Goal: Communication & Community: Answer question/provide support

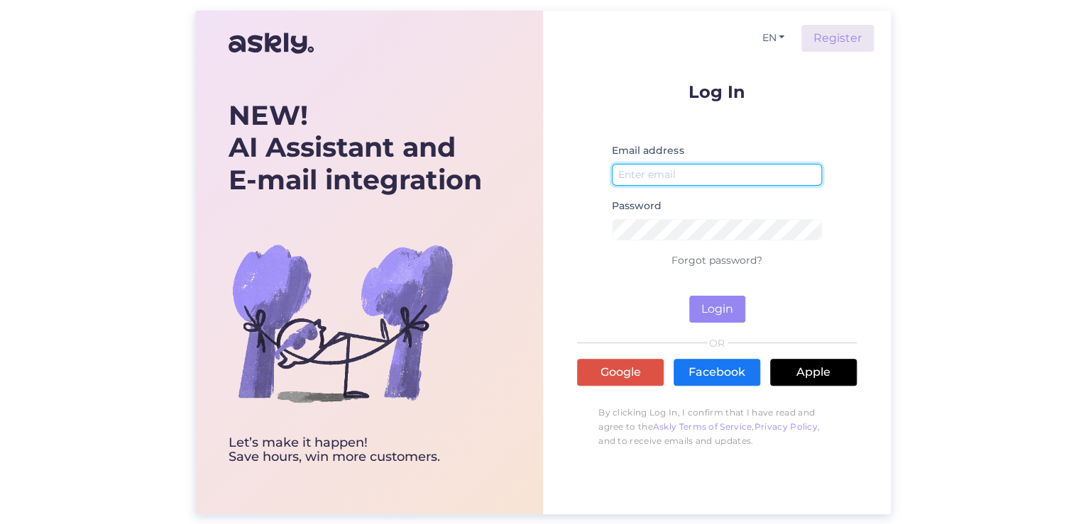
click at [664, 165] on input "email" at bounding box center [717, 175] width 210 height 22
type input "[PERSON_NAME][EMAIL_ADDRESS][DOMAIN_NAME]"
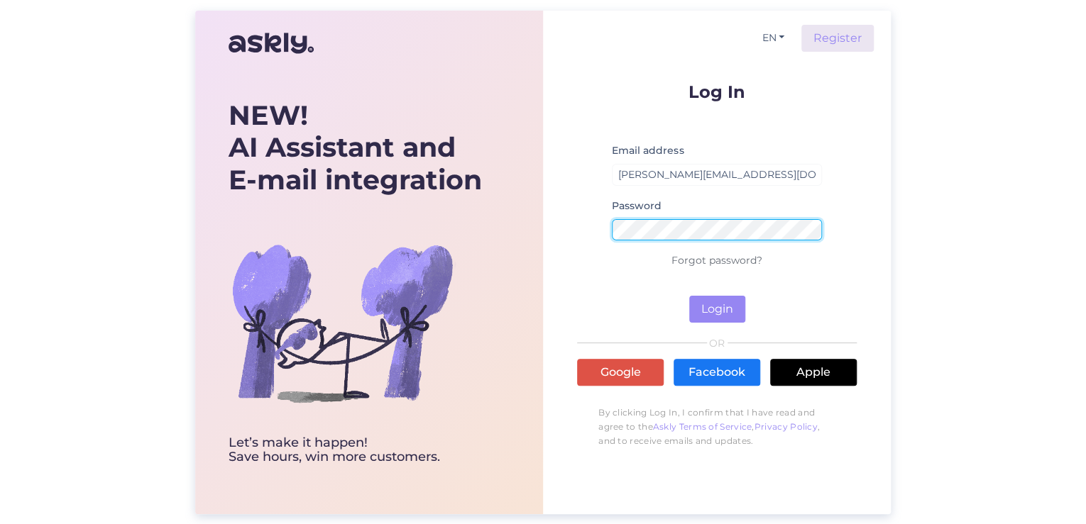
click at [689, 296] on button "Login" at bounding box center [717, 309] width 56 height 27
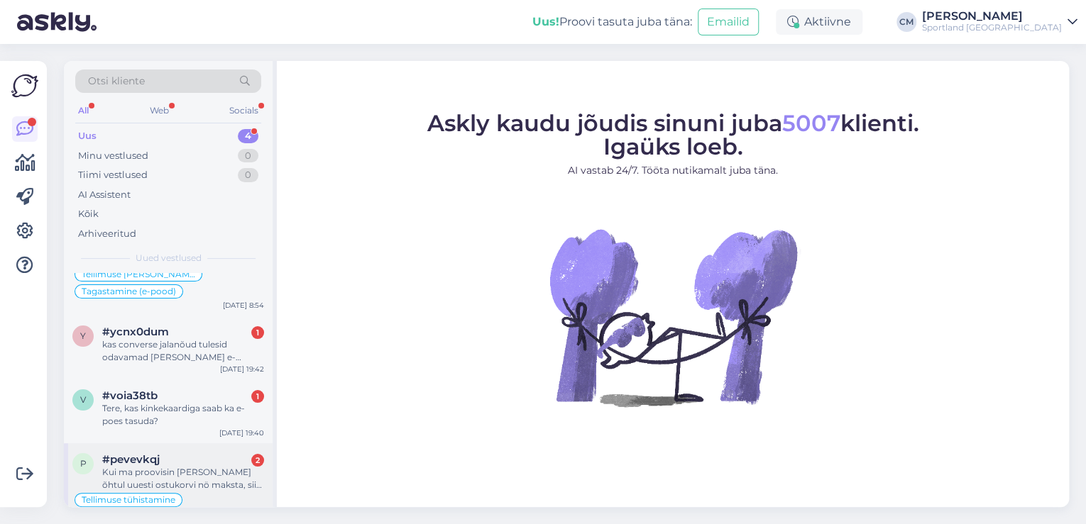
scroll to position [71, 0]
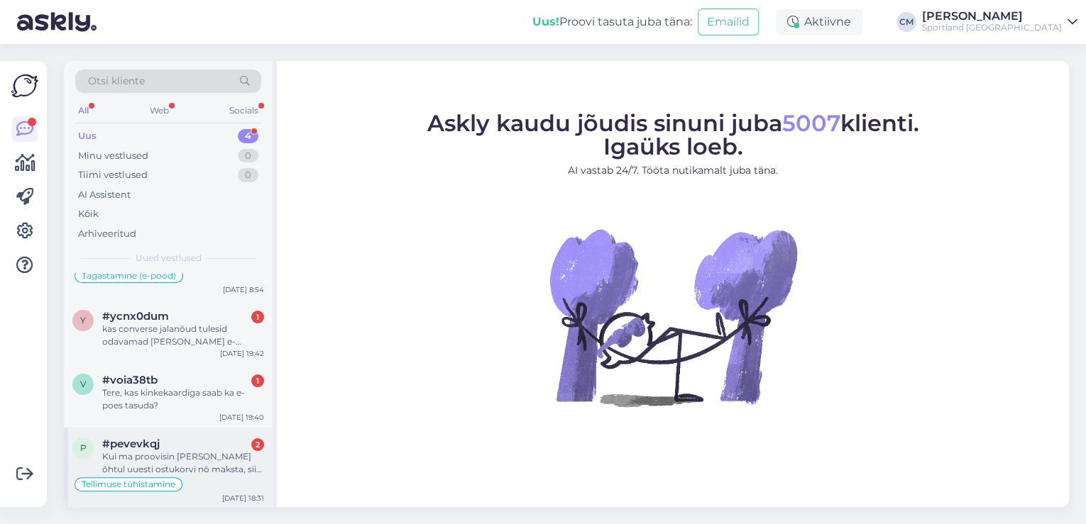
click at [187, 446] on div "#pevevkqj 2" at bounding box center [183, 444] width 162 height 13
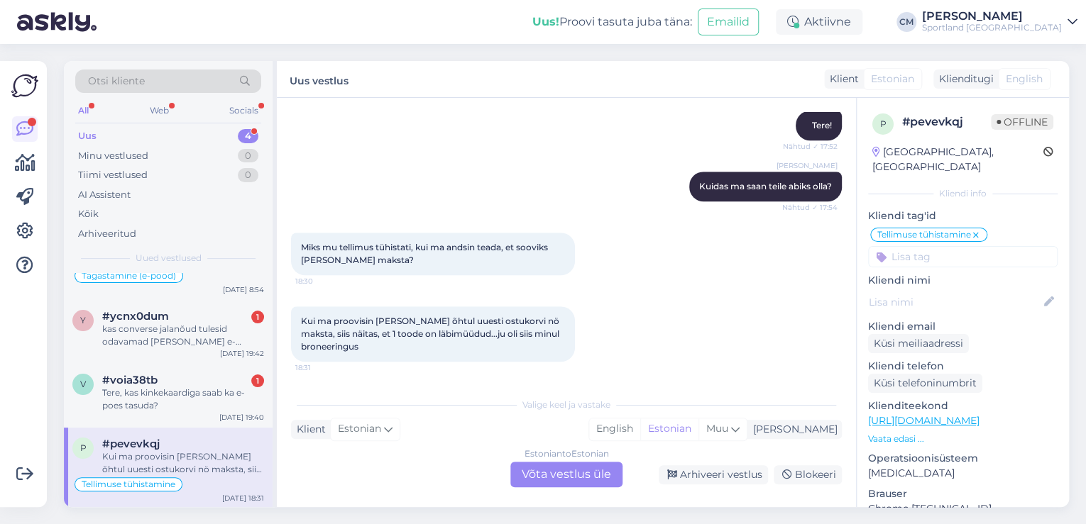
click at [548, 478] on div "Estonian to Estonian Võta vestlus üle" at bounding box center [566, 475] width 112 height 26
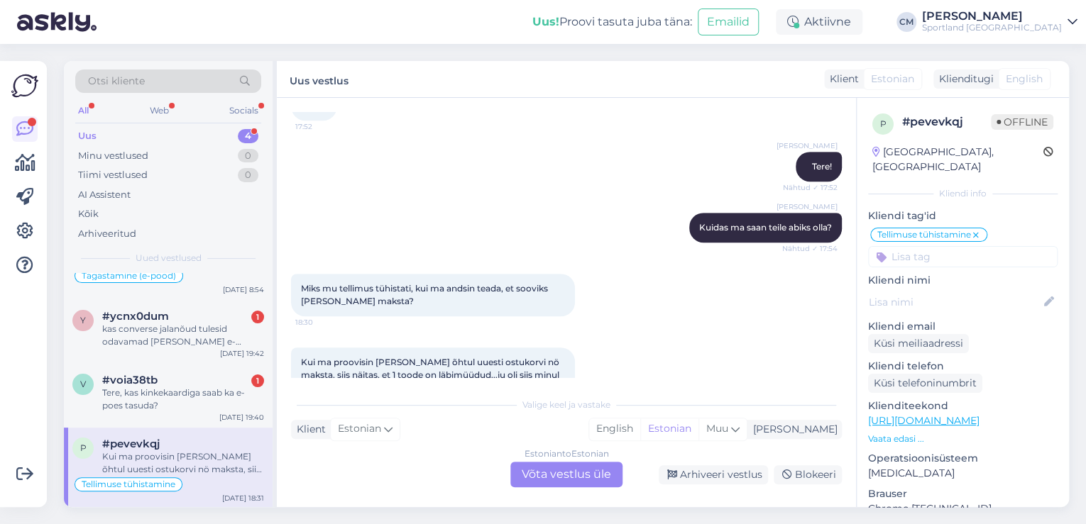
scroll to position [0, 0]
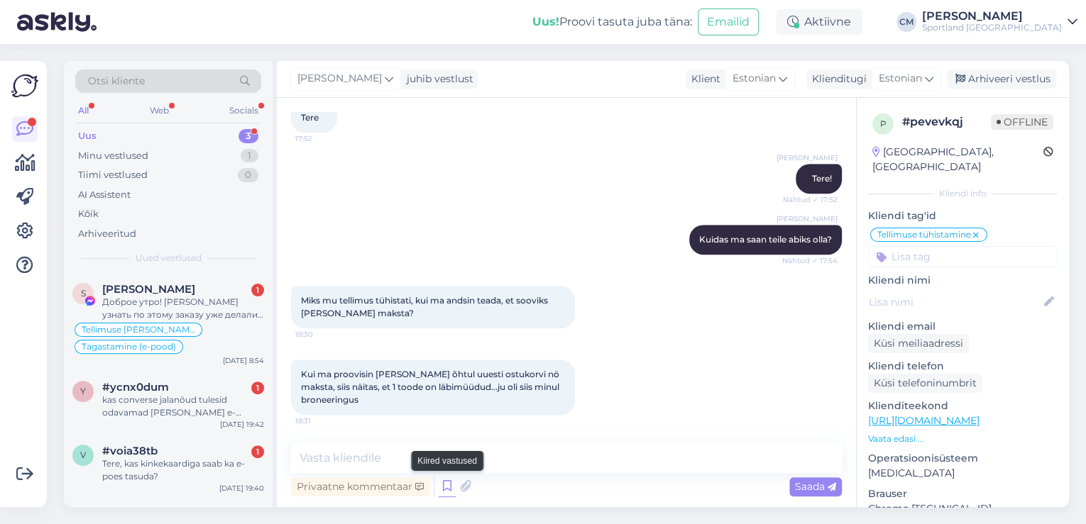
click at [440, 492] on icon at bounding box center [447, 486] width 17 height 21
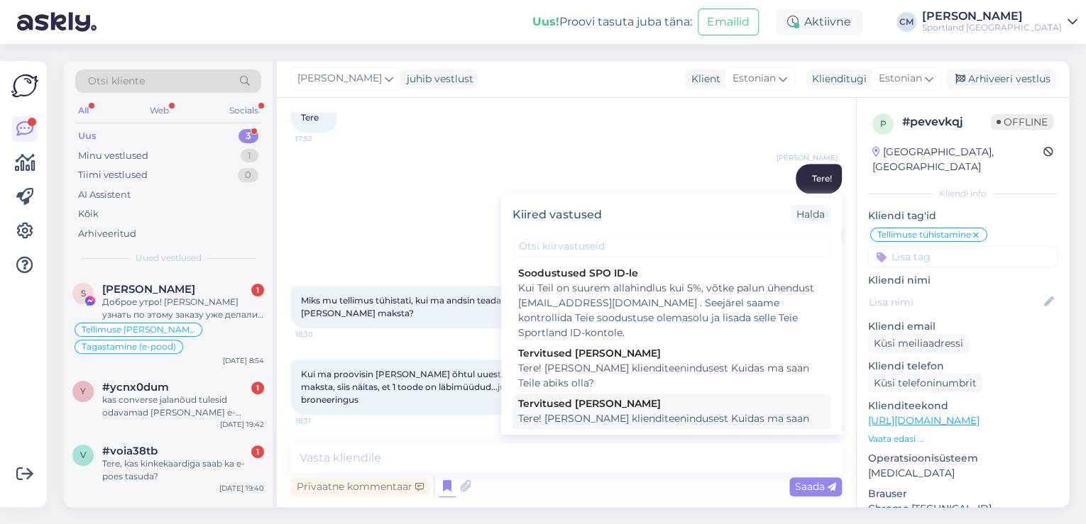
click at [619, 419] on div "Tere! [PERSON_NAME] klienditeenindusest Kuidas ma saan Teile abiks olla?" at bounding box center [671, 427] width 307 height 30
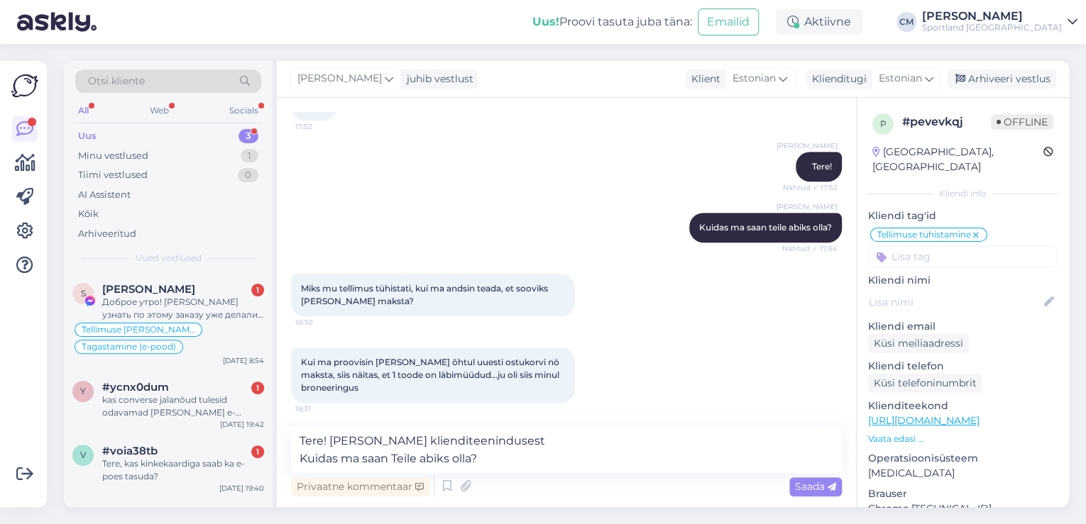
scroll to position [487, 0]
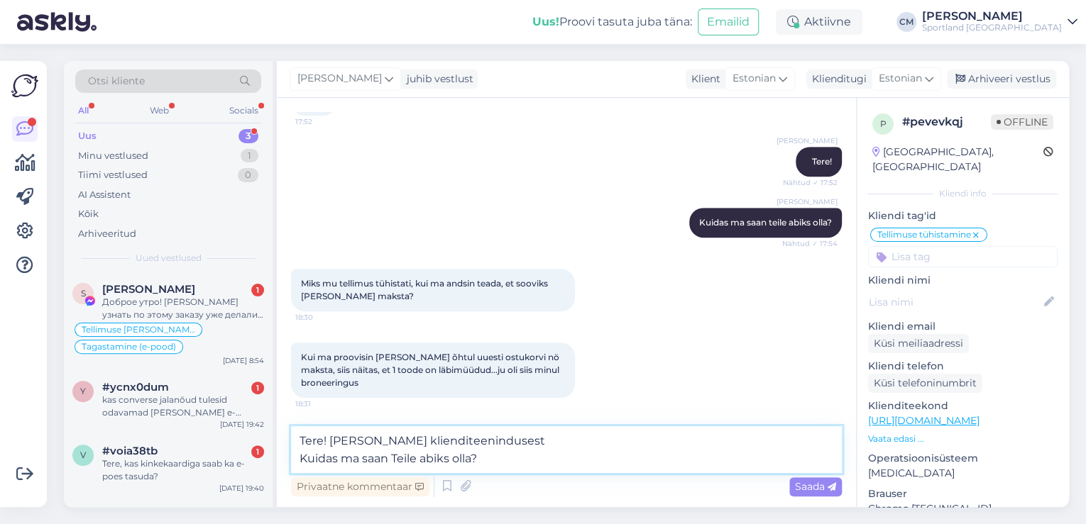
drag, startPoint x: 531, startPoint y: 460, endPoint x: 289, endPoint y: 458, distance: 242.0
click at [289, 458] on div "Vestlus algas [DATE] Tere, 7:54 [PERSON_NAME] öösel tegin ühe tellimuse, kuid S…" at bounding box center [566, 302] width 579 height 409
type textarea "Tere! [PERSON_NAME] klienditeenindusest"
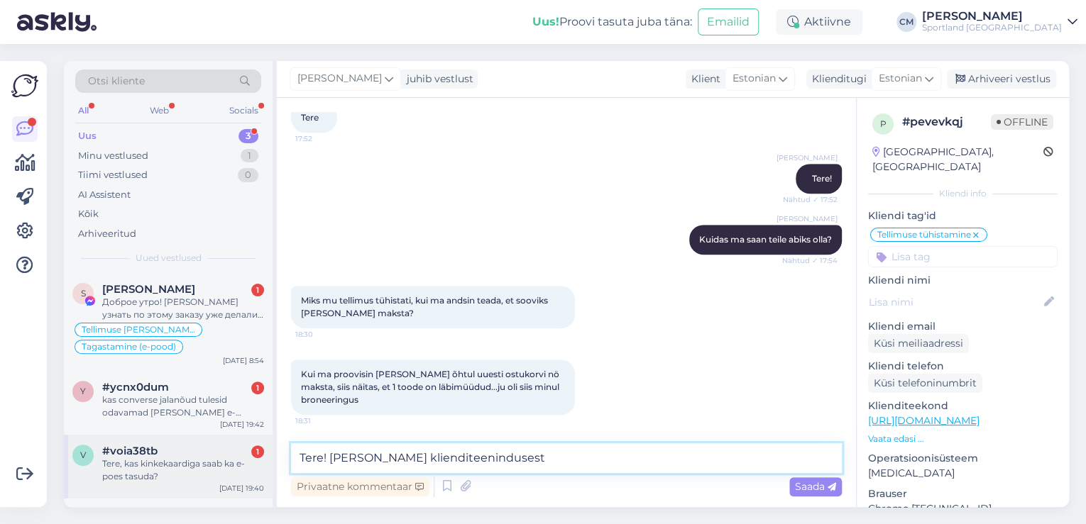
drag, startPoint x: 558, startPoint y: 468, endPoint x: 267, endPoint y: 467, distance: 290.9
click at [267, 467] on div "Otsi kliente All Web Socials Uus 3 Minu vestlused 1 Tiimi vestlused 0 AI Assist…" at bounding box center [566, 284] width 1005 height 446
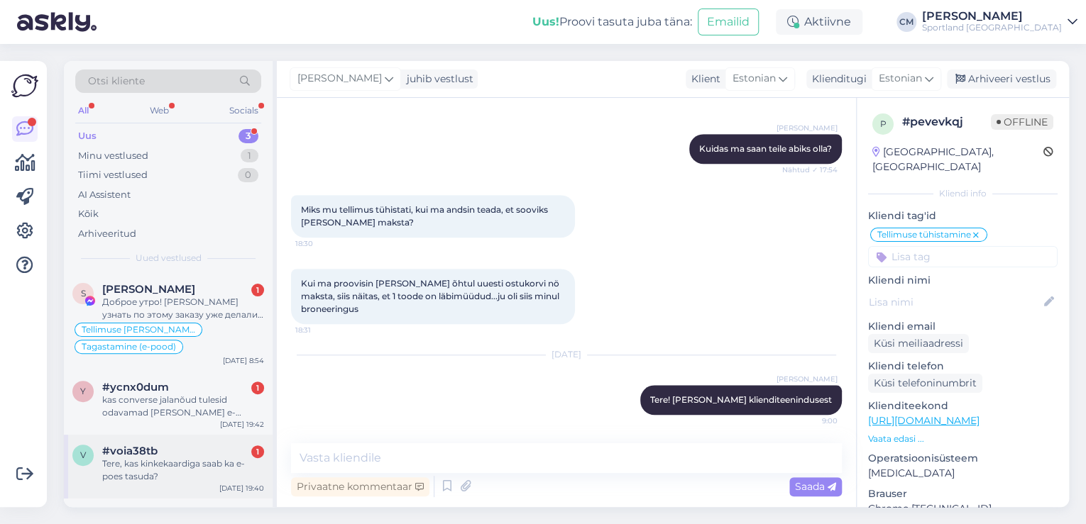
click at [216, 458] on div "Tere, kas kinkekaardiga saab ka e-poes tasuda?" at bounding box center [183, 471] width 162 height 26
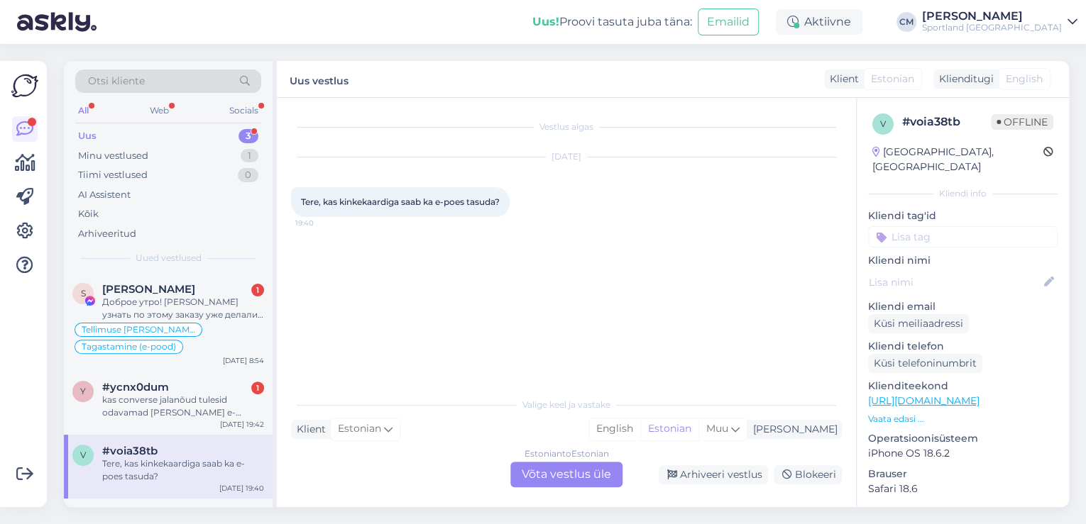
scroll to position [0, 0]
click at [536, 475] on div "Estonian to Estonian Võta vestlus üle" at bounding box center [566, 475] width 112 height 26
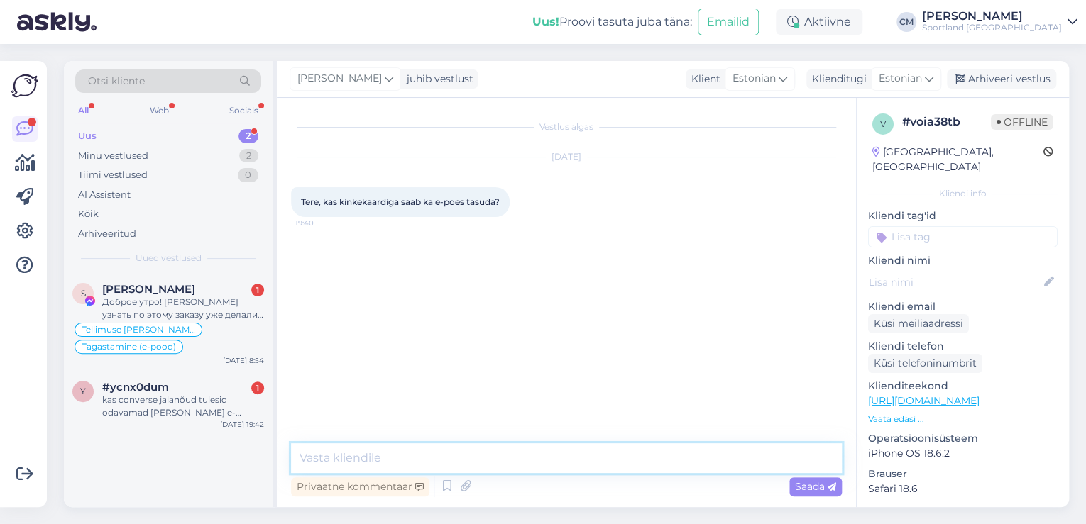
click at [470, 467] on textarea at bounding box center [566, 458] width 551 height 30
paste textarea "Tere! [PERSON_NAME] klienditeenindusest"
type textarea "Tere! [PERSON_NAME] klienditeenindusest"
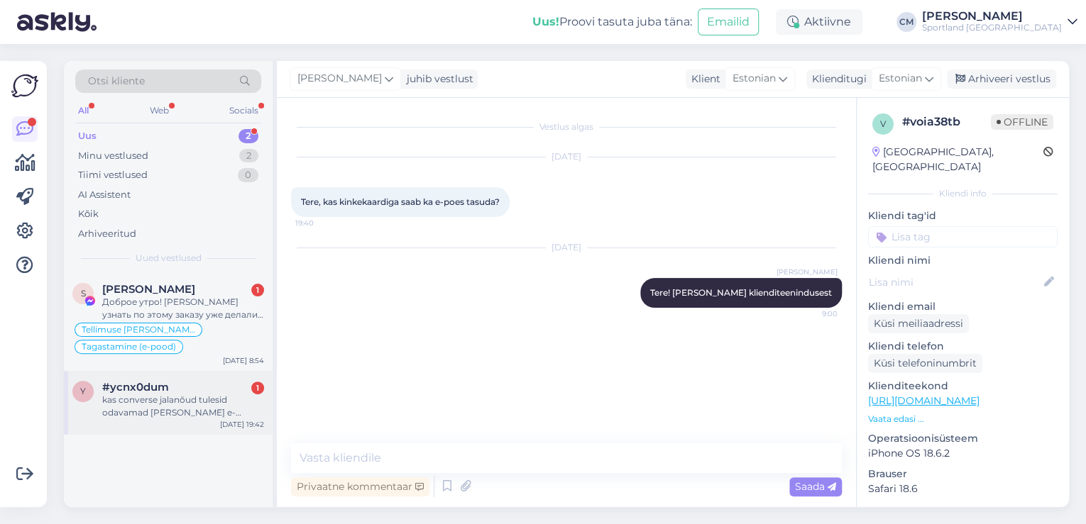
click at [156, 390] on span "#ycnx0dum" at bounding box center [135, 387] width 67 height 13
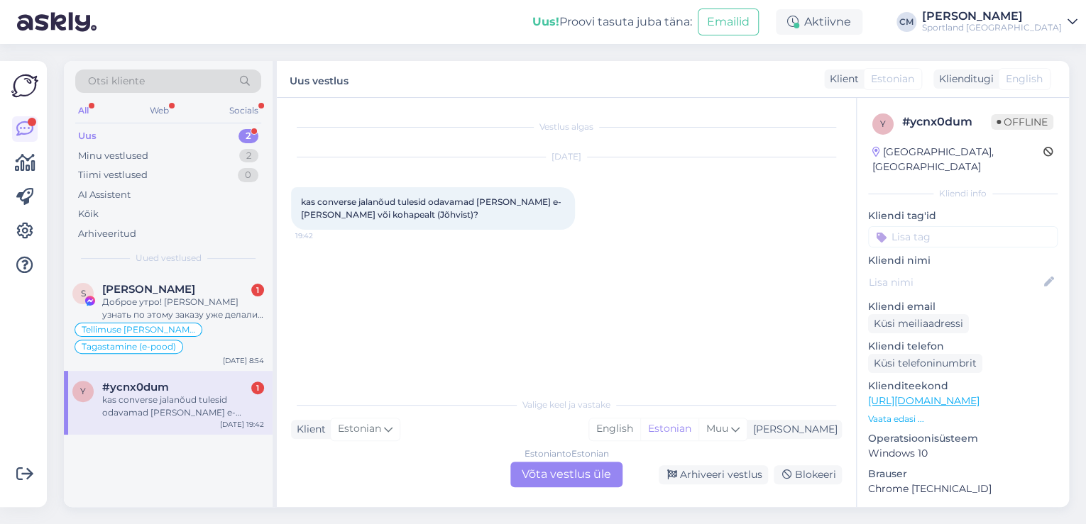
click at [509, 473] on div "Estonian to Estonian Võta vestlus üle" at bounding box center [565, 475] width 123 height 26
click at [515, 468] on div "Estonian to Estonian Võta vestlus üle" at bounding box center [566, 475] width 112 height 26
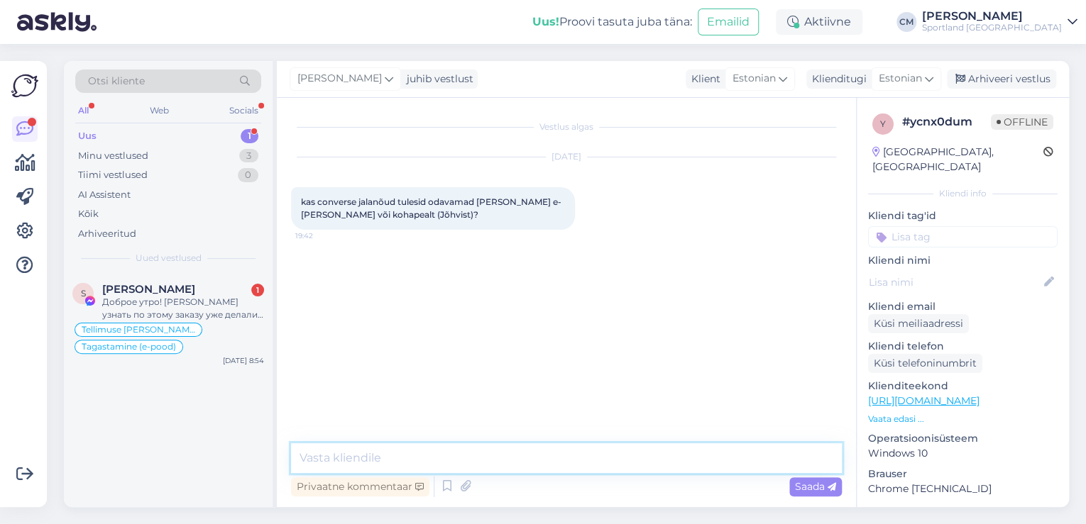
click at [477, 457] on textarea at bounding box center [566, 458] width 551 height 30
paste textarea "Tere! [PERSON_NAME] klienditeenindusest"
type textarea "Tere! [PERSON_NAME] klienditeenindusest"
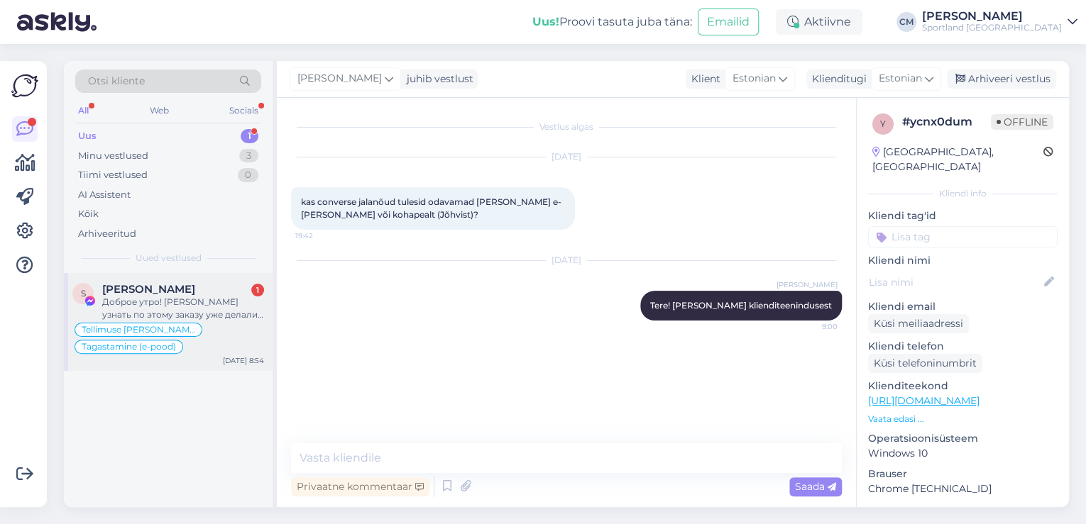
click at [216, 312] on div "Доброе утро! [PERSON_NAME] узнать по этому заказу уже делали возврат? Потому чт…" at bounding box center [183, 309] width 162 height 26
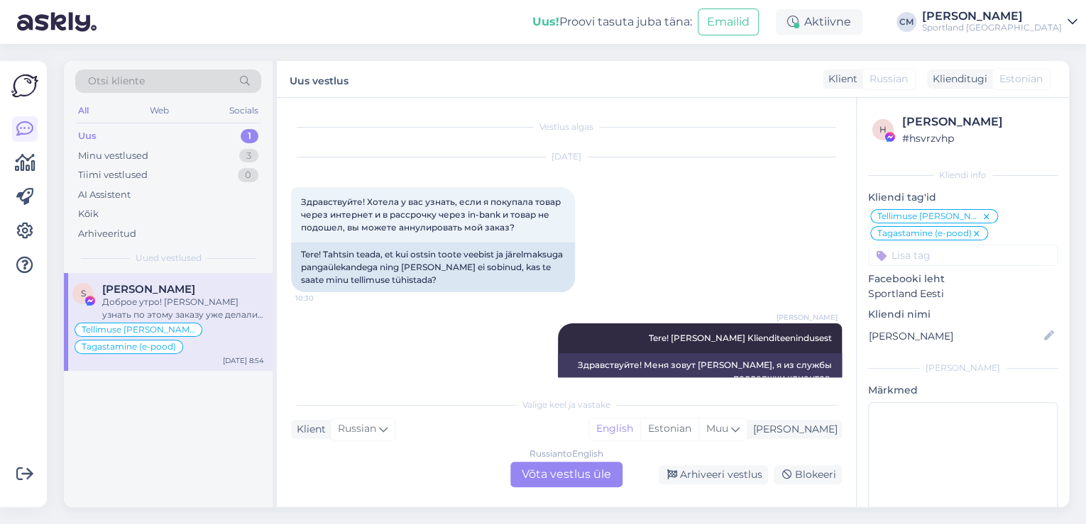
scroll to position [5237, 0]
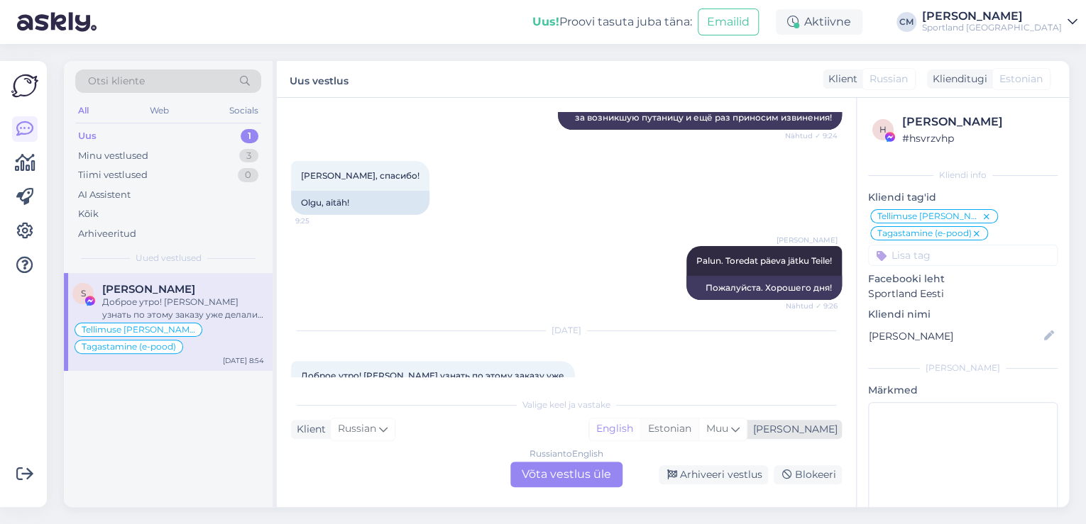
click at [698, 425] on div "Estonian" at bounding box center [669, 429] width 58 height 21
click at [602, 475] on div "Russian to Estonian Võta vestlus üle" at bounding box center [566, 475] width 112 height 26
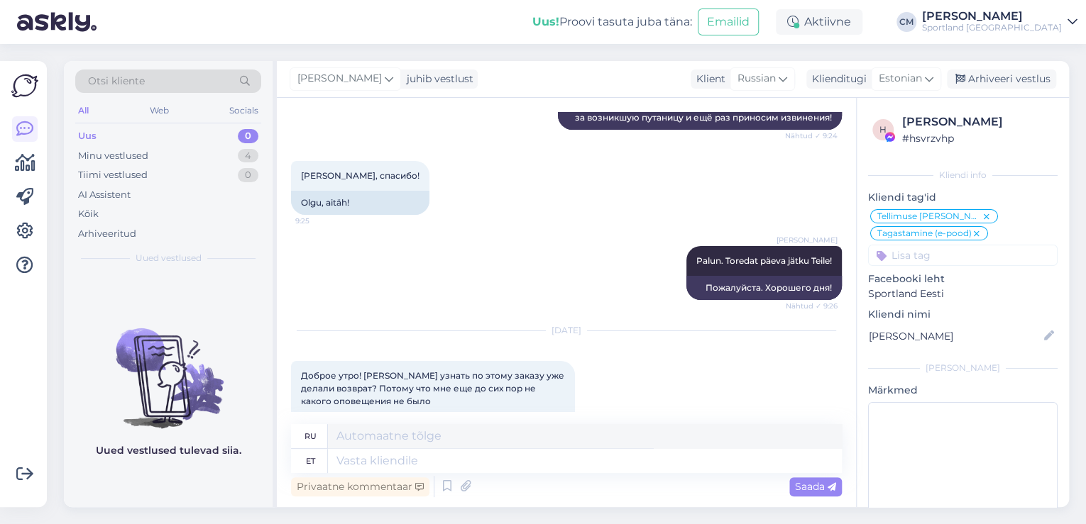
scroll to position [5203, 0]
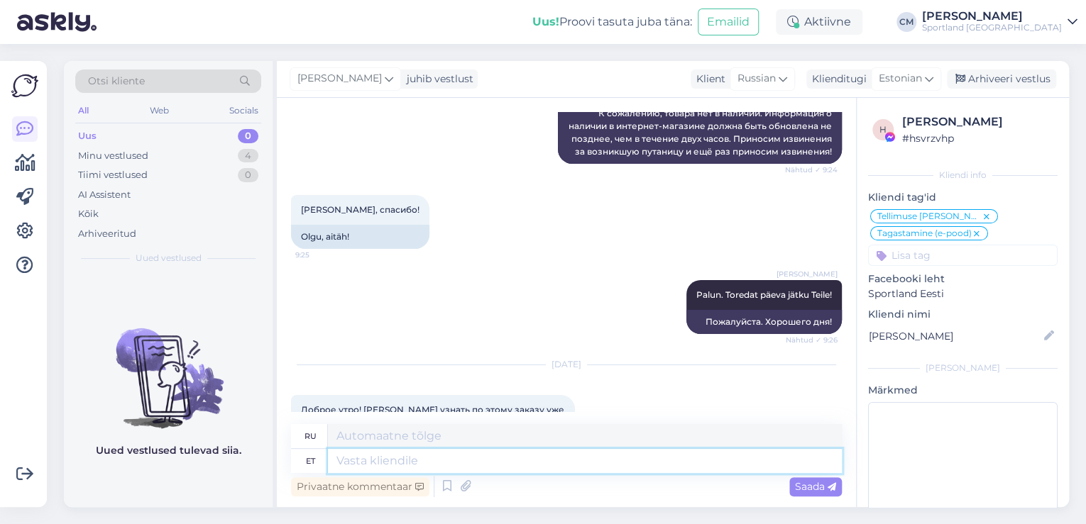
click at [539, 469] on textarea at bounding box center [585, 461] width 514 height 24
paste textarea "Tere! [PERSON_NAME] klienditeenindusest"
type textarea "Tere! [PERSON_NAME] klienditeenindusest"
type textarea "Здравствуйте! Меня зовут [PERSON_NAME], я из службы поддержки клиентов."
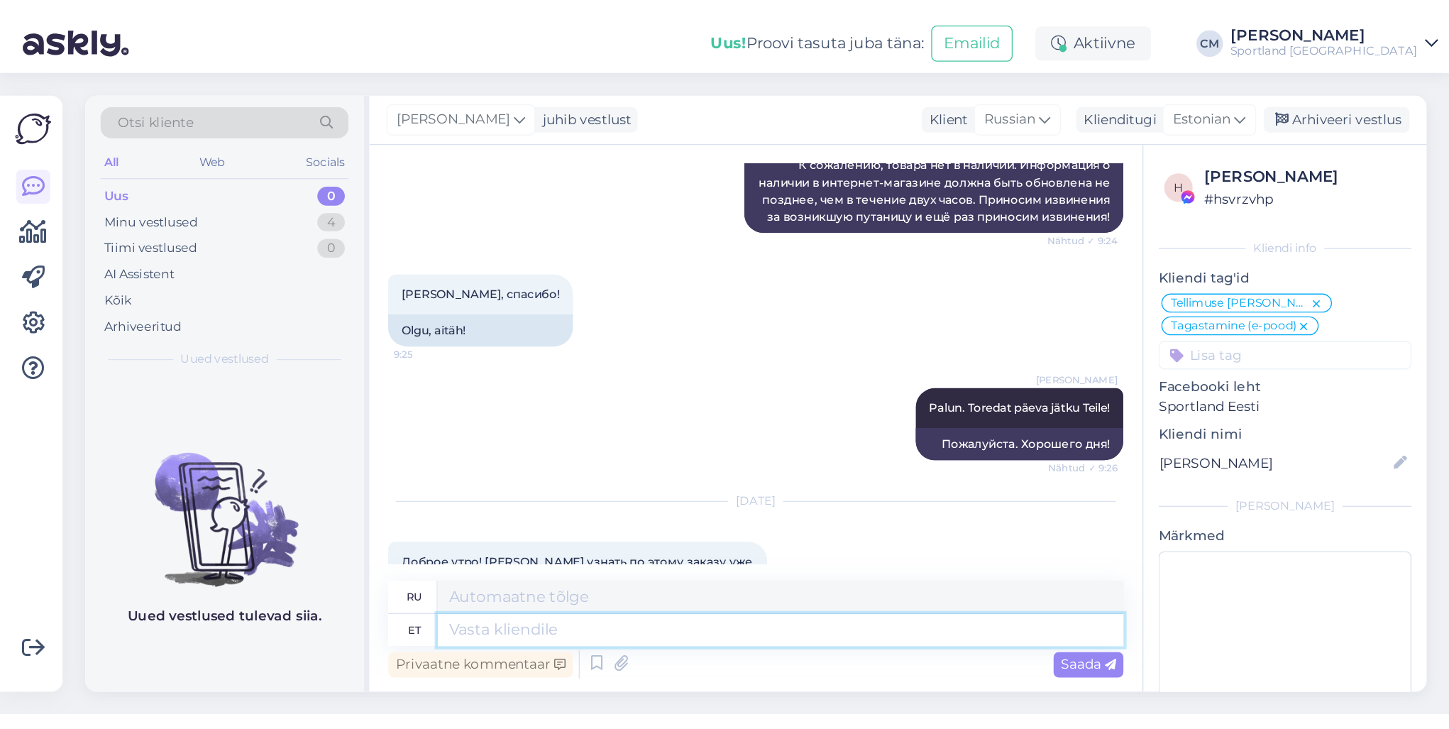
scroll to position [5302, 0]
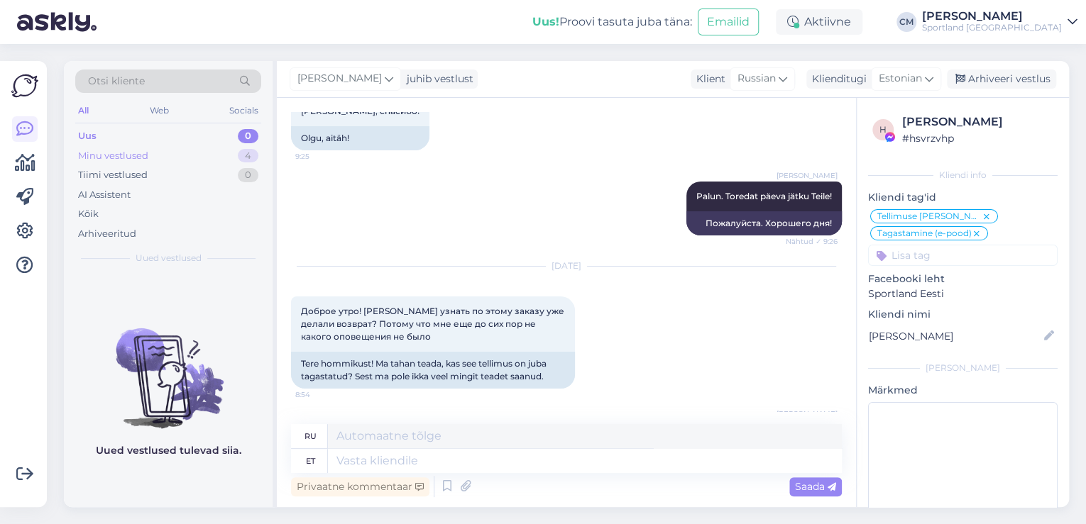
click at [210, 149] on div "Minu vestlused 4" at bounding box center [168, 156] width 186 height 20
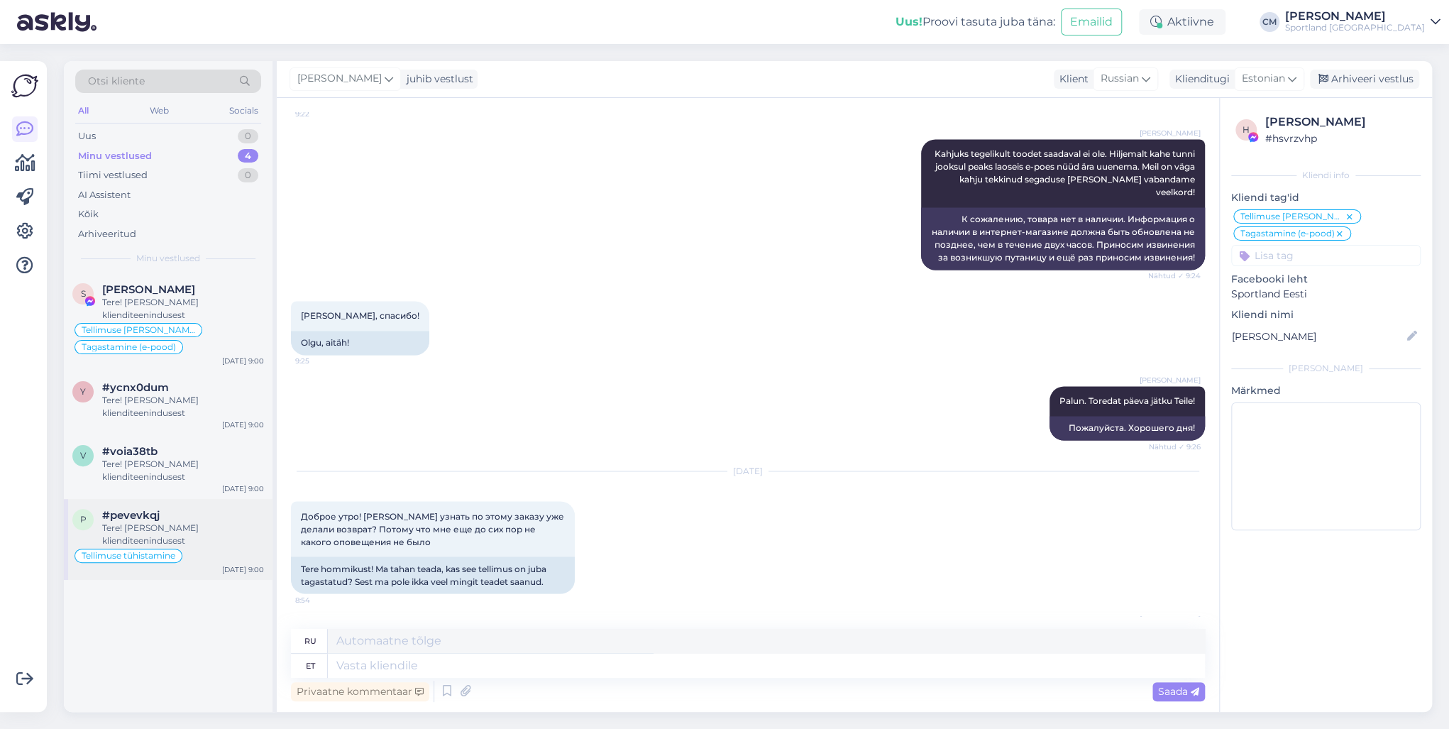
click at [184, 524] on div "Tere! [PERSON_NAME] klienditeenindusest" at bounding box center [183, 535] width 162 height 26
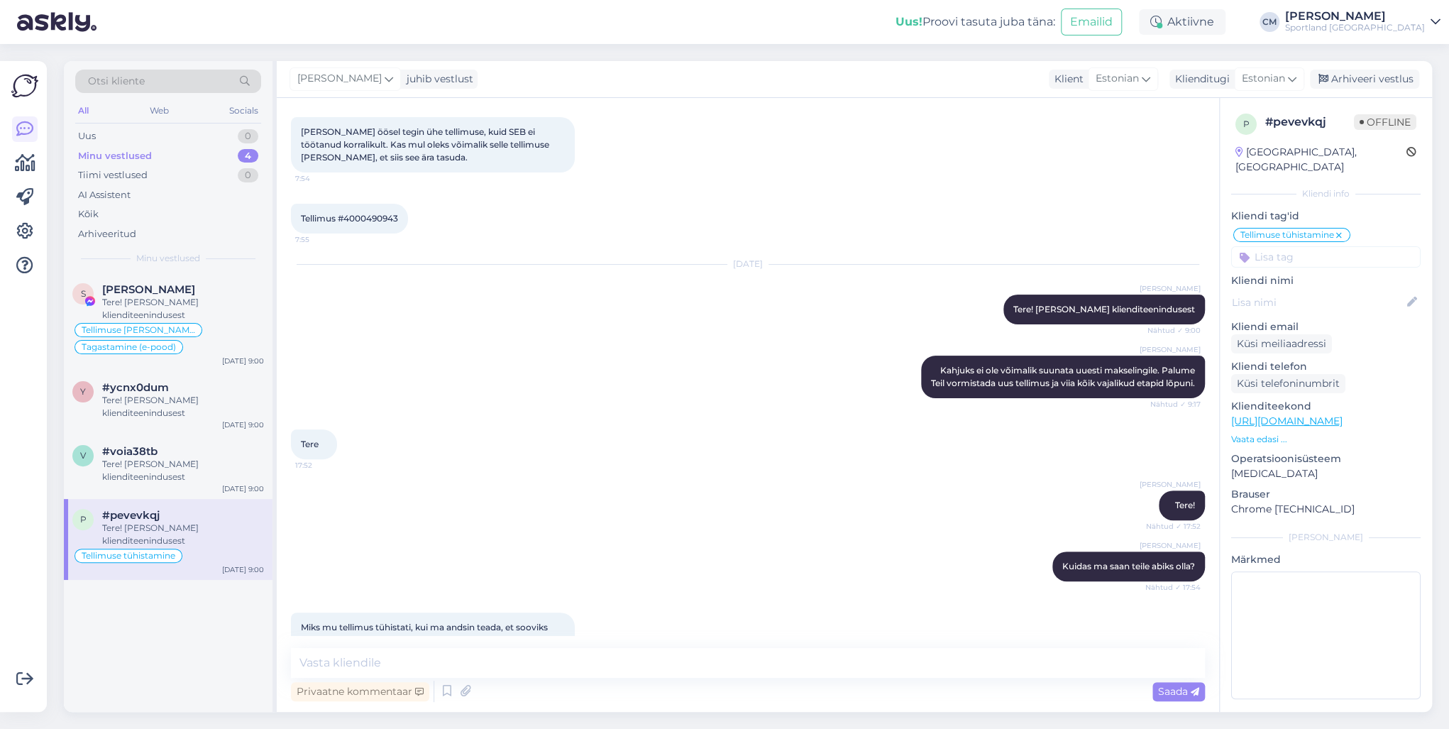
scroll to position [129, 0]
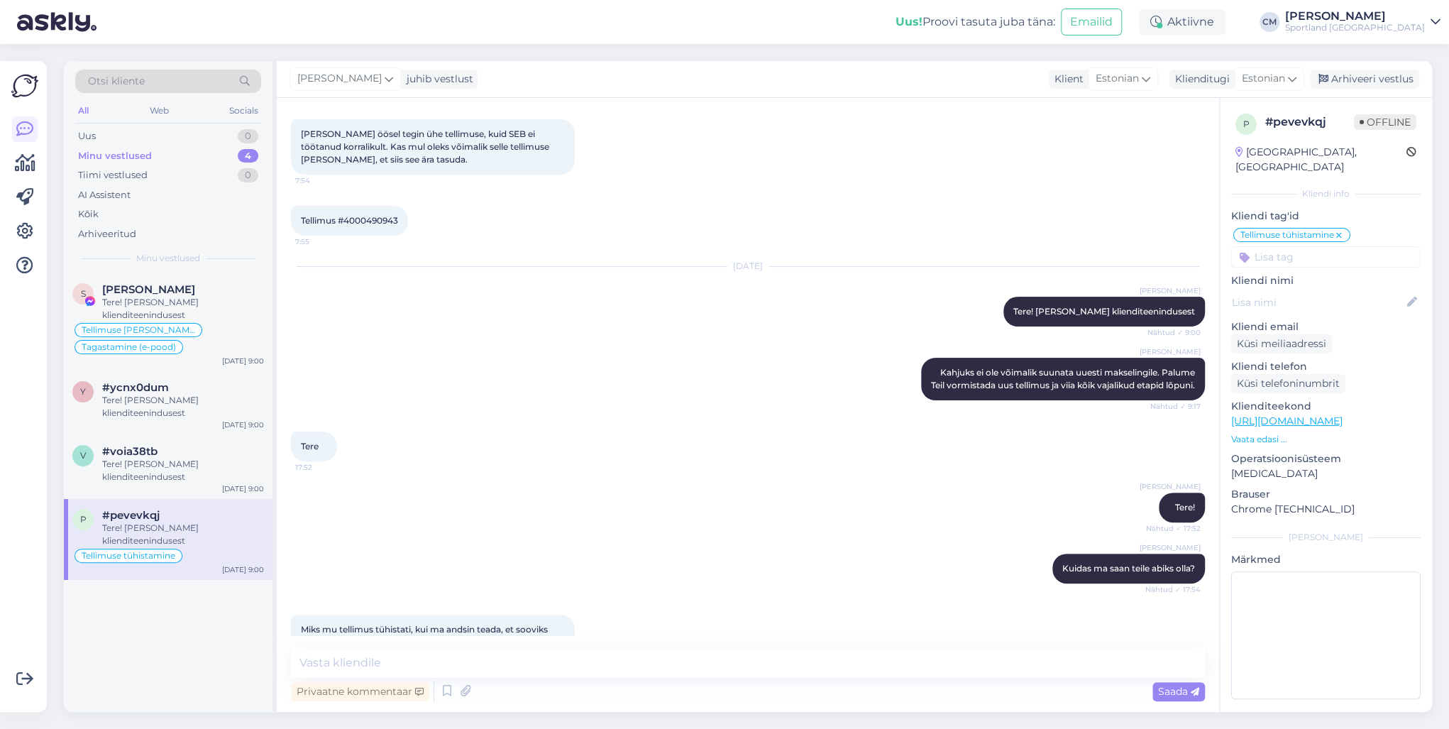
click at [377, 221] on span "Tellimus #4000490943" at bounding box center [349, 220] width 97 height 11
copy div "4000490943 7:55"
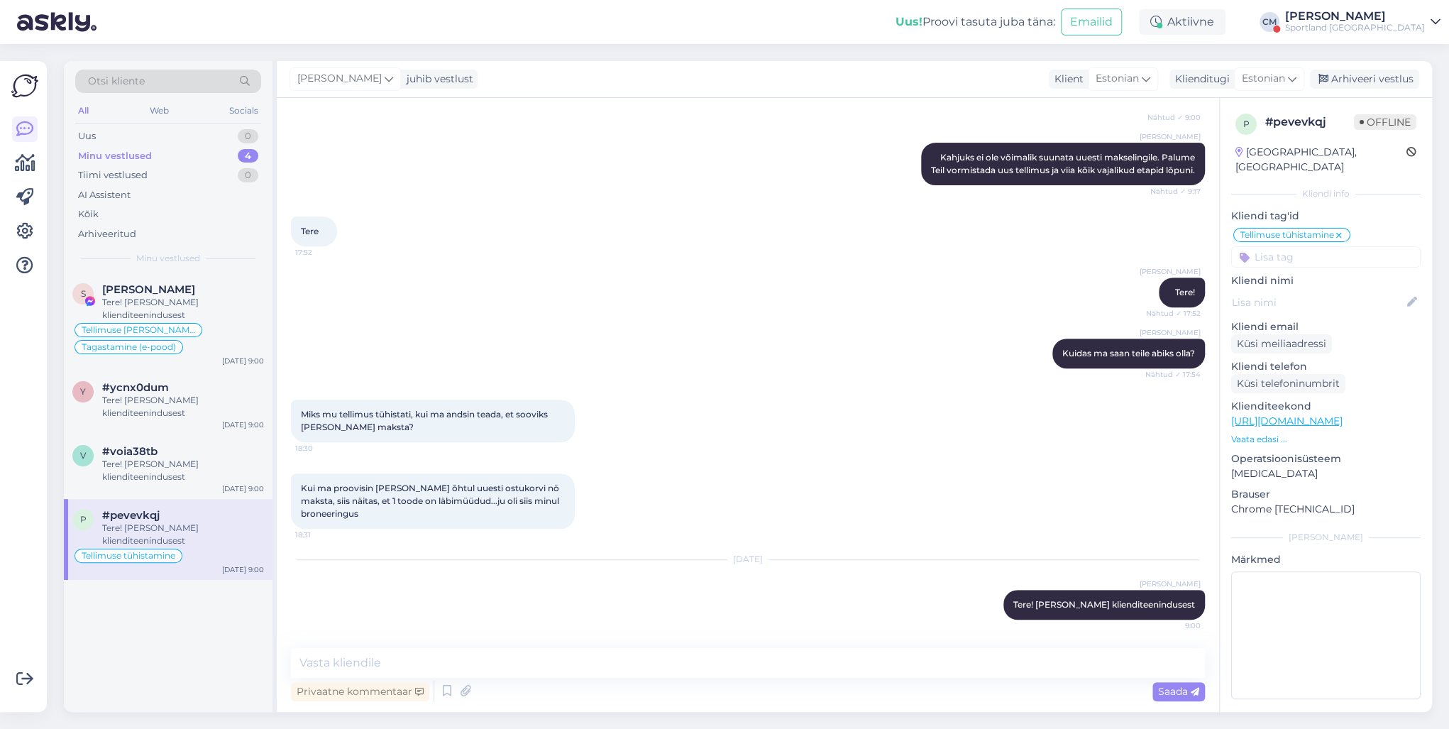
scroll to position [356, 0]
click at [428, 524] on textarea at bounding box center [748, 663] width 914 height 30
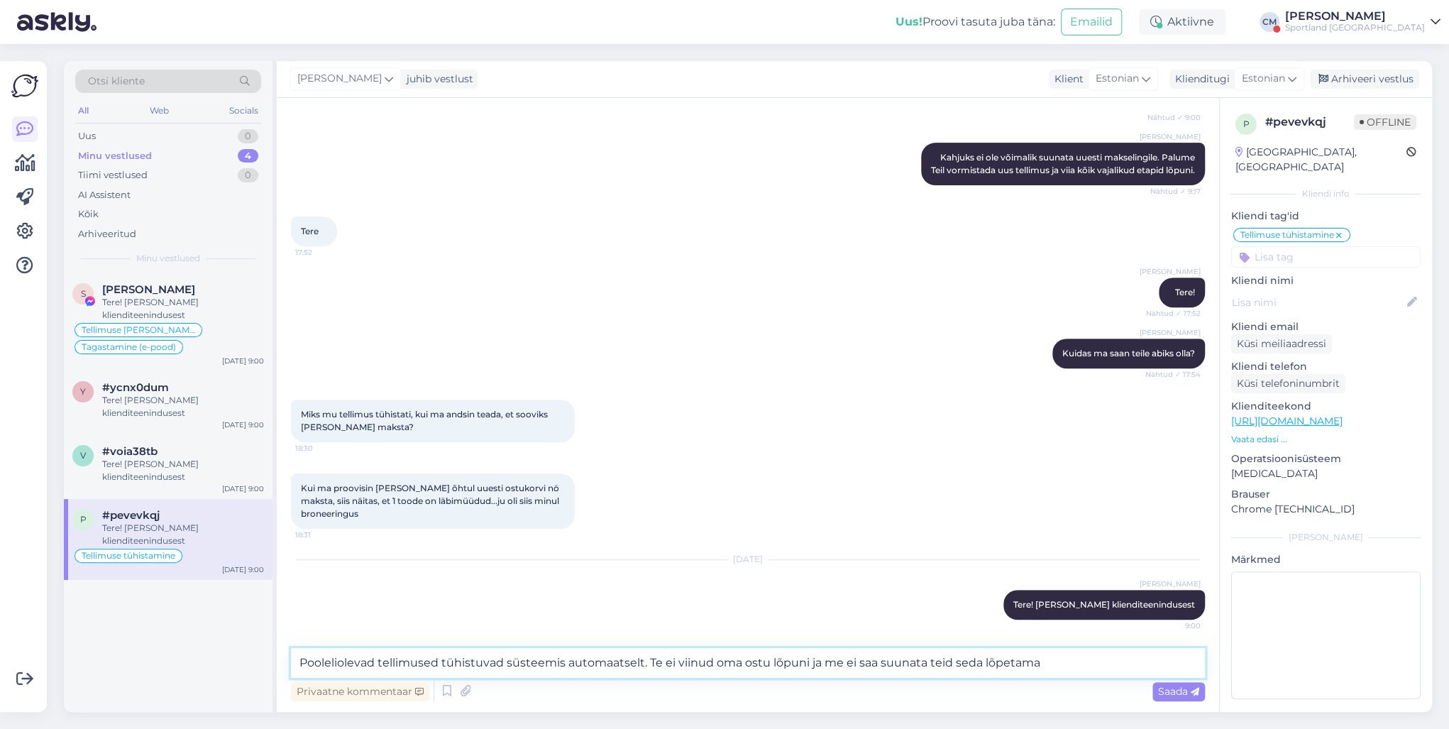
type textarea "Pooleliolevad tellimused tühistuvad süsteemis automaatselt. Te ei viinud oma os…"
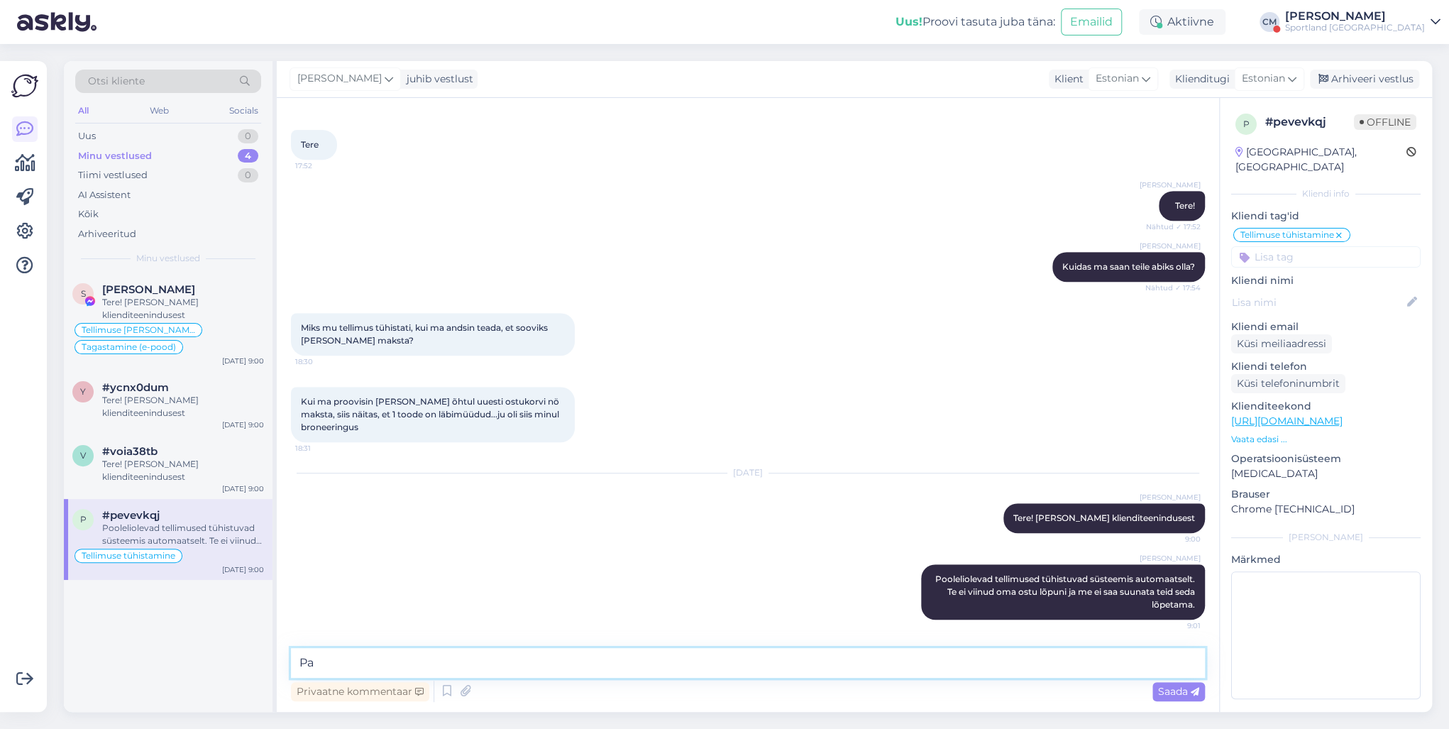
type textarea "P"
click at [556, 524] on textarea "Teie tellimuse all toodet broneeringus ei ole" at bounding box center [748, 663] width 914 height 30
type textarea "T"
click at [1085, 75] on div "Arhiveeri vestlus" at bounding box center [1364, 79] width 109 height 19
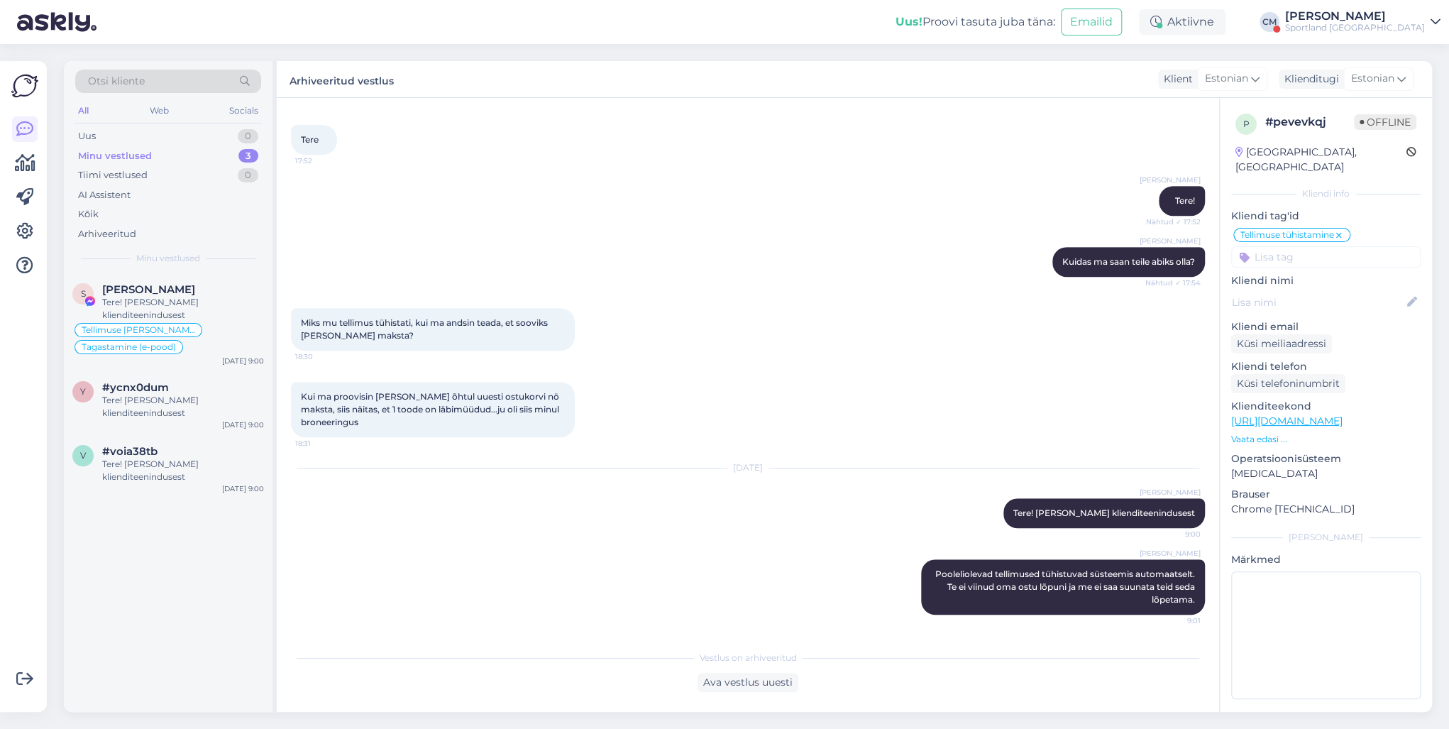
click at [1085, 23] on div "Sportland [GEOGRAPHIC_DATA]" at bounding box center [1355, 27] width 140 height 11
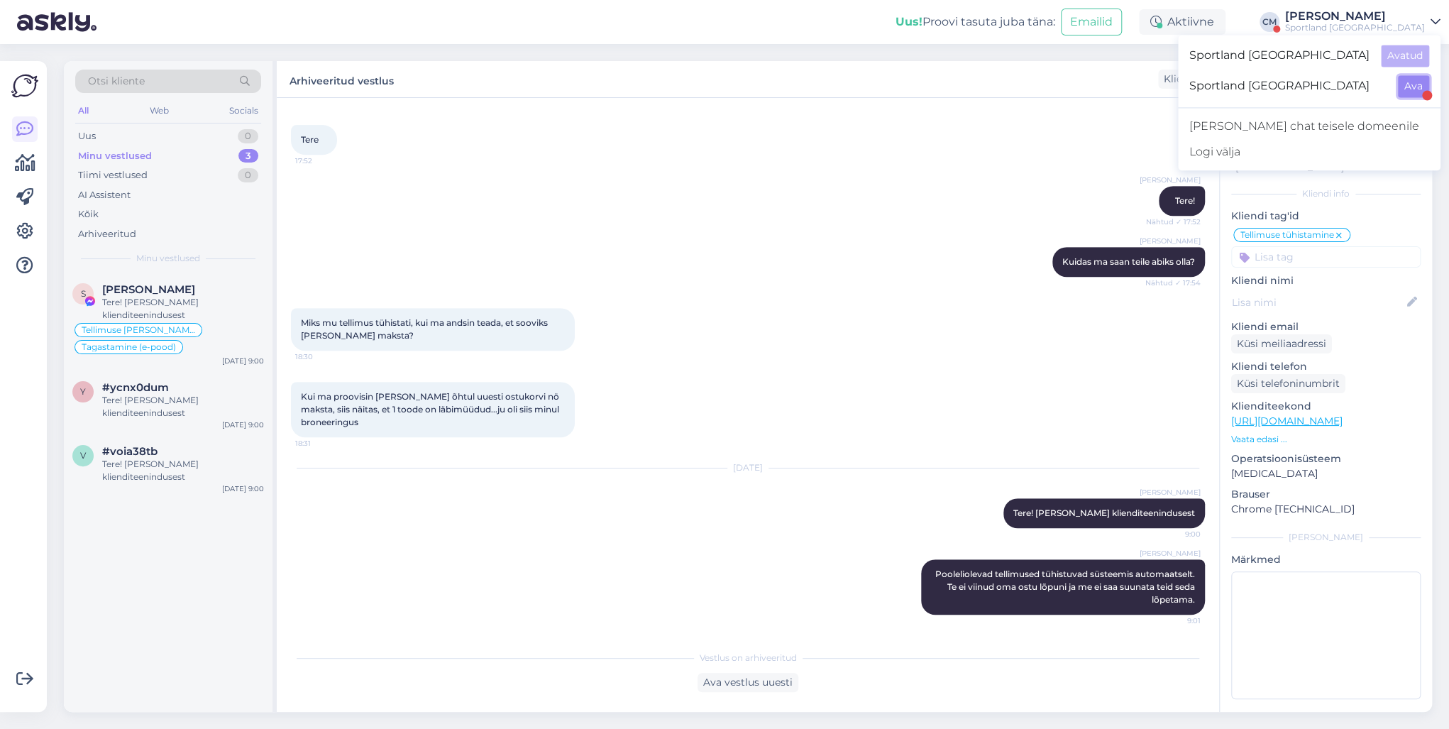
click at [1085, 79] on button "Ava" at bounding box center [1413, 86] width 31 height 22
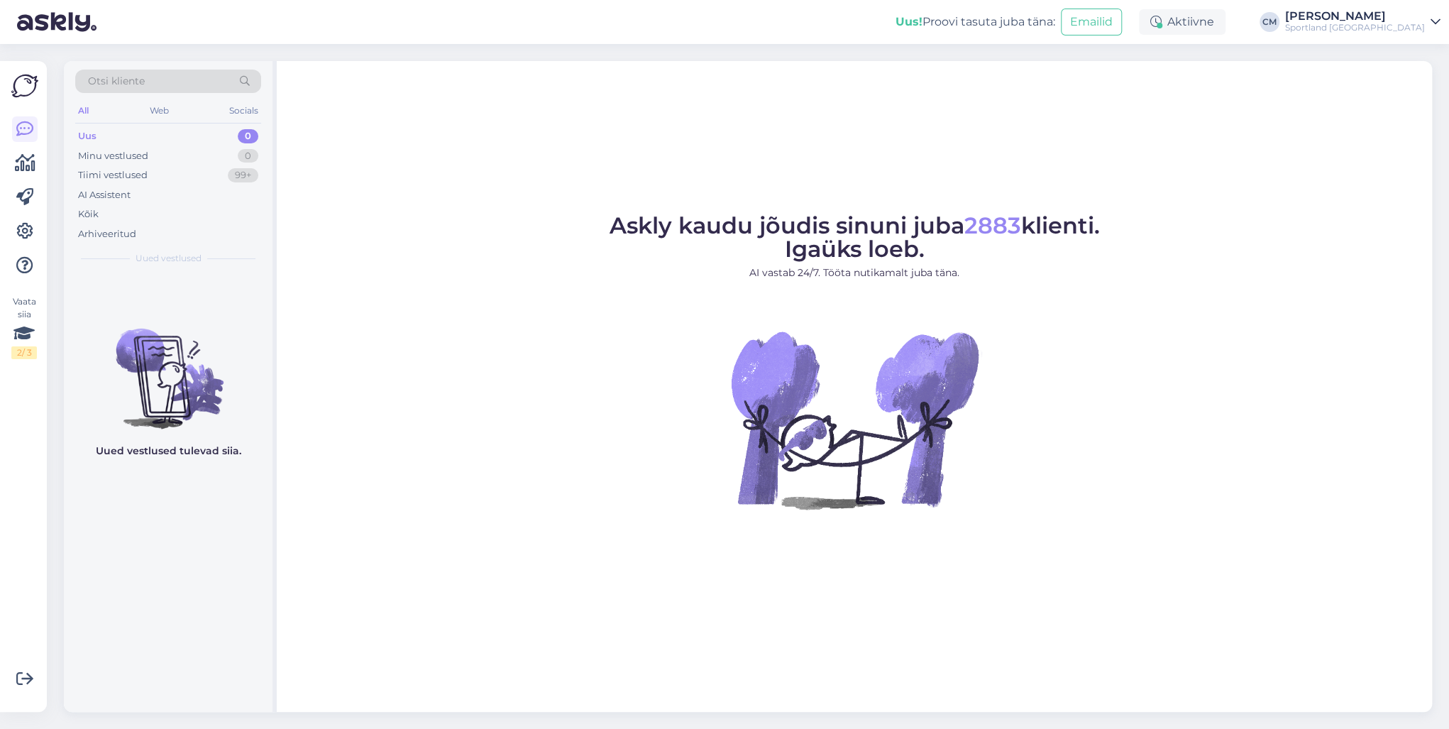
click at [1085, 18] on div "[PERSON_NAME]" at bounding box center [1355, 16] width 140 height 11
click at [1085, 65] on button "Ava" at bounding box center [1413, 56] width 31 height 22
click at [238, 160] on div "Minu vestlused 3" at bounding box center [168, 156] width 186 height 20
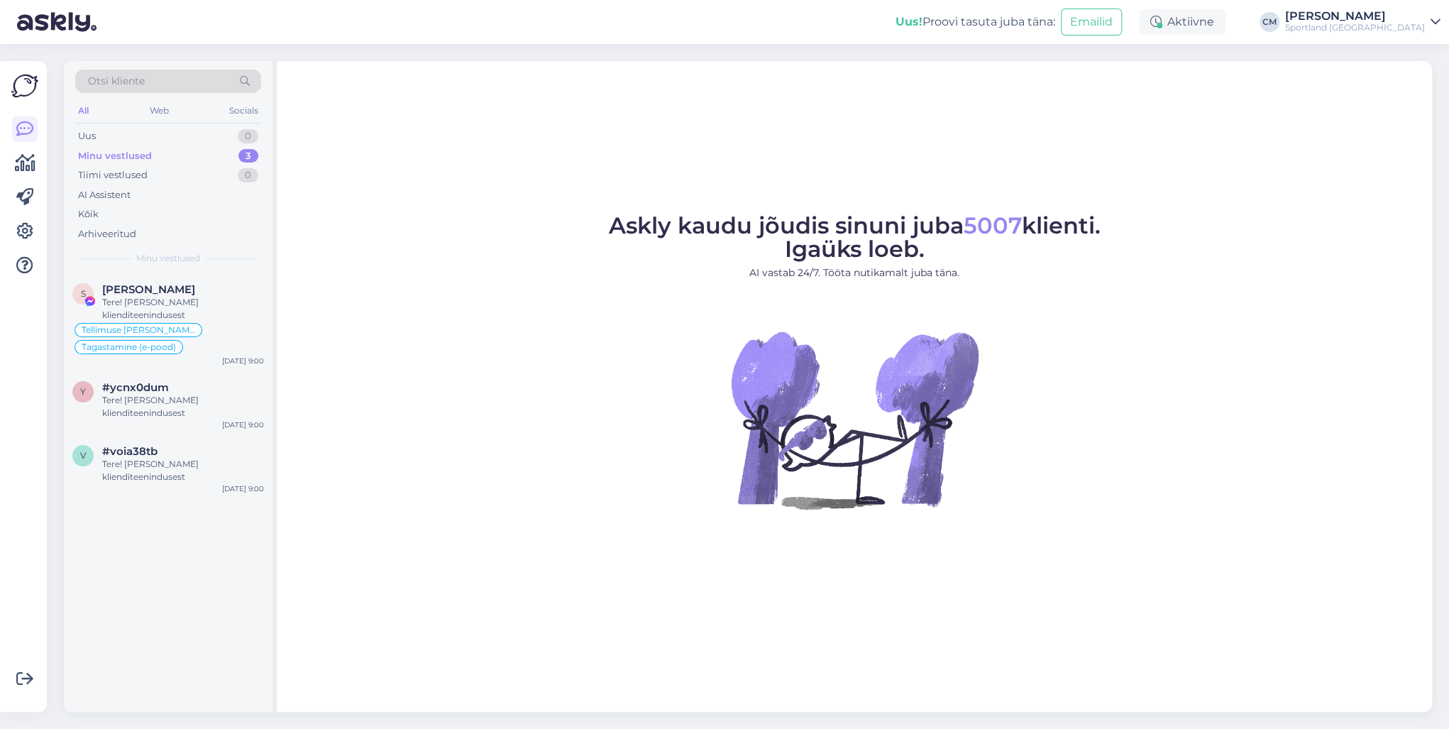
click at [146, 505] on div "S [PERSON_NAME] Tere! [PERSON_NAME] klienditeenindusest Tellimuse [PERSON_NAME]…" at bounding box center [168, 492] width 209 height 439
click at [153, 478] on div "Tere! [PERSON_NAME] klienditeenindusest" at bounding box center [183, 471] width 162 height 26
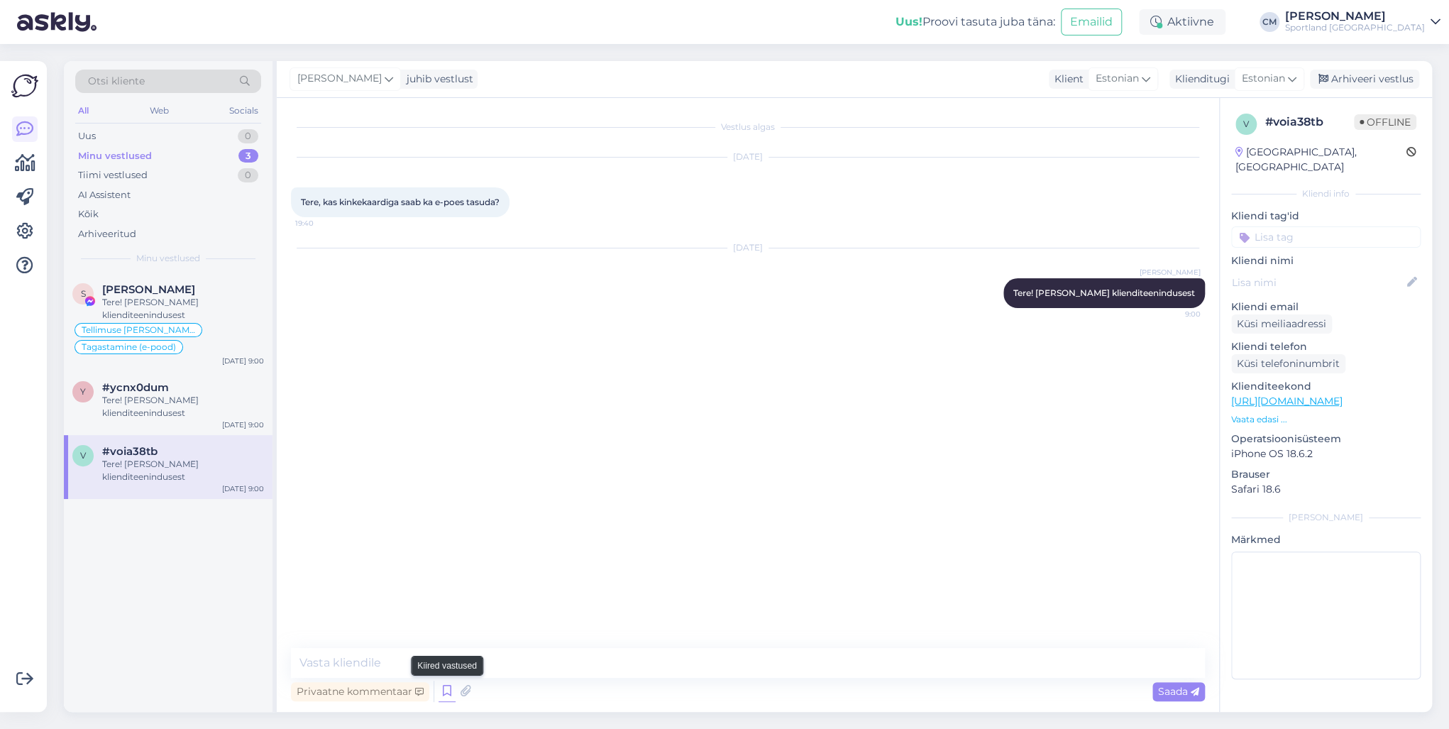
click at [443, 524] on icon at bounding box center [447, 690] width 17 height 21
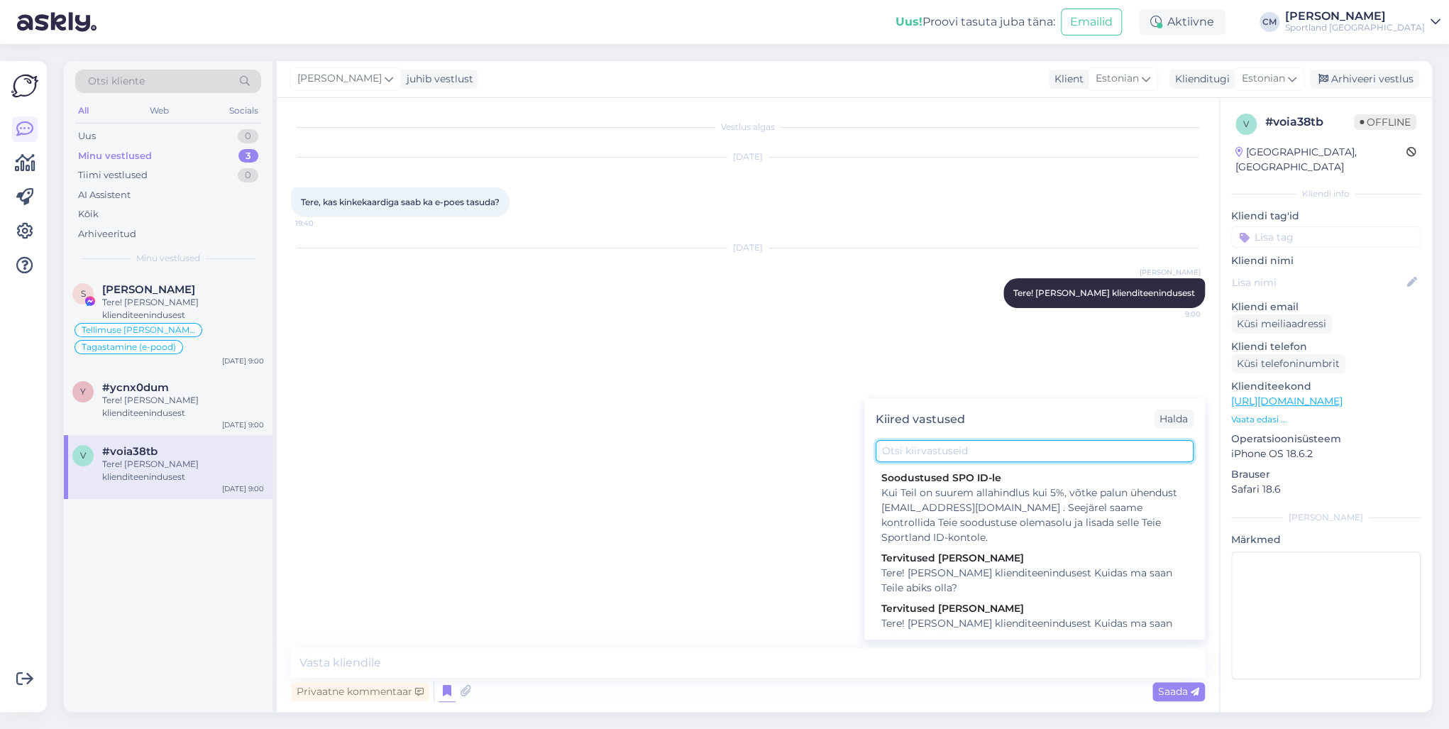
click at [900, 454] on input "text" at bounding box center [1035, 451] width 318 height 22
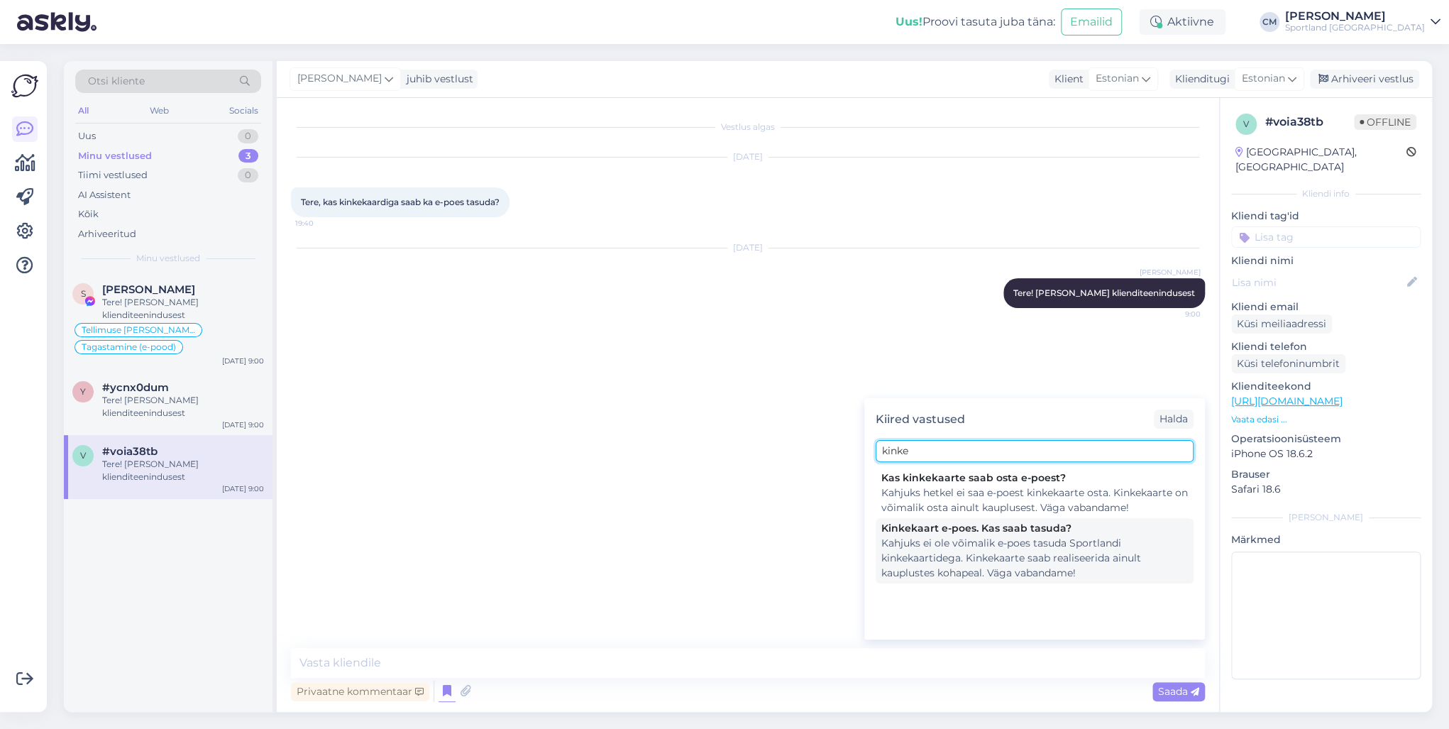
type input "kinke"
click at [993, 524] on div "Kahjuks ei ole võimalik e-poes tasuda Sportlandi kinkekaartidega. Kinkekaarte s…" at bounding box center [1034, 558] width 307 height 45
type textarea "Kahjuks ei ole võimalik e-poes tasuda Sportlandi kinkekaartidega. Kinkekaarte s…"
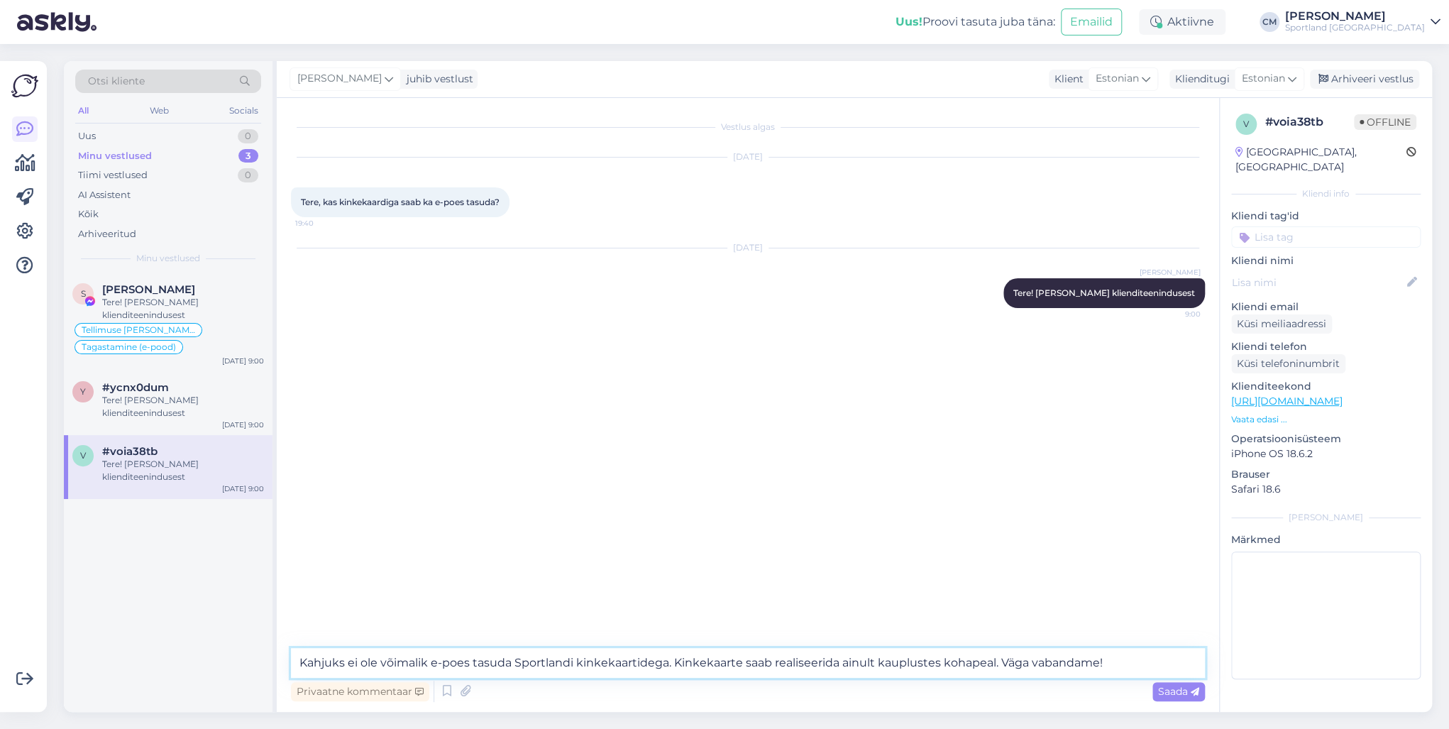
click at [978, 524] on textarea "Kahjuks ei ole võimalik e-poes tasuda Sportlandi kinkekaartidega. Kinkekaarte s…" at bounding box center [748, 663] width 914 height 30
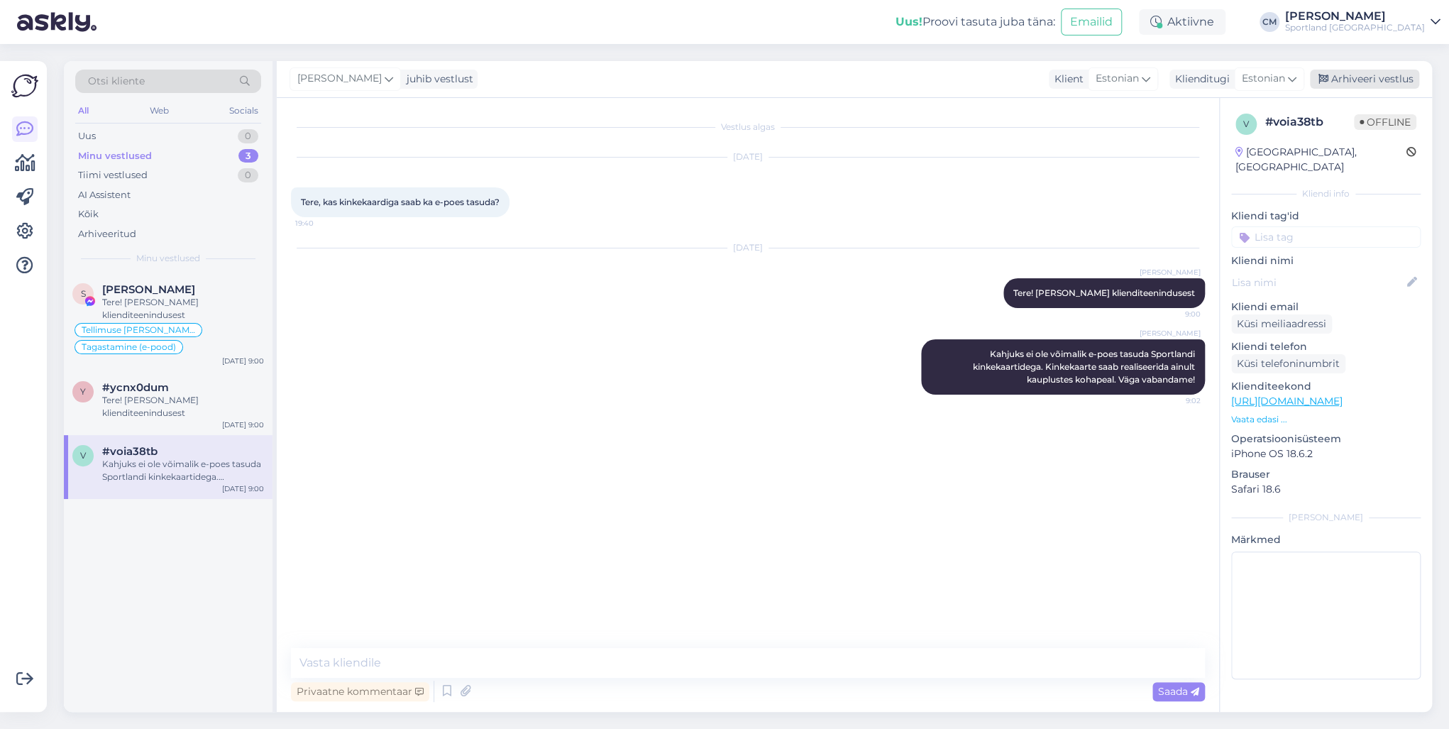
click at [1085, 87] on div "[PERSON_NAME] juhib vestlust Klient [DEMOGRAPHIC_DATA] Klienditugi [DEMOGRAPHIC…" at bounding box center [854, 79] width 1155 height 37
click at [1085, 85] on div "Arhiveeri vestlus" at bounding box center [1364, 79] width 109 height 19
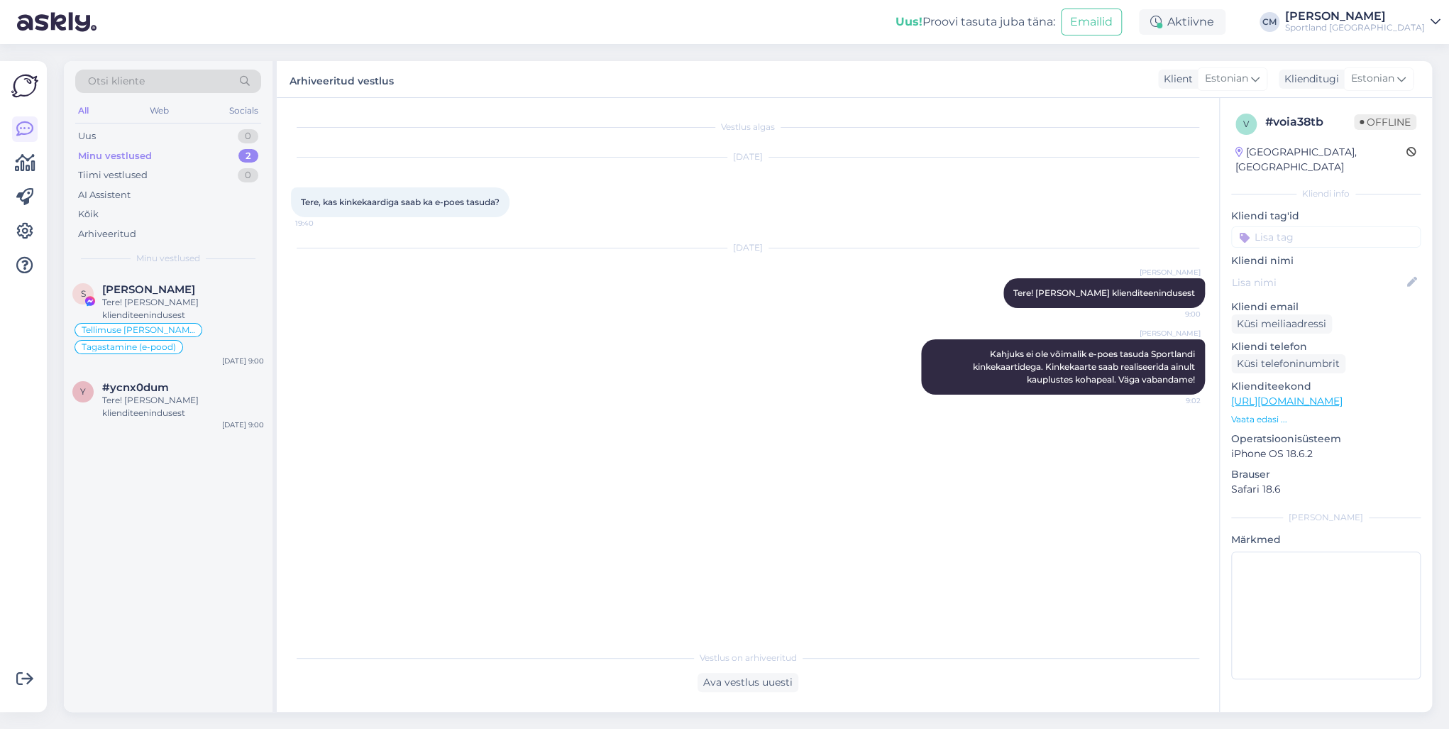
click at [1085, 226] on input at bounding box center [1325, 236] width 189 height 21
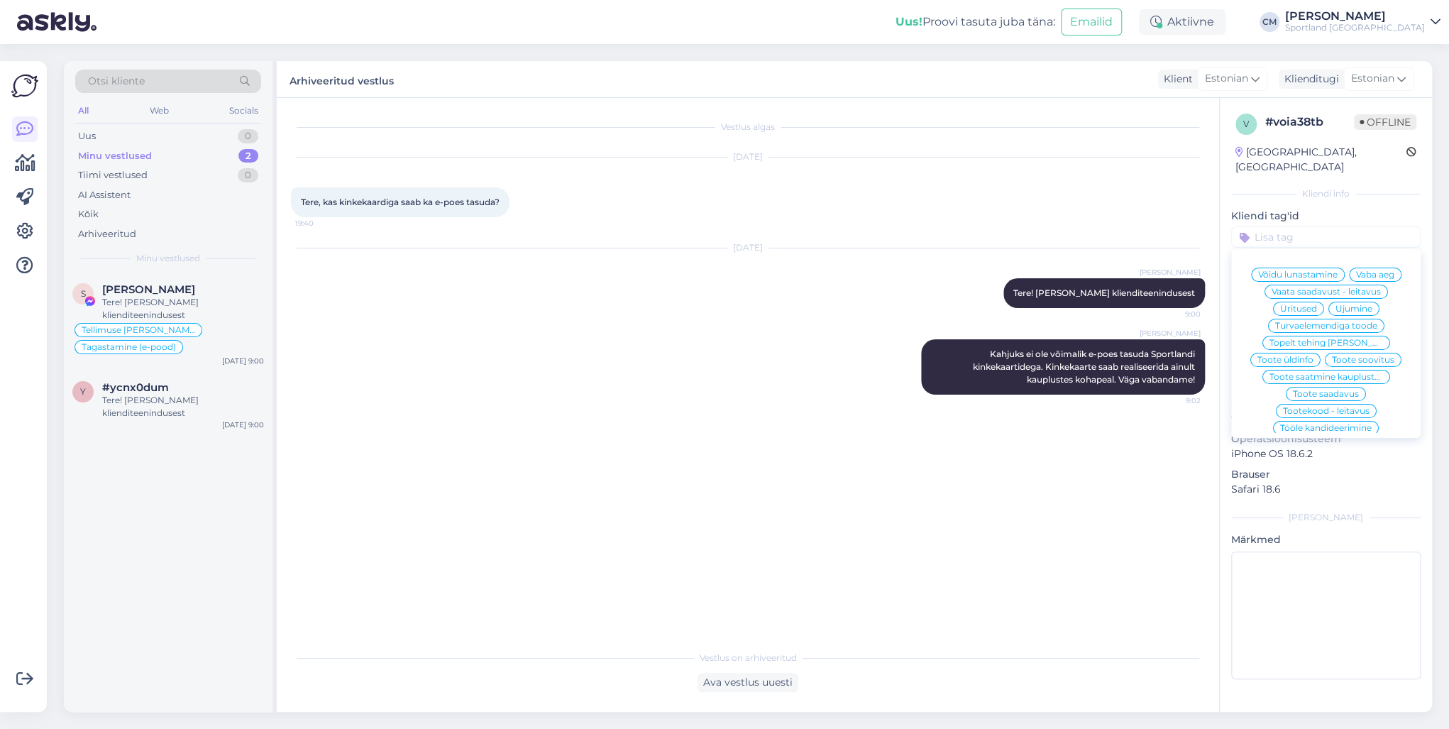
type input "j"
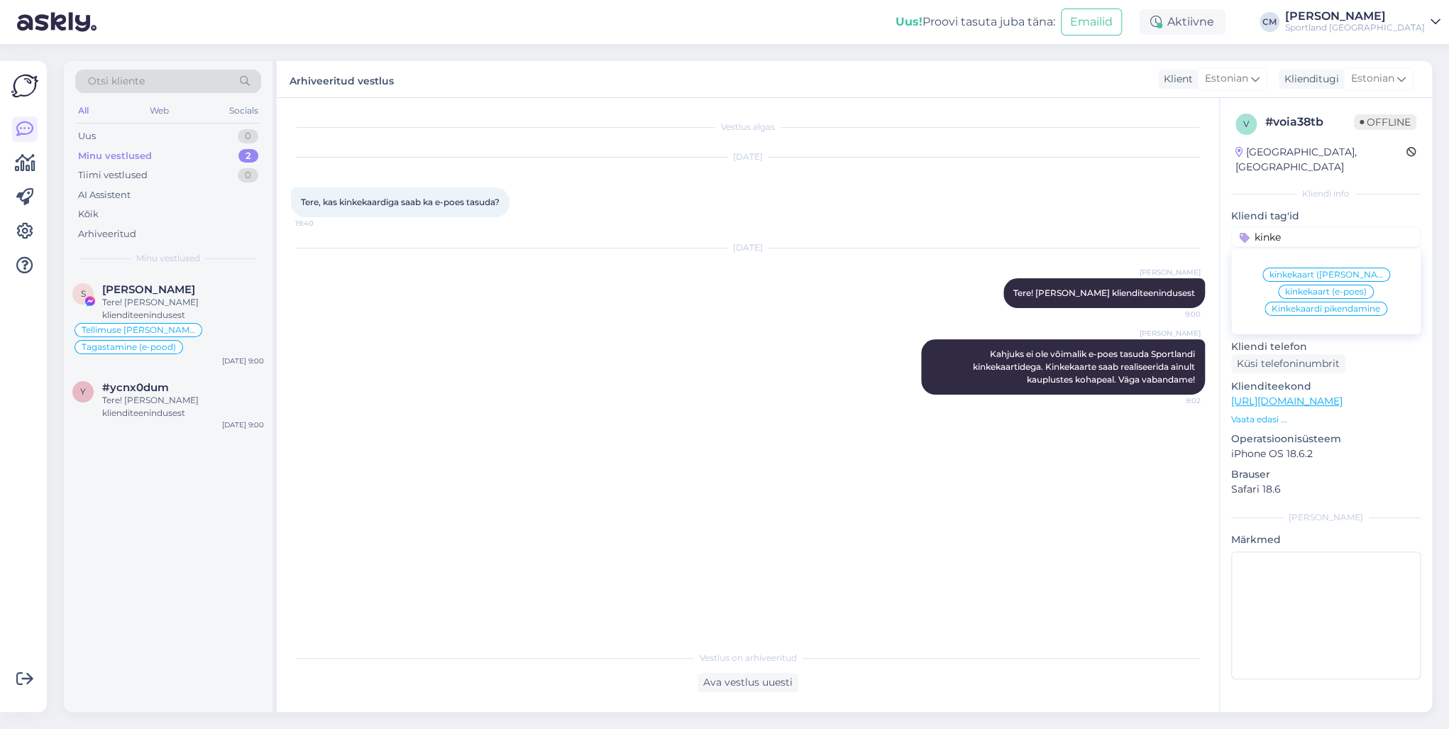
type input "kinke"
click at [1085, 285] on div "kinkekaart (e-poes)" at bounding box center [1326, 292] width 96 height 14
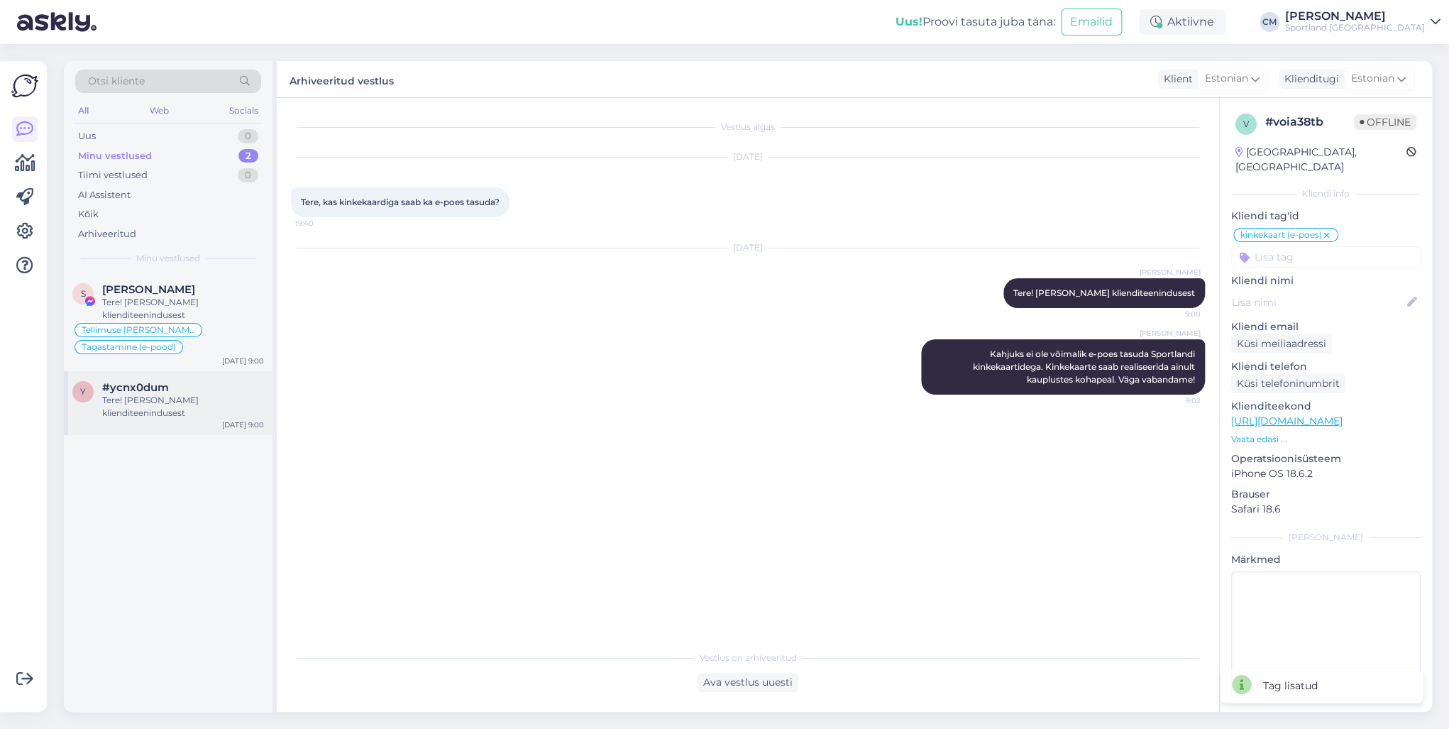
click at [131, 389] on span "#ycnx0dum" at bounding box center [135, 387] width 67 height 13
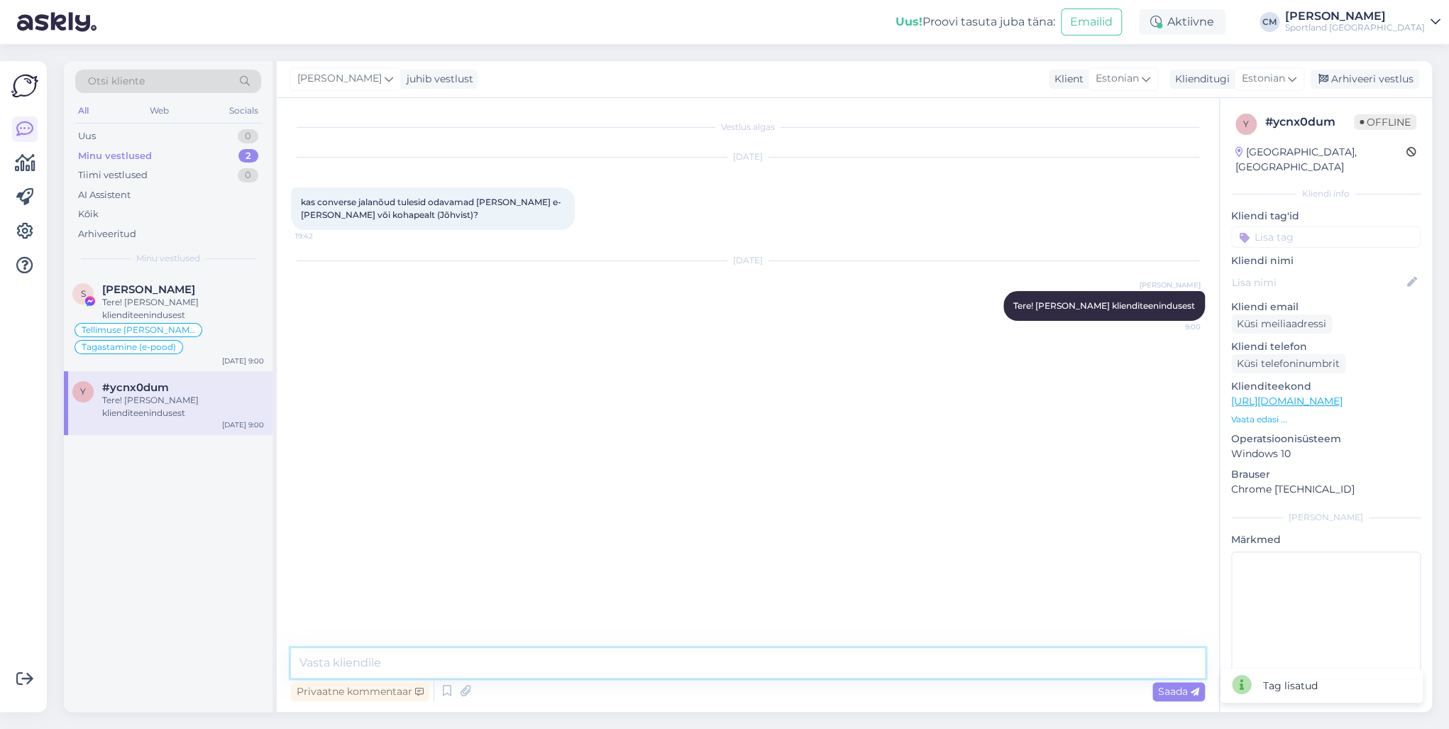
click at [434, 524] on textarea at bounding box center [748, 663] width 914 height 30
type textarea "K"
type textarea "Hinnad on e-poes ja kauplustes [PERSON_NAME]."
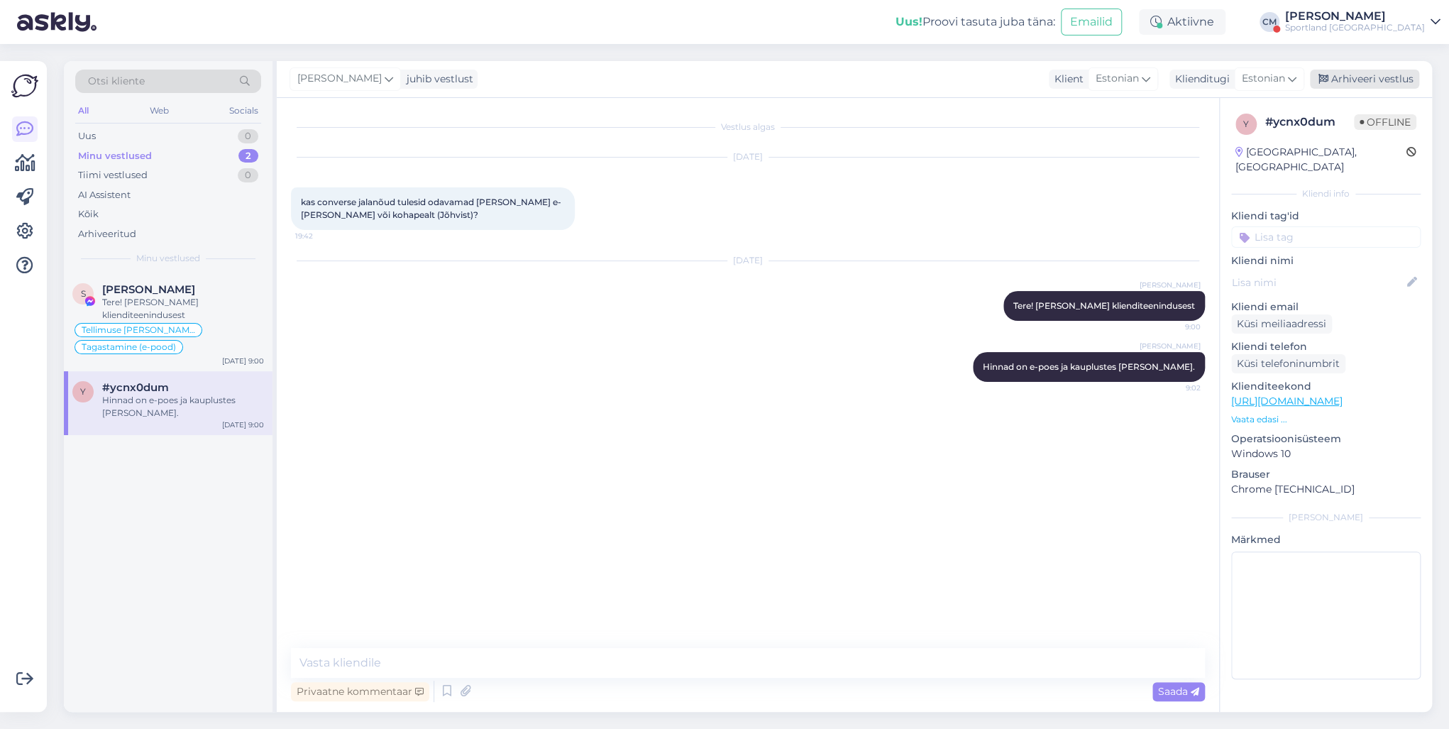
click at [1085, 84] on div "Arhiveeri vestlus" at bounding box center [1364, 79] width 109 height 19
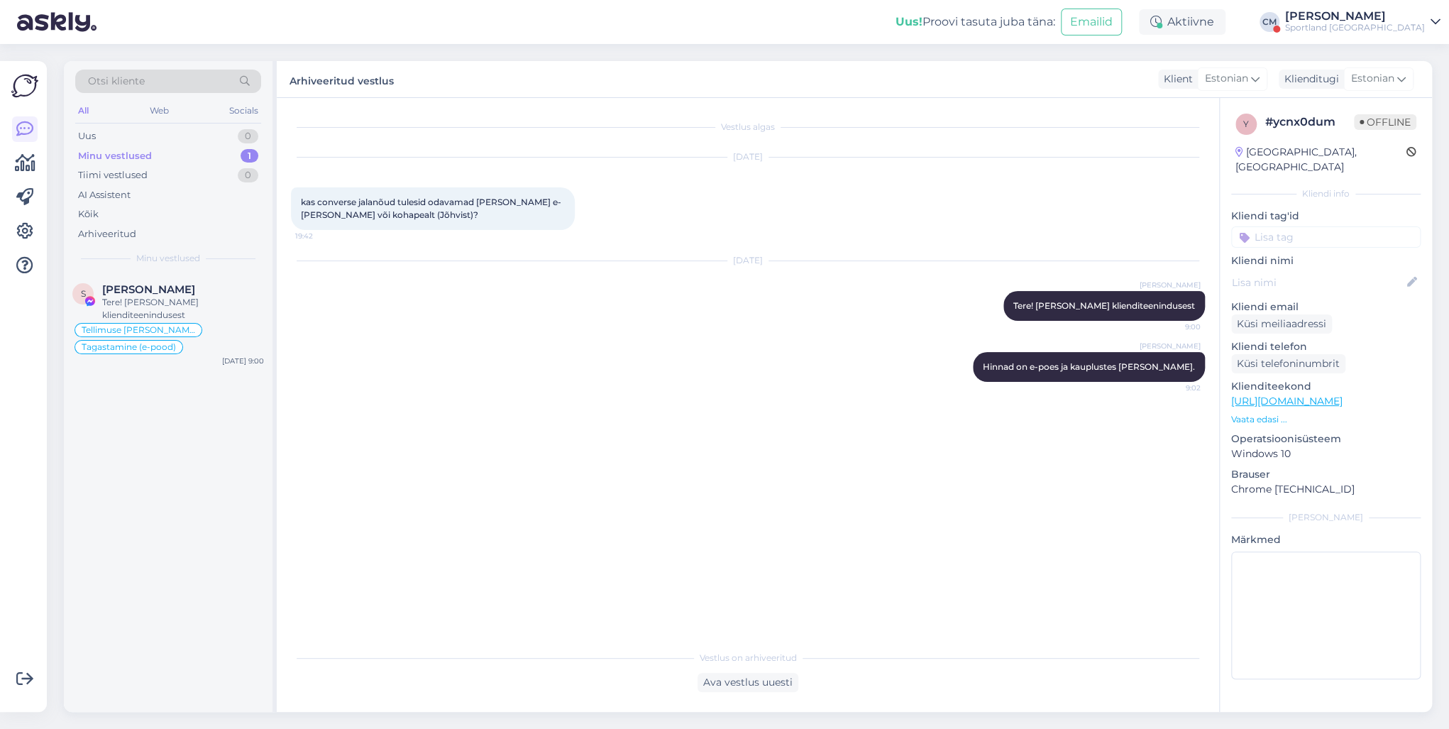
click at [1085, 226] on input at bounding box center [1325, 236] width 189 height 21
type input "üld"
click at [1085, 270] on span "Toote üldinfo" at bounding box center [1326, 274] width 56 height 9
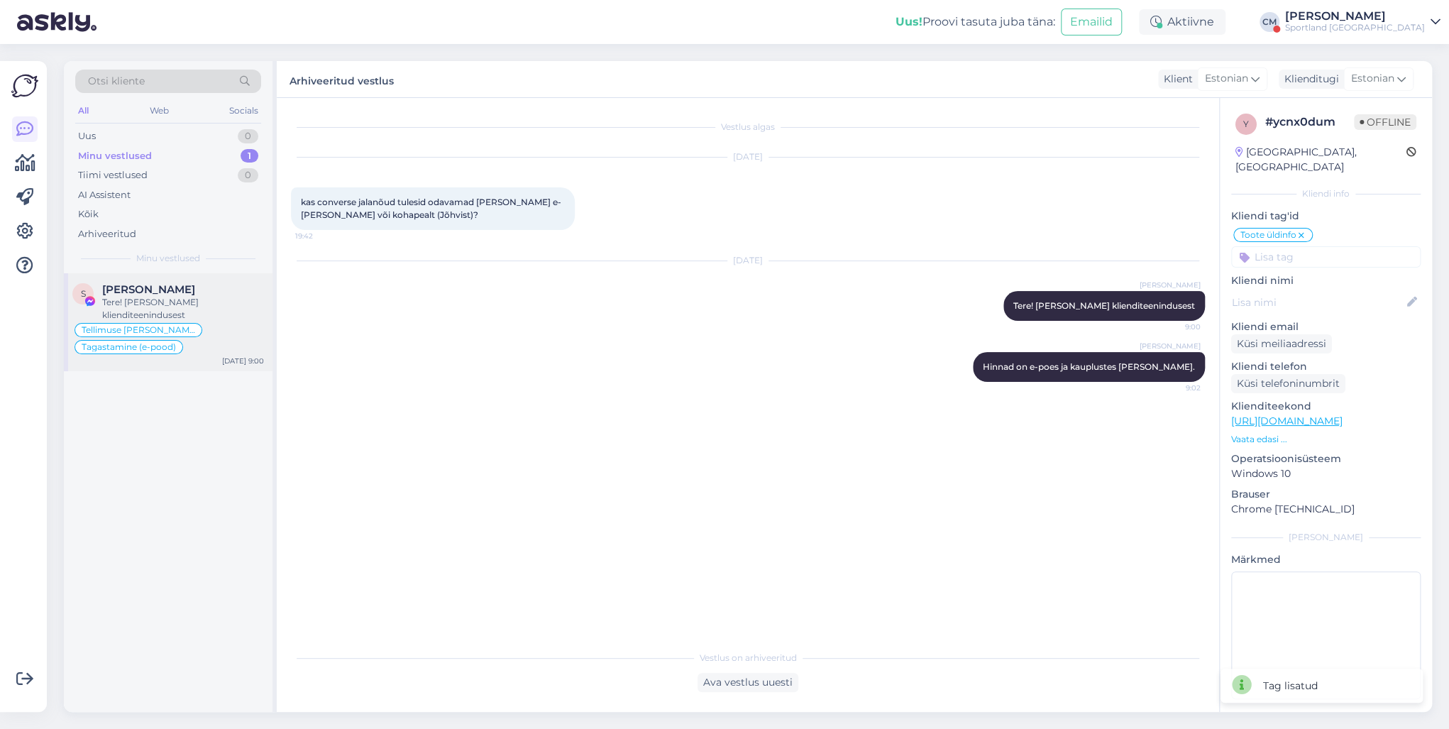
click at [258, 304] on div "Tere! [PERSON_NAME] klienditeenindusest" at bounding box center [183, 309] width 162 height 26
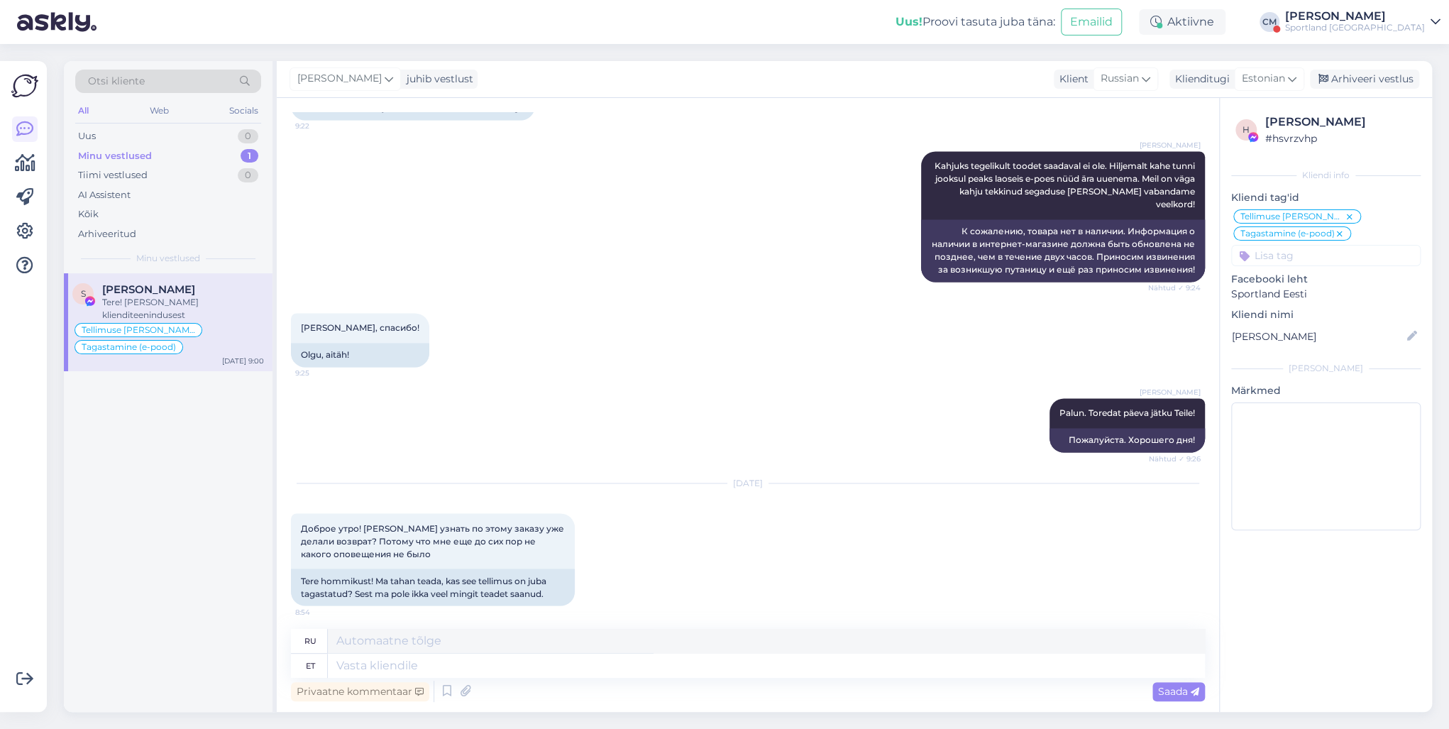
scroll to position [5097, 0]
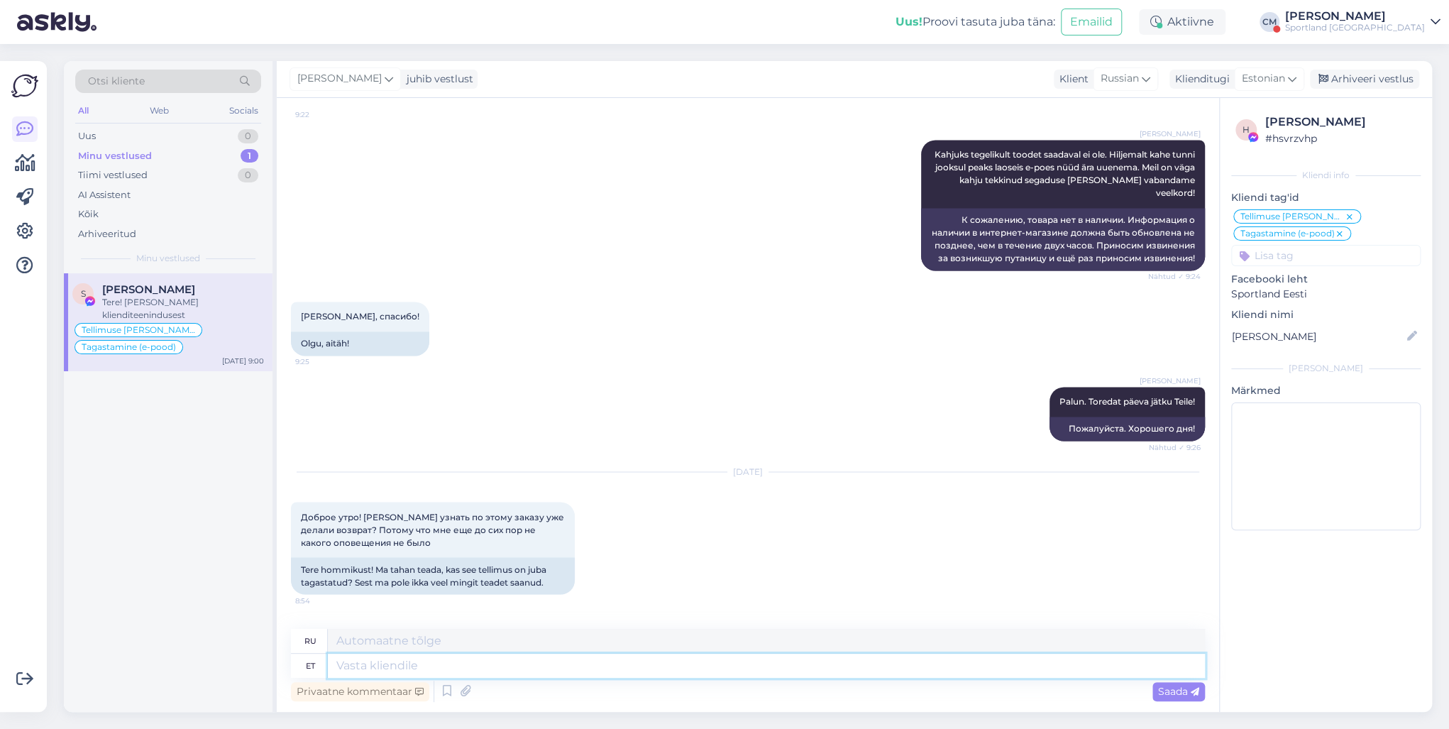
click at [426, 524] on textarea at bounding box center [766, 665] width 877 height 24
type textarea "Mis o"
type textarea "Что"
type textarea "Mis on t"
type textarea "Что такое"
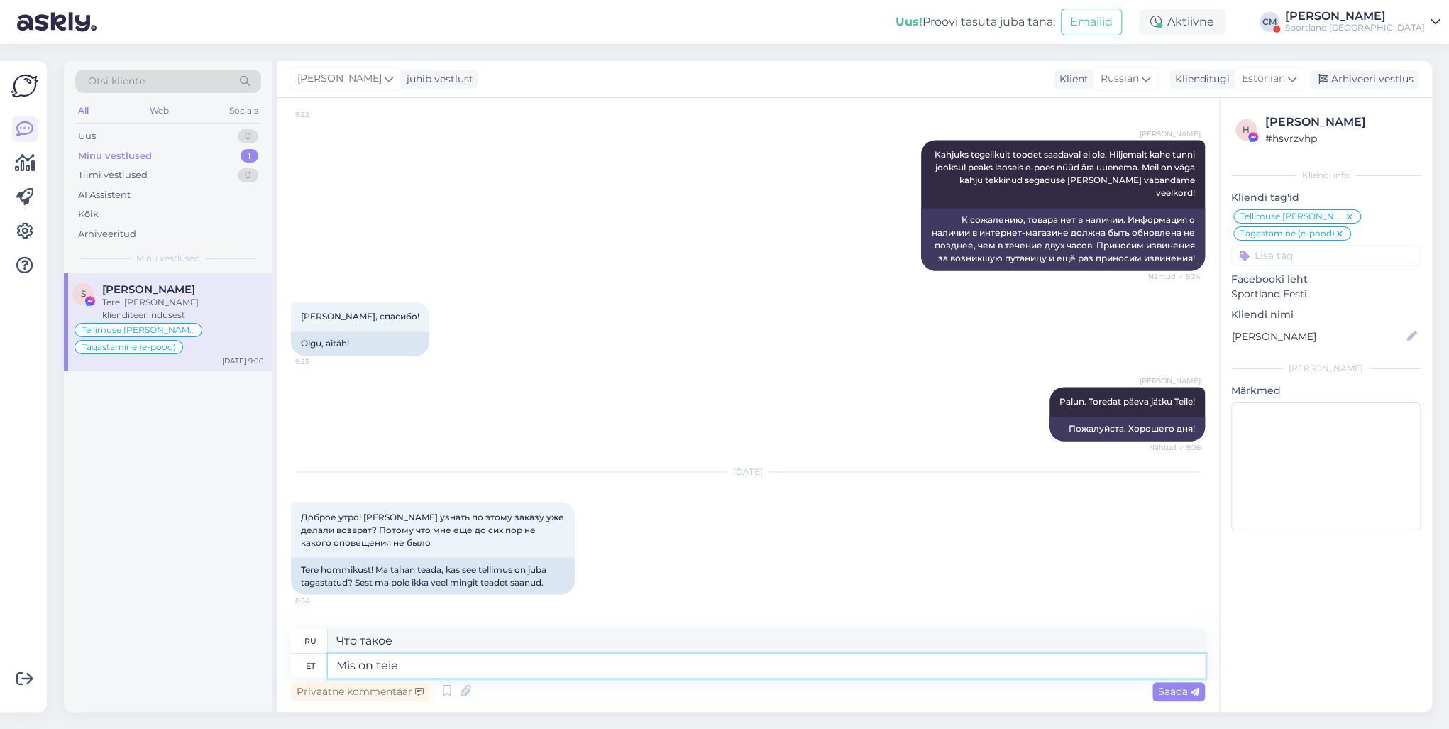
type textarea "Mis on teie t"
type textarea "А какой у тебя?"
type textarea "Mis on teie tellimuse n"
type textarea "Какой ваш заказ?"
type textarea "Mis on teie tellimuse number?"
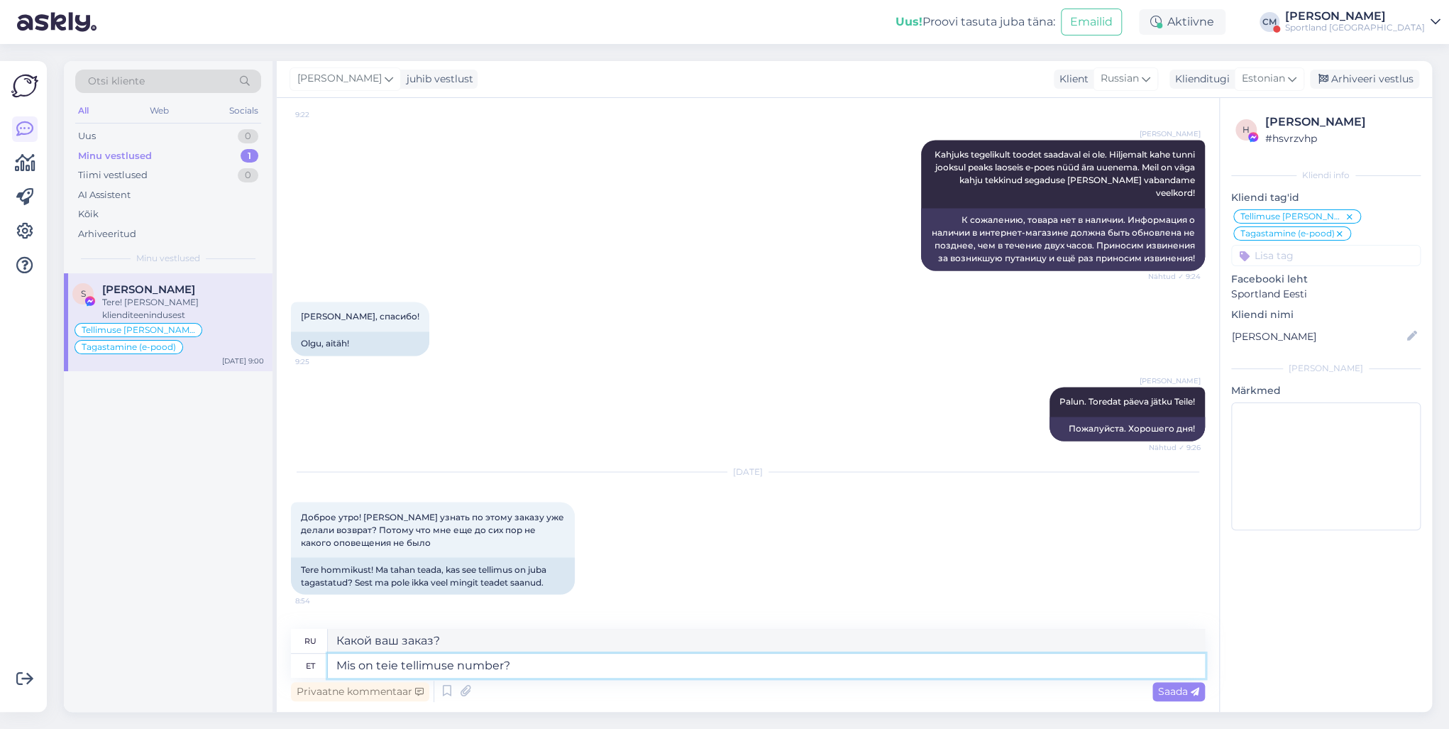
type textarea "Какой номер вашего заказа?"
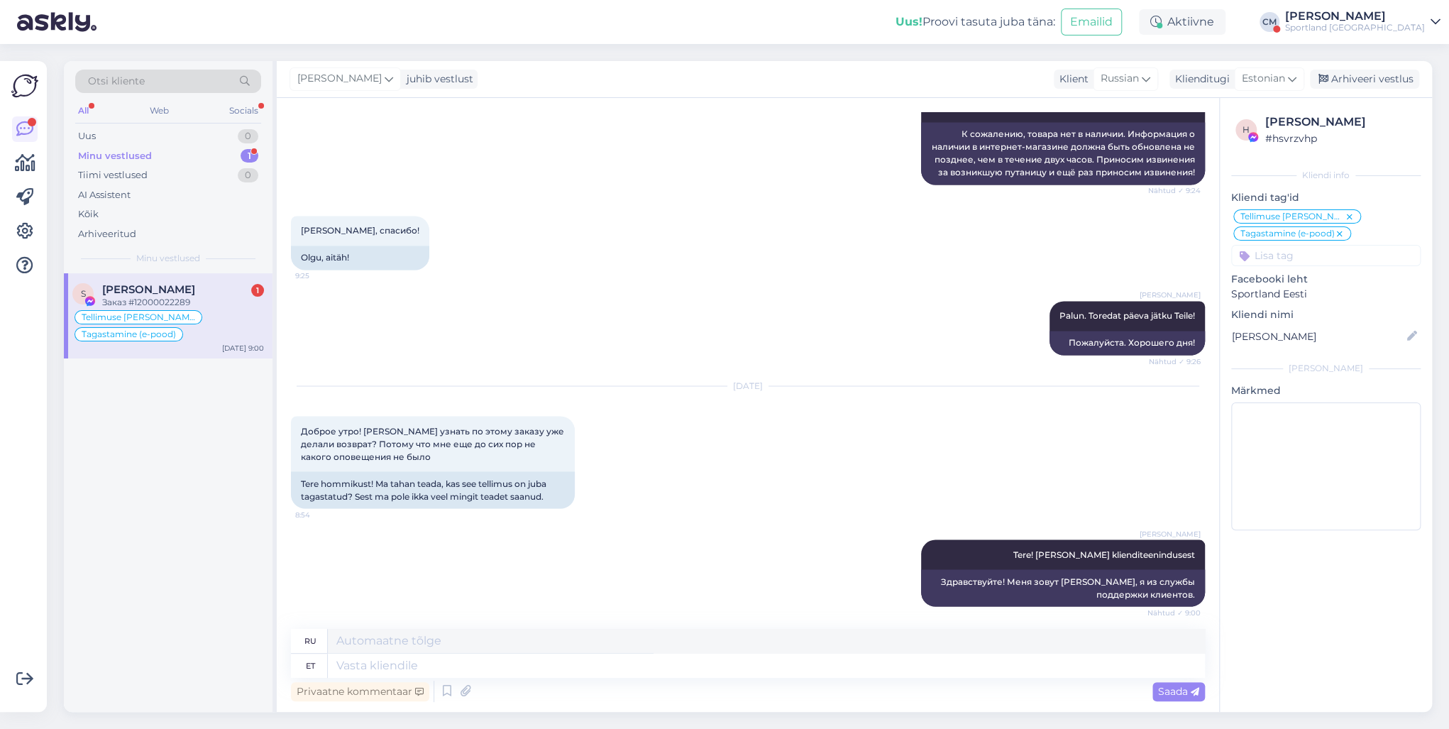
scroll to position [5268, 0]
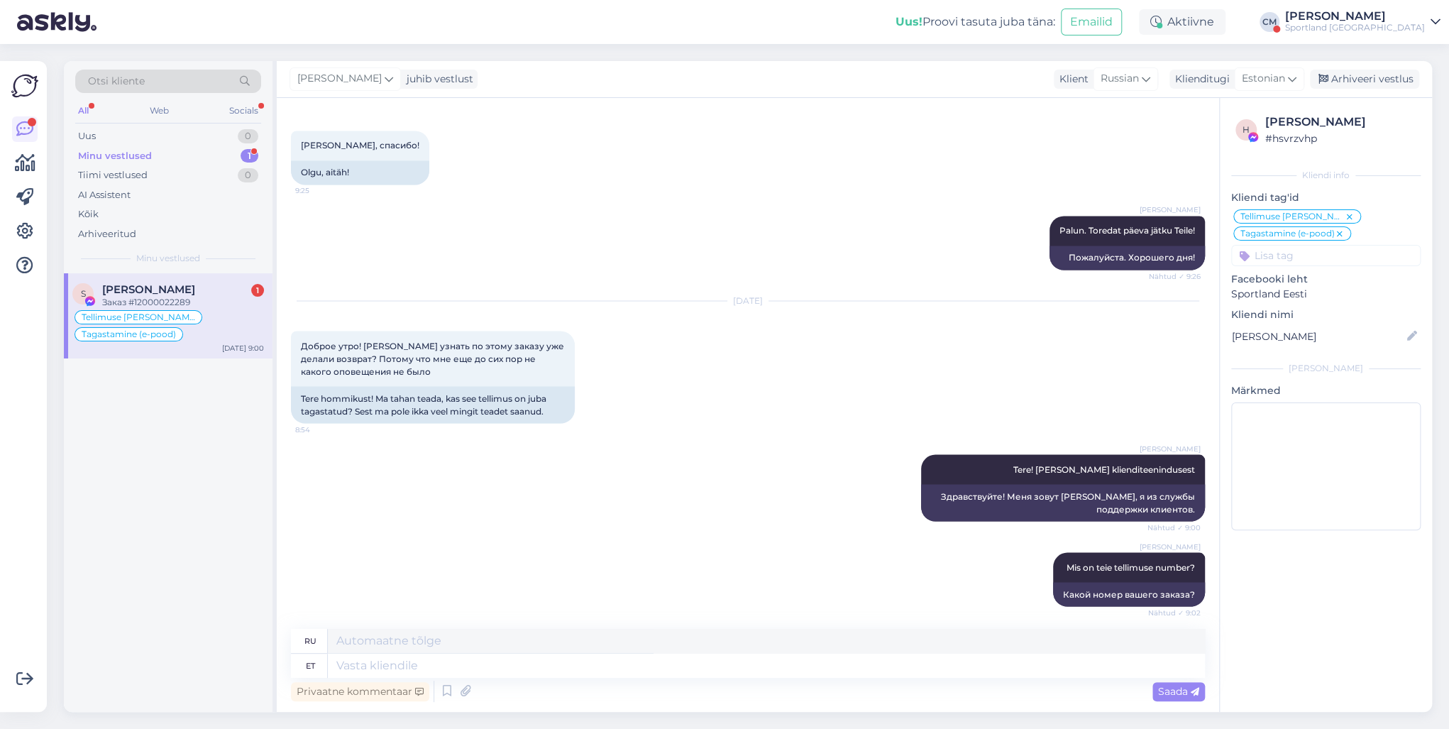
click at [375, 524] on div "Tellimus nr 12000022289" at bounding box center [353, 679] width 124 height 24
click at [372, 524] on div "Tellimus nr 12000022289" at bounding box center [353, 679] width 124 height 24
copy div "12000022289"
click at [377, 524] on textarea at bounding box center [766, 665] width 877 height 24
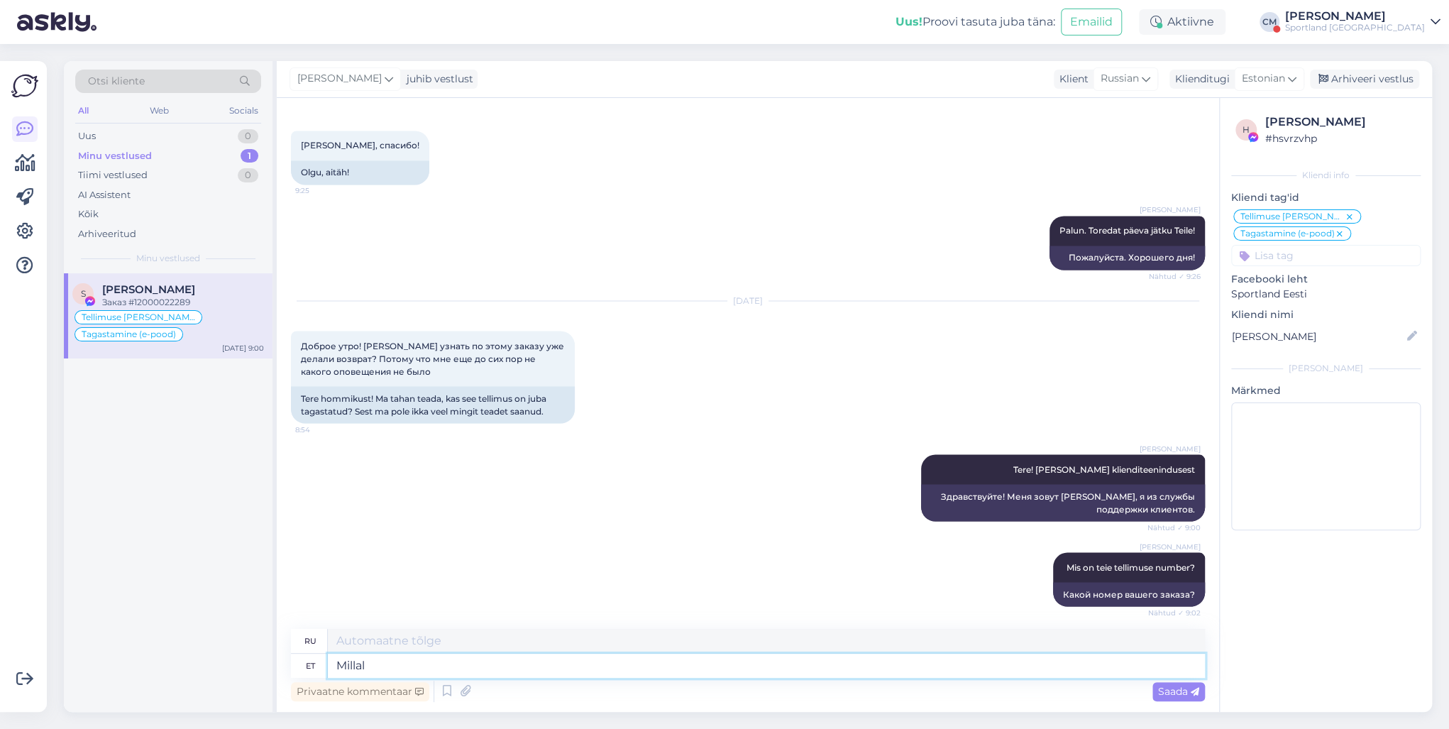
type textarea "Millal"
type textarea "Когда"
type textarea "Millal too"
type textarea "Когда это будет?"
type textarea "Millal toote ta"
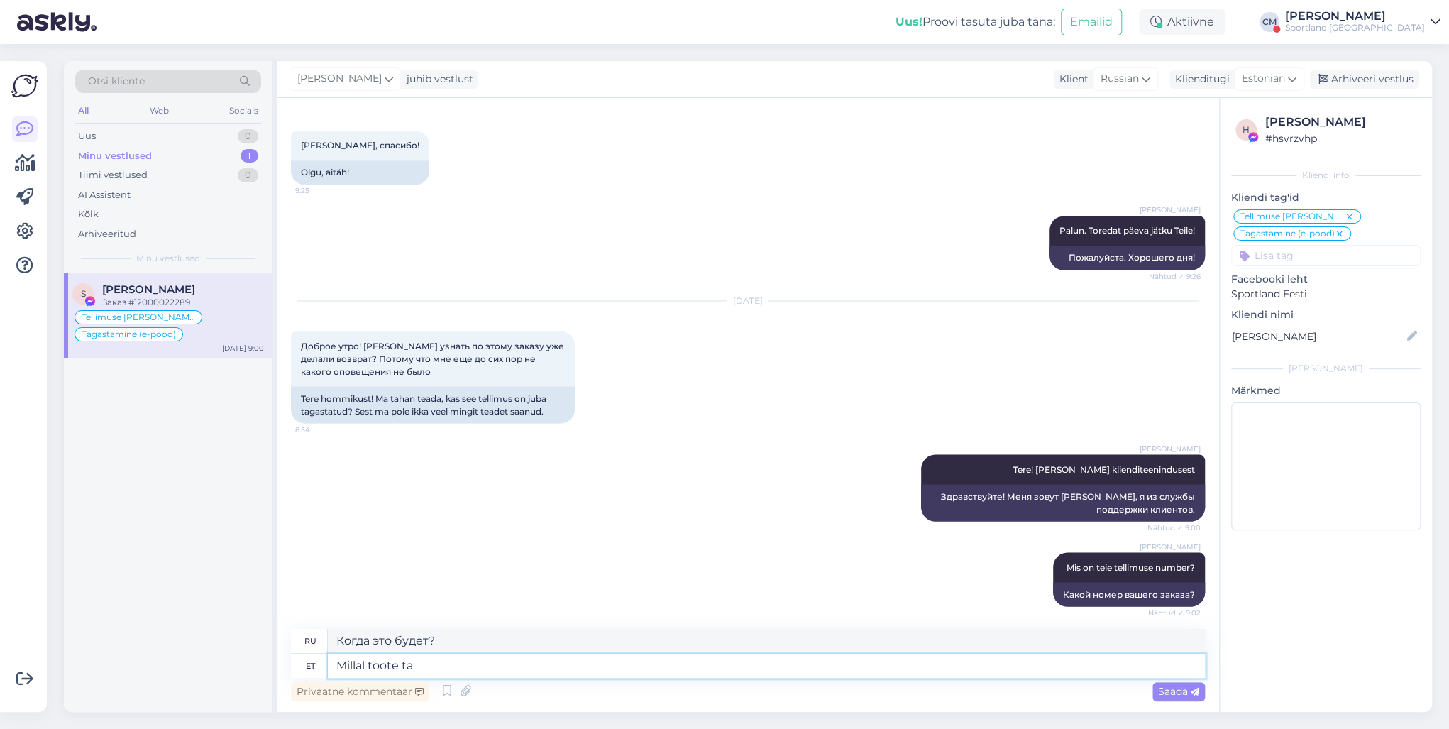
type textarea "Когда ты будешь"
type textarea "Millal toote tagas"
type textarea "Когда за продуктом"
type textarea "Millal toote tagastasite?"
type textarea "Когда вы вернули товар?"
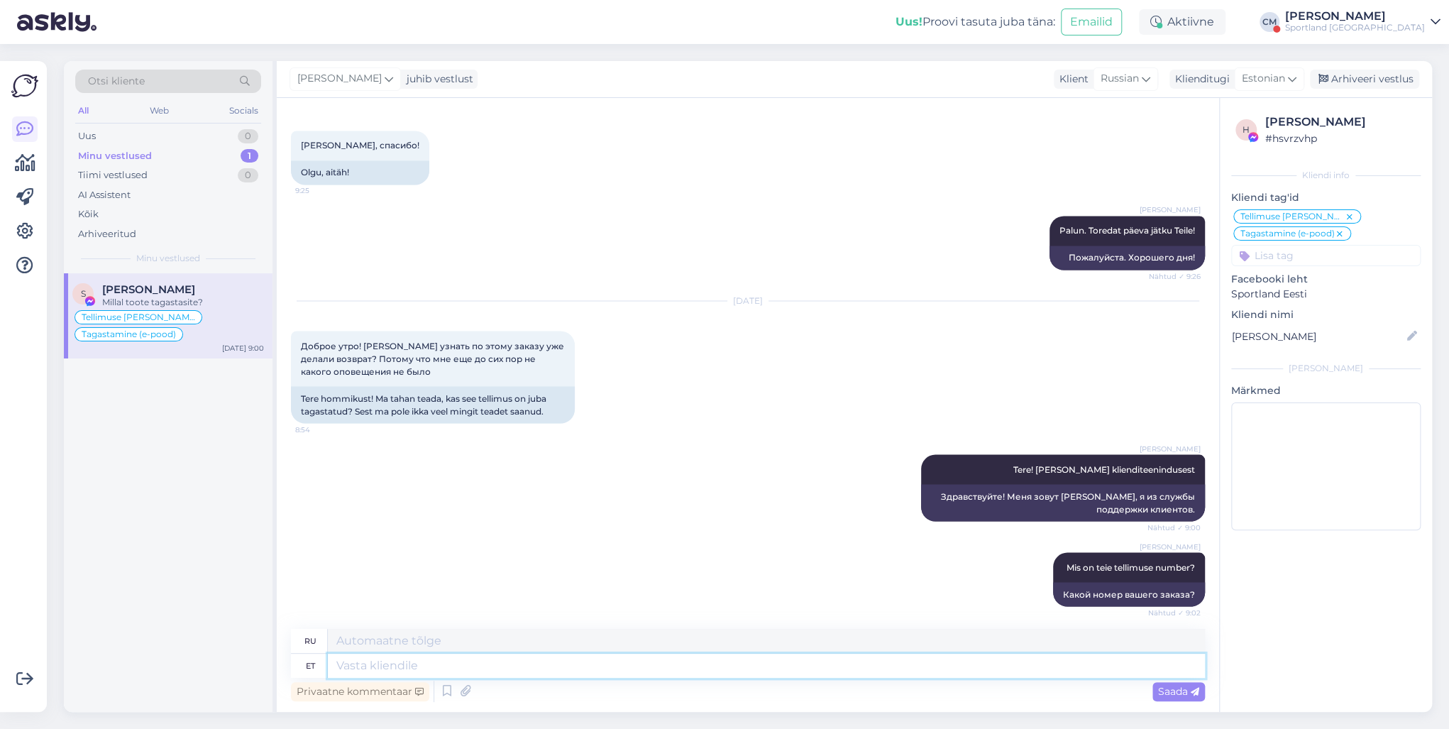
scroll to position [5353, 0]
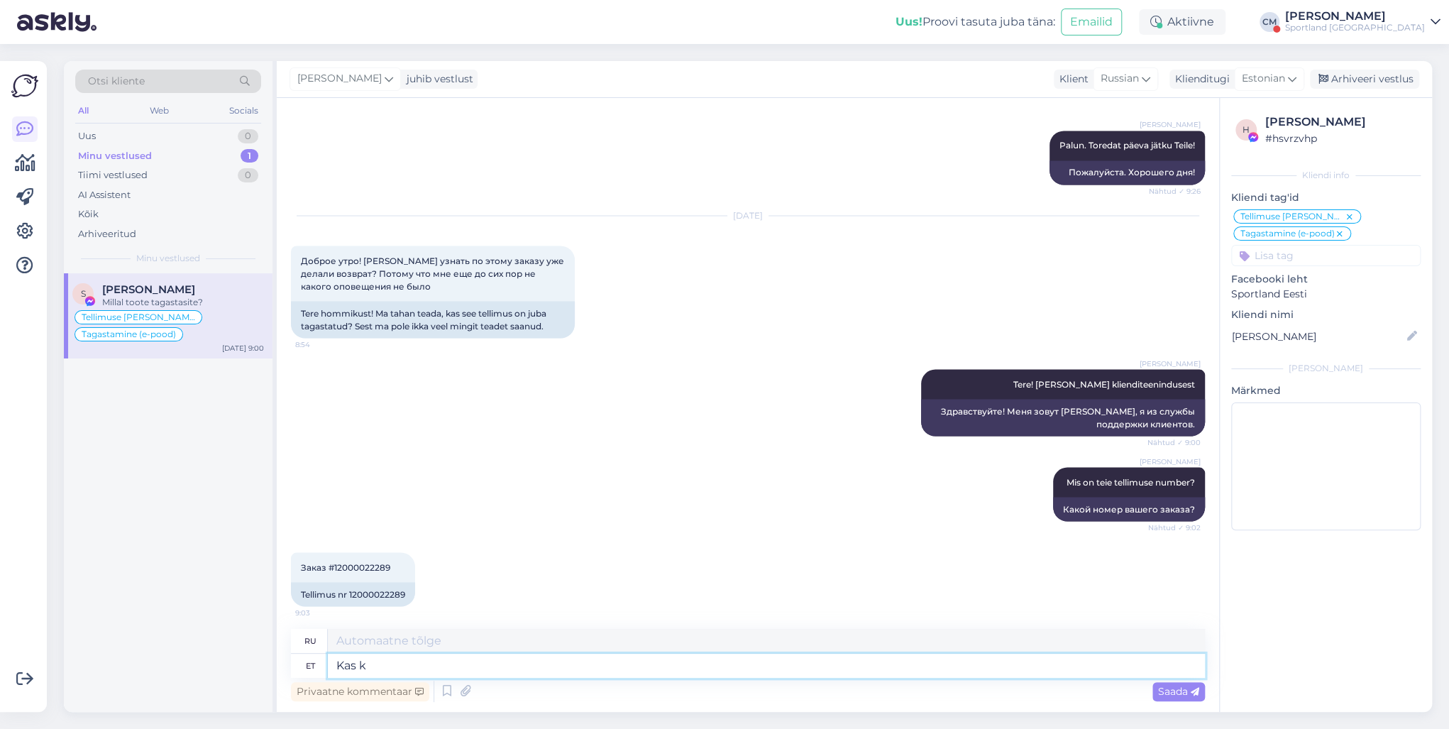
type textarea "Kas ka"
type textarea "Является"
type textarea "Kas [PERSON_NAME]"
type textarea "Это товар?"
click at [407, 524] on textarea "Kas [PERSON_NAME]" at bounding box center [766, 665] width 877 height 24
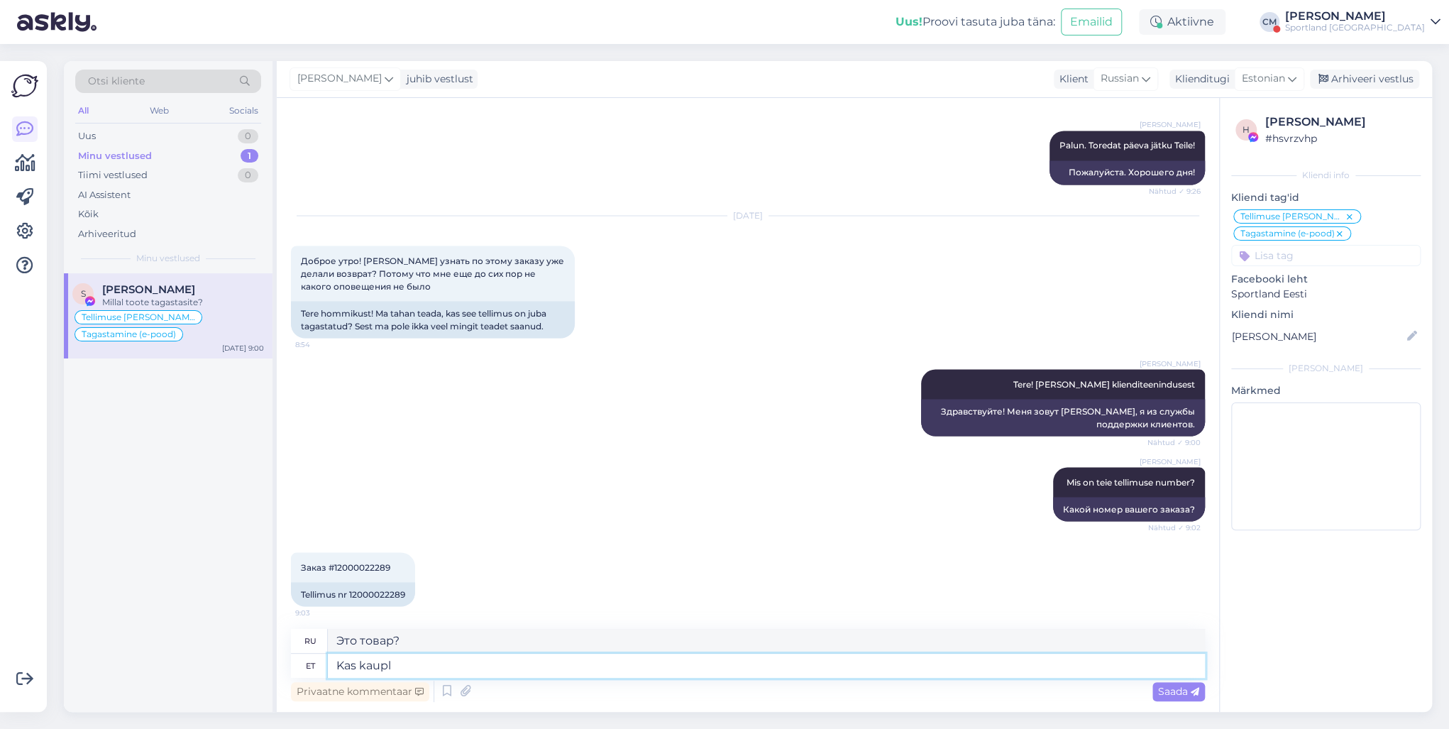
type textarea "Kas kauplu"
type textarea "Магазин?"
type textarea "Kas kauplusesse"
type textarea "В магазин?"
type textarea "Kas kauplusesse või pak"
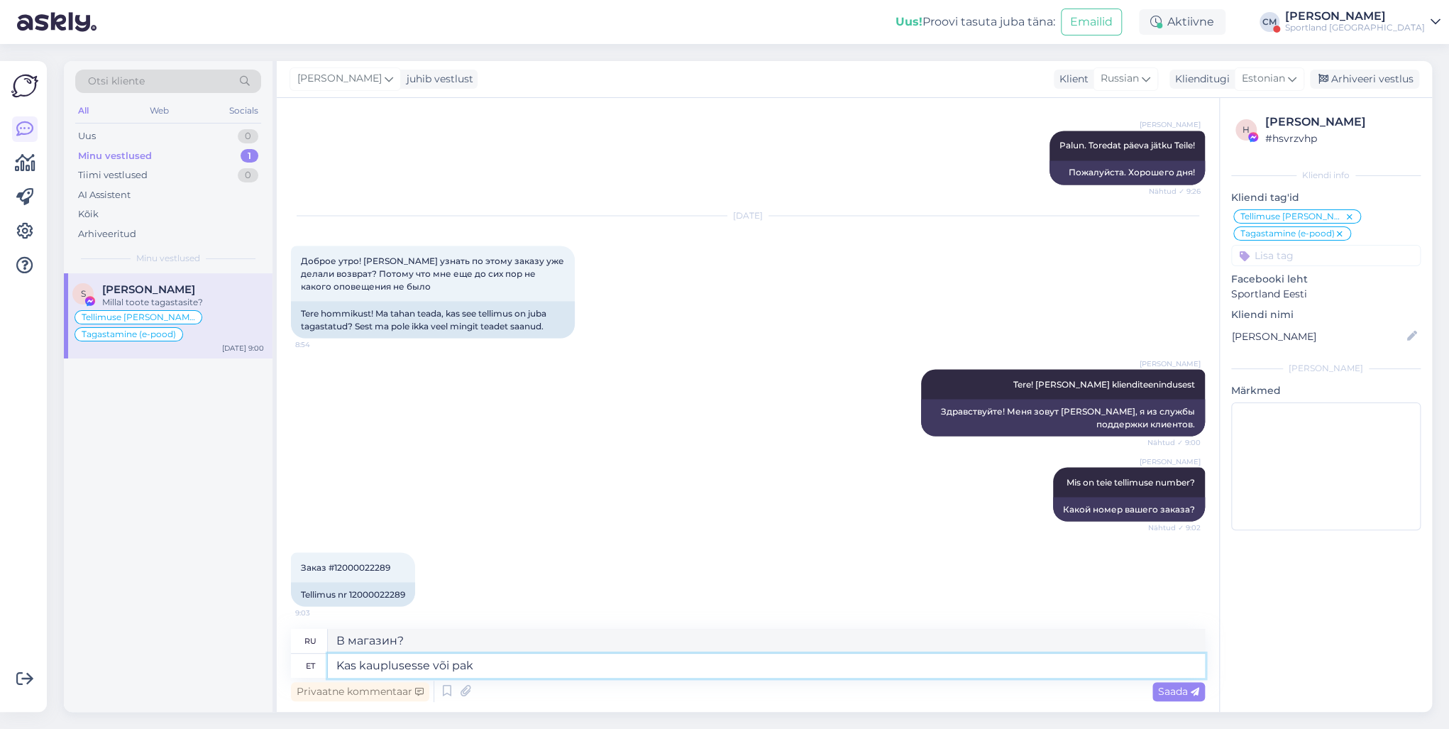
type textarea "Либо в магазин, либо"
type textarea "Kas kauplusesse või pakiautomaati?"
type textarea "В магазин или в пакомат?"
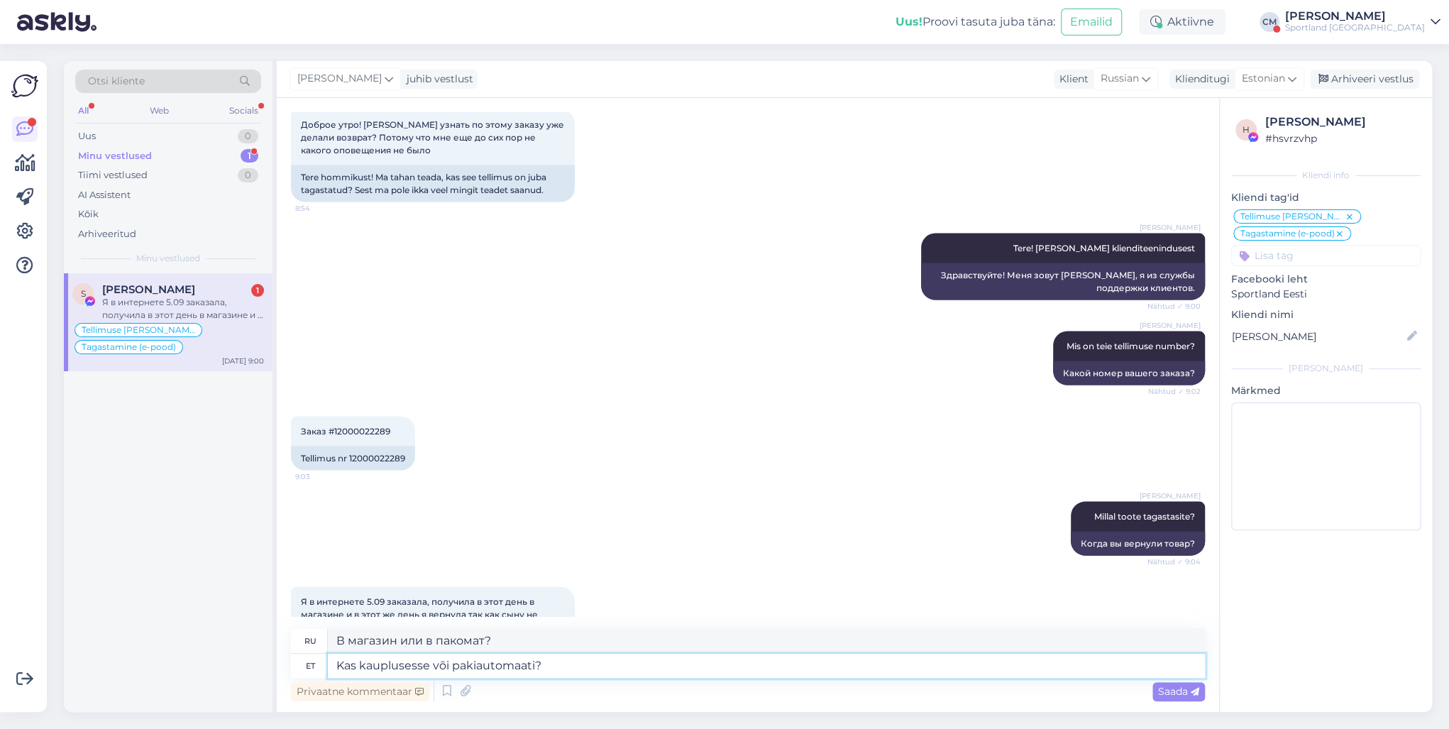
click at [580, 524] on textarea "Kas kauplusesse või pakiautomaati?" at bounding box center [766, 665] width 877 height 24
click at [356, 524] on textarea "Kas kauplusesse või pakiautomaati?" at bounding box center [766, 665] width 877 height 24
type textarea "Kas tagastasite kauplusesse või pakiautomaati?"
type textarea "Вы вернули его в магазин или в посылочный автомат?"
type textarea "Kas tagastasite kauplusesse või pakiautomaati?"
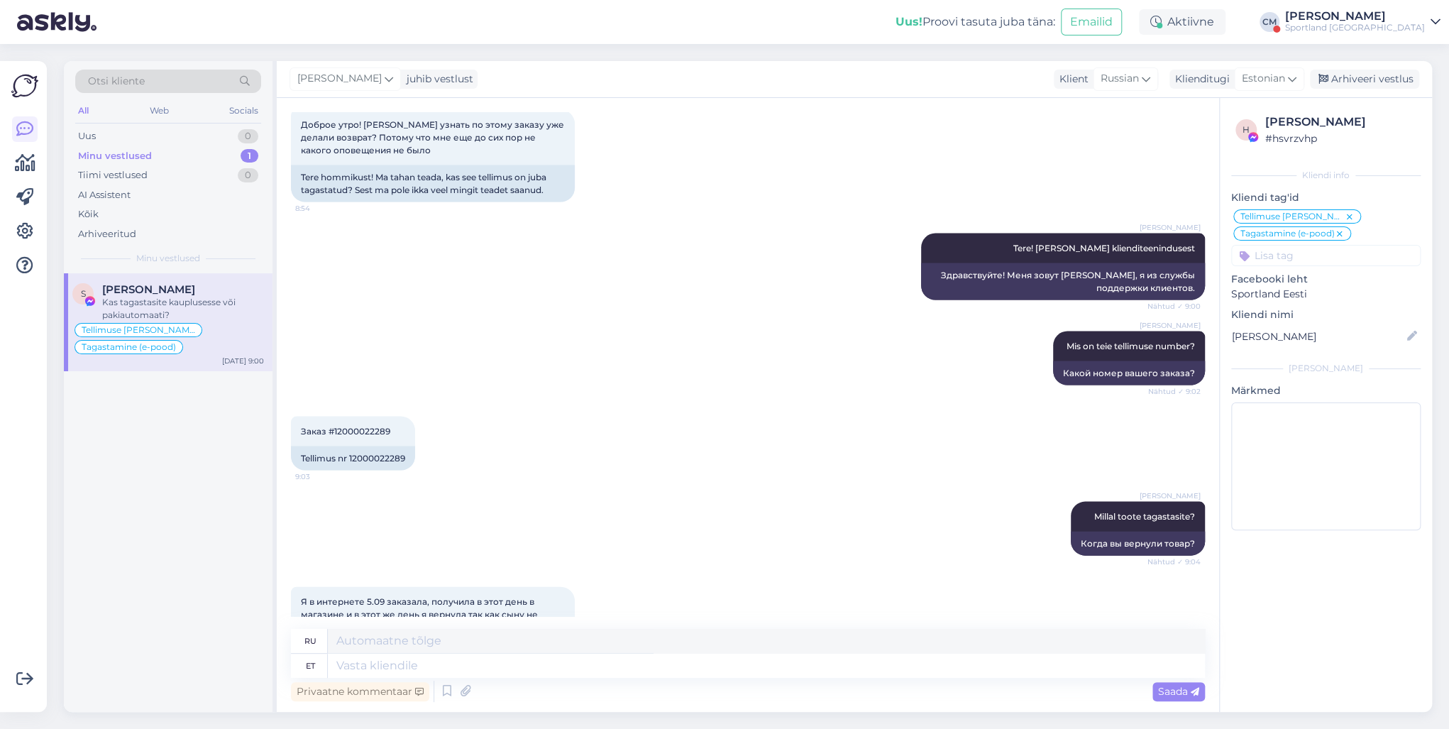
scroll to position [5574, 0]
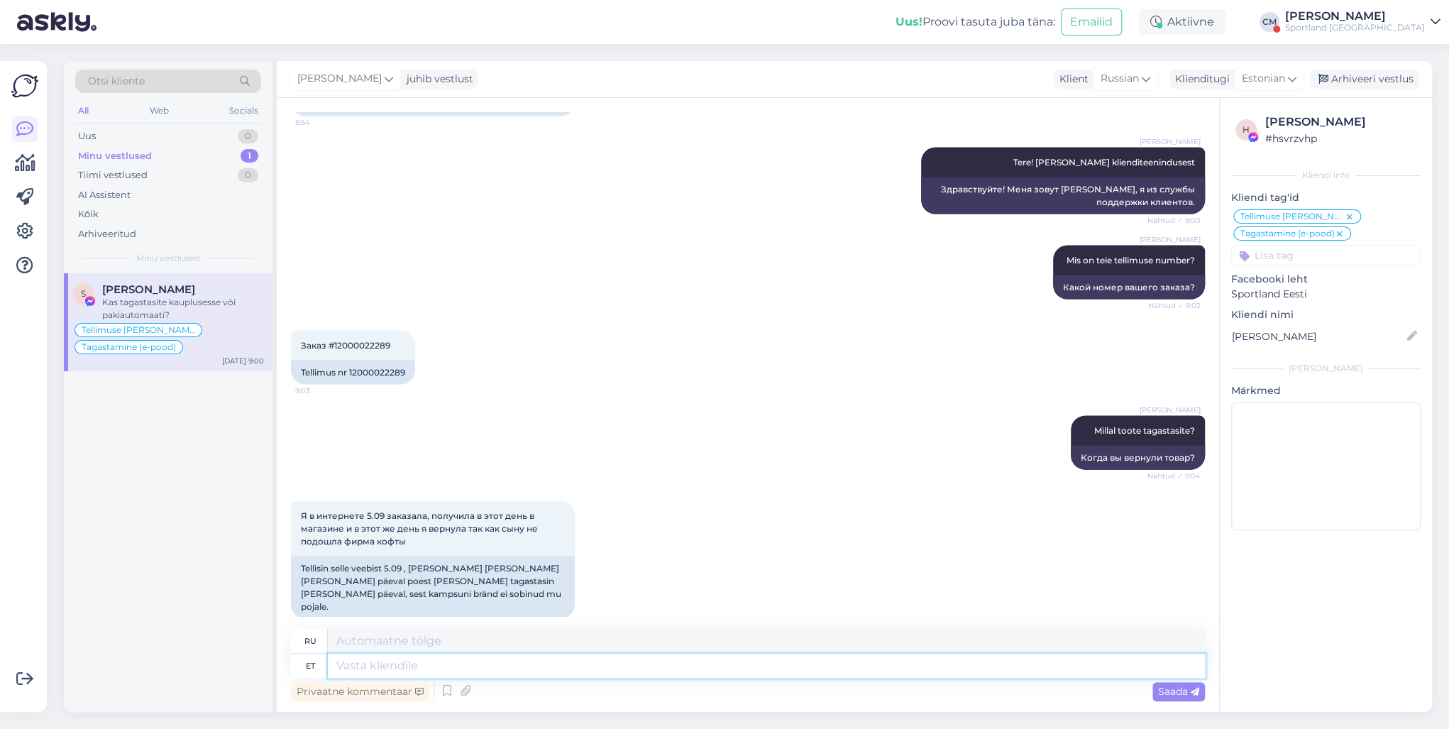
click at [386, 524] on textarea at bounding box center [766, 665] width 877 height 24
type textarea "Otse L"
type textarea "Напрямую"
type textarea "Otse Lõunakeskusesse?"
type textarea "Прямо в Lõunakeskus?"
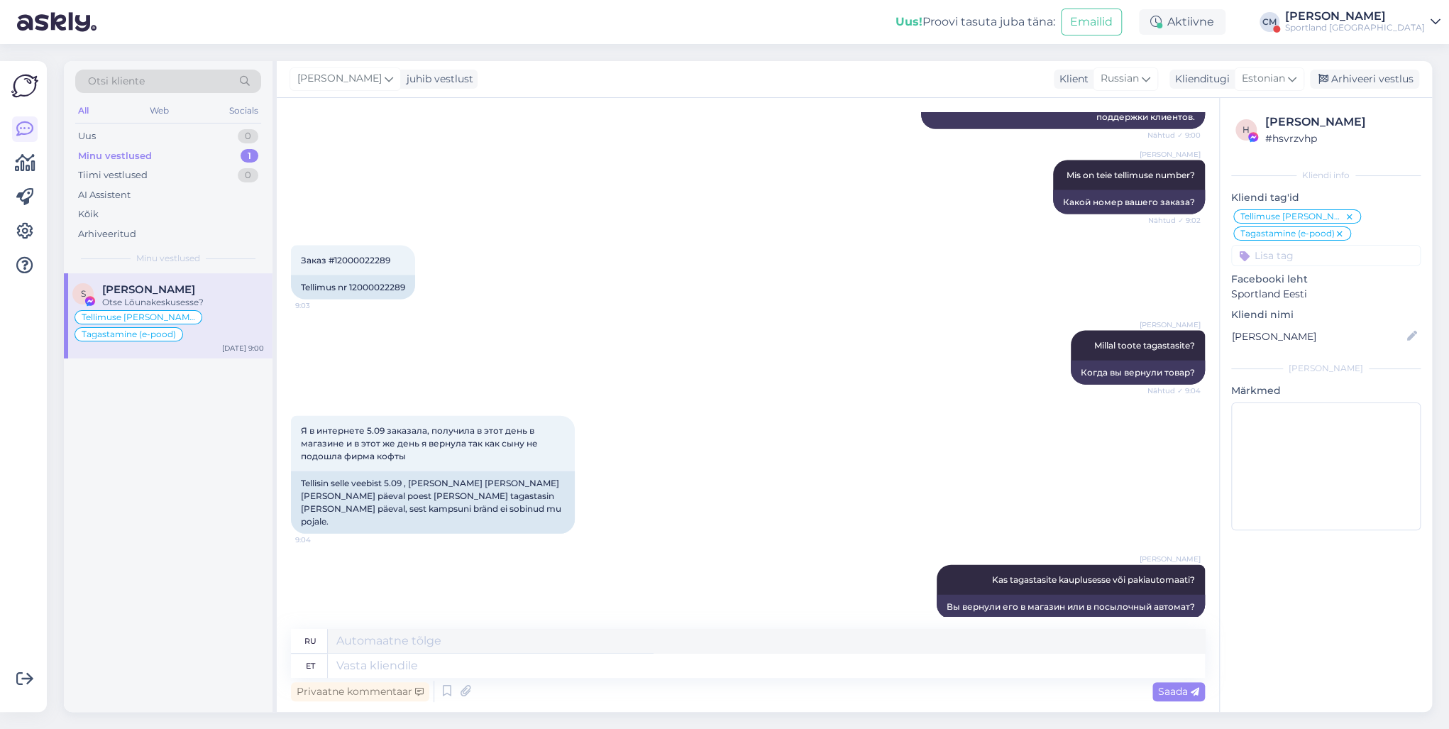
scroll to position [5745, 0]
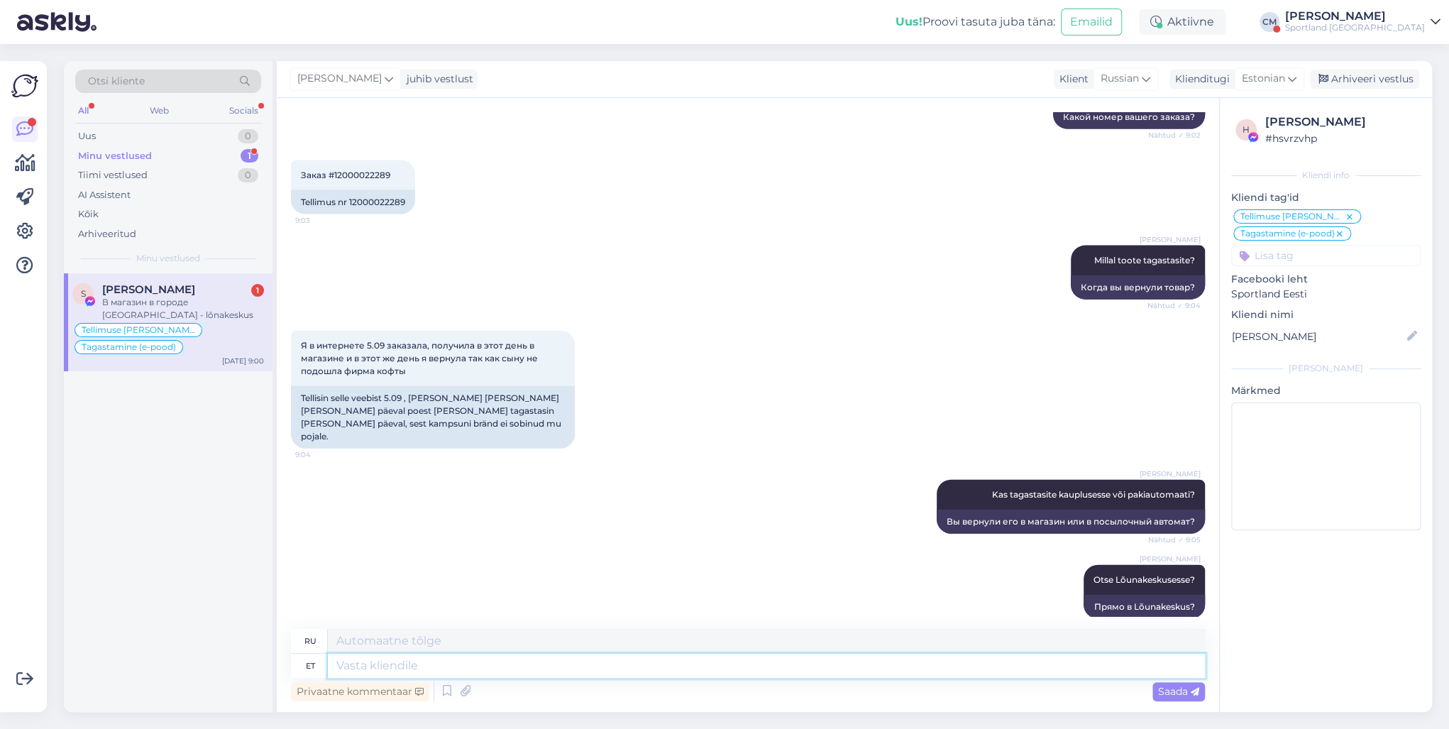
click at [385, 524] on textarea at bounding box center [766, 665] width 877 height 24
type textarea "Tänan."
type textarea "Спасибо."
type textarea "Tänan. [GEOGRAPHIC_DATA]"
type textarea "Спасибо. Я напишу."
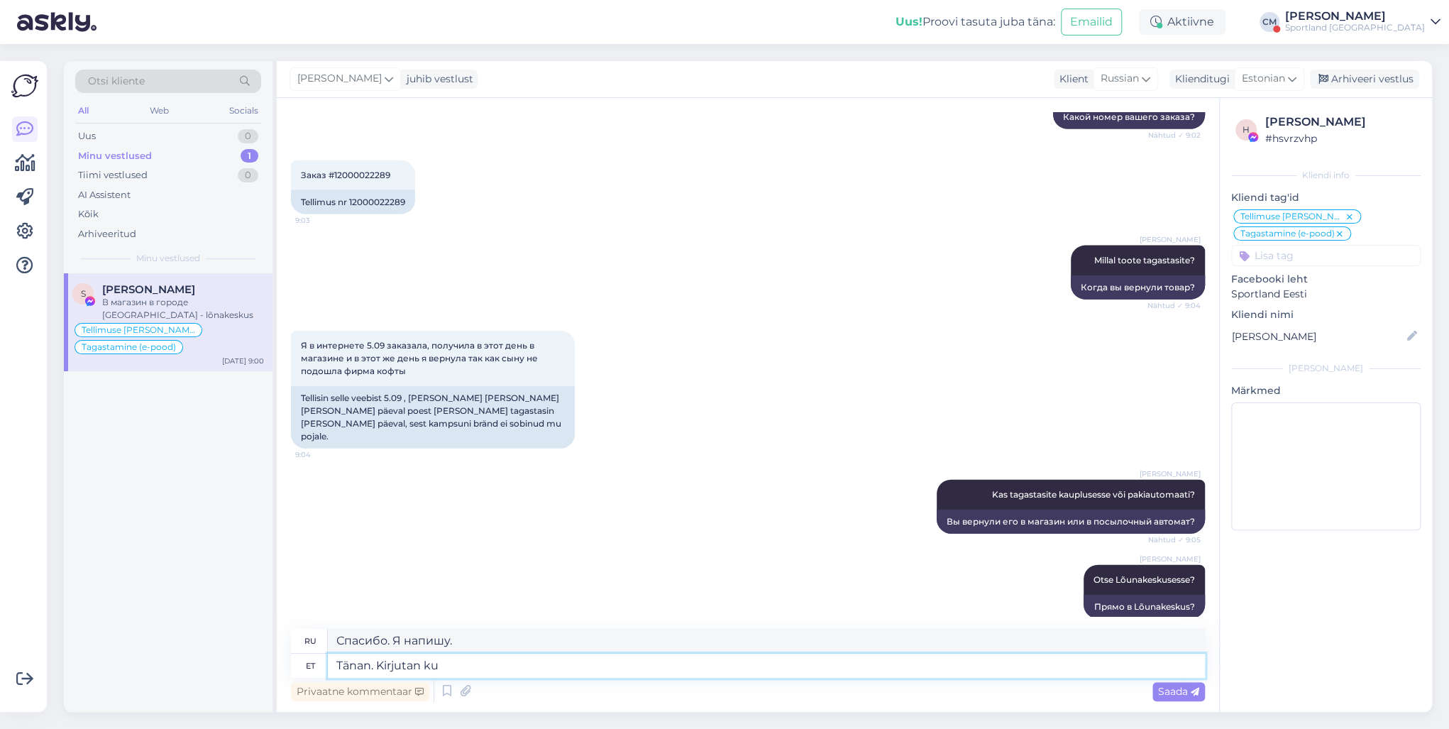
scroll to position [5830, 0]
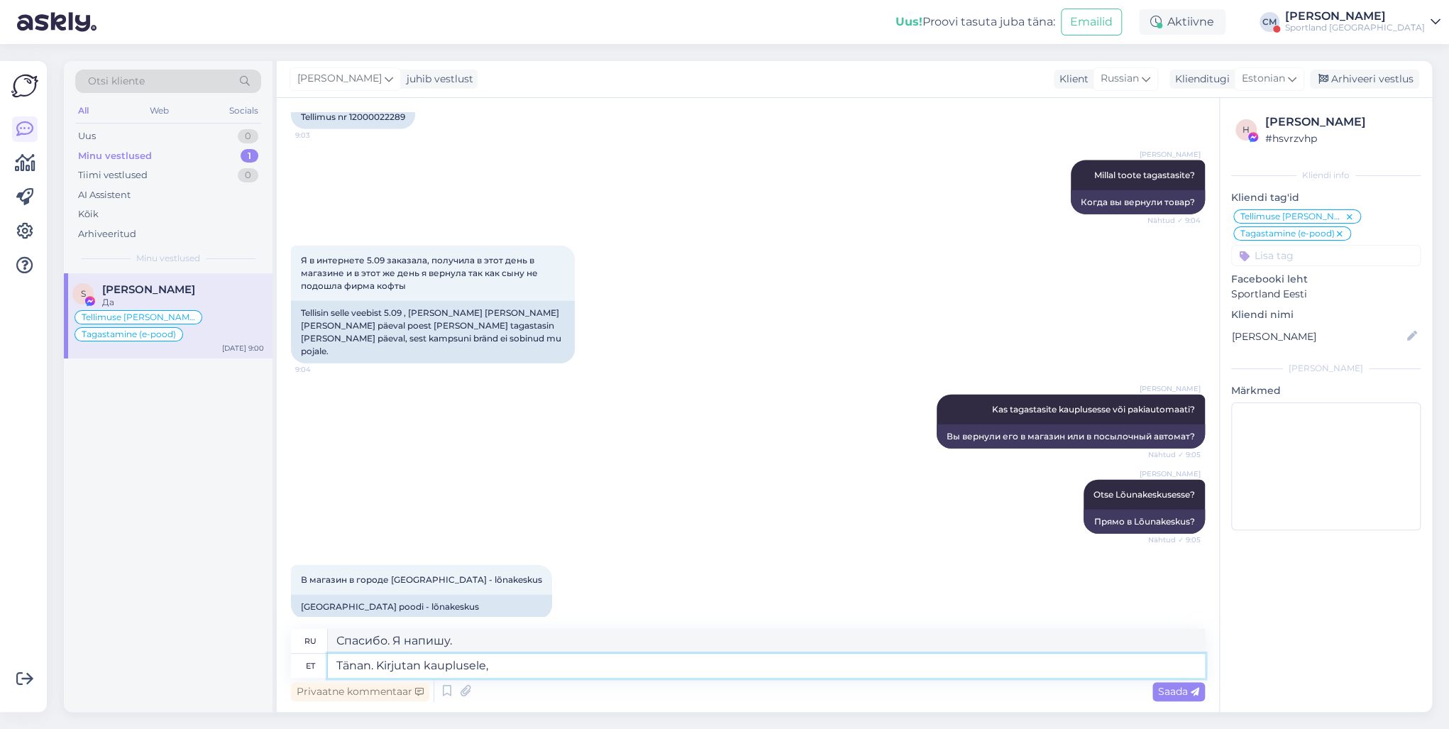
type textarea "Tänan. Kirjutan kauplusele, e"
type textarea "Спасибо. Я напишу в магазин."
type textarea "Tänan. Kirjutan kauplusele, et nad r"
type textarea "Спасибо. Я напишу в магазин, чтобы они"
type textarea "Tänan. Kirjutan kauplusele, et nad registreeriks a"
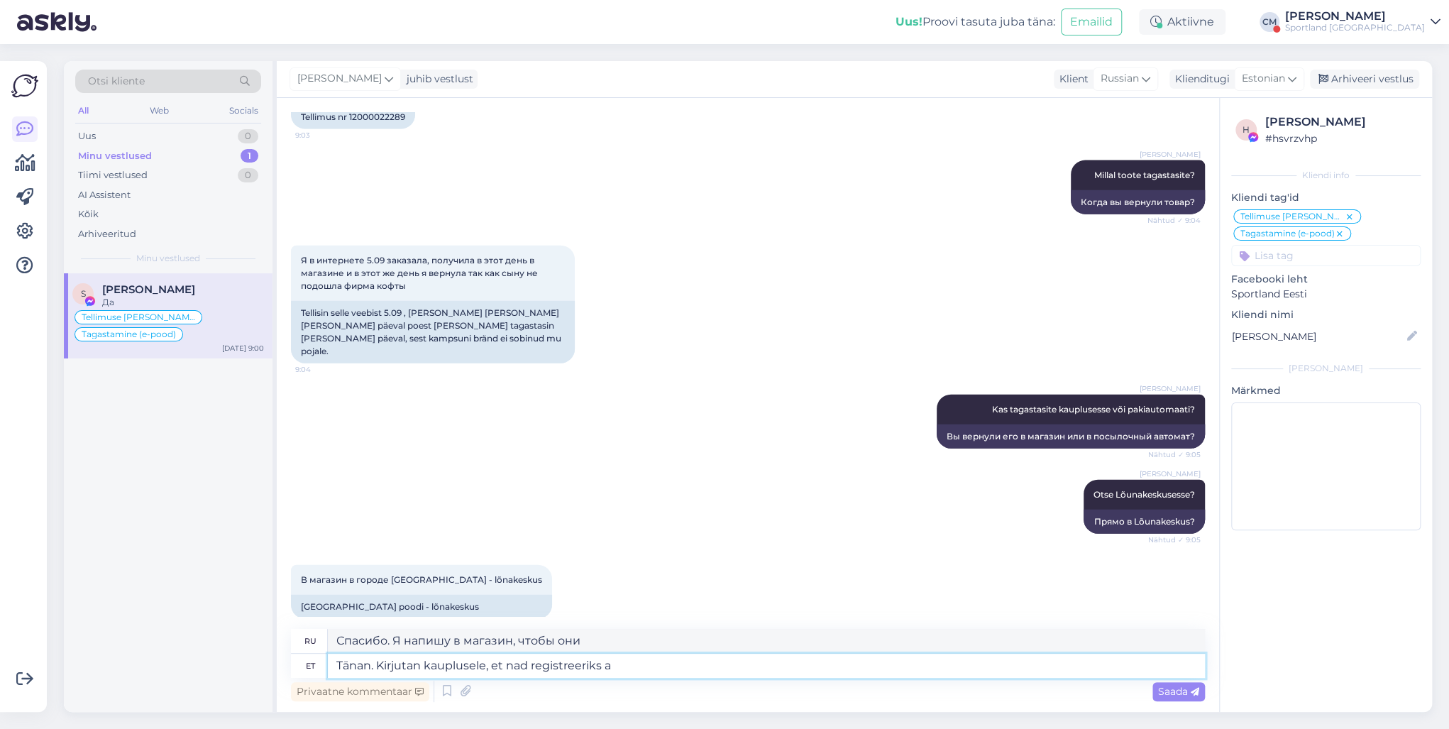
type textarea "Спасибо. Я напишу в магазин, чтобы зарегистрировать."
type textarea "Tänan. Kirjutan kauplusele, et nad registreeriks tagastuse kä"
type textarea "Спасибо. Я напишу в магазин, чтобы оформить возврат."
type textarea "Tänan. Kirjutan kauplusele, et nad registreeriks tagastuse kättesaamise. Tag"
type textarea "Спасибо. Я напишу в магазин, чтобы зарегистрировать получение возврата."
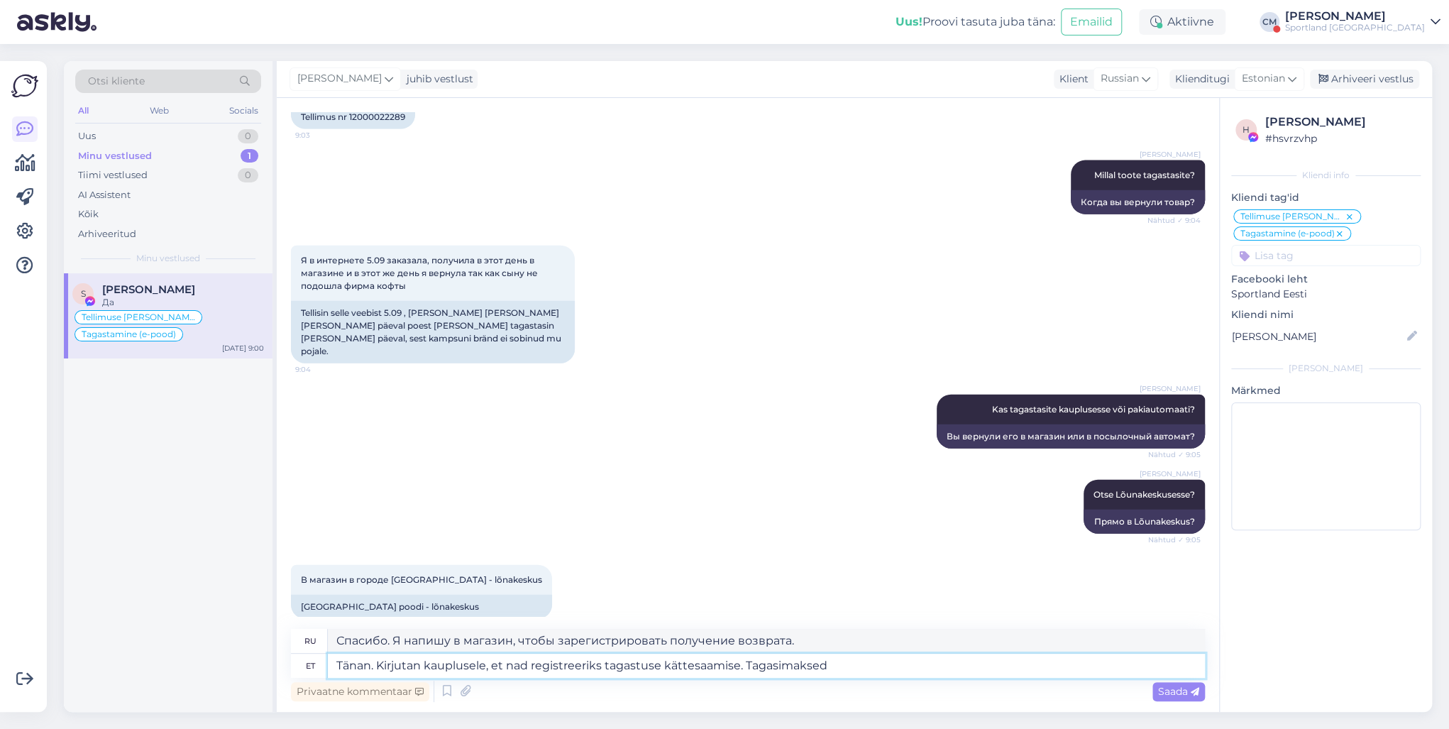
type textarea "Tänan. Kirjutan kauplusele, et nad registreeriks tagastuse kättesaamise. Tagasi…"
type textarea "Спасибо. Я напишу в магазин, чтобы зарегистрировать получение возврата. Возврат…"
type textarea "Tänan. Kirjutan kauplusele, et nad registreeriks tagastuse kättesaamise. Tagasi…"
type textarea "Спасибо. Я напишу в магазин, чтобы подтвердить получение возврата. Возврат сред…"
type textarea "Tänan. Kirjutan kauplusele, et nad registreeriks tagastuse kättesaamise. Tagasi…"
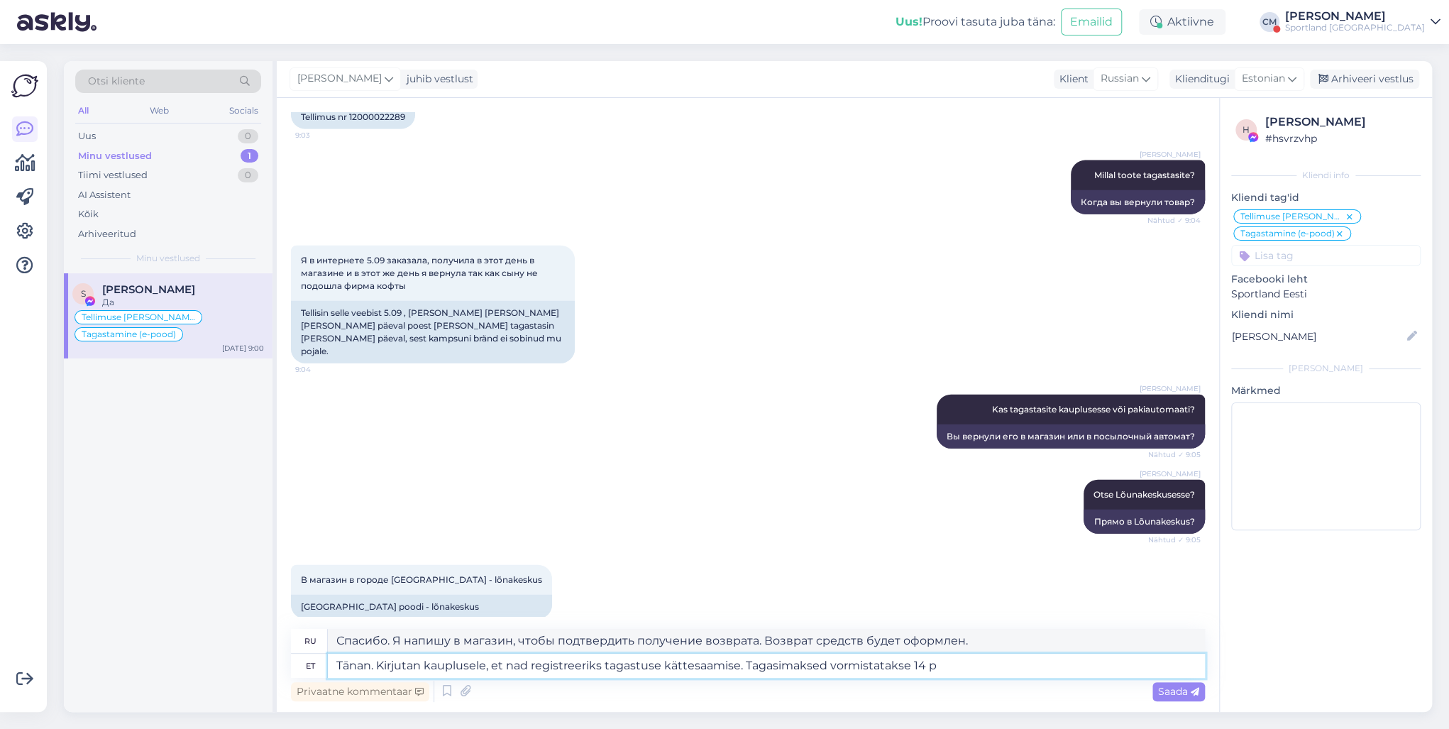
type textarea "Спасибо. Я напишу в магазин, чтобы подтвердить получение возврата. Возврат сред…"
type textarea "Tänan. Kirjutan kauplusele, et nad registreeriks tagastuse kättesaamise. Tagasi…"
type textarea "Спасибо. Я напишу в магазин, чтобы подтвердить получение возврата. Возврат сред…"
type textarea "Tänan. Kirjutan kauplusele, et nad registreeriks tagastuse kättesaamise. Tagasi…"
type textarea "Спасибо. Я напишу в магазин, чтобы зарегистрировать возврат. Возврат средств бу…"
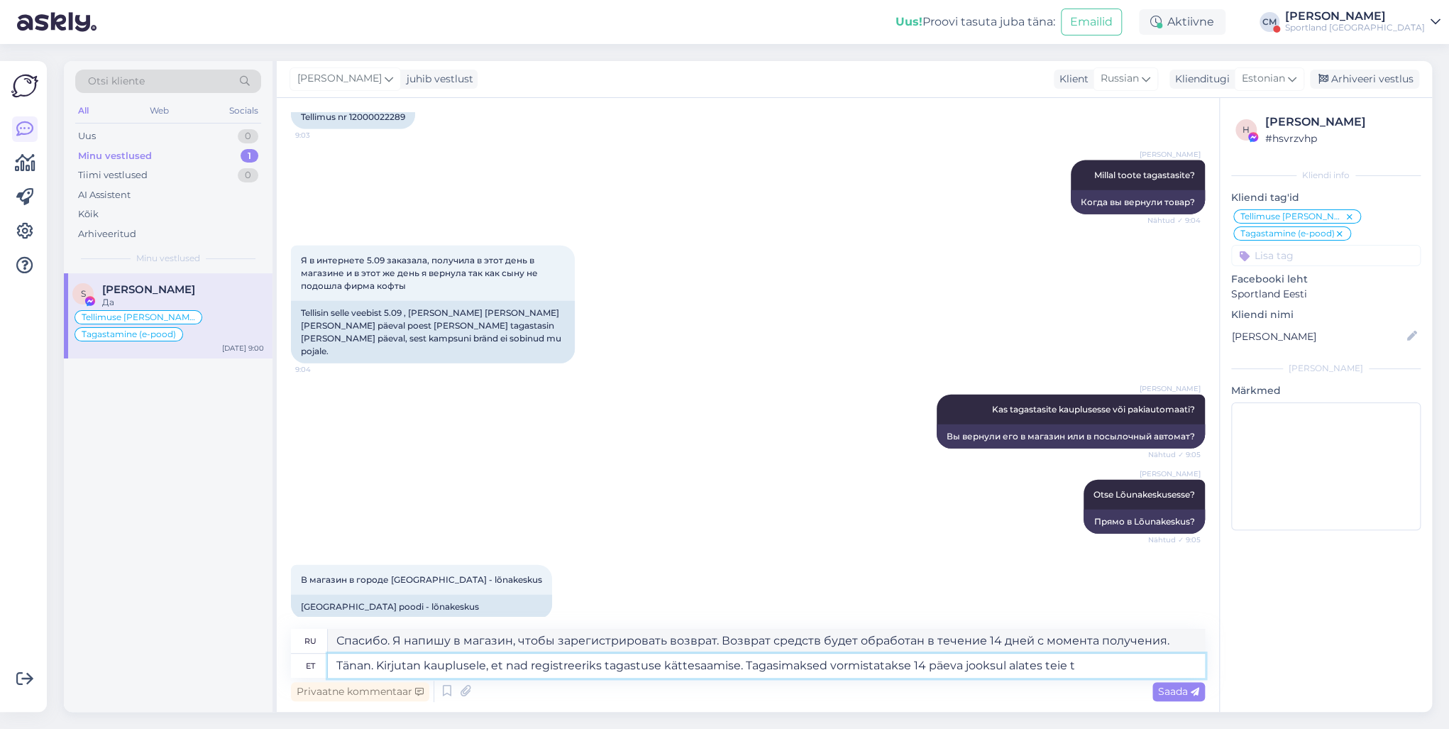
type textarea "Tänan. Kirjutan kauplusele, et nad registreeriks tagastuse kättesaamise. Tagasi…"
type textarea "Спасибо. Я напишу в магазин, чтобы зарегистрировать получение возврата. Возврат…"
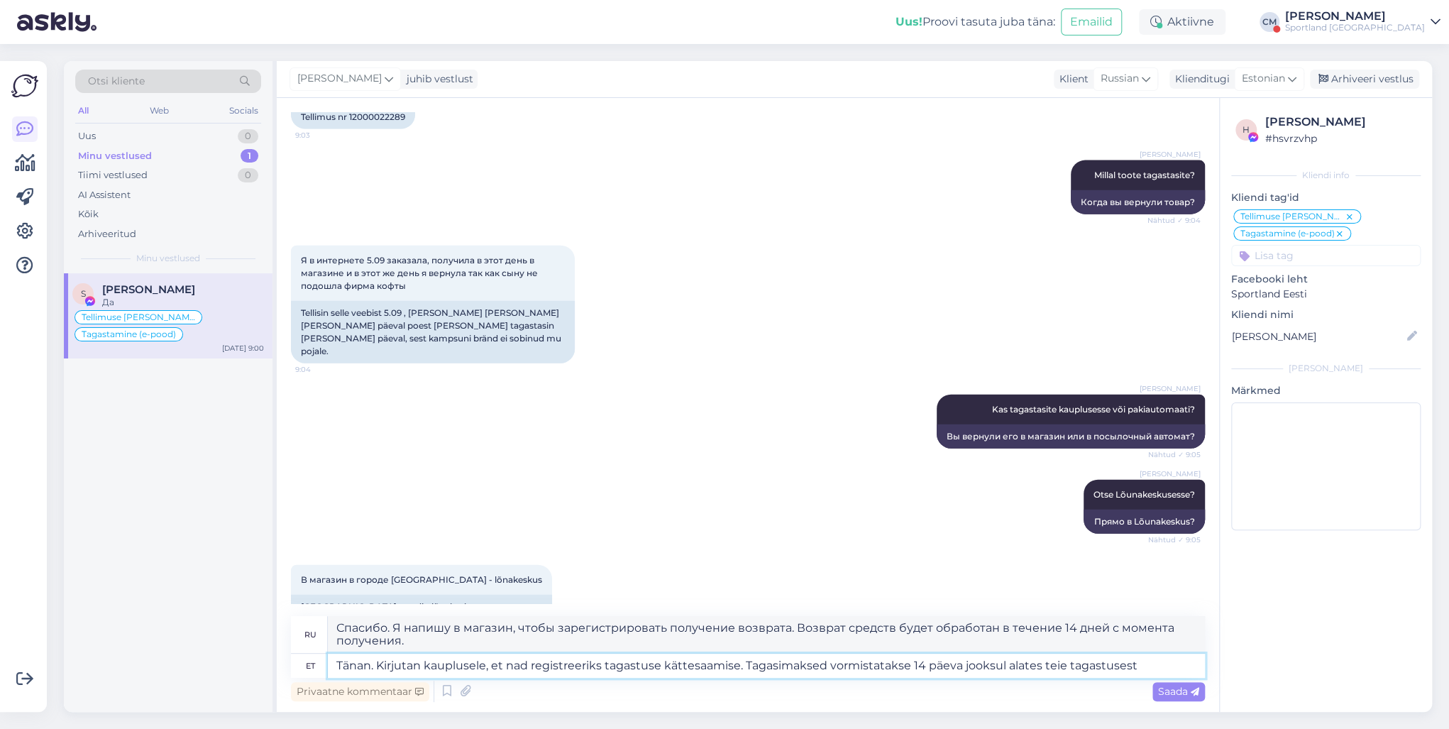
type textarea "Tänan. Kirjutan kauplusele, et nad registreeriks tagastuse kättesaamise. Tagasi…"
type textarea "Спасибо. Я напишу в магазин, чтобы подтвердить получение возврата. Возврат сред…"
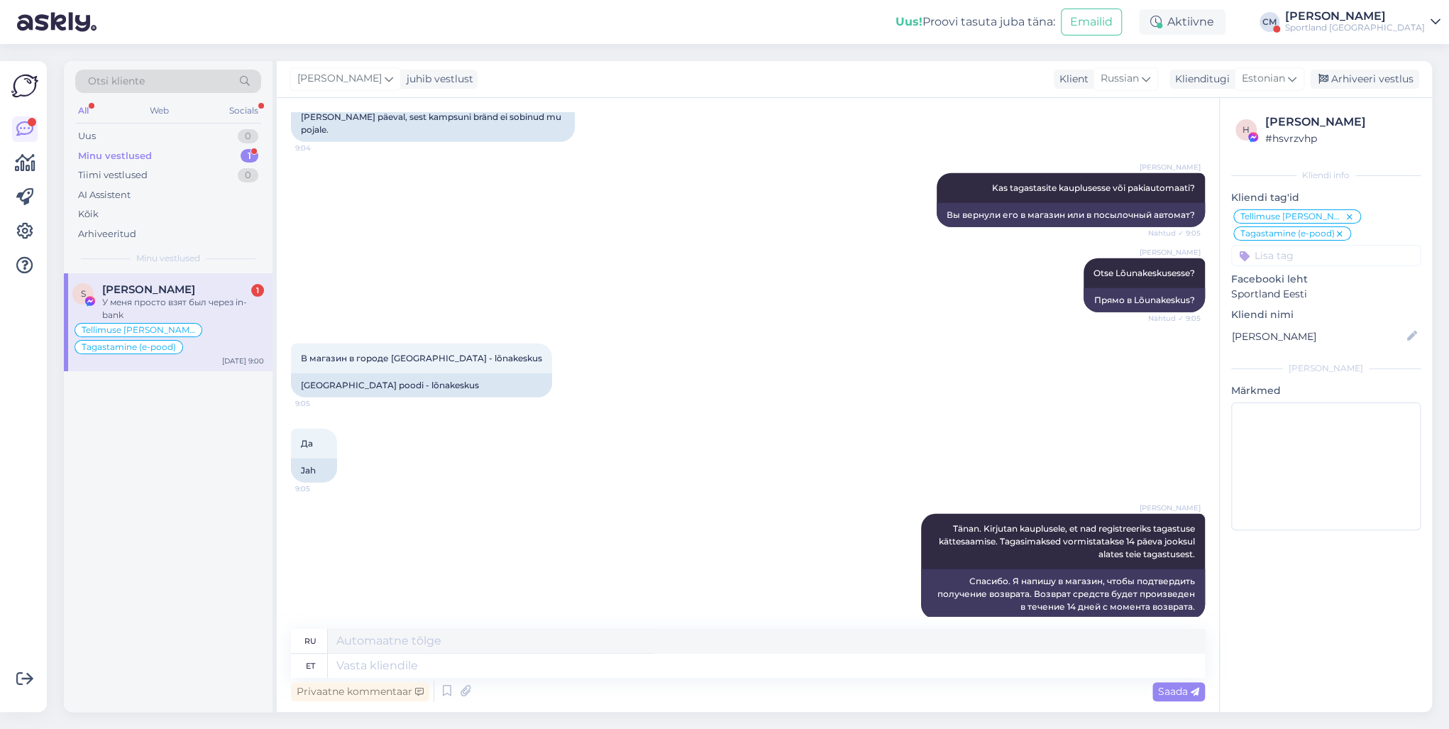
scroll to position [6136, 0]
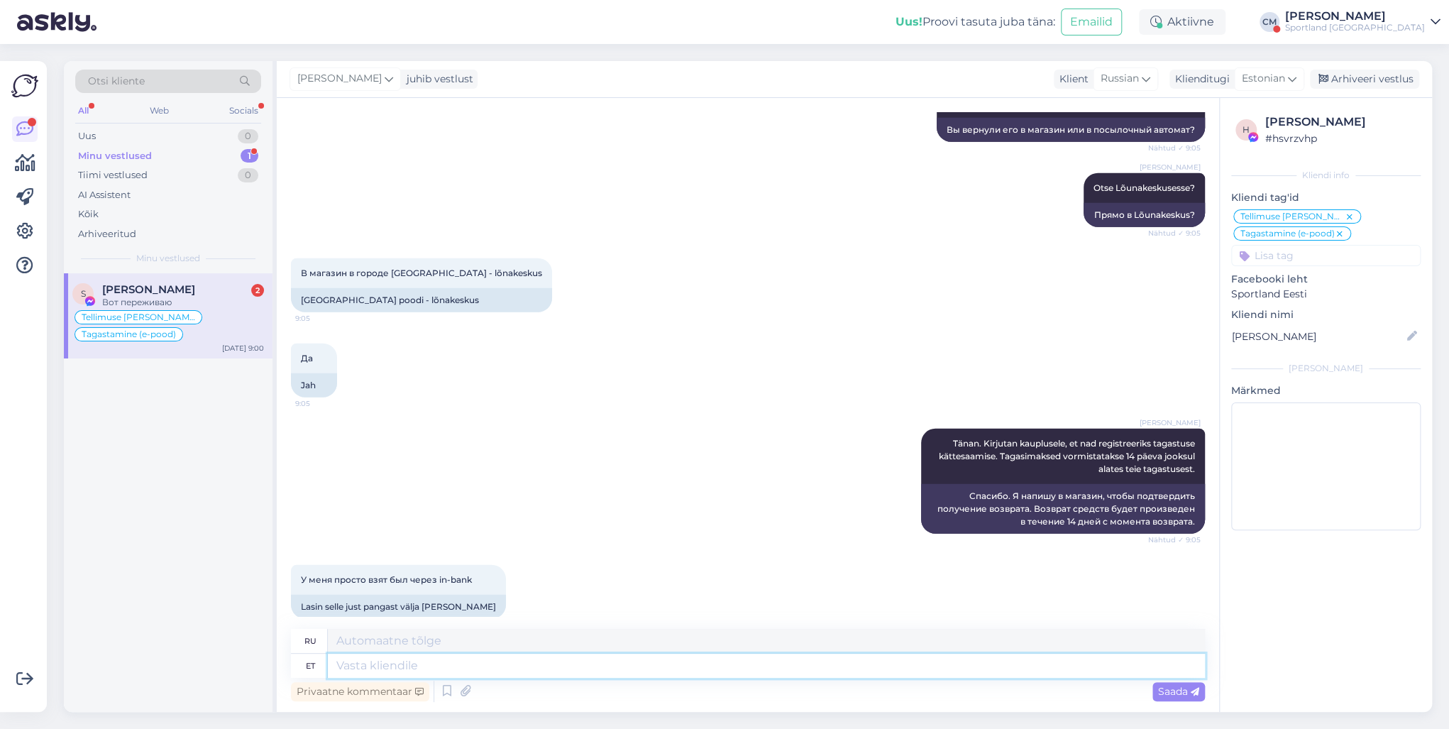
click at [363, 524] on textarea at bounding box center [766, 665] width 877 height 24
type textarea "K"
type textarea "Kui ta"
type textarea "Если"
type textarea "Kui kreeditarve s"
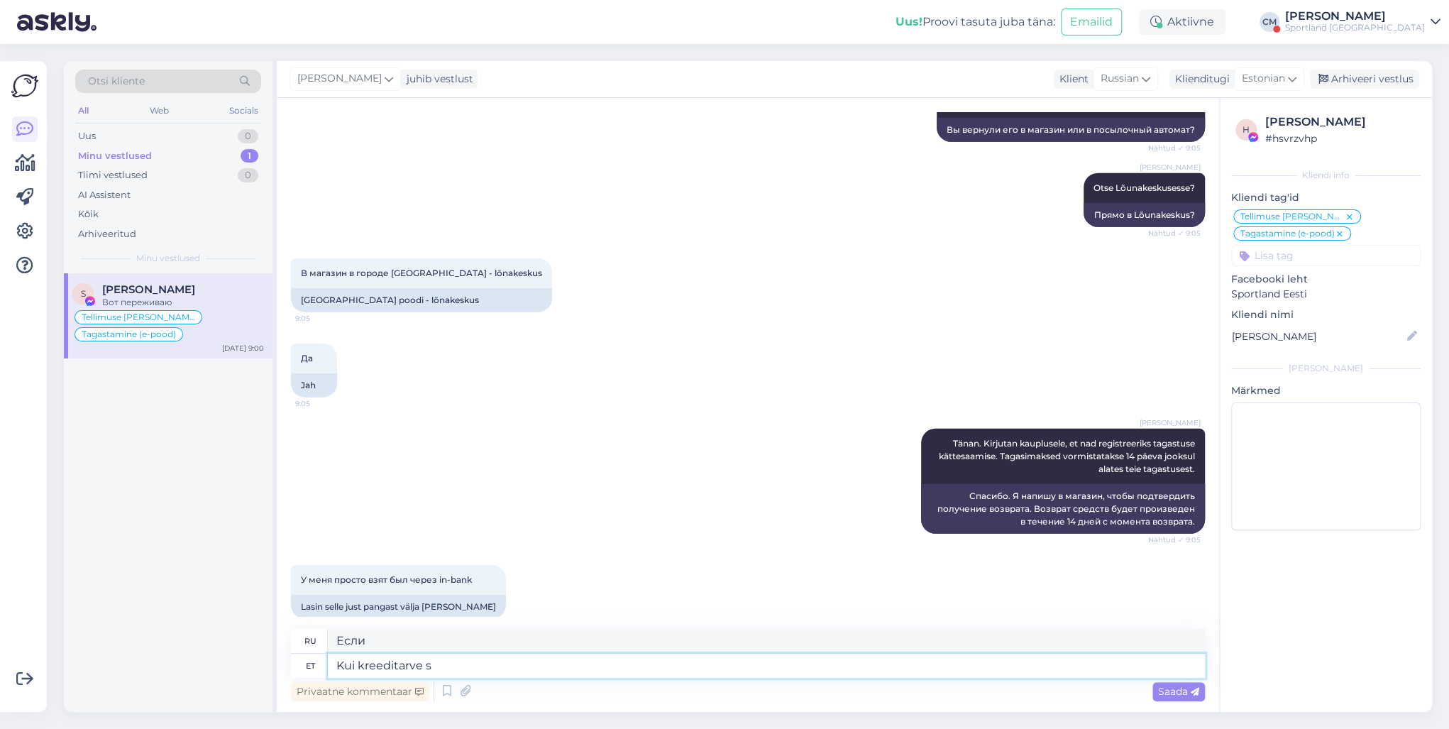
type textarea "Если кредитная нота"
type textarea "Kui kreeditarve saabubs i"
type textarea "Когда приходит кредитная нота"
type textarea "Kui kreeditarve saabubs iis tehakse m"
type textarea "Когда придет кредитная нота, она будет сделана"
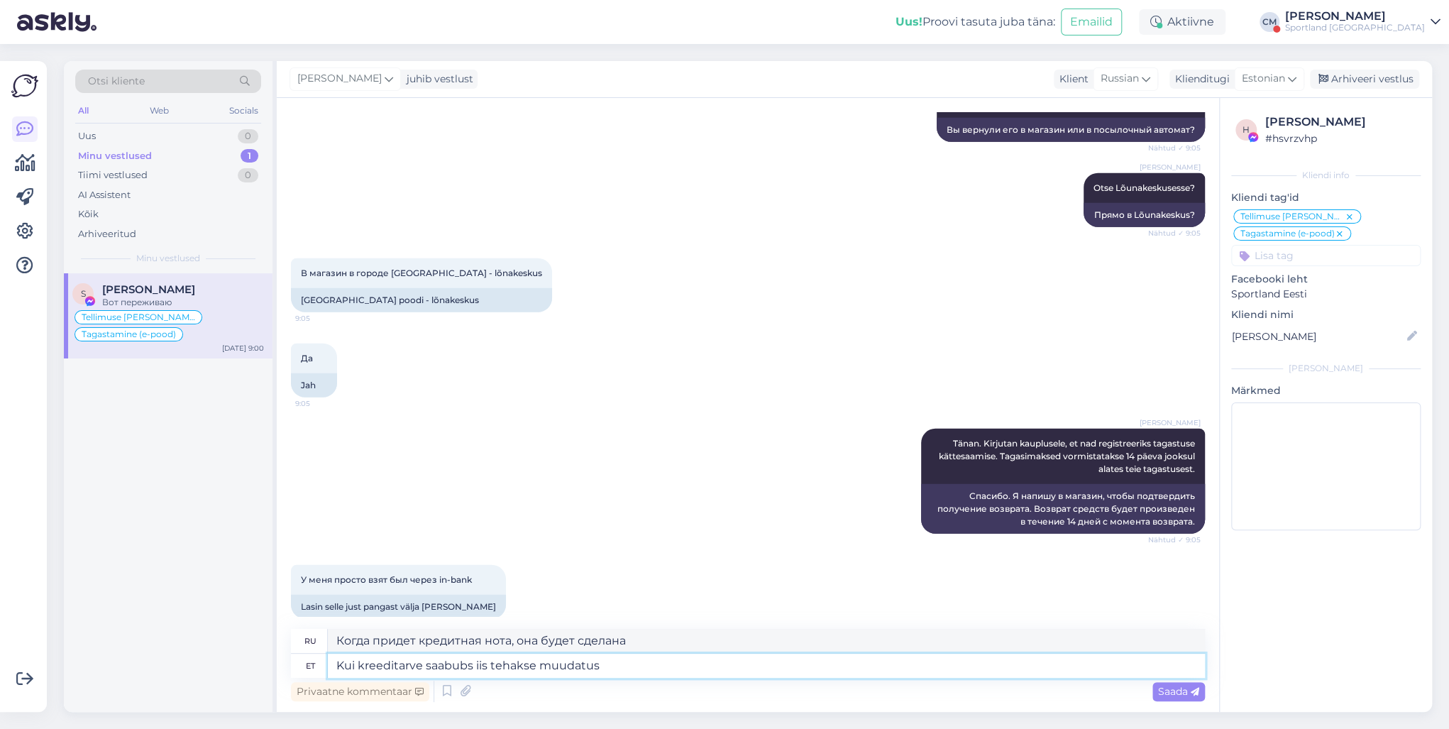
scroll to position [6221, 0]
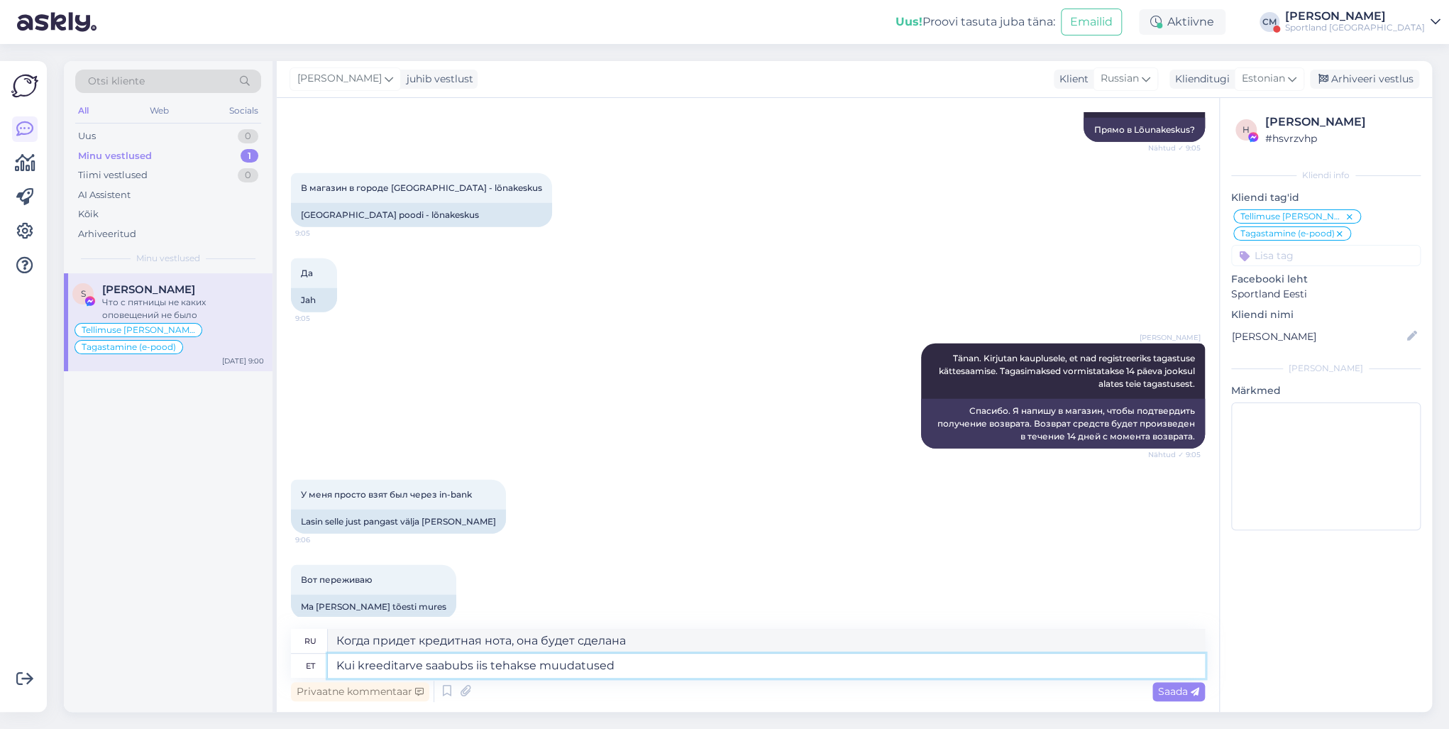
type textarea "Kui kreeditarve saabubs iis tehakse muudatused t"
type textarea "Изменения будут внесены после получения кредитной ноты."
type textarea "Kui kreeditarve saabubs iis tehakse muudatused teie in"
type textarea "Когда придет кредитная нота, в ваш счет будут внесены изменения."
type textarea "Kui kreeditarve saabubs iis tehakse muudatused teie inbank le"
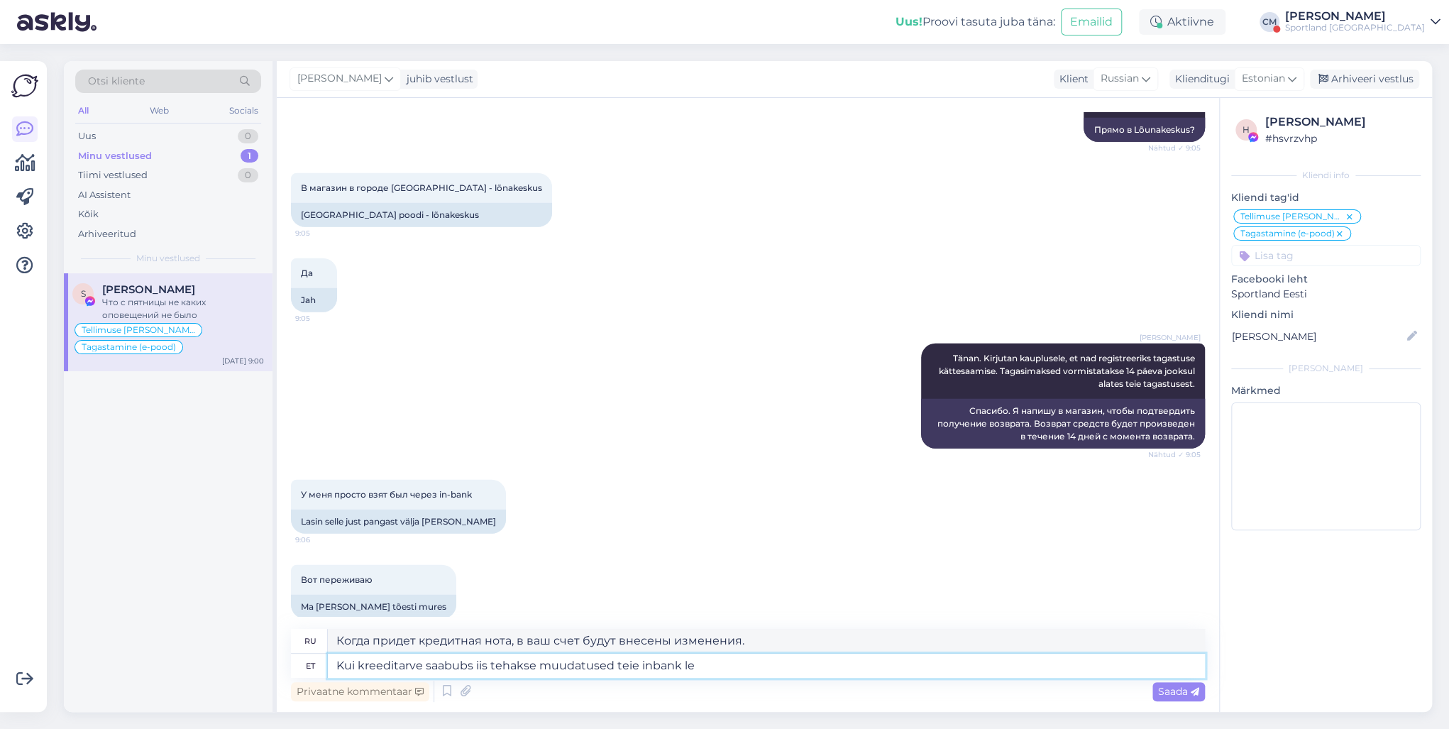
type textarea "Когда придет кредитная нота, в ваш банковский счет будут внесены изменения."
type textarea "Kui kreeditarve saabubs iis tehakse muudatused teie inbank lepingus"
type textarea "После получения кредитной ноты в ваш банковский договор будут внесены изменения."
click at [475, 524] on textarea "Kui kreeditarve saabubs iis tehakse muudatused teie inbank lepingus" at bounding box center [766, 665] width 877 height 24
click at [742, 524] on textarea "Kui kreeditarve saabub siis tehakse muudatused teie inbank lepingus" at bounding box center [766, 665] width 877 height 24
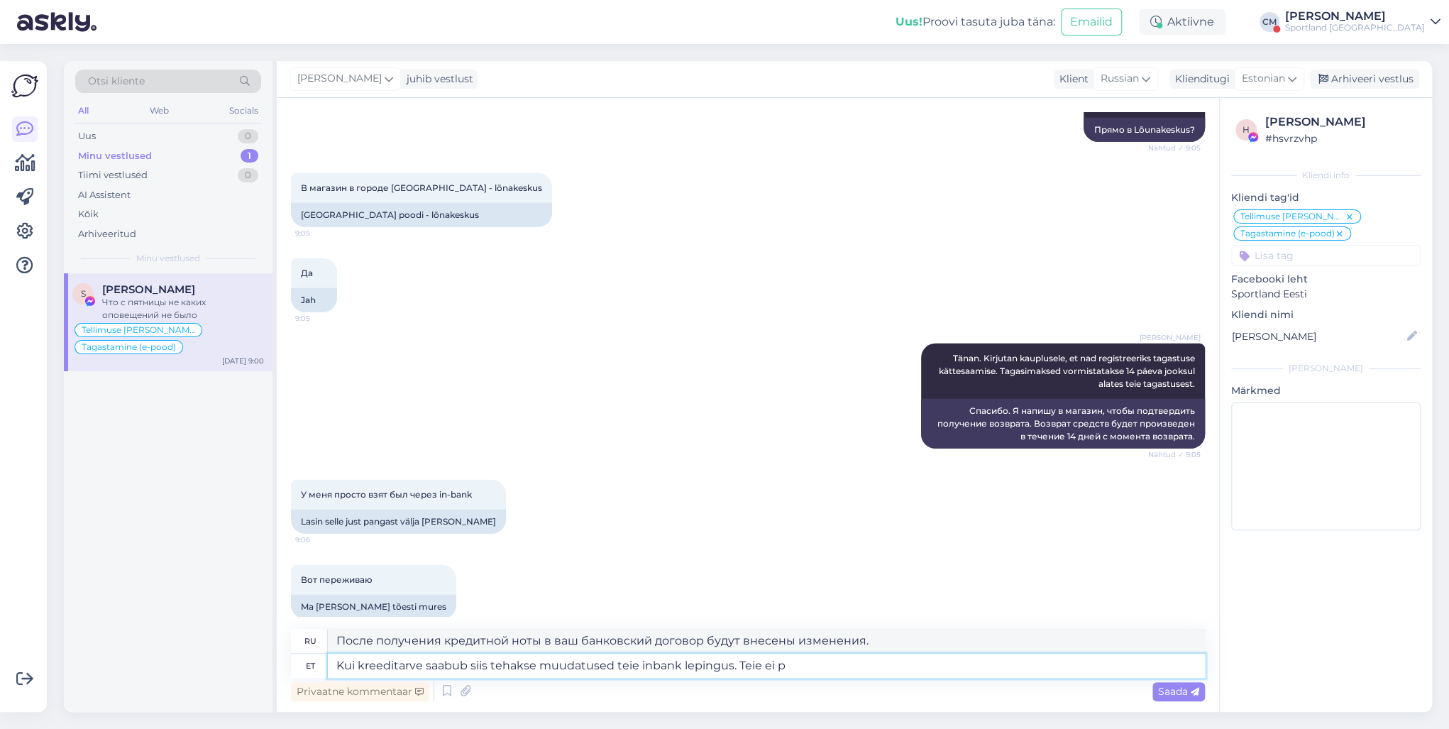
type textarea "Kui kreeditarve saabub siis tehakse muudatused teie inbank lepingus. Teie ei pe"
type textarea "После получения кредитной ноты в ваш банковский договор будут внесены изменения…"
type textarea "Kui kreeditarve saabub siis tehakse muudatused teie inbank lepingus. Teie ei pe…"
type textarea "После получения кредитной ноты в ваш банковский договор будут внесены изменения…"
type textarea "Kui kreeditarve saabub siis tehakse muudatused teie inbank lepingus. Teie ei pe…"
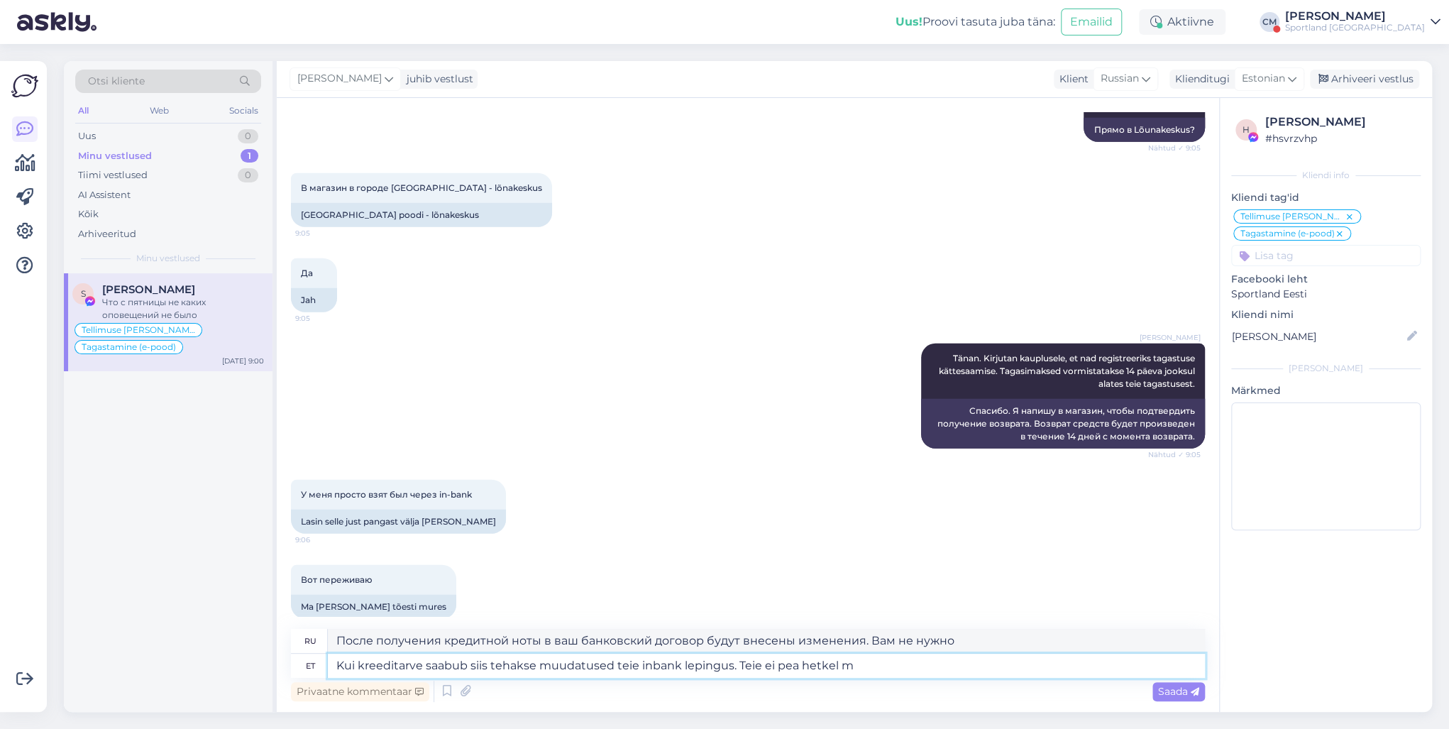
type textarea "После получения кредитной ноты в ваш банковский договор будут внесены изменения…"
type textarea "Kui kreeditarve saabub siis tehakse muudatused teie inbank lepingus. Teie ei pe…"
type textarea "После получения кредитной ноты в ваш банковский договор будут внесены изменения…"
type textarea "Kui kreeditarve saabub siis tehakse muudatused teie inbank lepingus. Teie ei pe…"
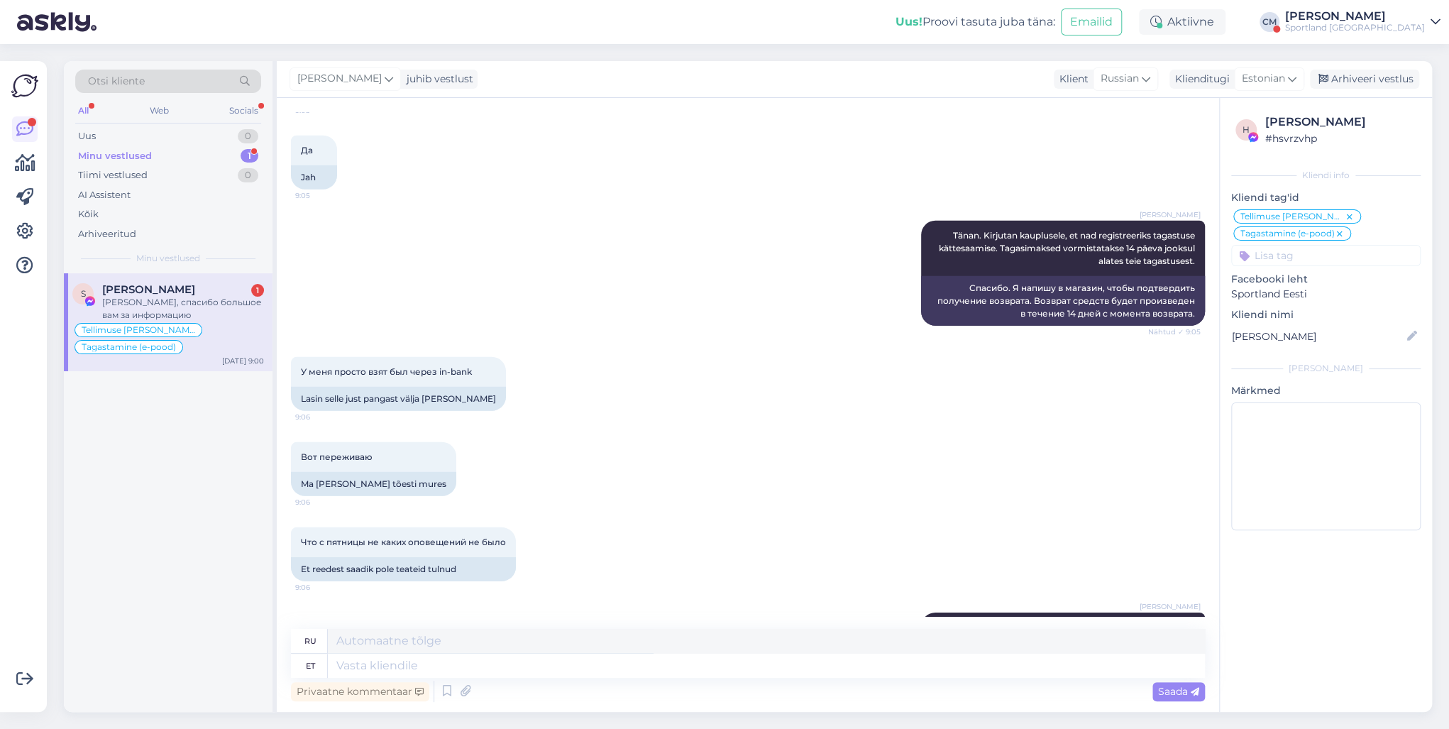
scroll to position [6429, 0]
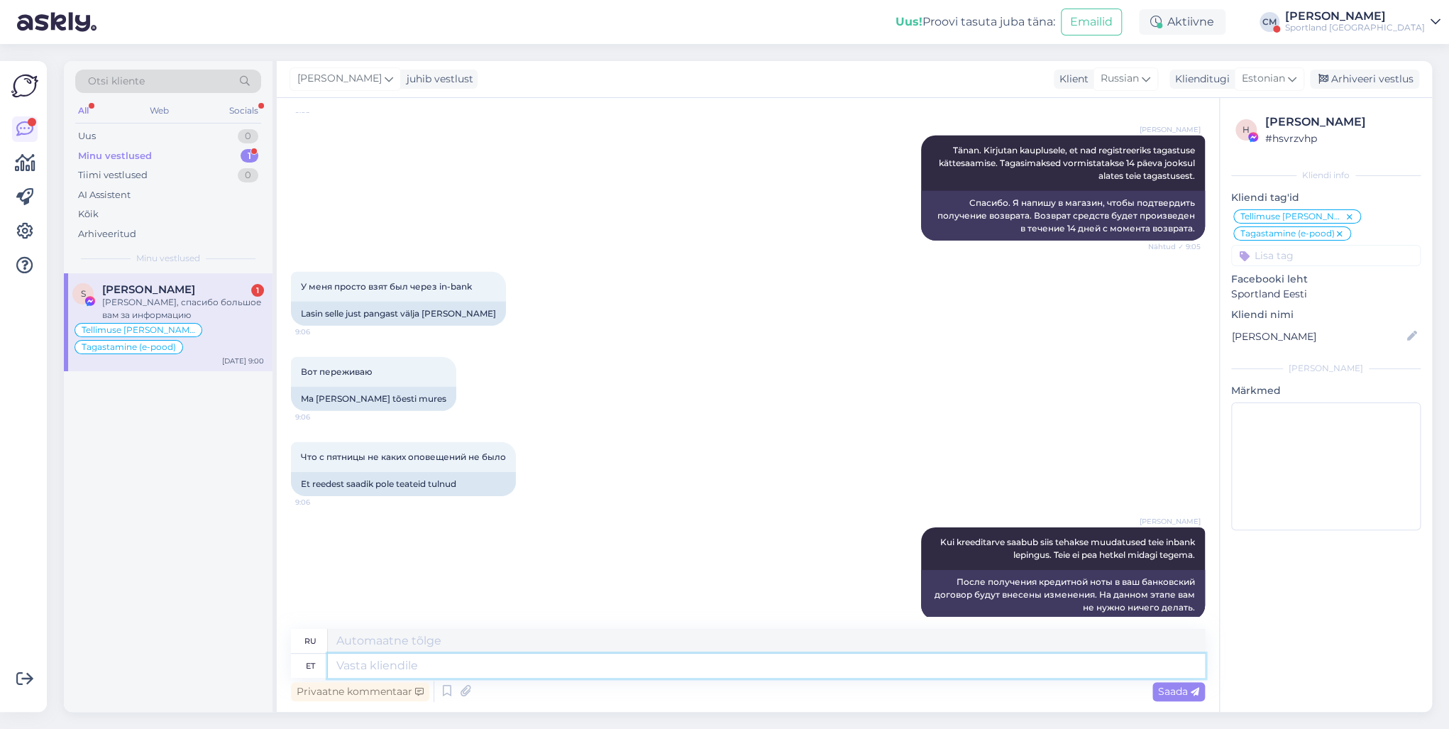
click at [509, 524] on textarea at bounding box center [766, 665] width 877 height 24
type textarea "Kas s"
type textarea "Является"
type textarea "Kas saan"
type textarea "Могу ли я"
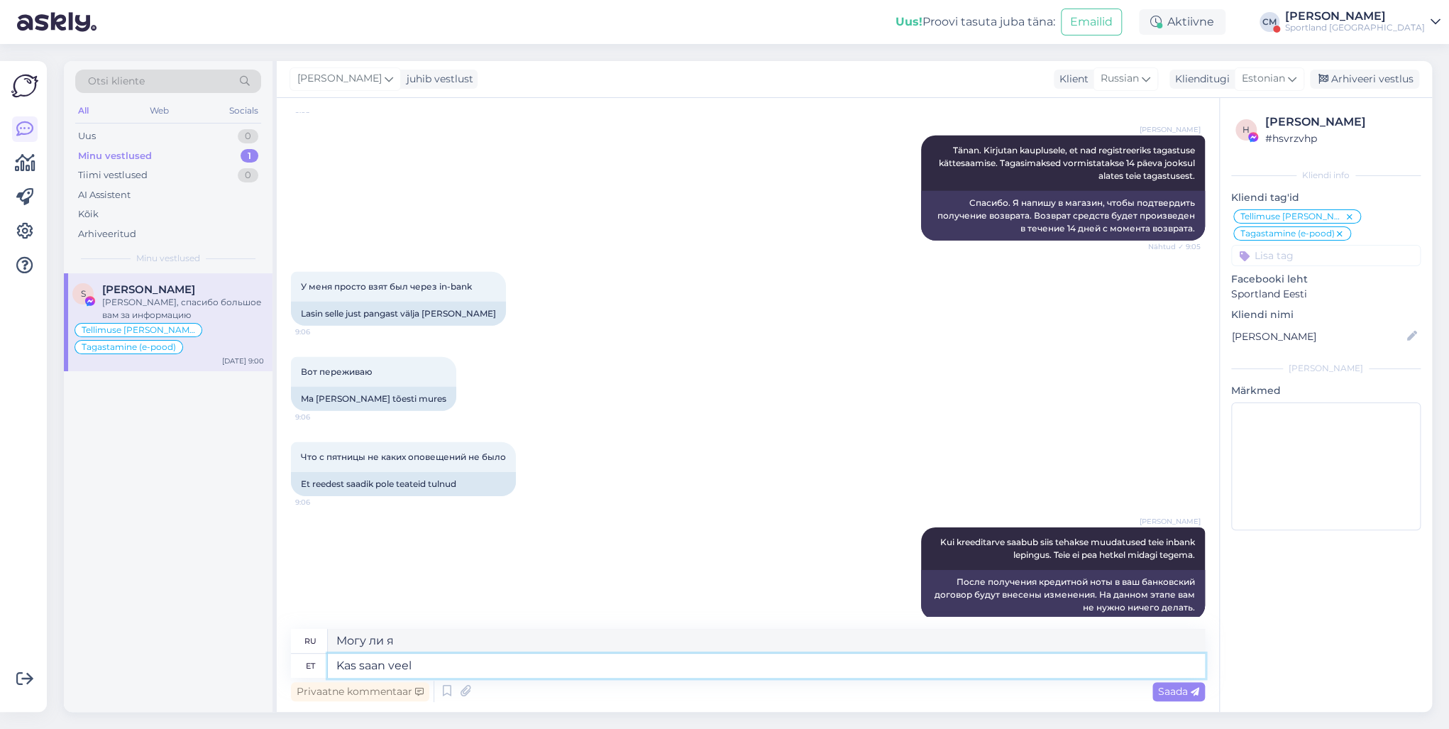
type textarea "Kas saan veel a"
type textarea "Можно мне еще?"
type textarea "Kas saan veel aidata p"
type textarea "Могу ли я еще помочь?"
type textarea "Kas saan veel aidata praegu?"
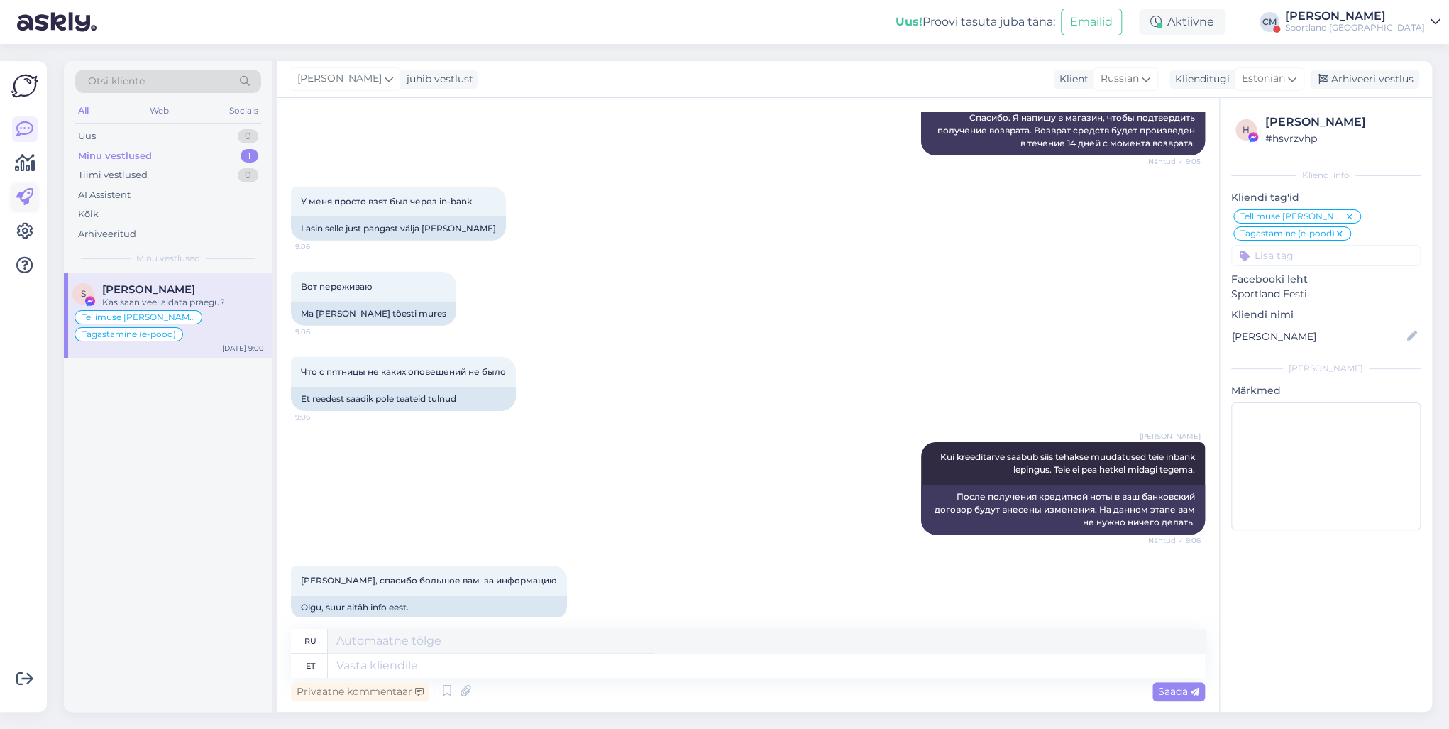
scroll to position [6613, 0]
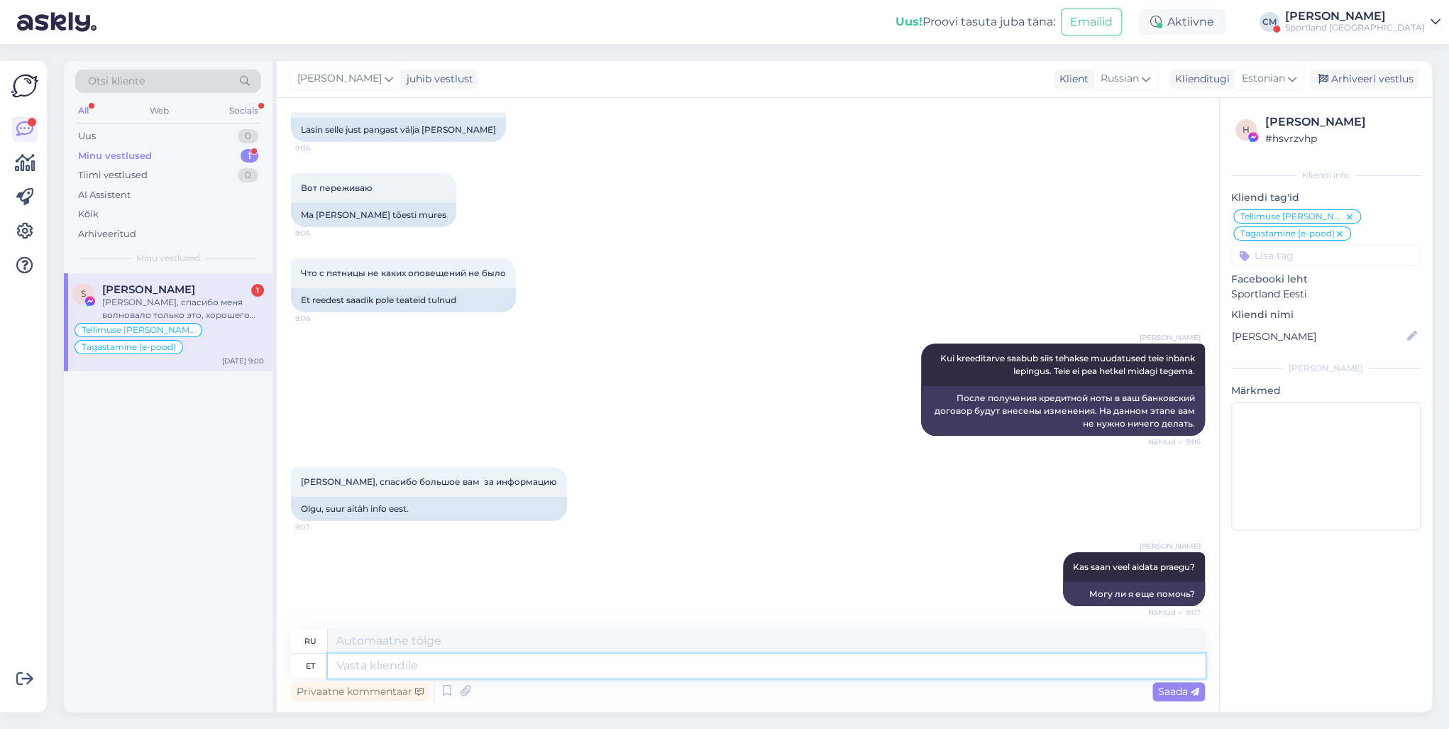
click at [477, 524] on textarea at bounding box center [766, 665] width 877 height 24
type textarea "Ilusat"
type textarea "Красивый"
type textarea "Ilusat päeva!"
type textarea "Хорошего дня!"
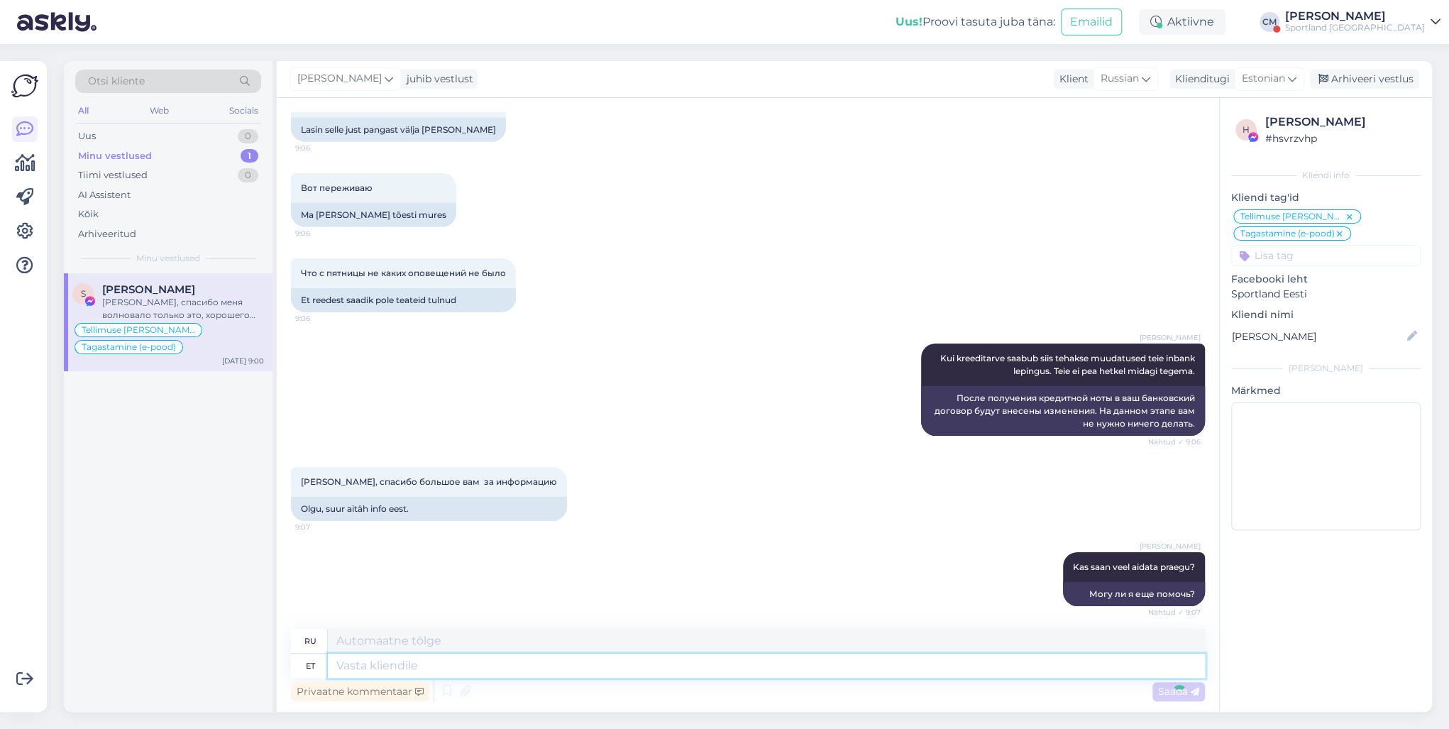
scroll to position [6698, 0]
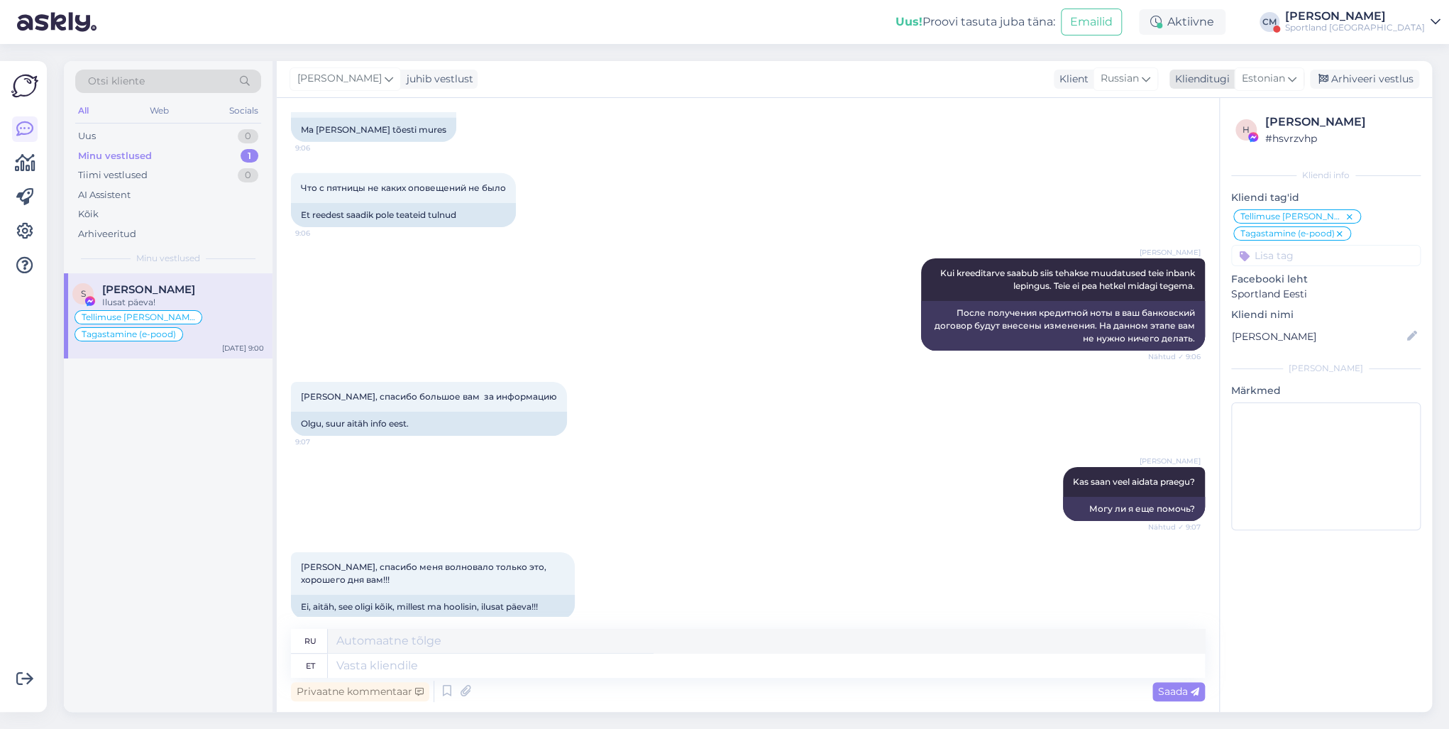
click at [1085, 74] on div "Arhiveeri vestlus" at bounding box center [1364, 79] width 109 height 19
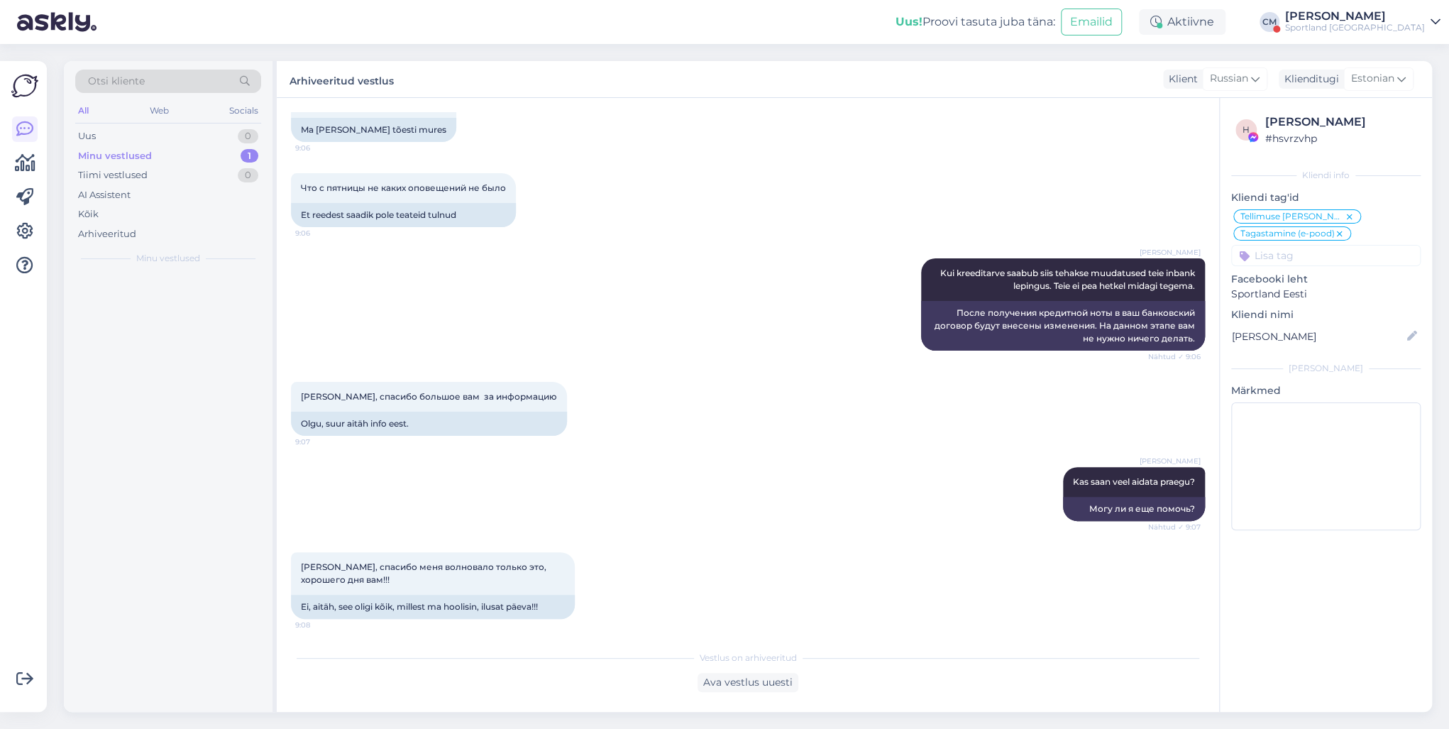
scroll to position [6684, 0]
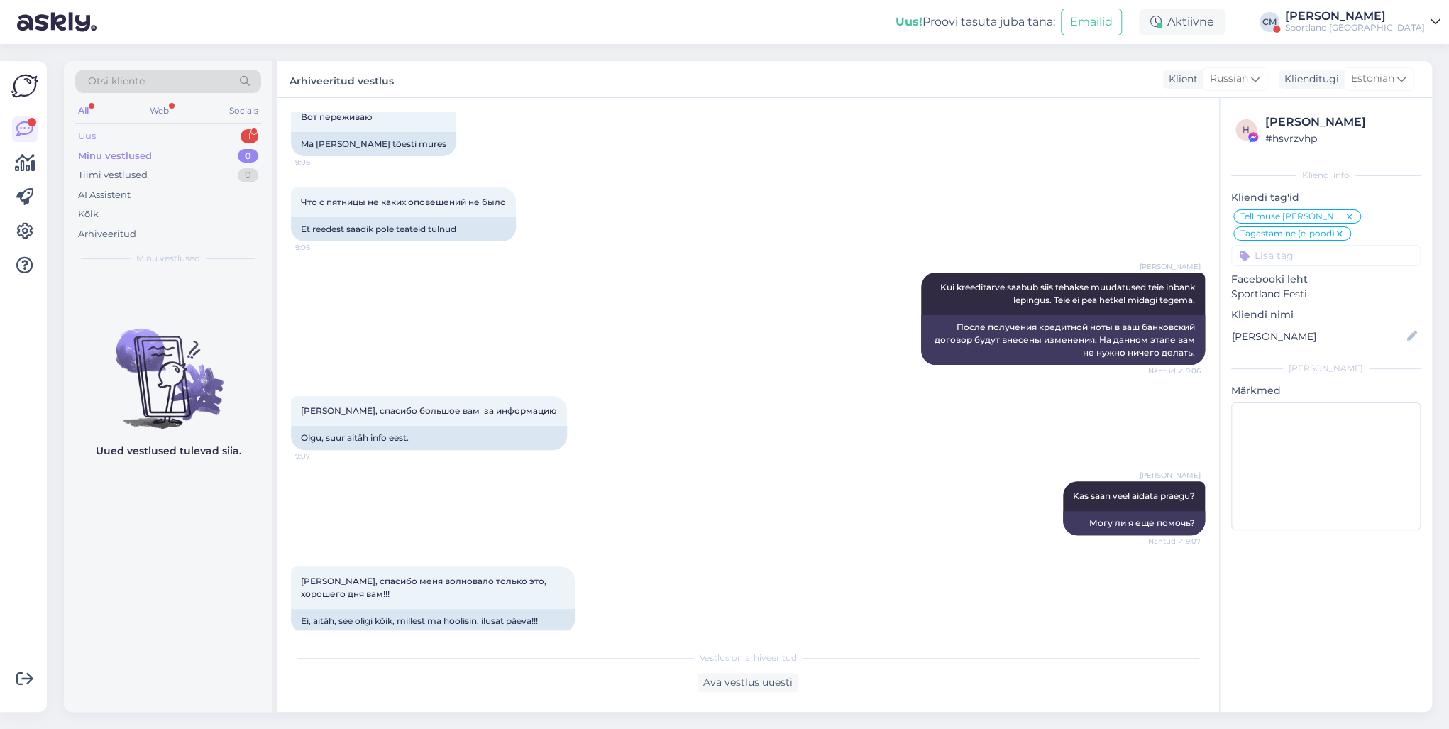
click at [196, 136] on div "Uus 1" at bounding box center [168, 136] width 186 height 20
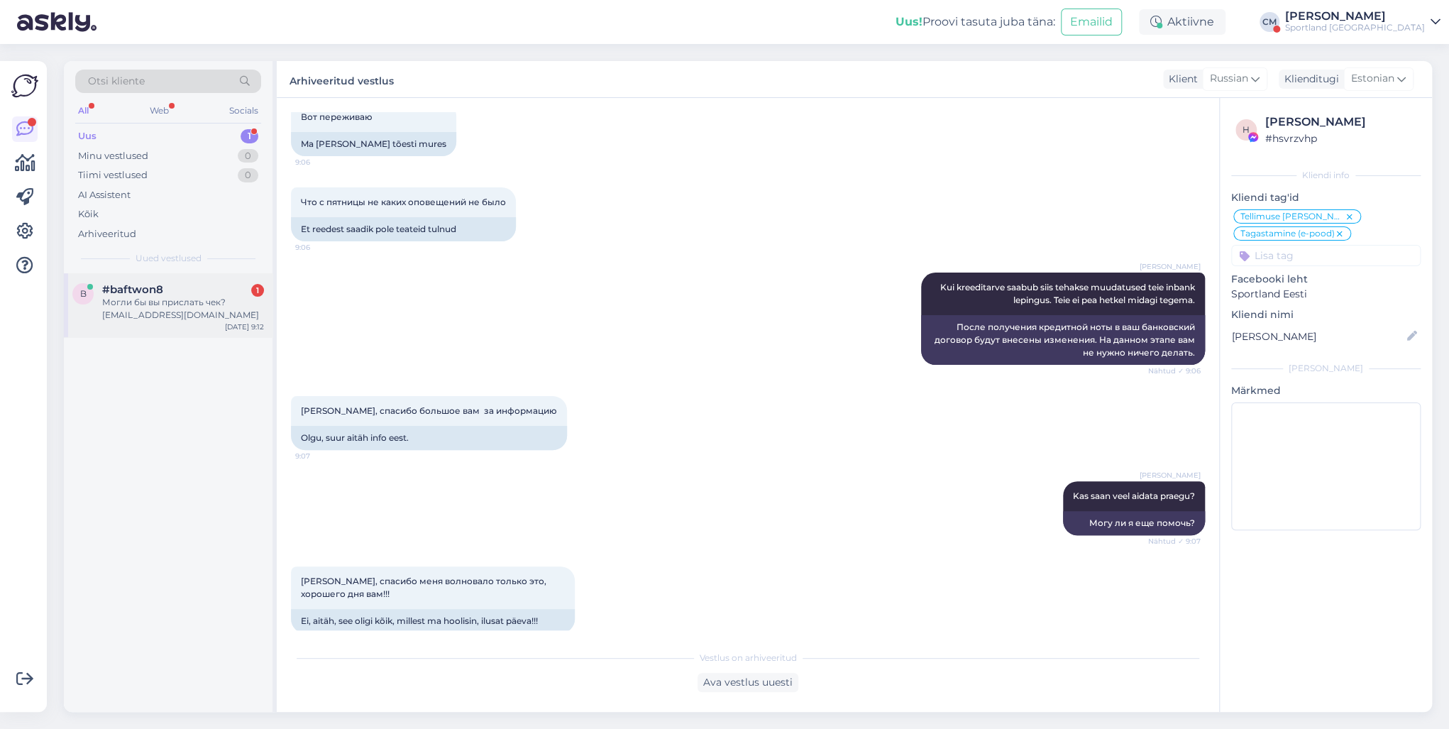
click at [182, 319] on div "Могли бы вы прислать чек? [EMAIL_ADDRESS][DOMAIN_NAME]" at bounding box center [183, 309] width 162 height 26
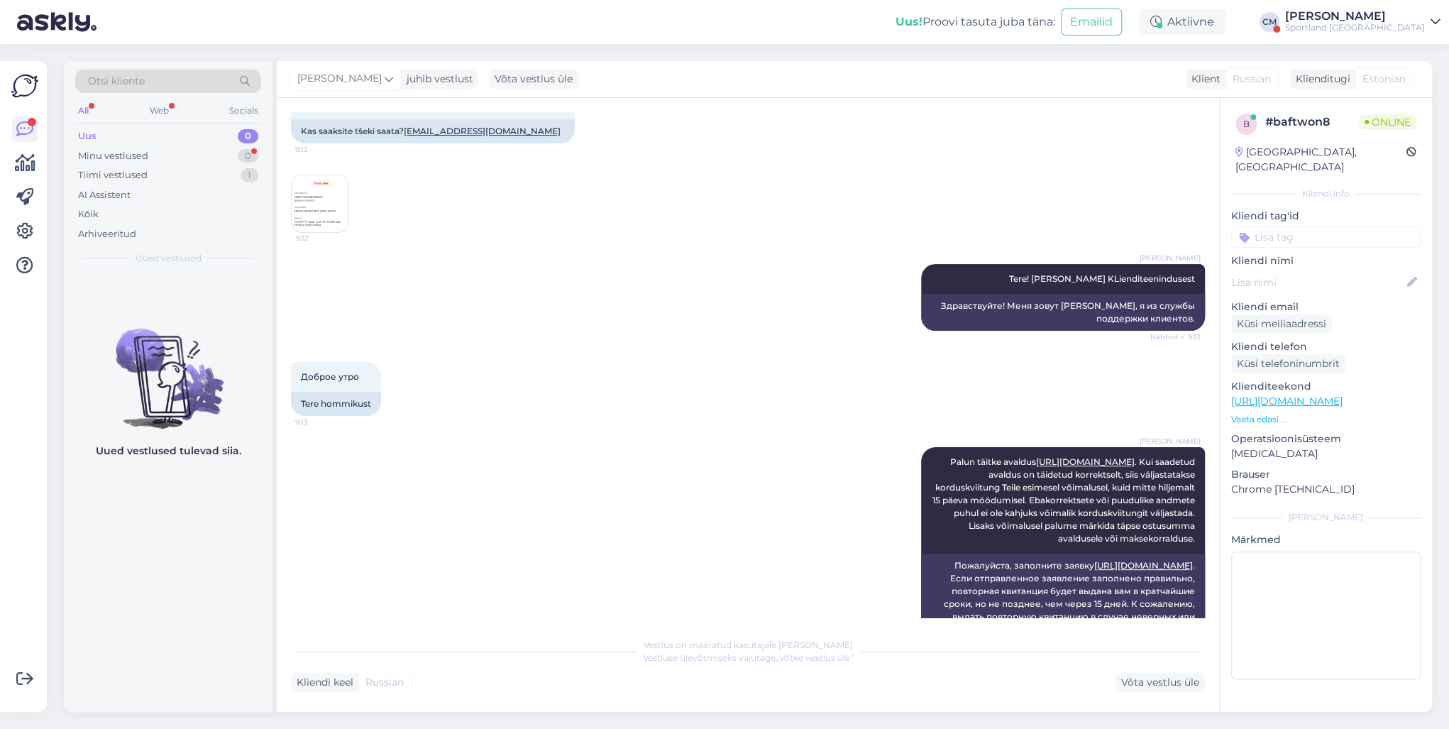
scroll to position [175, 0]
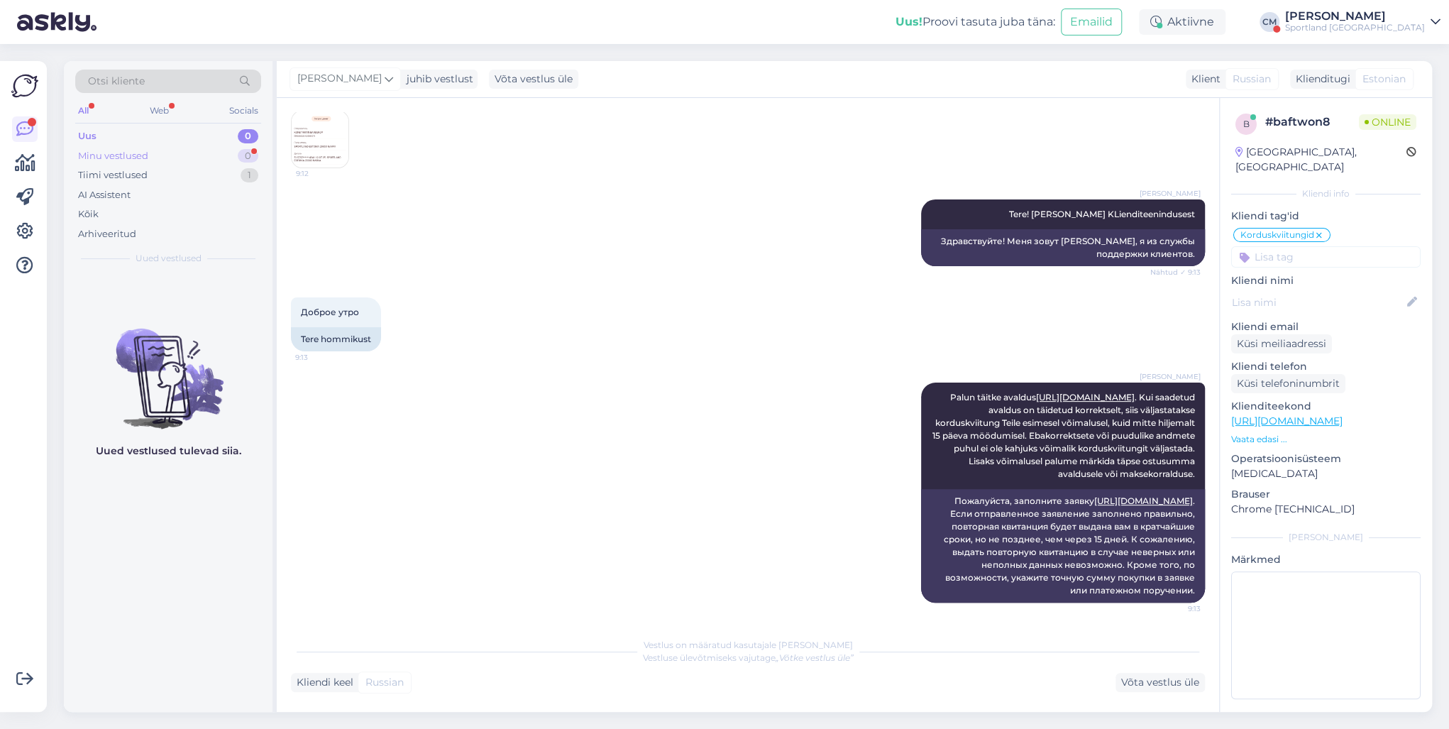
click at [235, 153] on div "Minu vestlused 0" at bounding box center [168, 156] width 186 height 20
click at [133, 175] on div "Tiimi vestlused" at bounding box center [113, 175] width 70 height 14
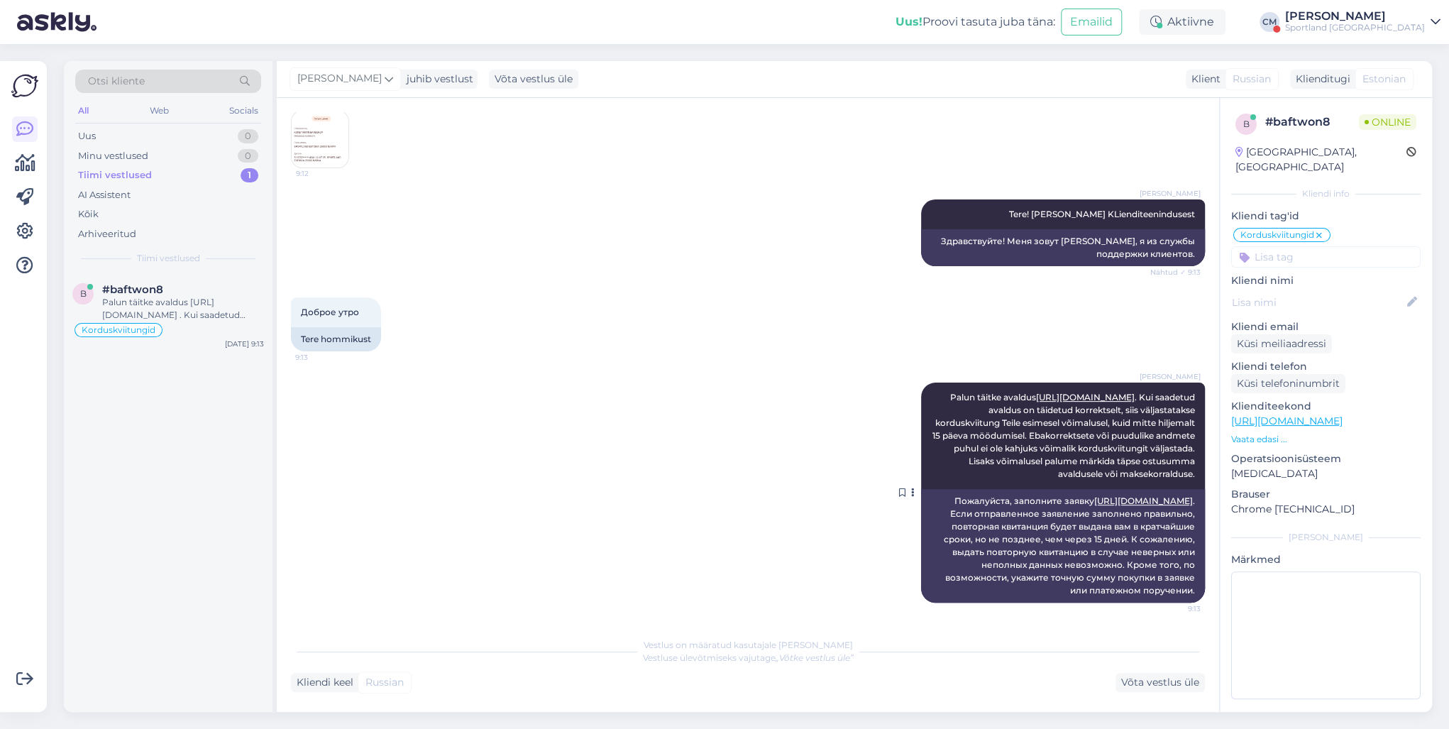
click at [932, 392] on span "Palun täitke avaldus [URL][DOMAIN_NAME] . Kui saadetud avaldus on täidetud korr…" at bounding box center [1065, 435] width 267 height 87
drag, startPoint x: 925, startPoint y: 383, endPoint x: 1209, endPoint y: 476, distance: 299.3
click at [1085, 476] on div "Vestlus algas [DATE] Могли бы вы прислать чек? [EMAIL_ADDRESS][DOMAIN_NAME] 9:1…" at bounding box center [754, 364] width 927 height 505
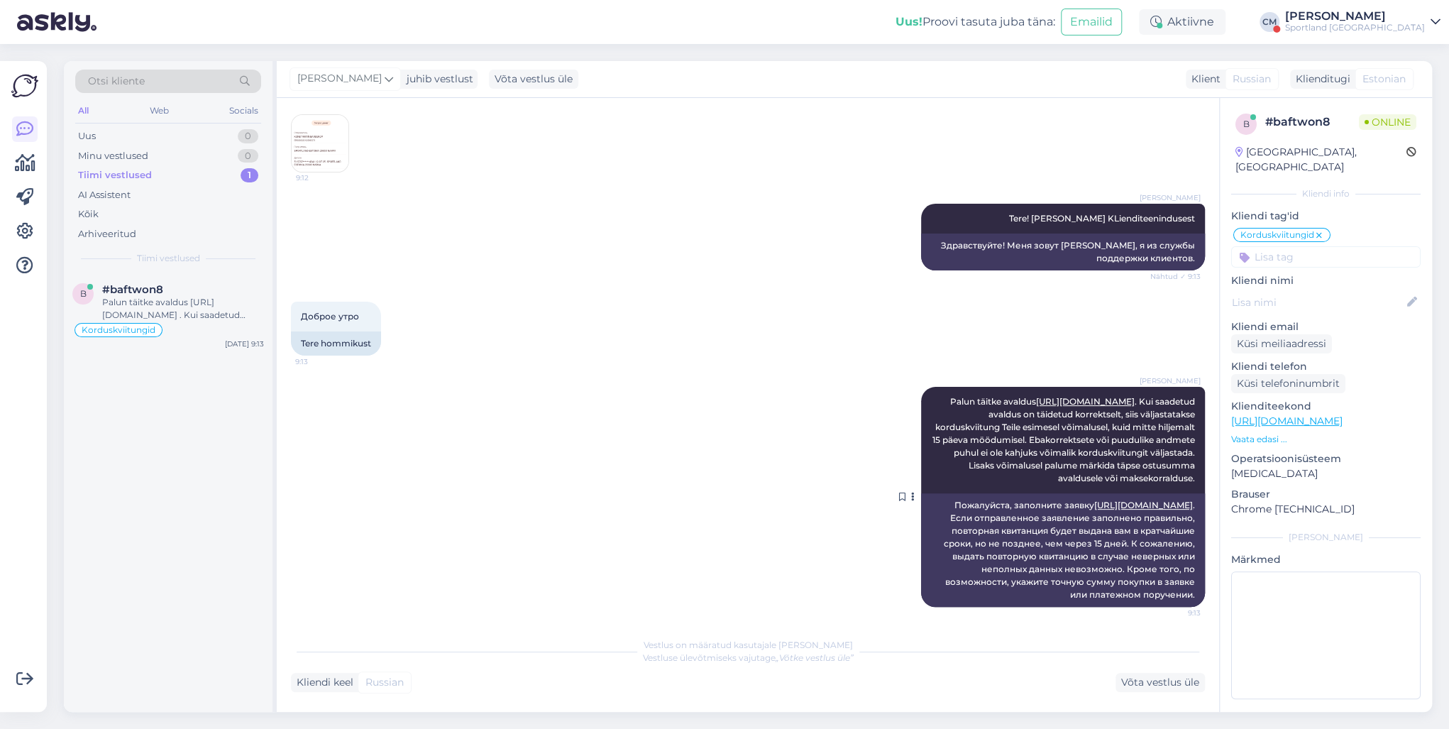
click at [1085, 463] on span "Palun täitke avaldus [URL][DOMAIN_NAME] . Kui saadetud avaldus on täidetud korr…" at bounding box center [1065, 439] width 267 height 87
drag, startPoint x: 1186, startPoint y: 465, endPoint x: 925, endPoint y: 383, distance: 273.8
click at [932, 396] on span "Palun täitke avaldus [URL][DOMAIN_NAME] . Kui saadetud avaldus on täidetud korr…" at bounding box center [1065, 439] width 267 height 87
copy span "Palun täitke avaldus [URL][DOMAIN_NAME] . Kui saadetud avaldus on täidetud korr…"
click at [319, 524] on div "[PERSON_NAME] Palun täitke avaldus [URL][DOMAIN_NAME] . Kui saadetud avaldus on…" at bounding box center [748, 496] width 914 height 251
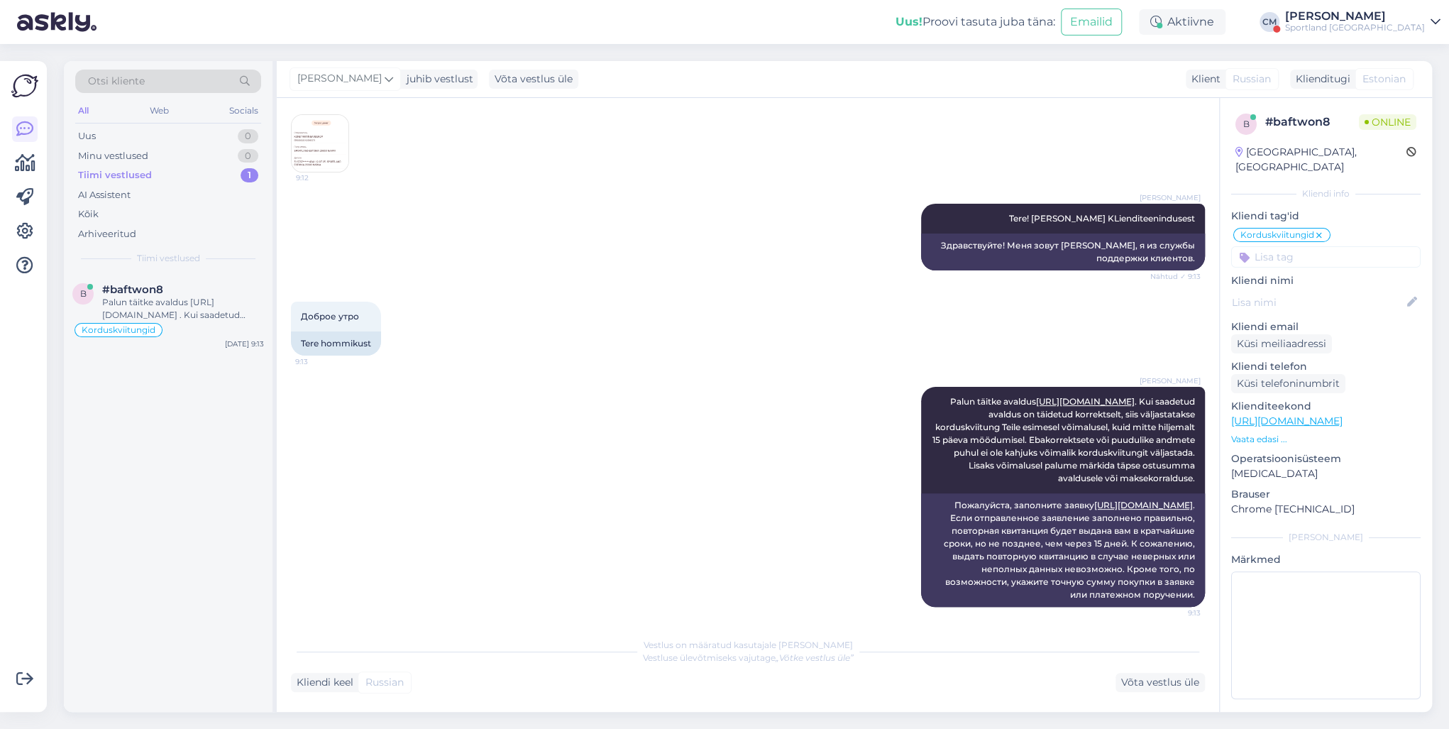
scroll to position [162, 0]
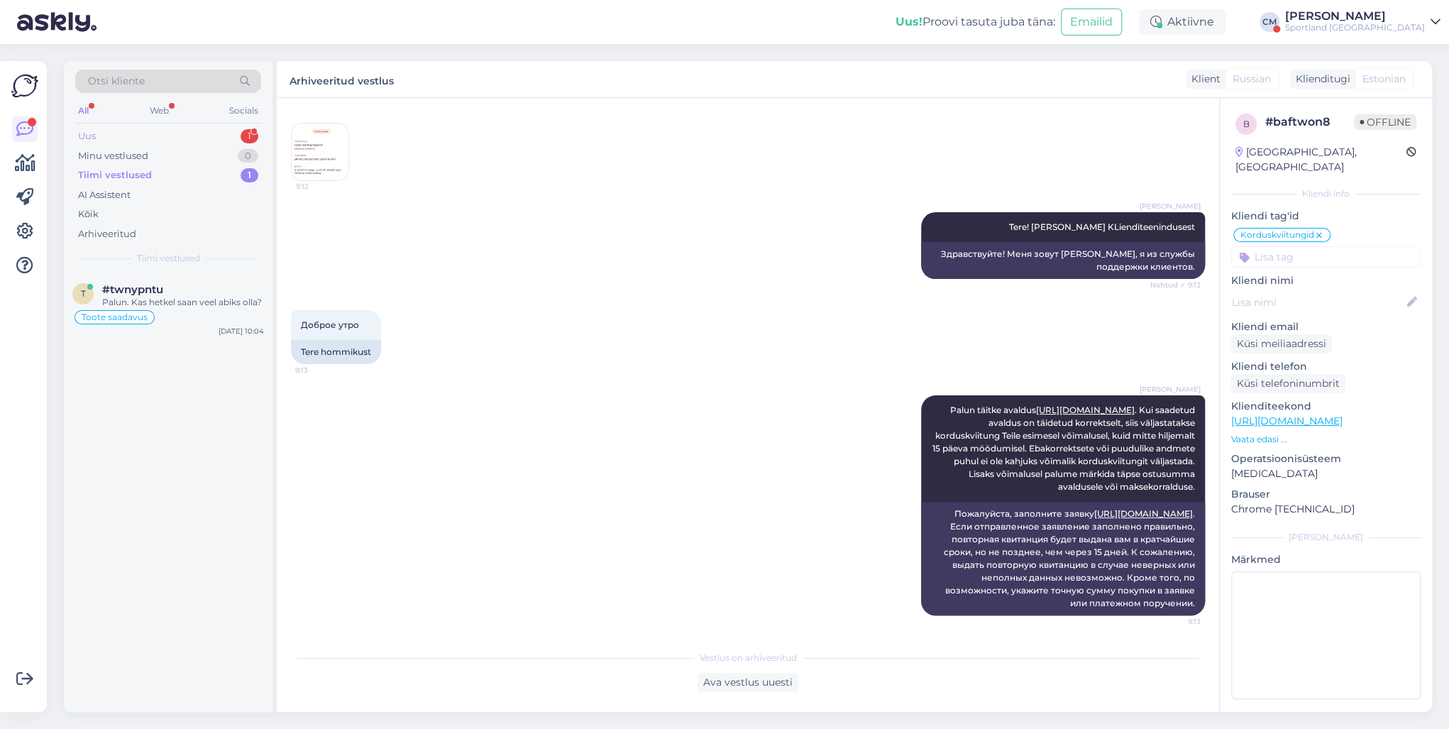
click at [258, 140] on div "Uus 1" at bounding box center [168, 136] width 186 height 20
click at [208, 292] on div "#mb0ajuao 1" at bounding box center [183, 289] width 162 height 13
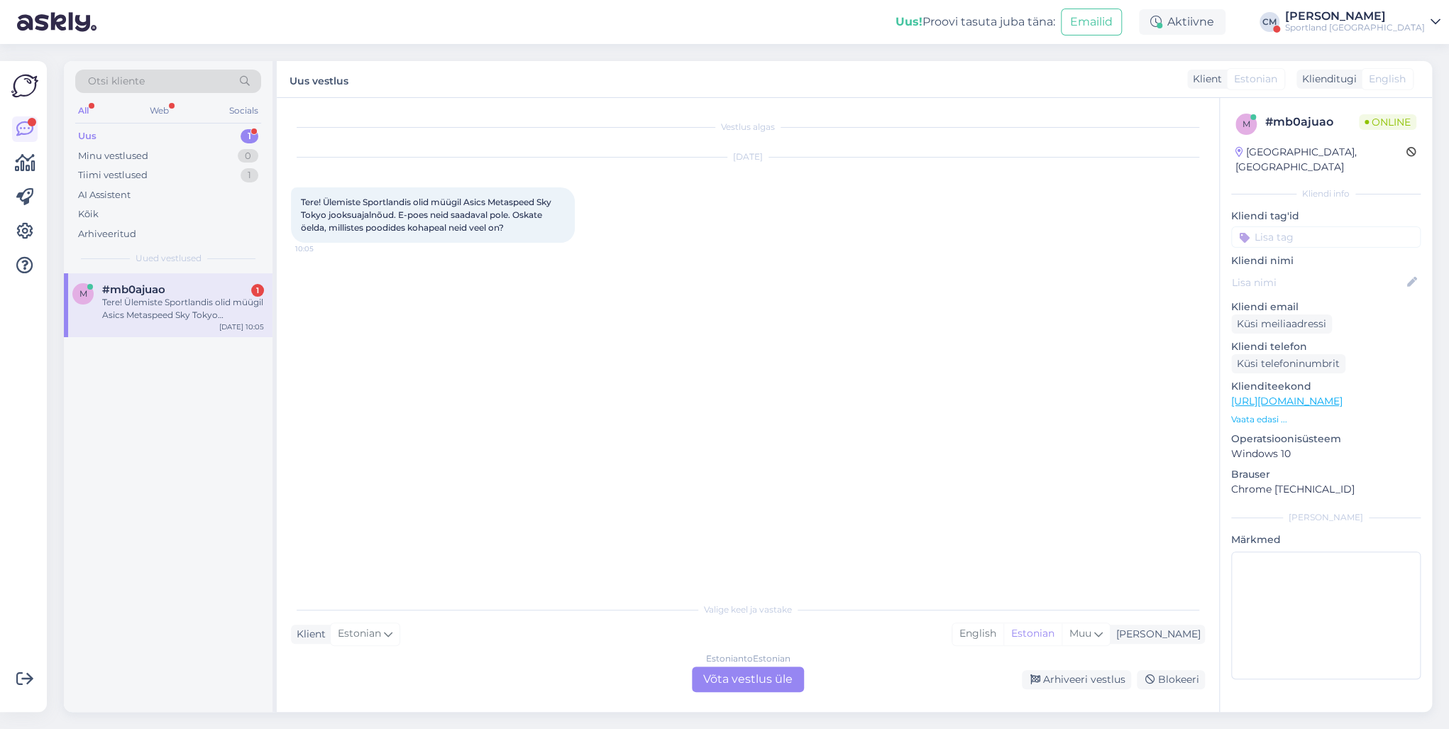
click at [800, 524] on div "Estonian to Estonian Võta vestlus üle" at bounding box center [748, 679] width 112 height 26
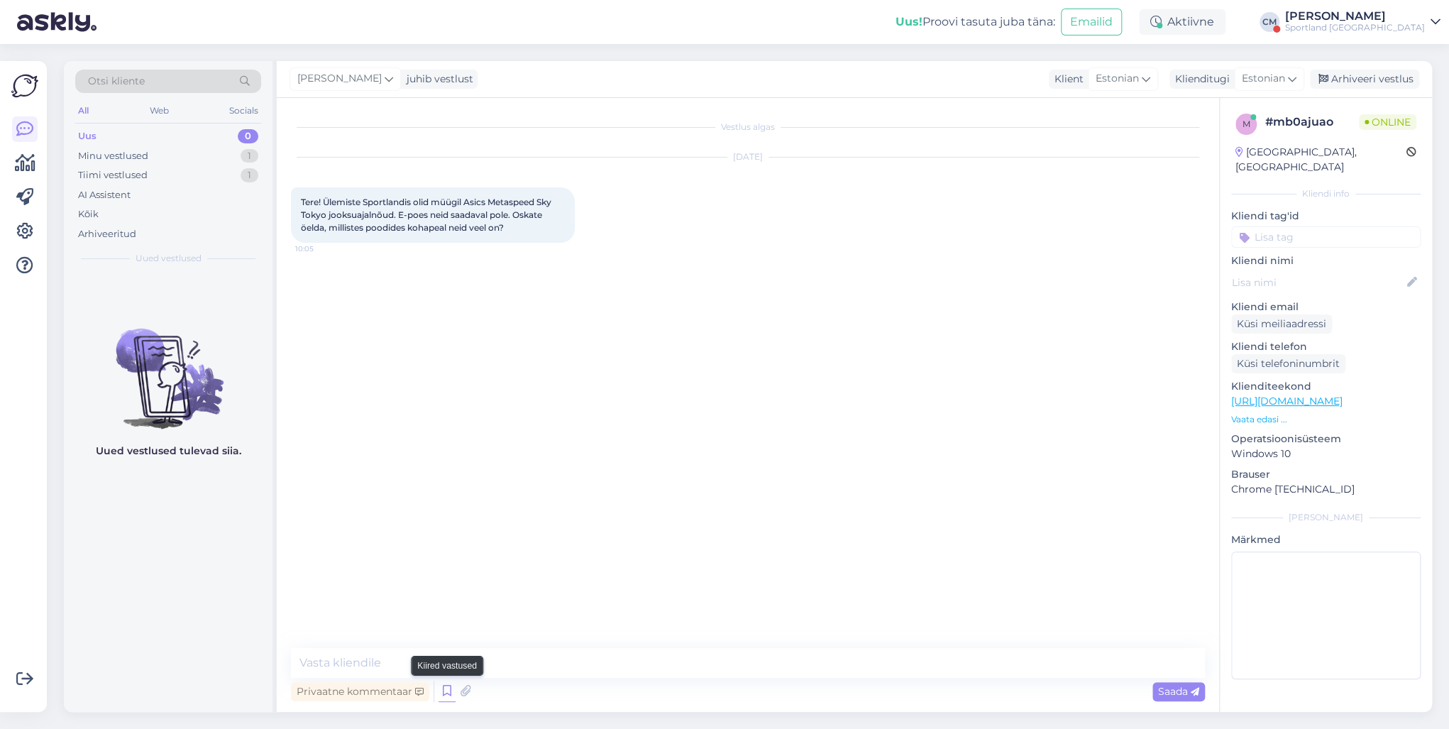
click at [454, 524] on icon at bounding box center [447, 690] width 17 height 21
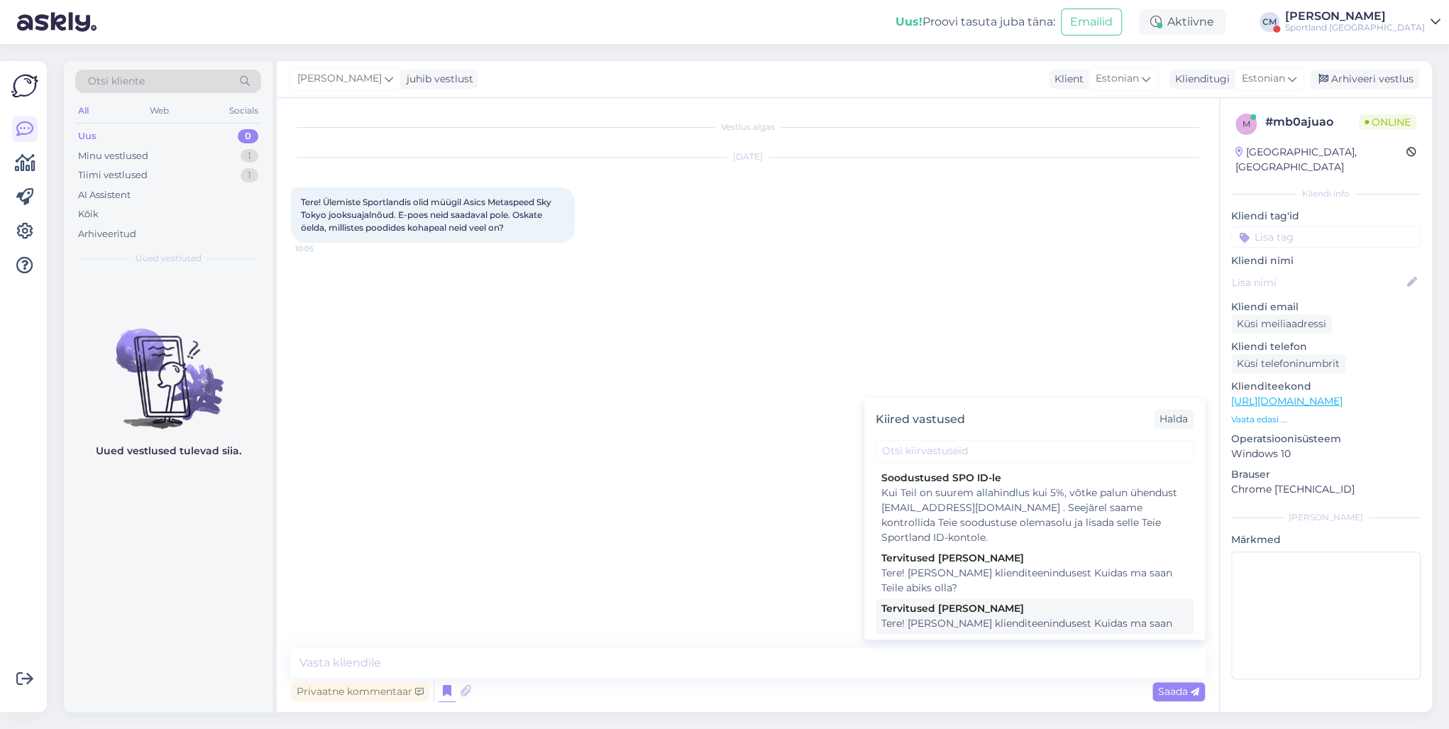
click at [1030, 524] on div "Tervitused [PERSON_NAME]" at bounding box center [1034, 608] width 307 height 15
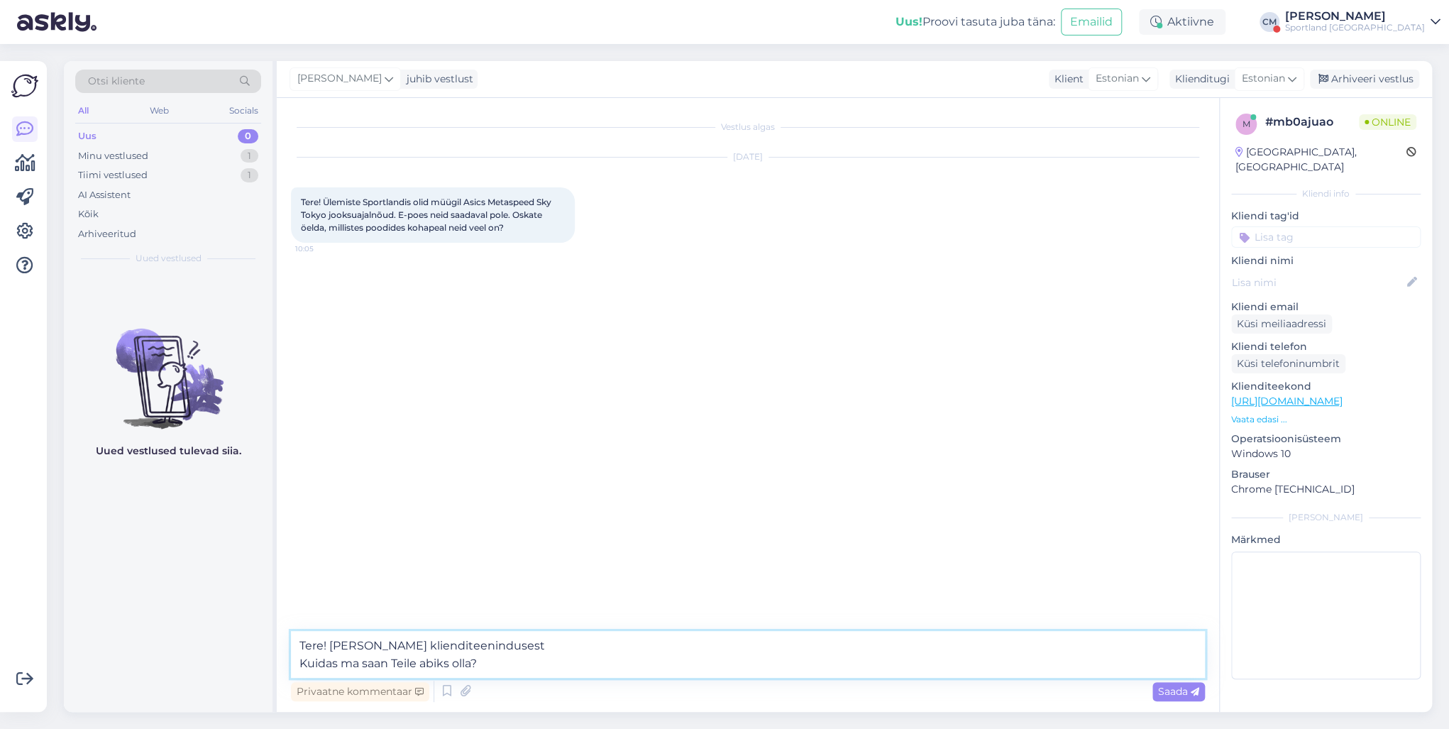
drag, startPoint x: 519, startPoint y: 664, endPoint x: 292, endPoint y: 661, distance: 227.1
click at [292, 524] on textarea "Tere! [PERSON_NAME] klienditeenindusest Kuidas ma saan Teile abiks olla?" at bounding box center [748, 654] width 914 height 47
type textarea "Tere! [PERSON_NAME] klienditeenindusest"
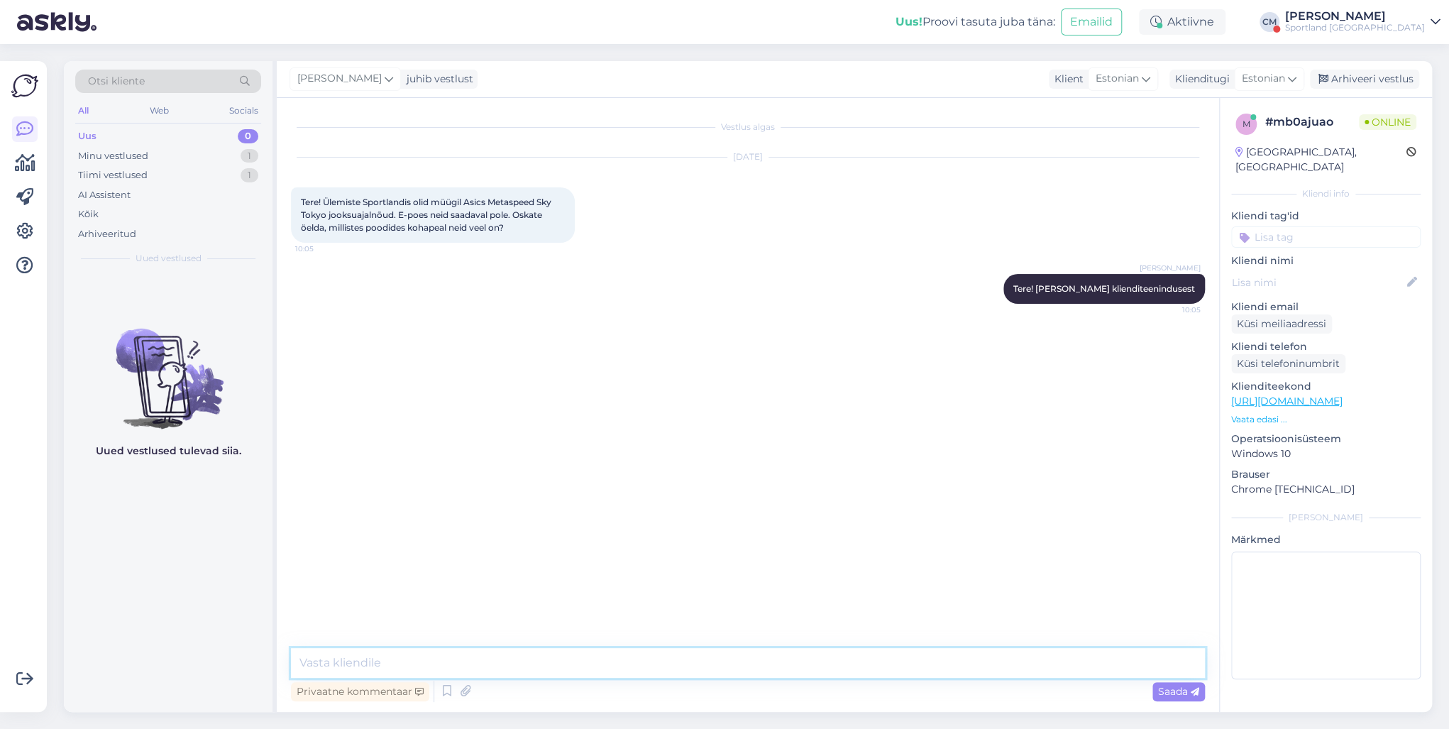
type textarea "k"
click at [635, 524] on textarea "Kahjuks puudub meil info toodete kohta mida e-poes saadvaal ei ole. Vabandame!" at bounding box center [748, 663] width 914 height 30
click at [639, 524] on textarea "Kahjuks puudub meil info toodete kohta mida e-poes saadvaal ei ole. Vabandame!" at bounding box center [748, 663] width 914 height 30
click at [346, 524] on textarea "Kahjuks puudub meil info toodete kohta mida e-poes saadaval ei ole. Vabandame!" at bounding box center [748, 663] width 914 height 30
click at [556, 524] on textarea "Kahjuks e-[PERSON_NAME] klienditeenindusel puudub meil info toodete kohta mida …" at bounding box center [748, 663] width 914 height 30
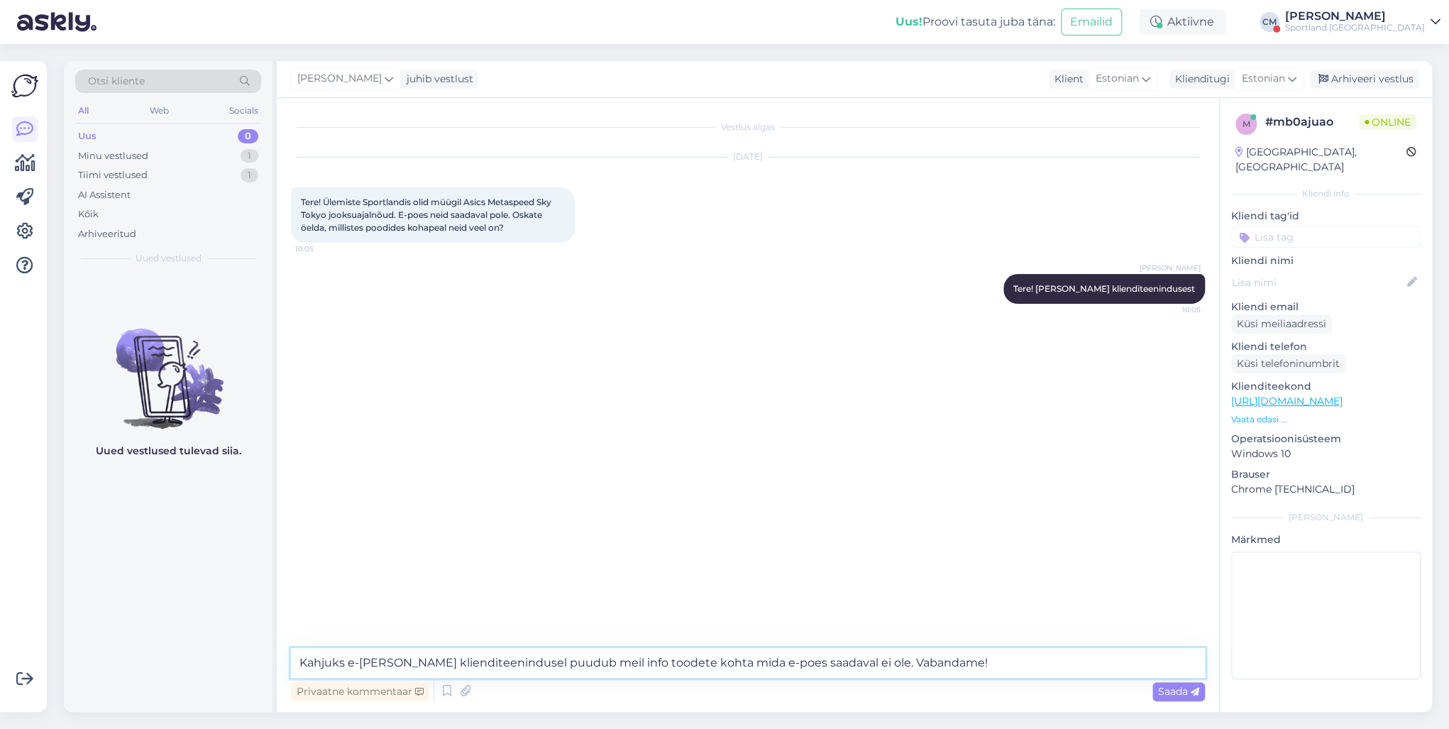
click at [556, 524] on textarea "Kahjuks e-[PERSON_NAME] klienditeenindusel puudub meil info toodete kohta mida …" at bounding box center [748, 663] width 914 height 30
click at [900, 524] on textarea "Kahjuks e-[PERSON_NAME] klienditeenindusel puudub info toodete kohta mida e-poe…" at bounding box center [748, 663] width 914 height 30
click at [578, 524] on textarea "Kahjuks e-[PERSON_NAME] klienditeenindusel puudub info toodete kohta mida e-poe…" at bounding box center [748, 663] width 914 height 30
click at [581, 524] on textarea "Kahjuks e-[PERSON_NAME] klienditeenindusel puudub info toodete kohta mida e-poe…" at bounding box center [748, 663] width 914 height 30
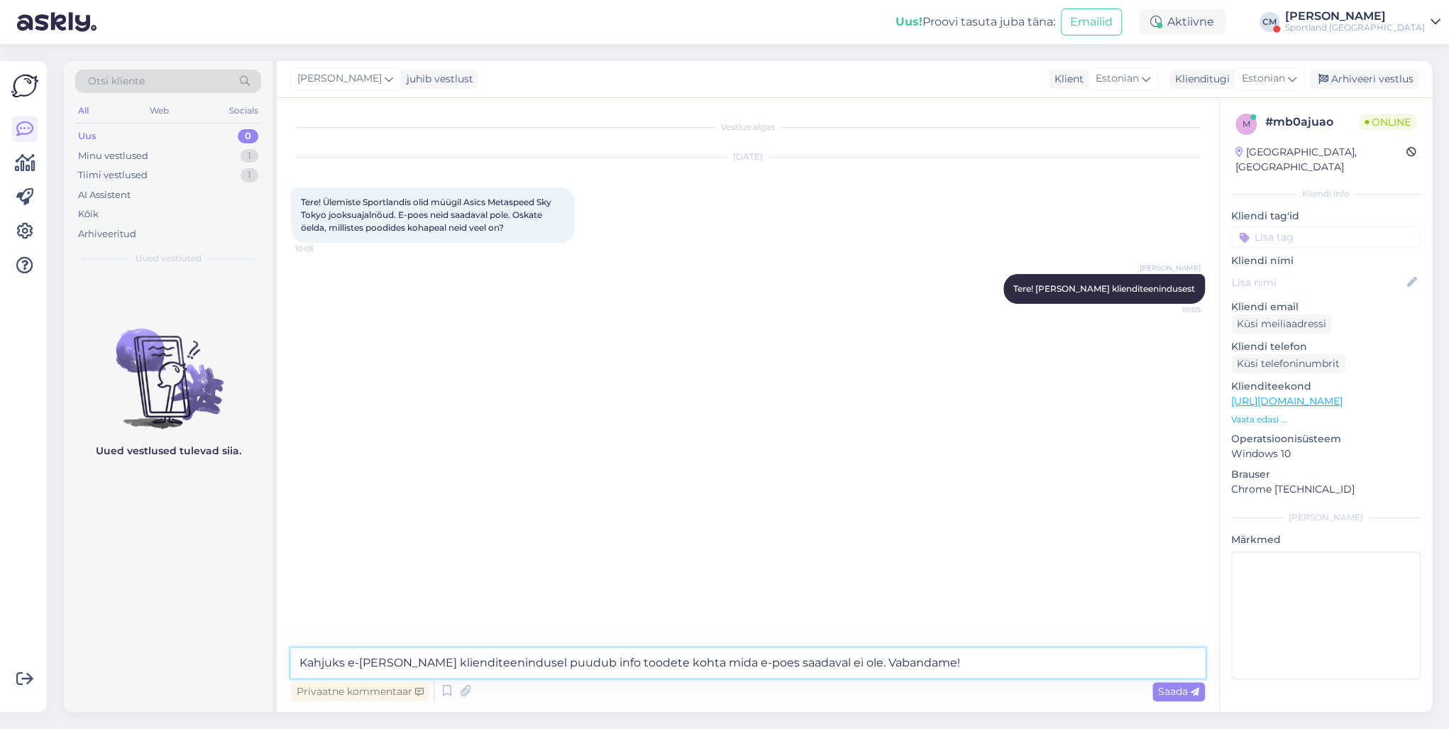
click at [610, 524] on textarea "Kahjuks e-[PERSON_NAME] klienditeenindusel puudub info toodete kohta mida e-poe…" at bounding box center [748, 663] width 914 height 30
click at [707, 524] on textarea "Kahjuks e-[PERSON_NAME] klienditeenindusel puudub info toodete saadvuse kohta m…" at bounding box center [748, 663] width 914 height 30
click at [568, 524] on textarea "Kahjuks e-[PERSON_NAME] klienditeenindusel puudub info toodete saadvuse kohta, …" at bounding box center [748, 663] width 914 height 30
type textarea "Kahjuks e-[PERSON_NAME] klienditeenindusel puudub info nende toodete saadvuse k…"
click at [999, 524] on textarea "Kahjuks e-[PERSON_NAME] klienditeenindusel puudub info nende toodete saadvuse k…" at bounding box center [748, 663] width 914 height 30
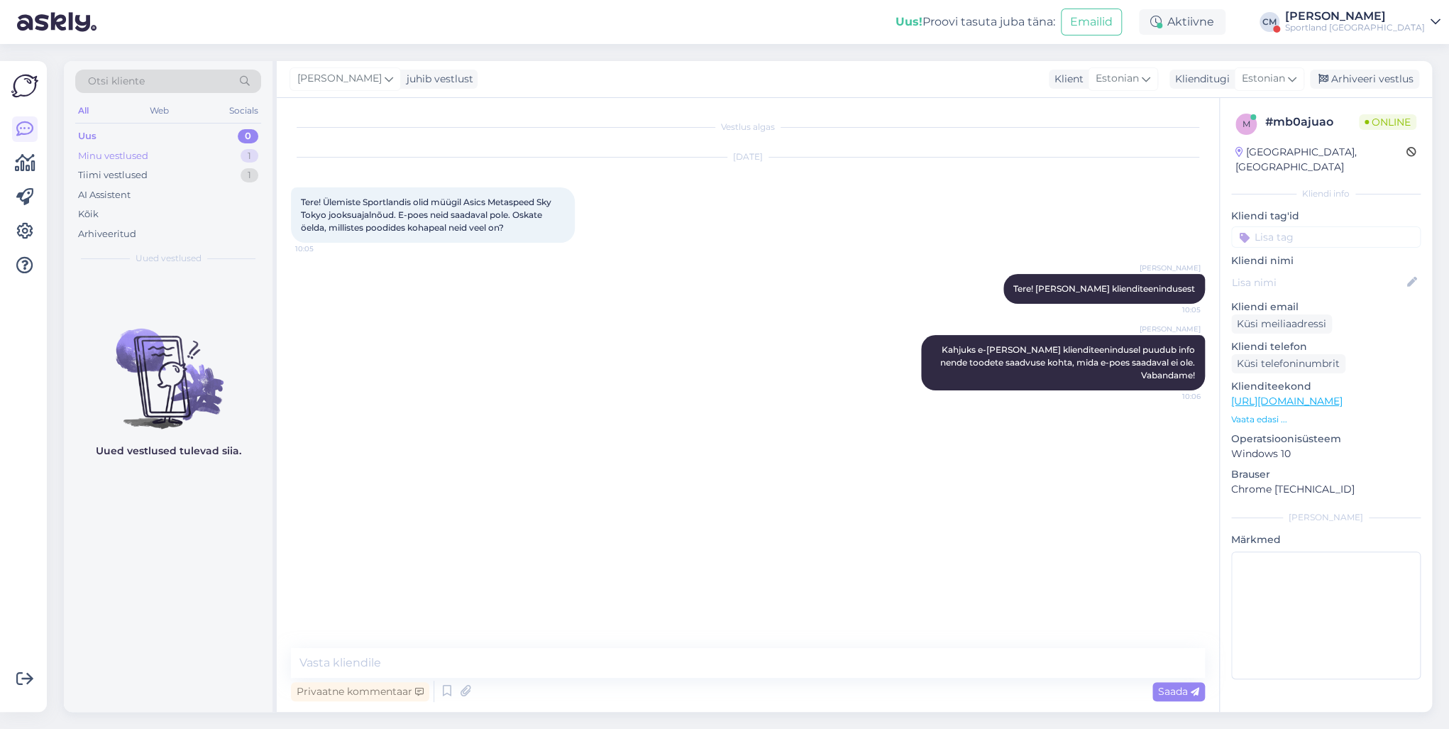
click at [251, 149] on div "1" at bounding box center [250, 156] width 18 height 14
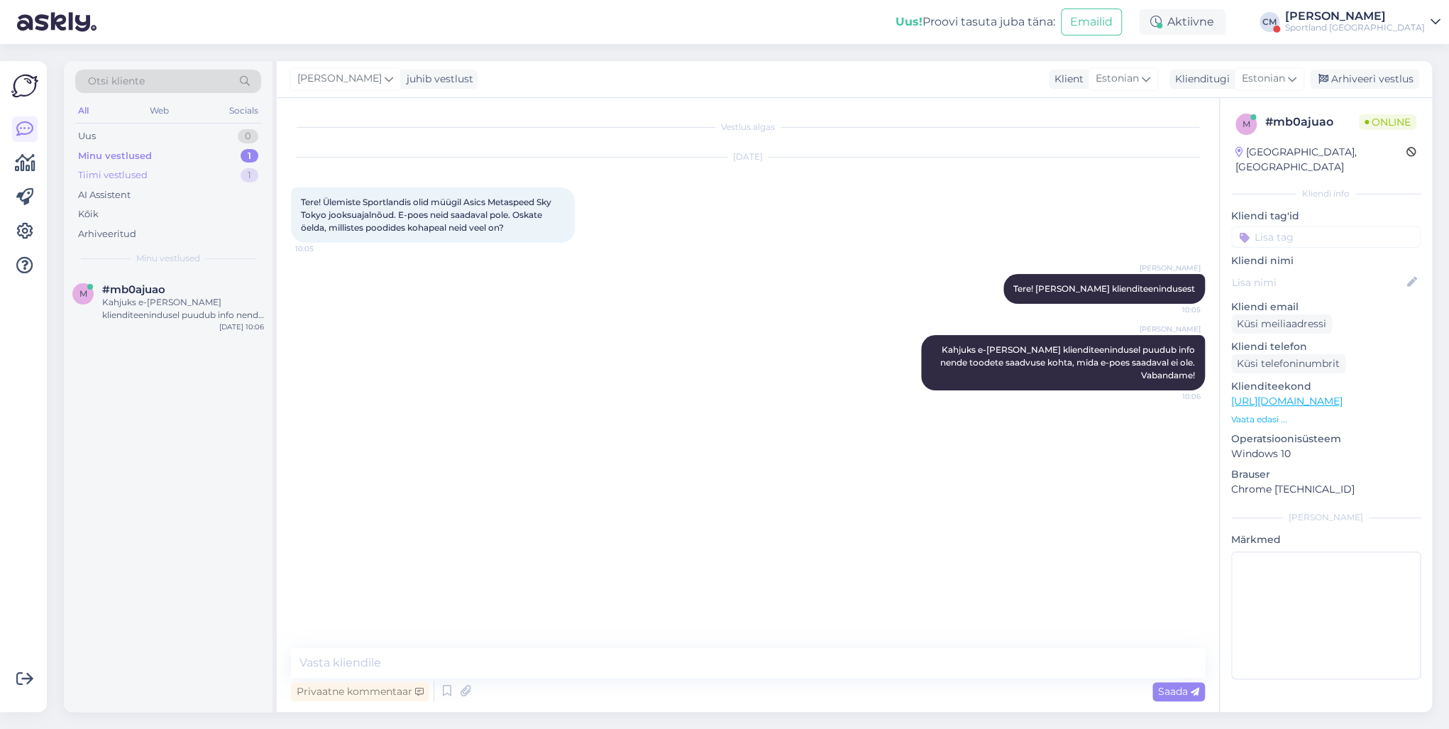
click at [243, 179] on div "1" at bounding box center [250, 175] width 18 height 14
click at [196, 289] on div "#twnypntu" at bounding box center [183, 289] width 162 height 13
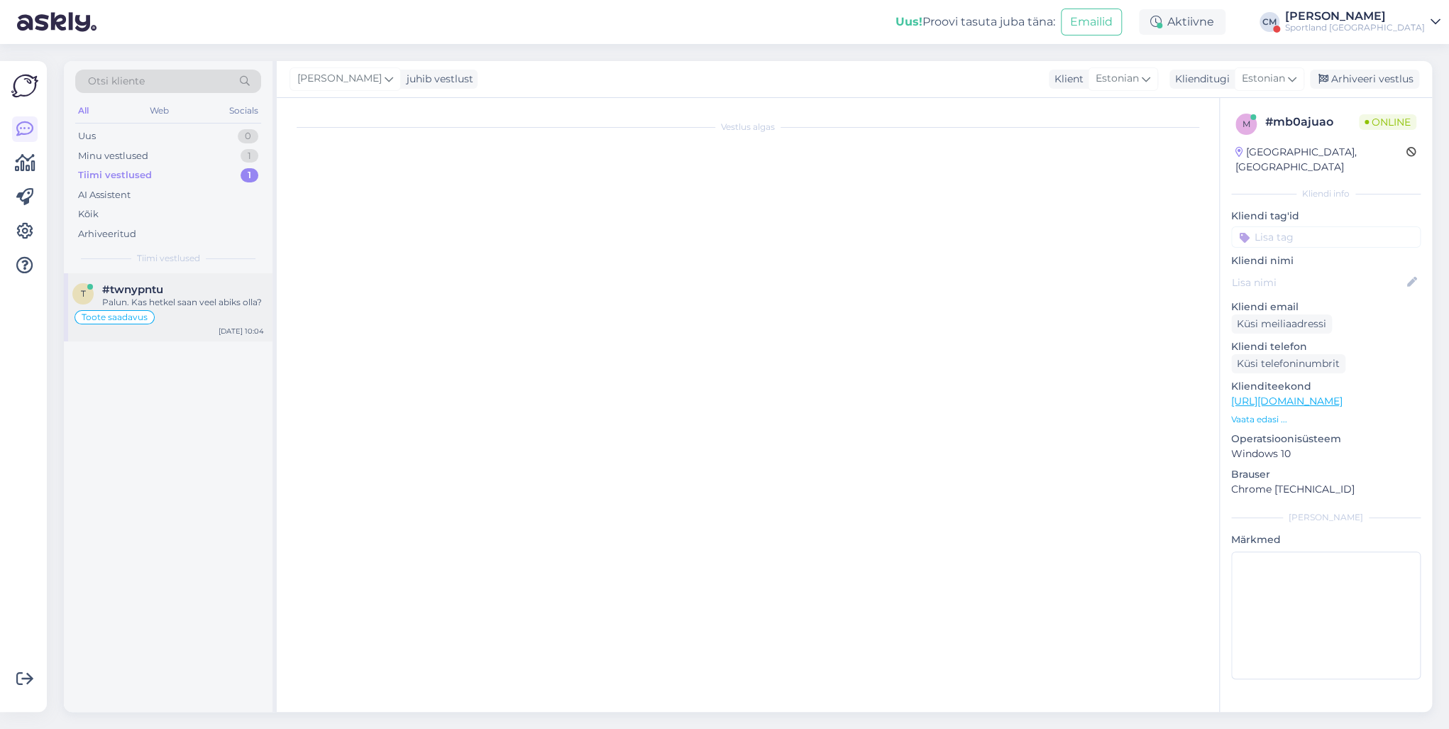
scroll to position [724, 0]
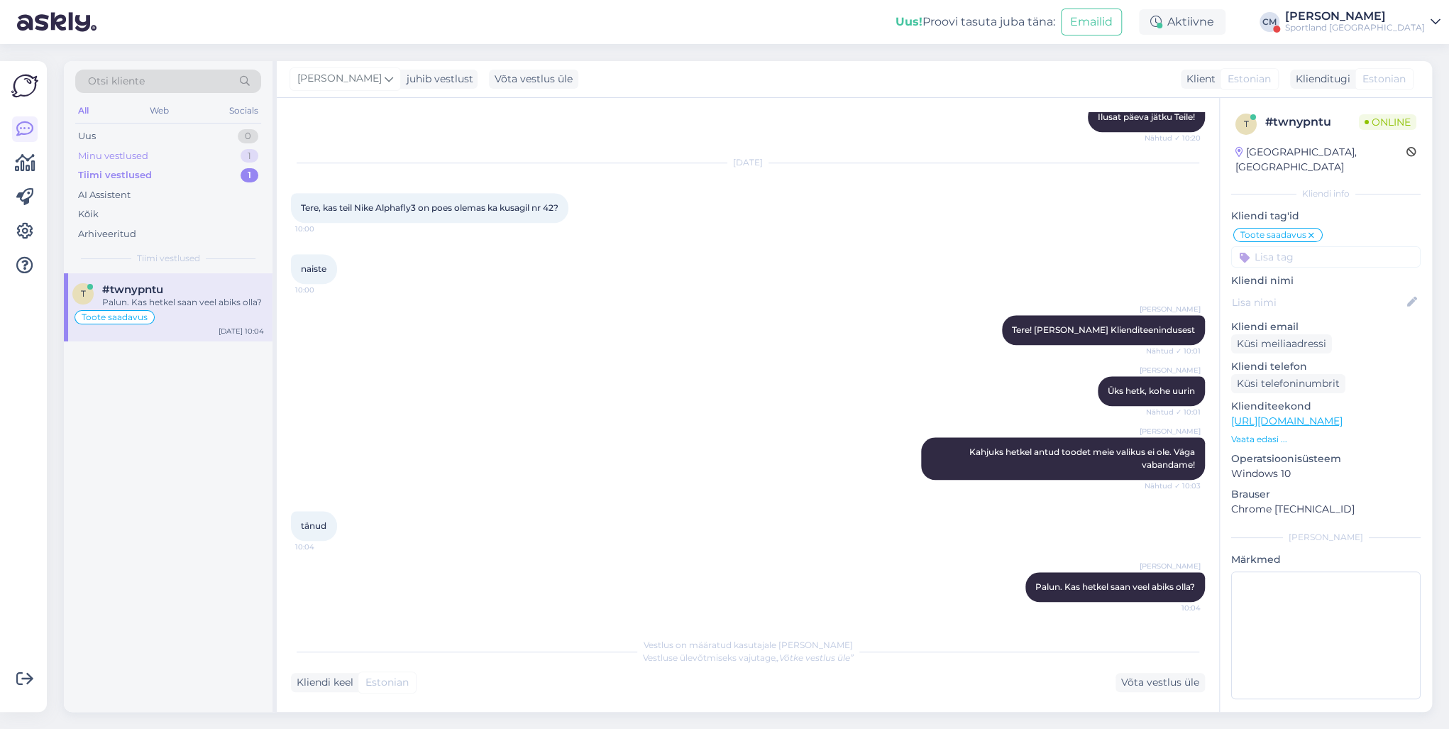
click at [206, 146] on div "Minu vestlused 1" at bounding box center [168, 156] width 186 height 20
click at [170, 298] on div "Kahjuks e-[PERSON_NAME] klienditeenindusel puudub info nende toodete saadvuse k…" at bounding box center [183, 309] width 162 height 26
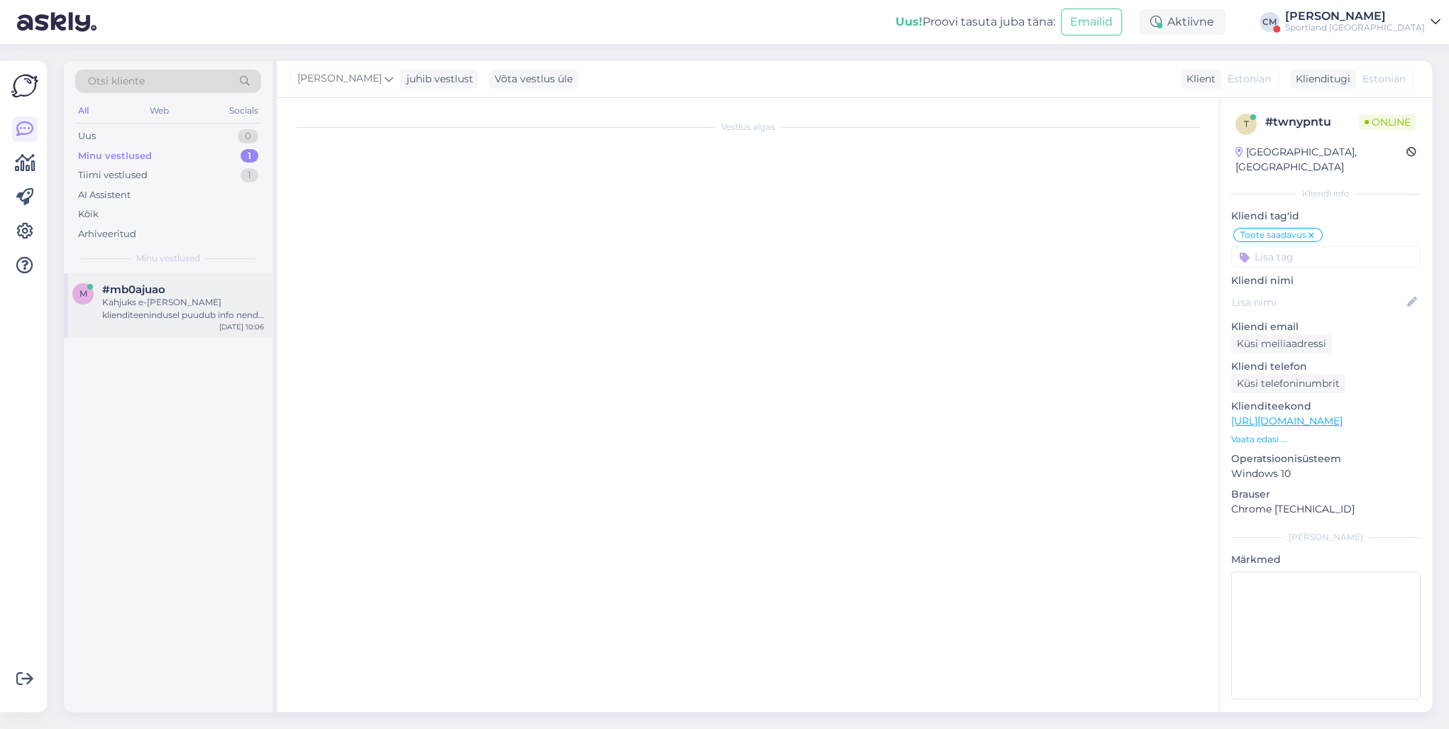
scroll to position [0, 0]
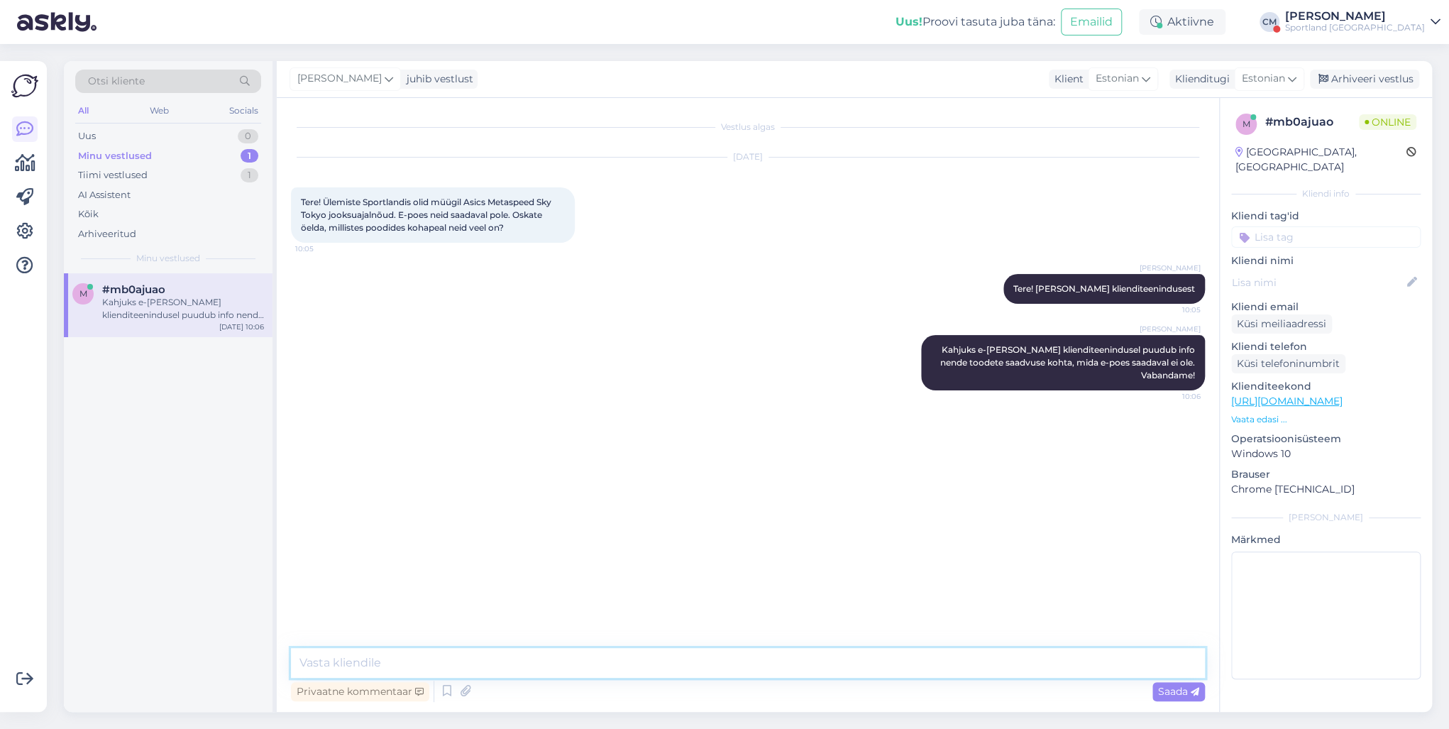
click at [849, 524] on textarea at bounding box center [748, 663] width 914 height 30
type textarea "Kas saan veel abiks olla?"
click at [1085, 228] on input at bounding box center [1325, 236] width 189 height 21
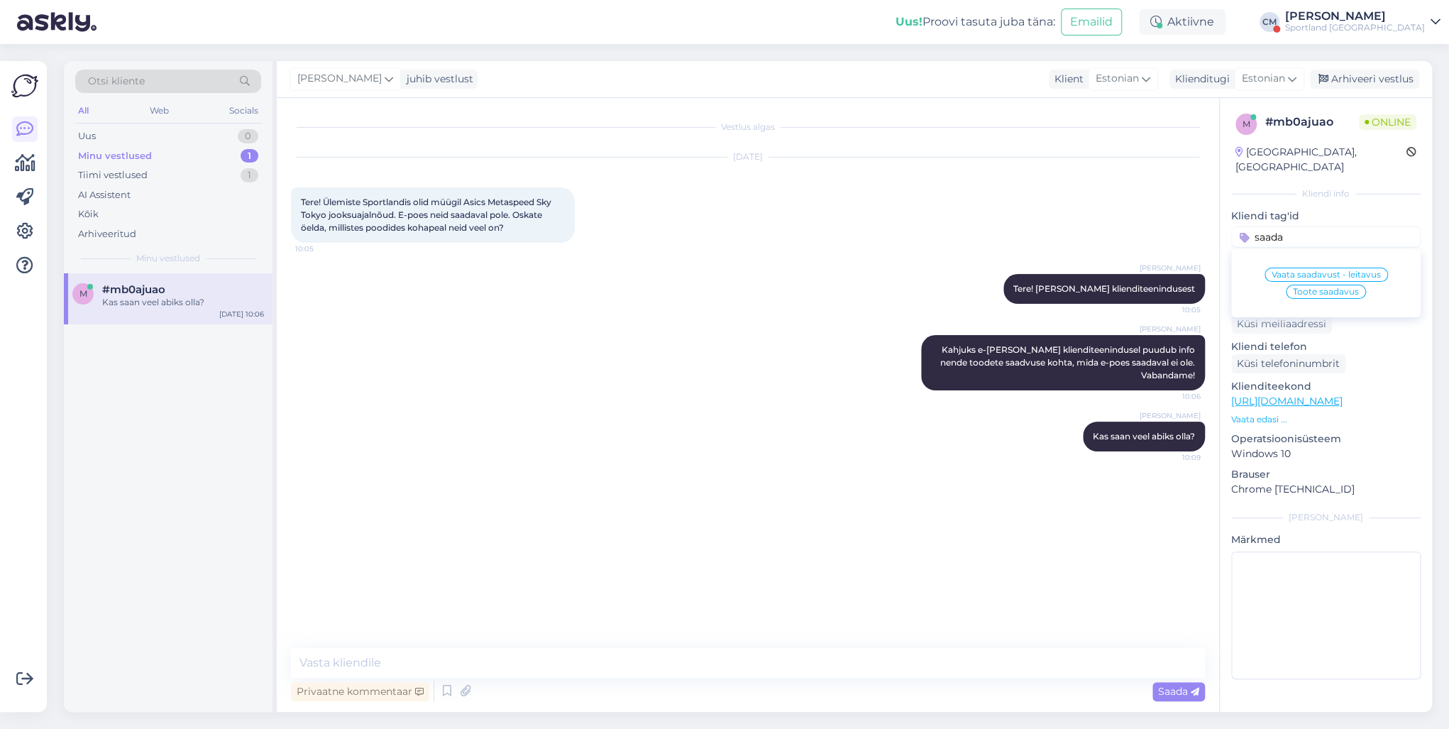
type input "saada"
click at [1085, 287] on span "Toote saadavus" at bounding box center [1326, 291] width 66 height 9
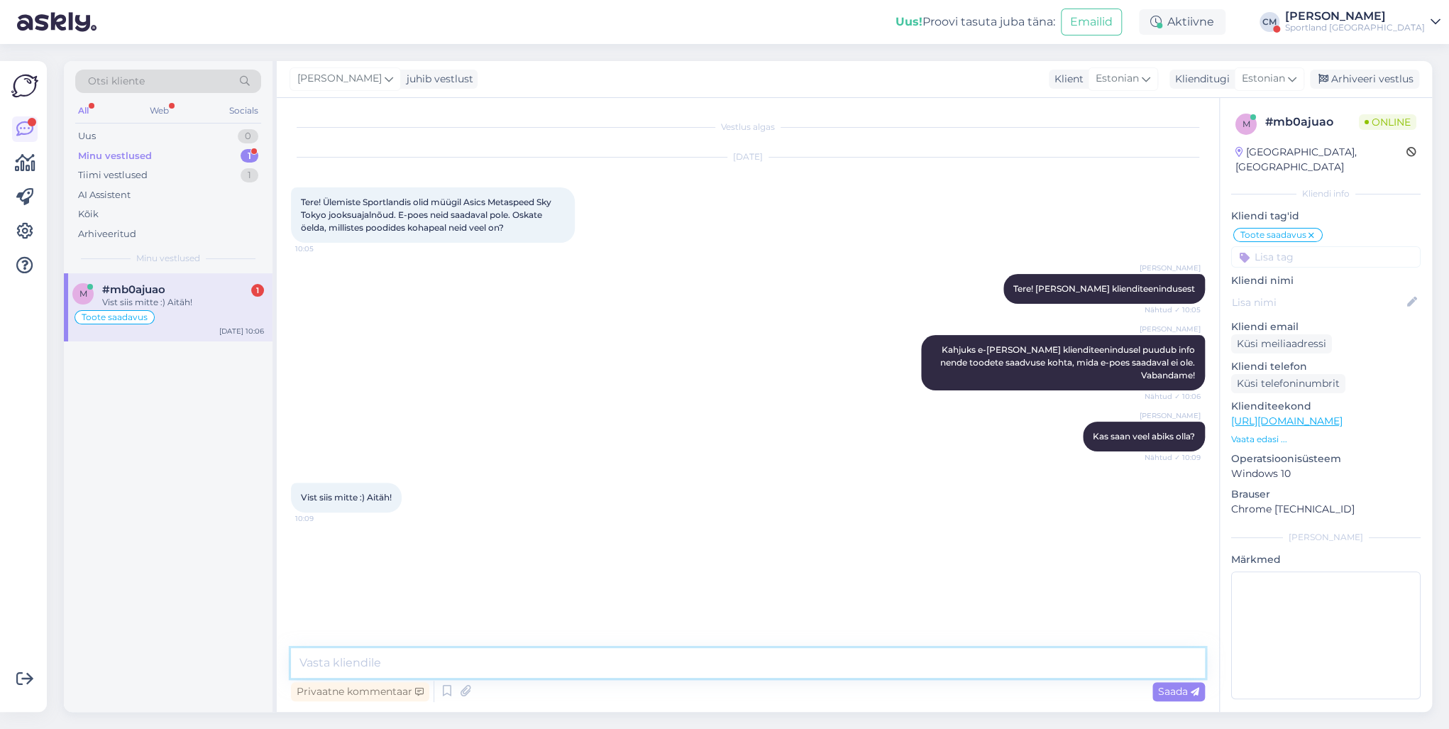
click at [376, 524] on textarea at bounding box center [748, 663] width 914 height 30
type textarea "Kena päeva jätku! :)"
click at [1085, 89] on div "[PERSON_NAME] juhib vestlust Klient [DEMOGRAPHIC_DATA] Klienditugi [DEMOGRAPHIC…" at bounding box center [854, 79] width 1155 height 37
click at [1085, 88] on div "Arhiveeri vestlus" at bounding box center [1364, 79] width 109 height 19
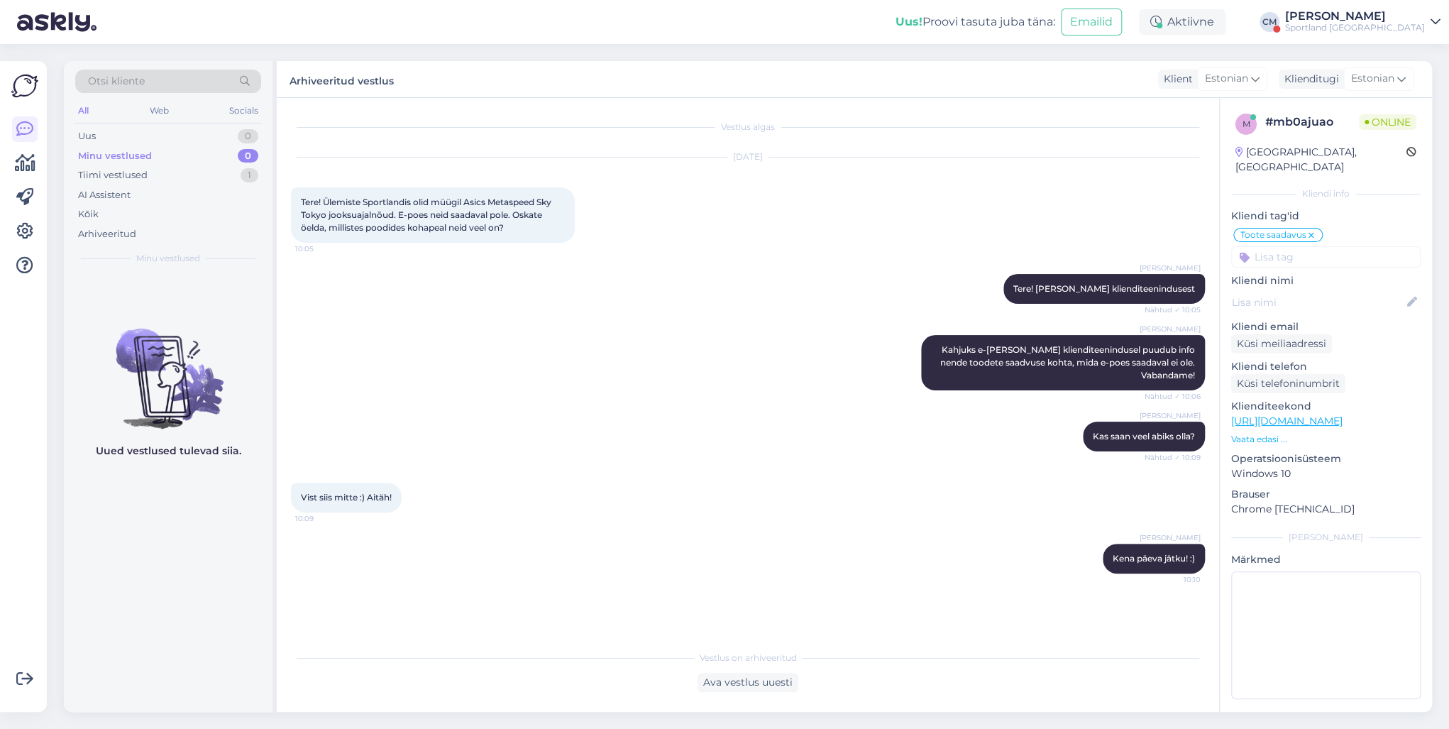
click at [1085, 38] on div "Uus! Proovi tasuta [PERSON_NAME]: Emailid Aktiivne [PERSON_NAME] Sportland [GEO…" at bounding box center [724, 22] width 1449 height 44
click at [1085, 34] on div "Uus! Proovi tasuta [PERSON_NAME]: Emailid Aktiivne [PERSON_NAME] Sportland [GEO…" at bounding box center [724, 22] width 1449 height 44
click at [1085, 26] on div "Sportland [GEOGRAPHIC_DATA]" at bounding box center [1355, 27] width 140 height 11
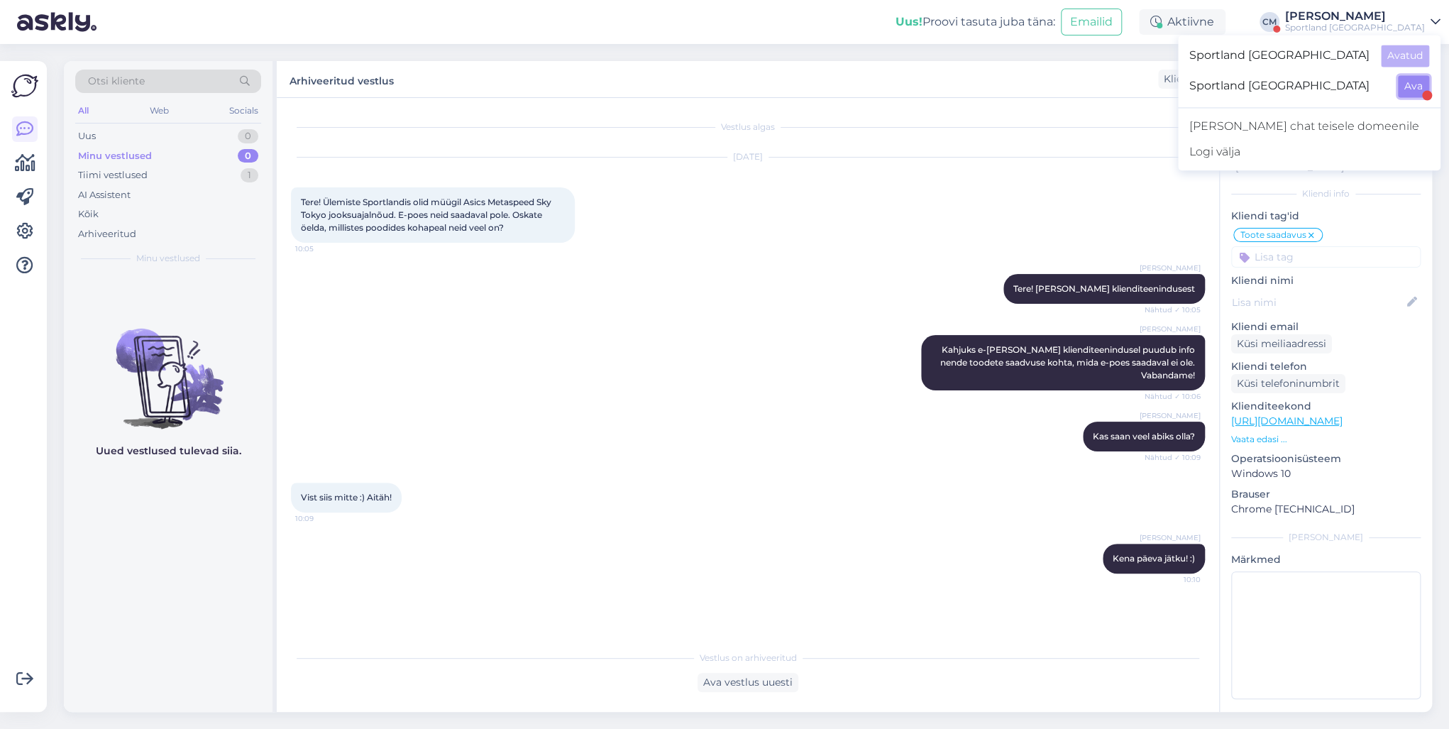
click at [1085, 77] on button "Ava" at bounding box center [1413, 86] width 31 height 22
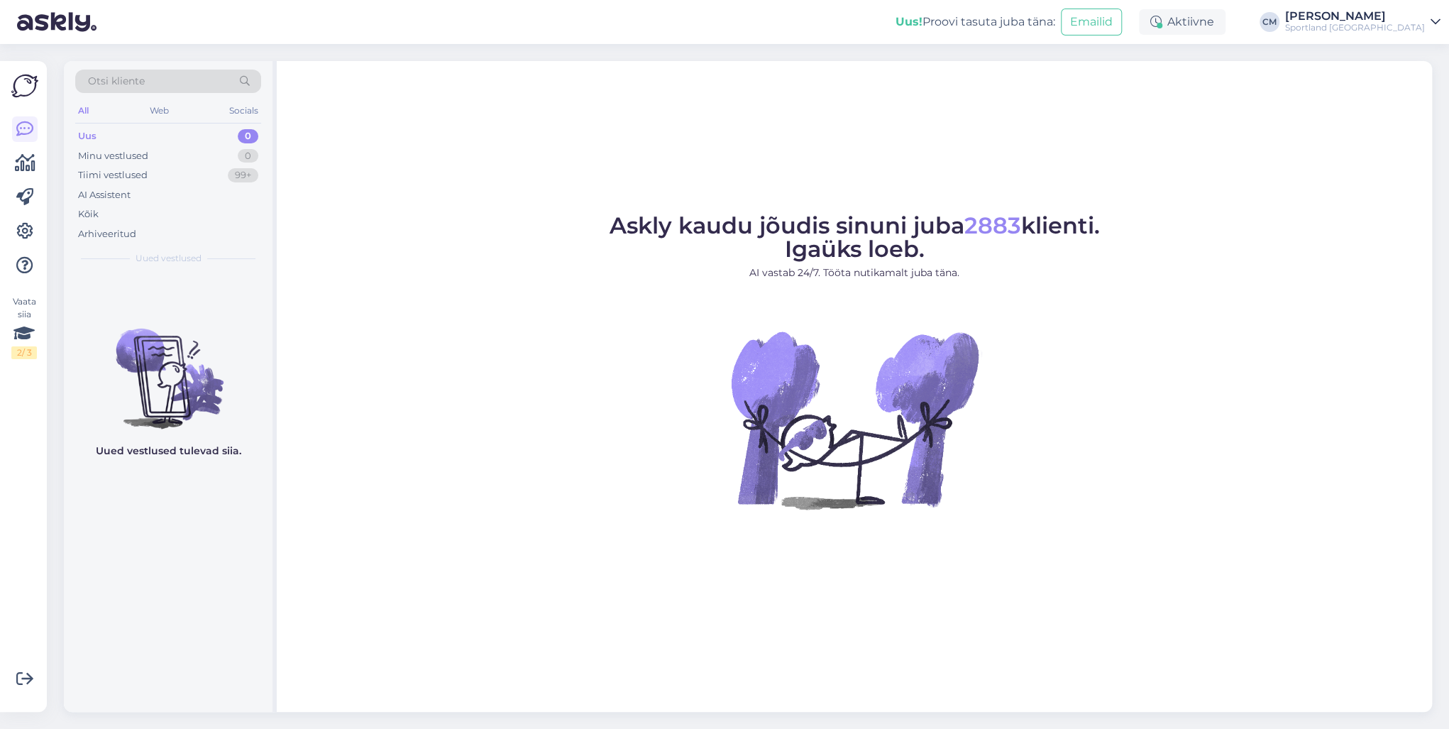
click at [1085, 20] on div "[PERSON_NAME]" at bounding box center [1355, 16] width 140 height 11
click at [1085, 56] on button "Ava" at bounding box center [1413, 56] width 31 height 22
click at [206, 167] on div "Tiimi vestlused 1" at bounding box center [168, 175] width 186 height 20
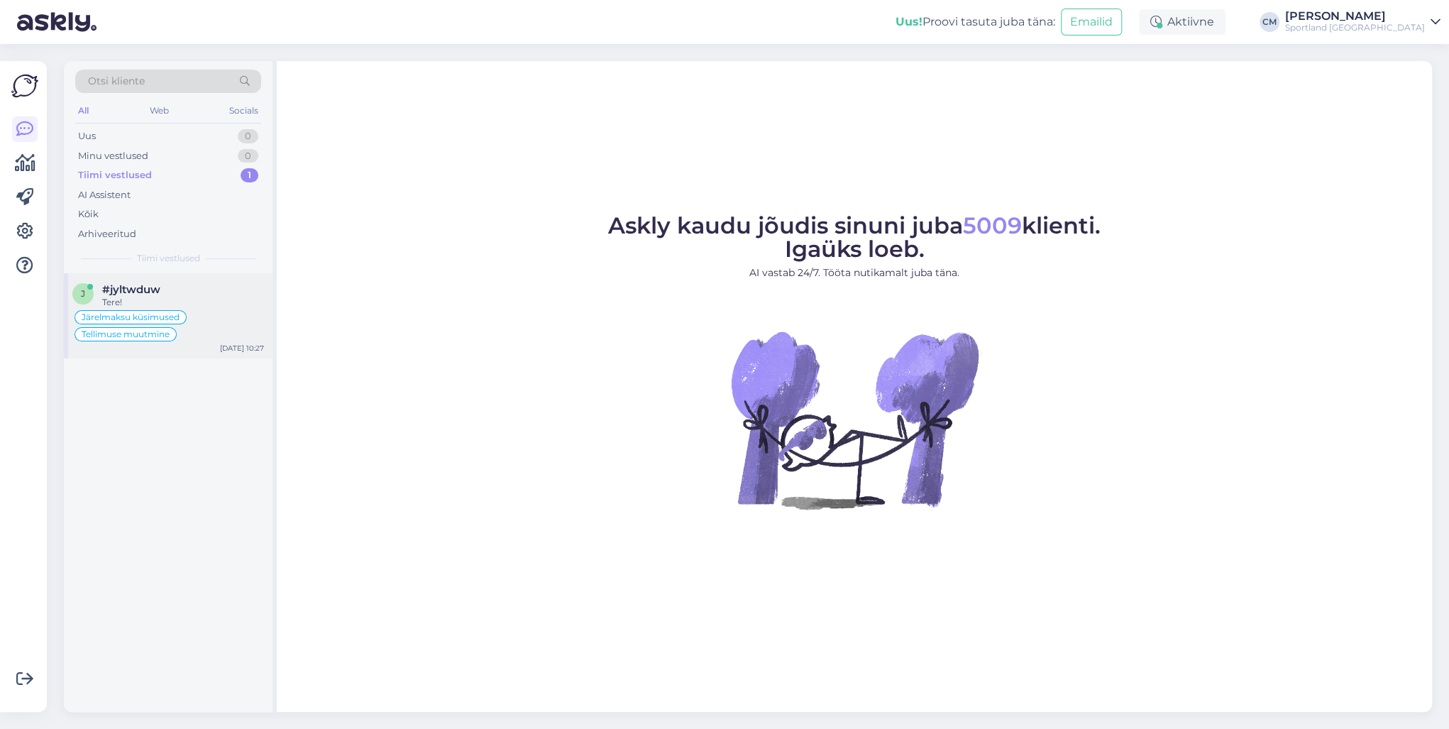
click at [202, 311] on div "Järelmaksu küsimused Tellimuse muutmine" at bounding box center [168, 326] width 192 height 34
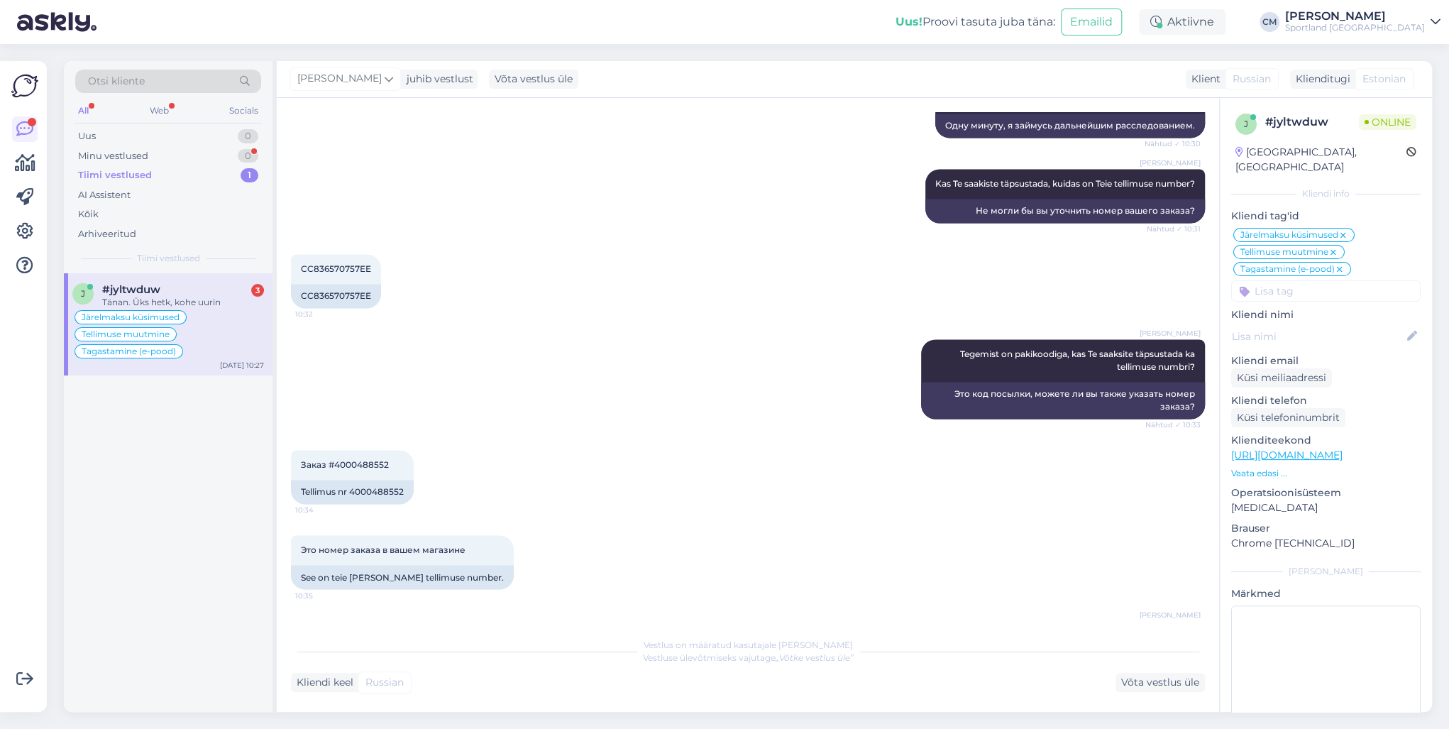
scroll to position [1436, 0]
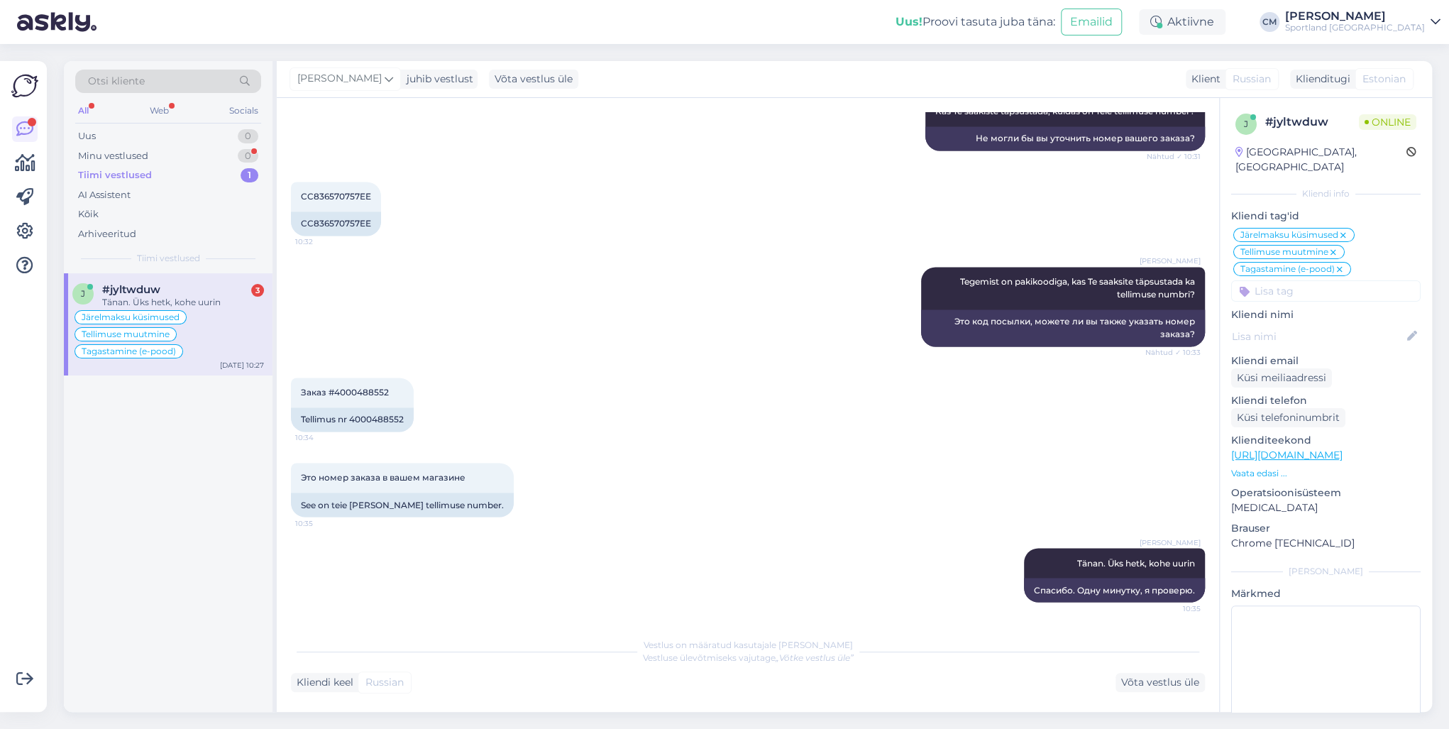
click at [468, 524] on div "[PERSON_NAME] Tänan. Üks hetk, kohe uurin 10:35 Спасибо. Одну минутку, я провер…" at bounding box center [748, 574] width 914 height 85
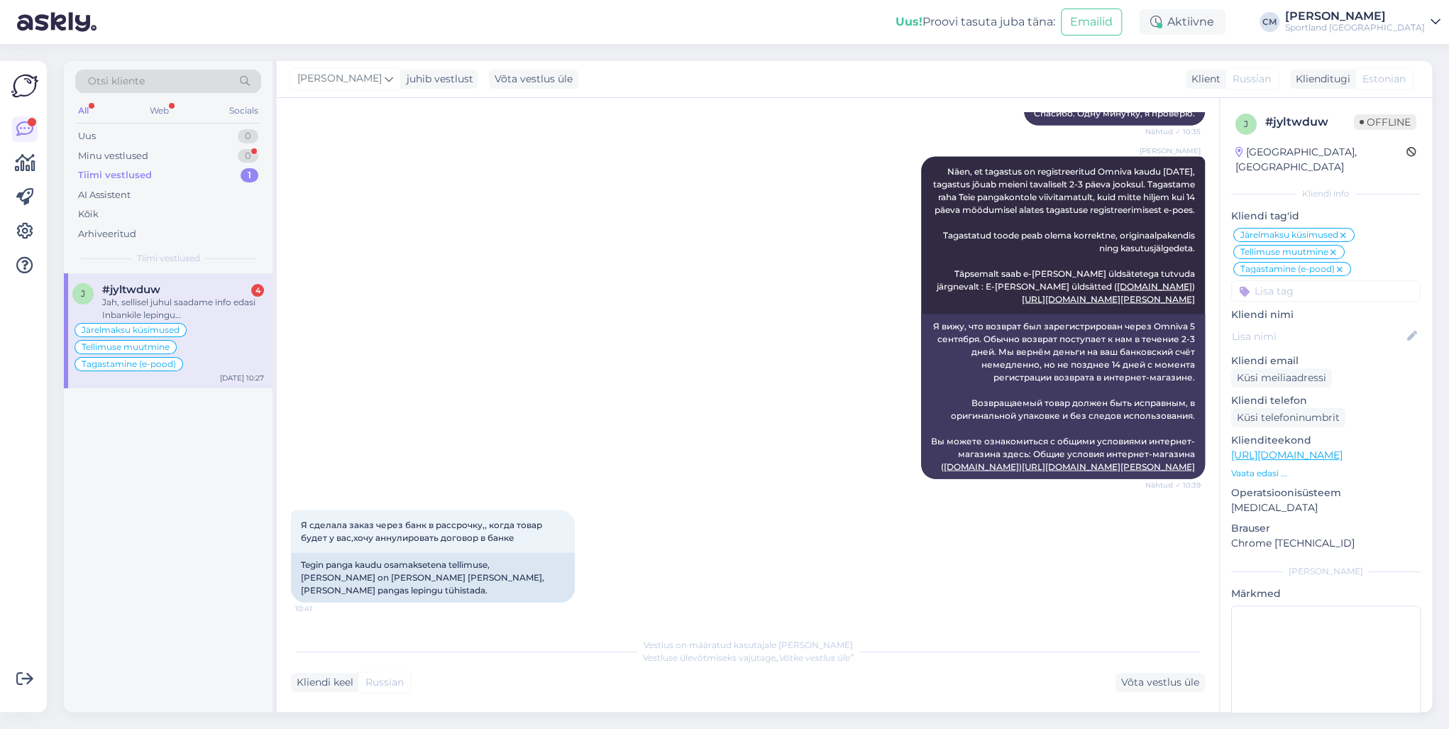
scroll to position [2011, 0]
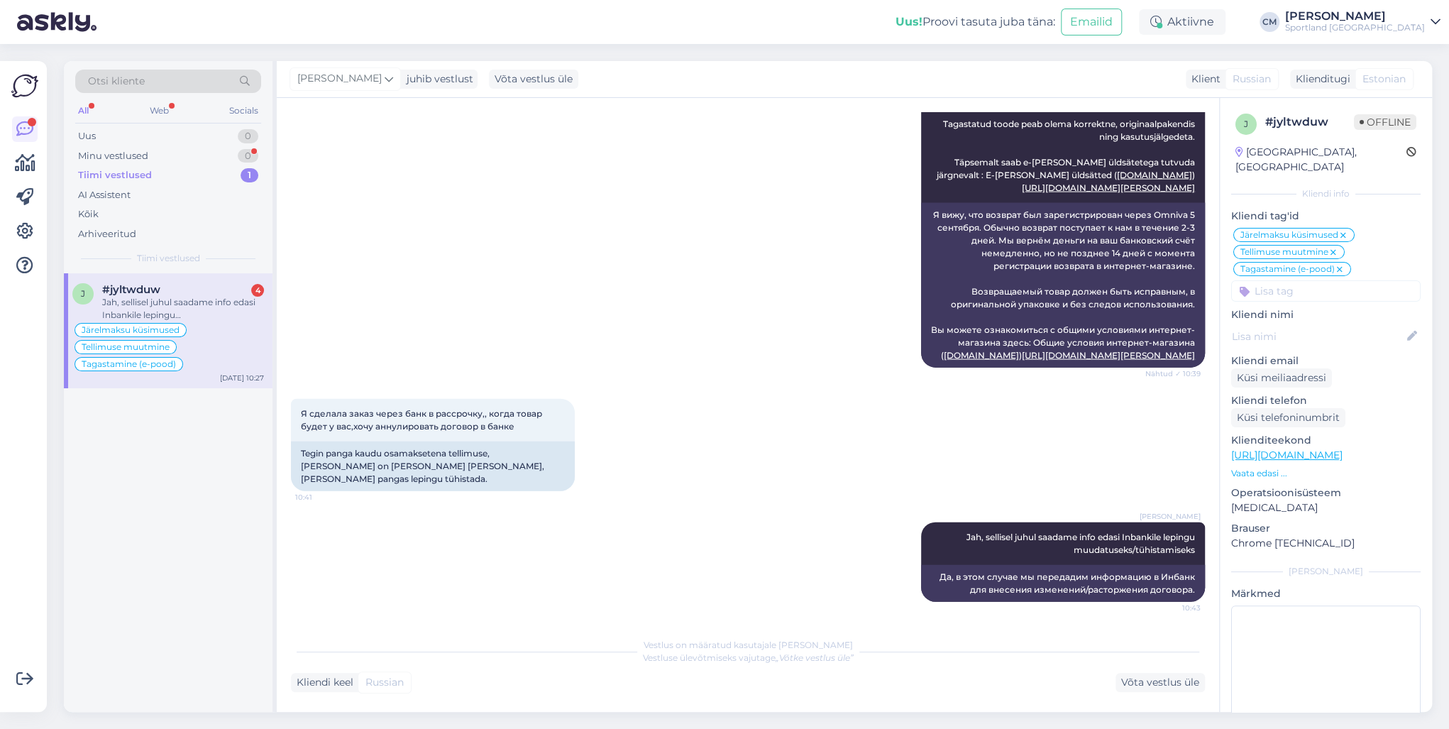
click at [233, 304] on div "Jah, sellisel juhul saadame info edasi Inbankile lepingu muudatuseks/tühistamis…" at bounding box center [183, 309] width 162 height 26
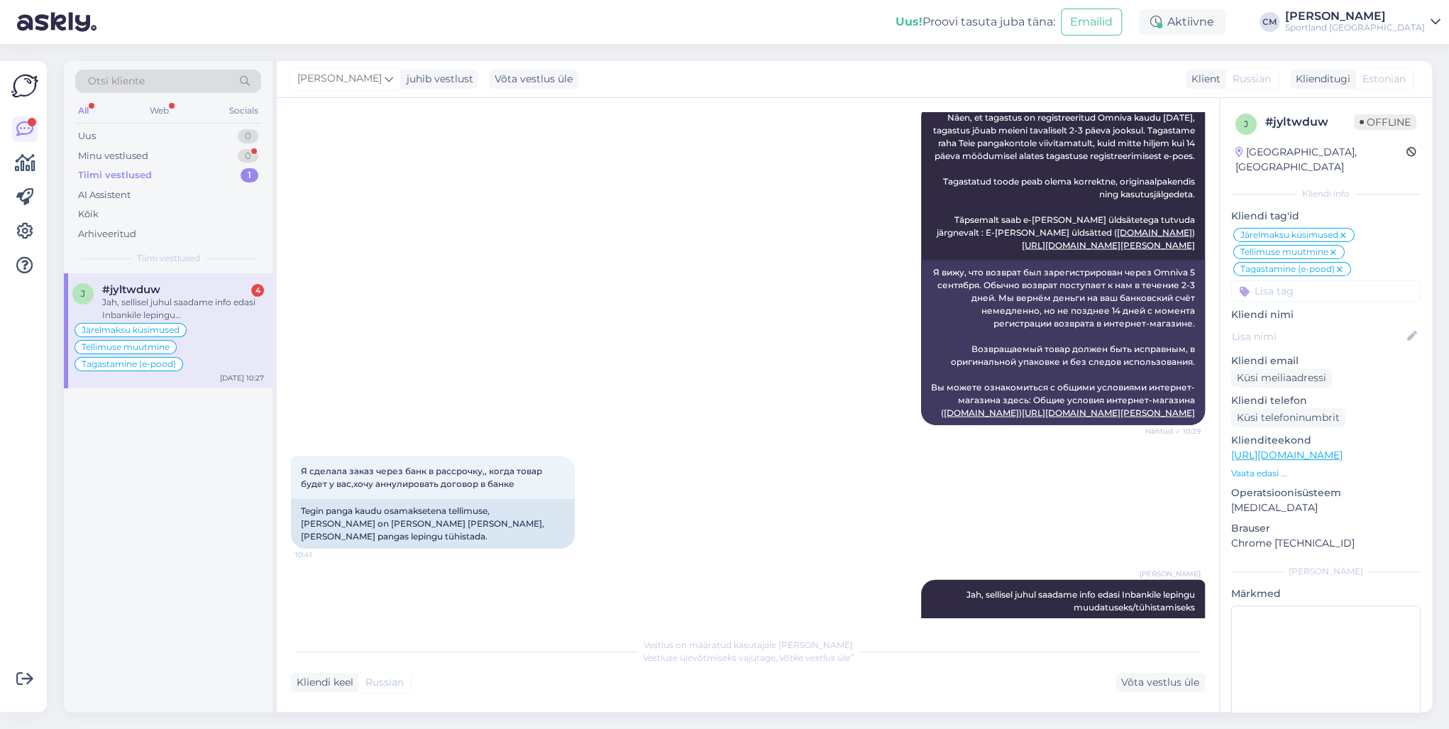
scroll to position [2010, 0]
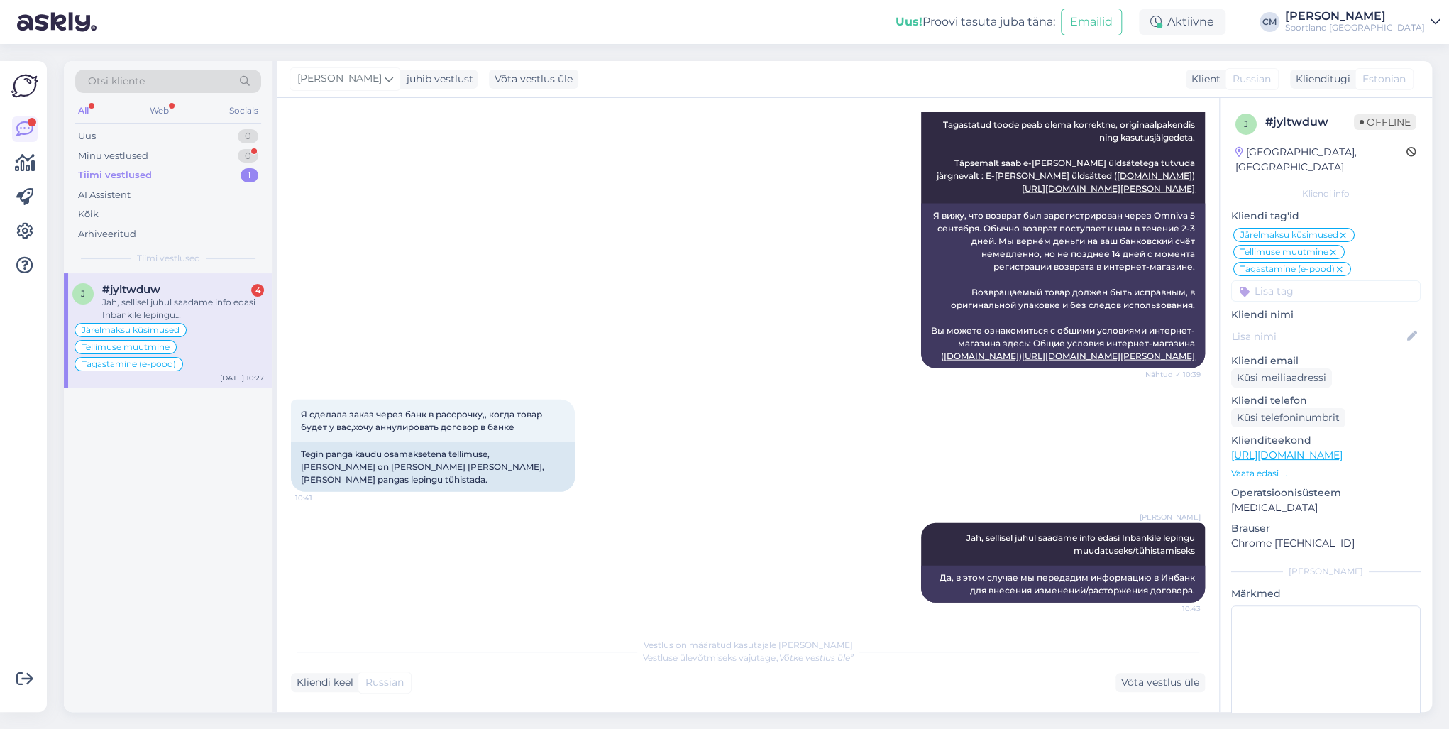
click at [253, 167] on div "Tiimi vestlused 1" at bounding box center [168, 175] width 186 height 20
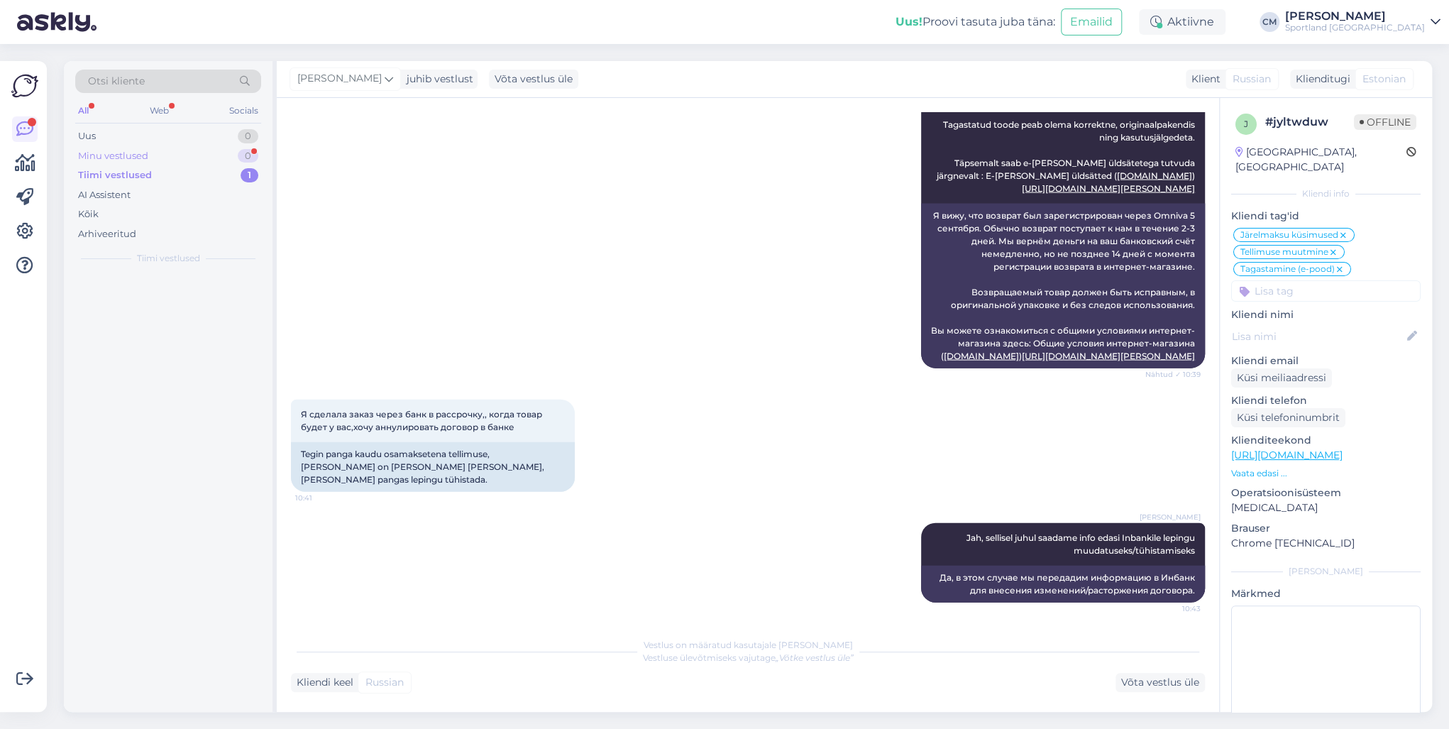
click at [244, 156] on div "0" at bounding box center [248, 156] width 21 height 14
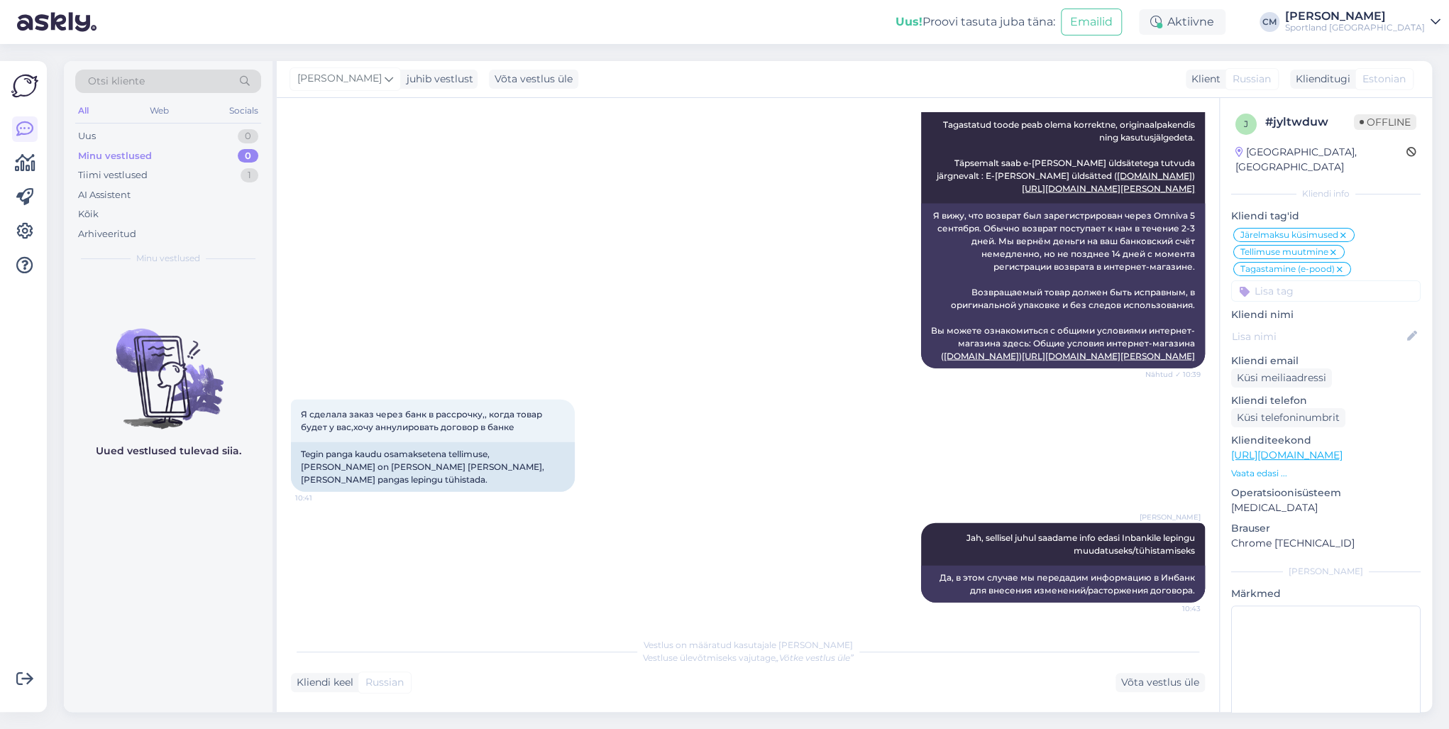
click at [244, 160] on div "0" at bounding box center [248, 156] width 21 height 14
click at [244, 168] on div "1" at bounding box center [250, 175] width 18 height 14
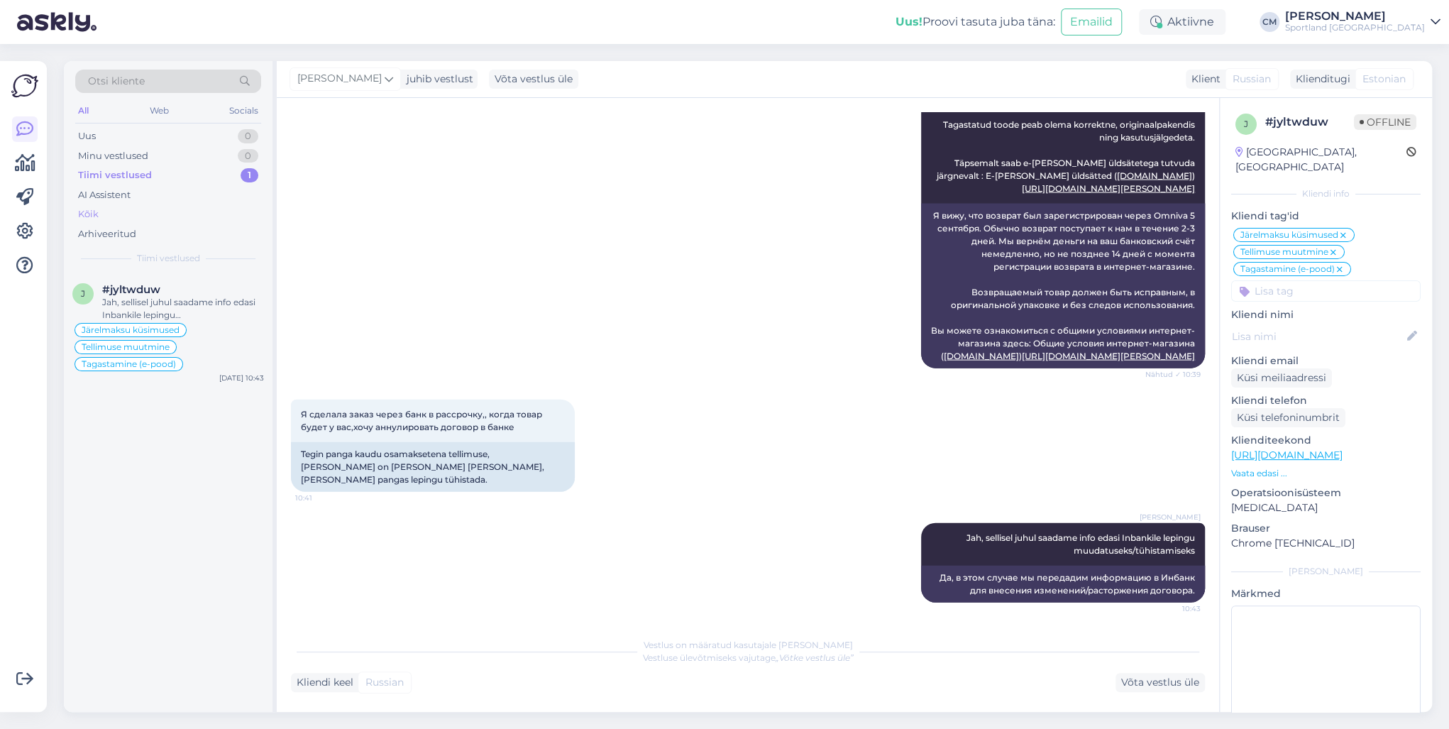
click at [107, 213] on div "Kõik" at bounding box center [168, 214] width 186 height 20
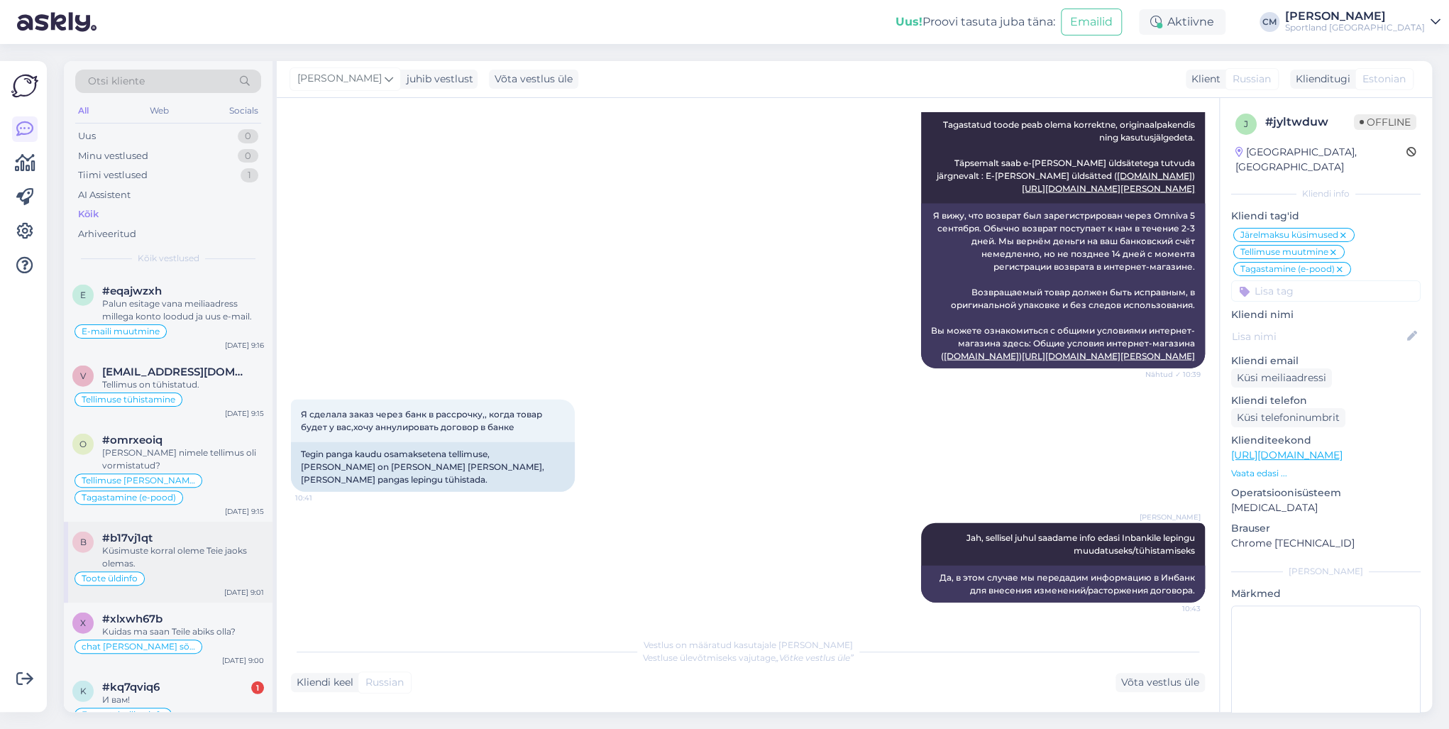
scroll to position [2384, 0]
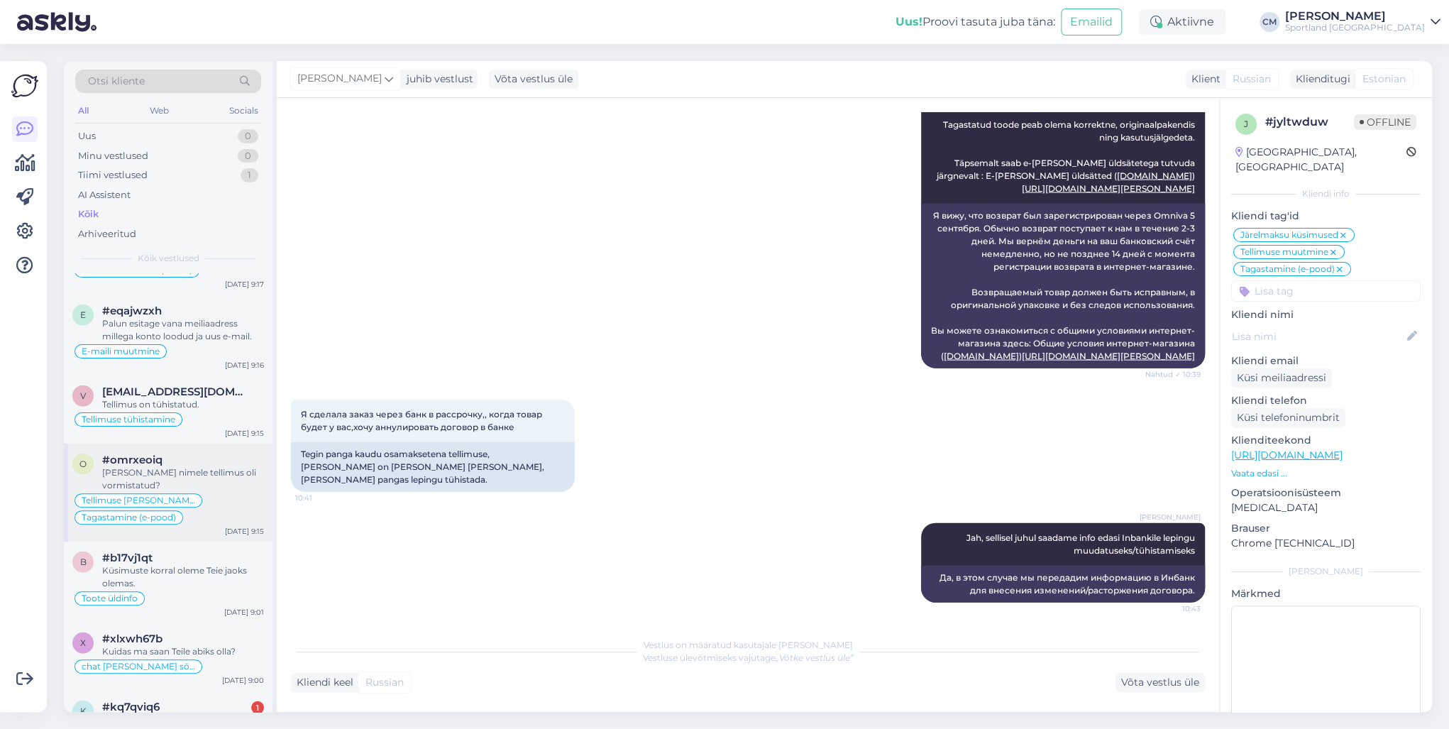
click at [185, 492] on div "Tellimuse [PERSON_NAME] info Tagastamine (e-pood)" at bounding box center [168, 509] width 192 height 34
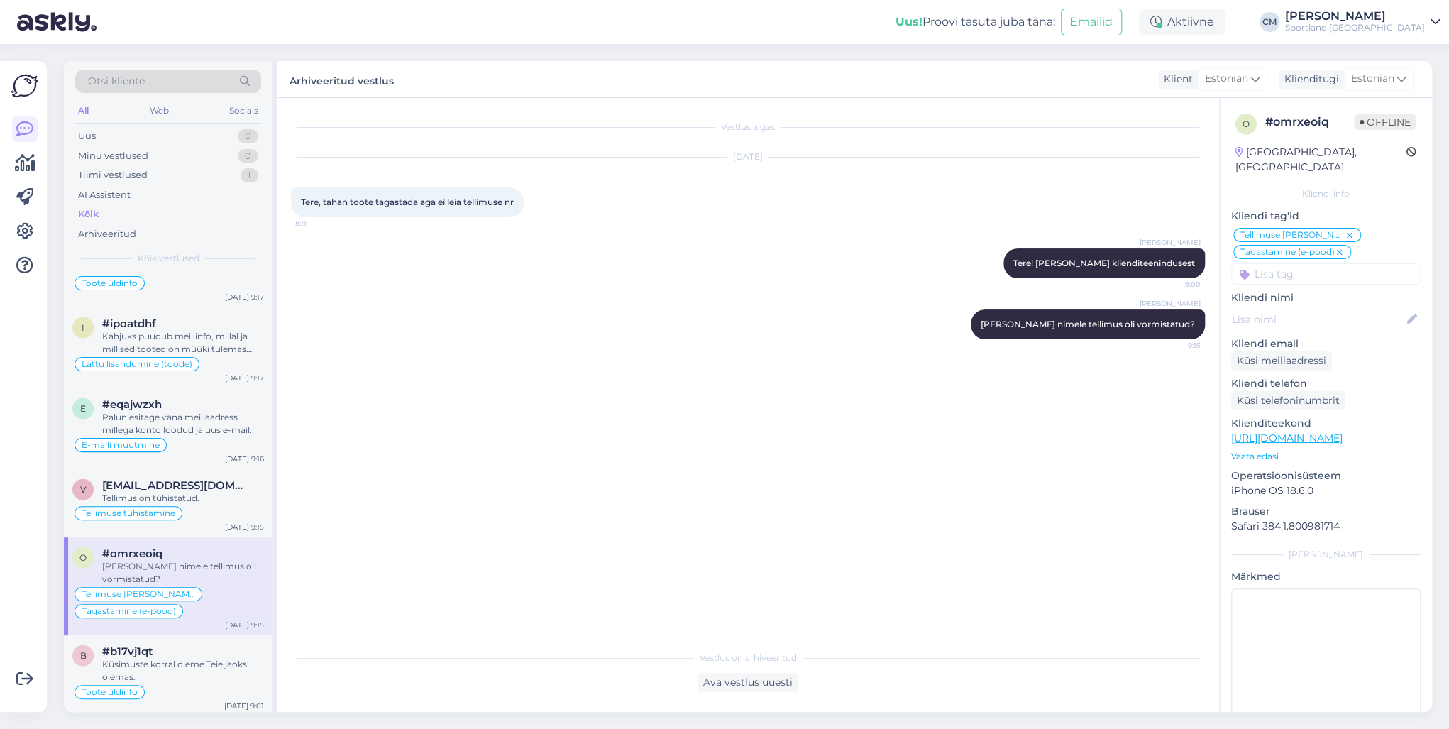
scroll to position [2271, 0]
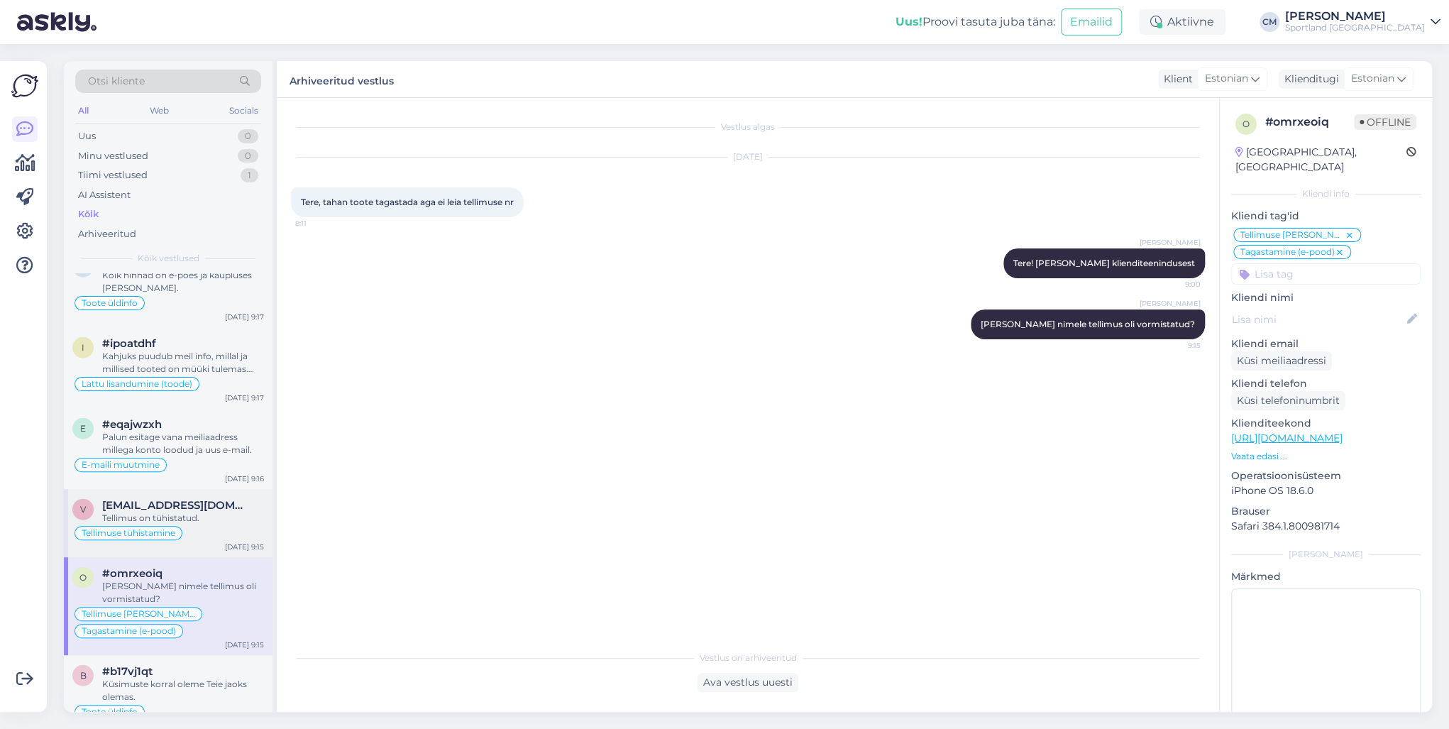
click at [218, 524] on div "Tellimuse tühistamine" at bounding box center [168, 532] width 192 height 17
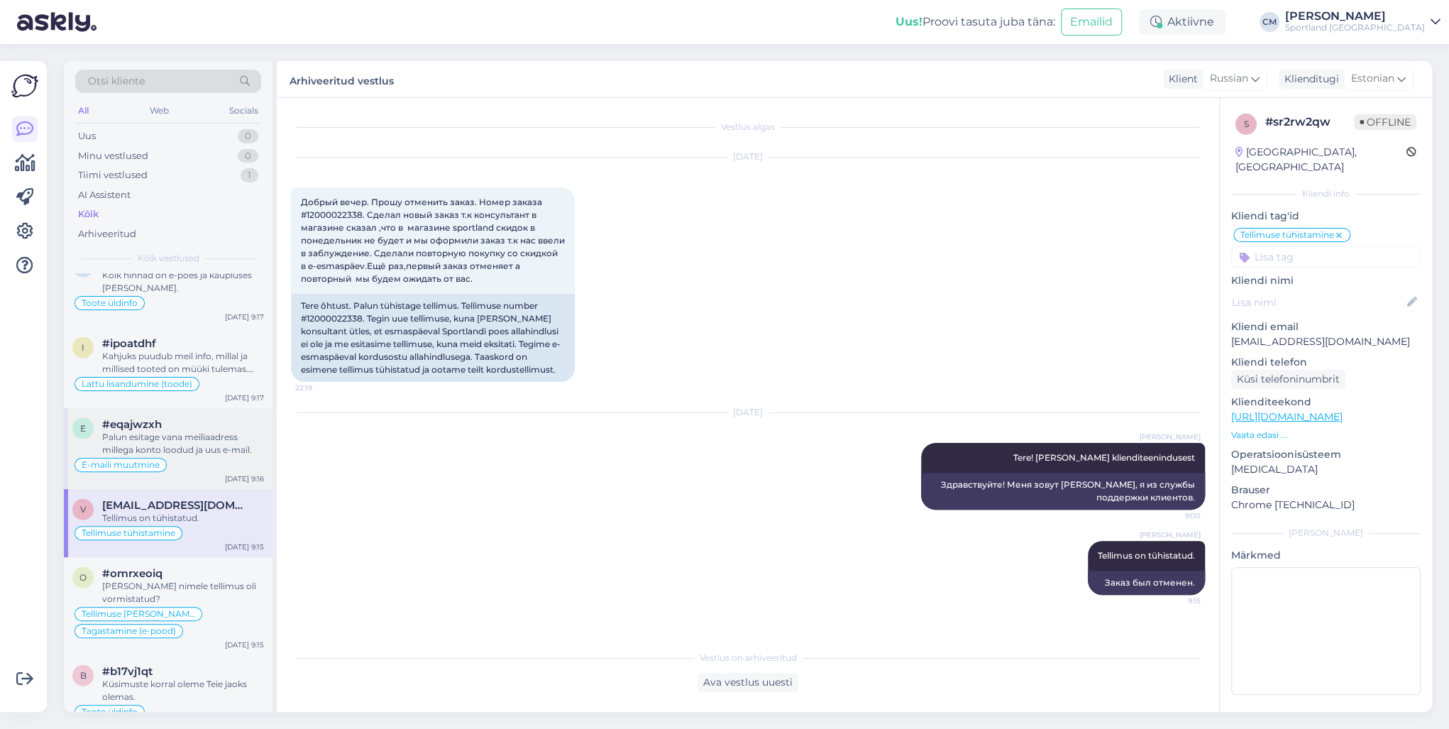
click at [202, 456] on div "E-maili muutmine" at bounding box center [168, 464] width 192 height 17
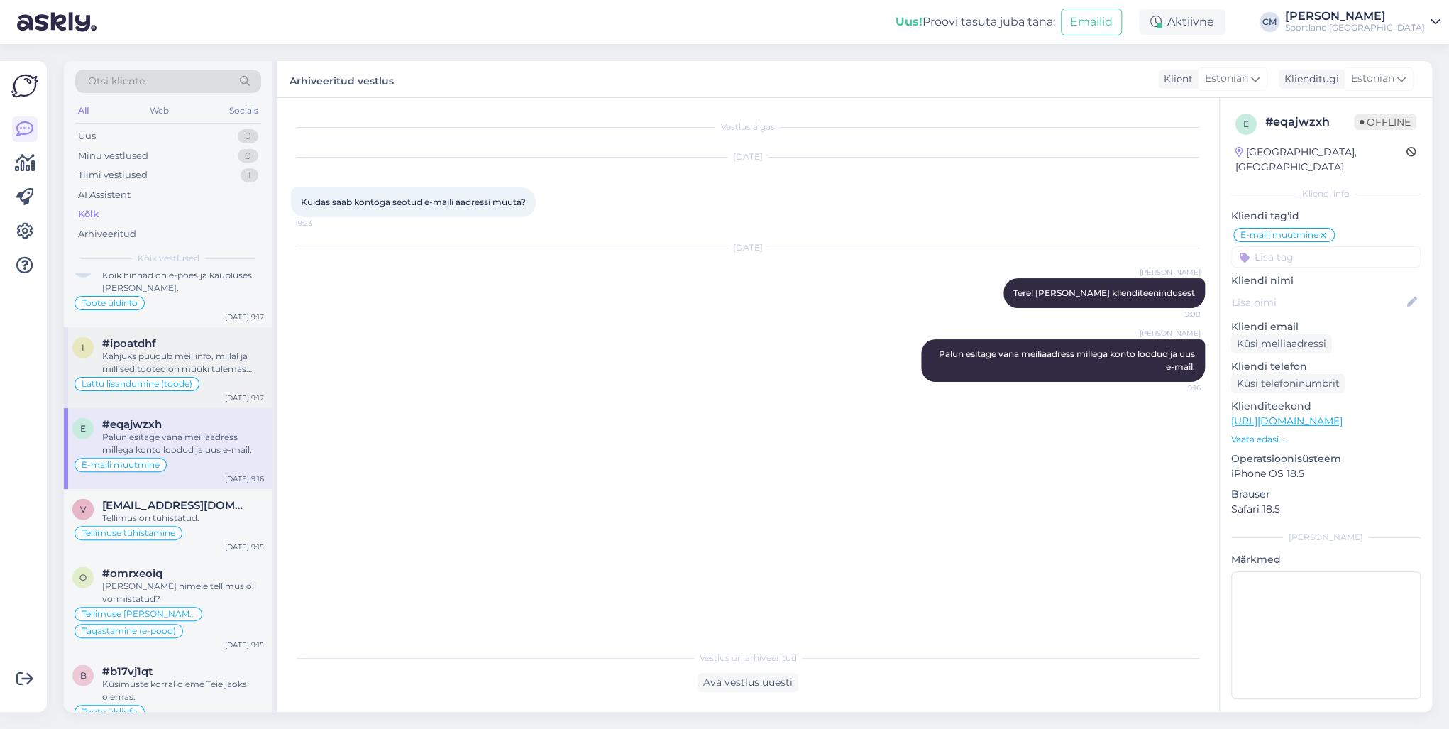
click at [199, 350] on div "Kahjuks puudub meil info, millal ja millised tooted on müüki tulemas. Väga vaba…" at bounding box center [183, 363] width 162 height 26
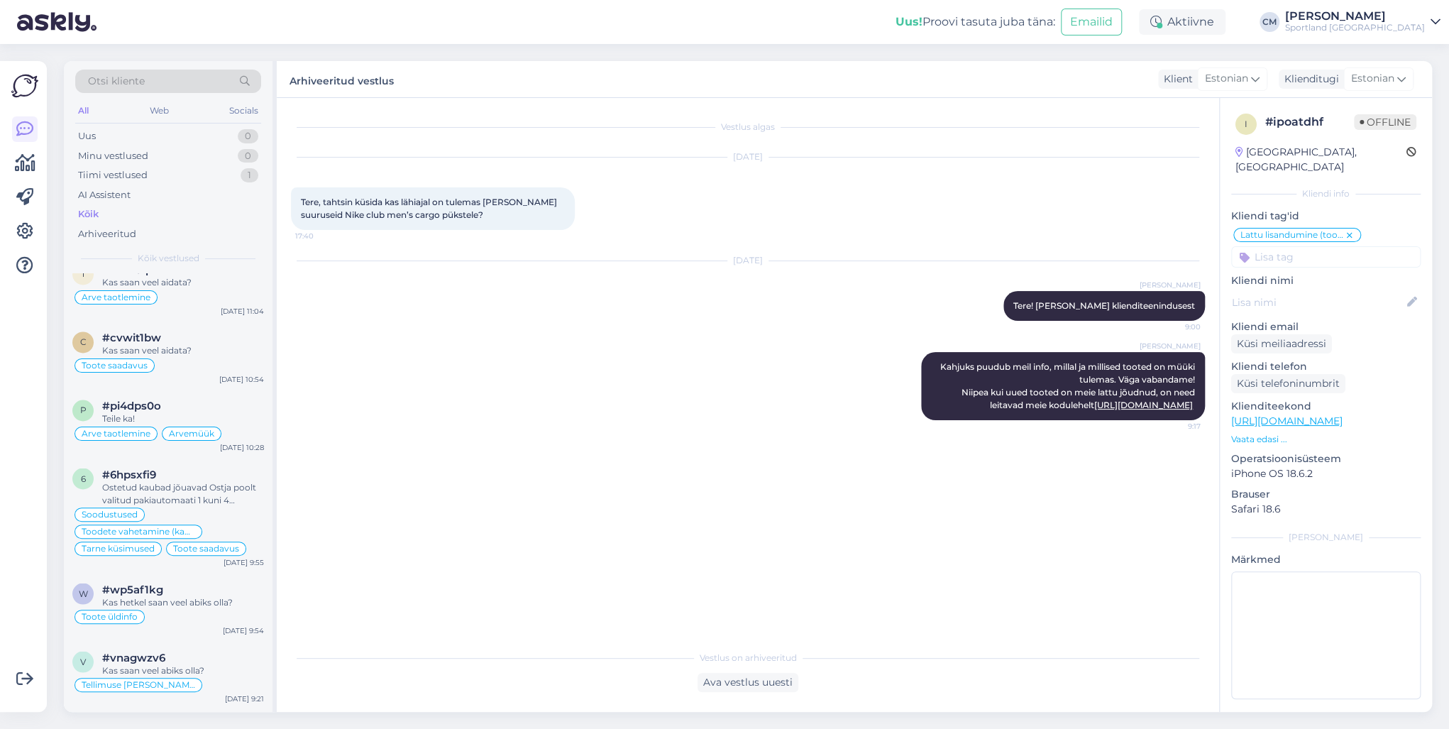
scroll to position [1589, 0]
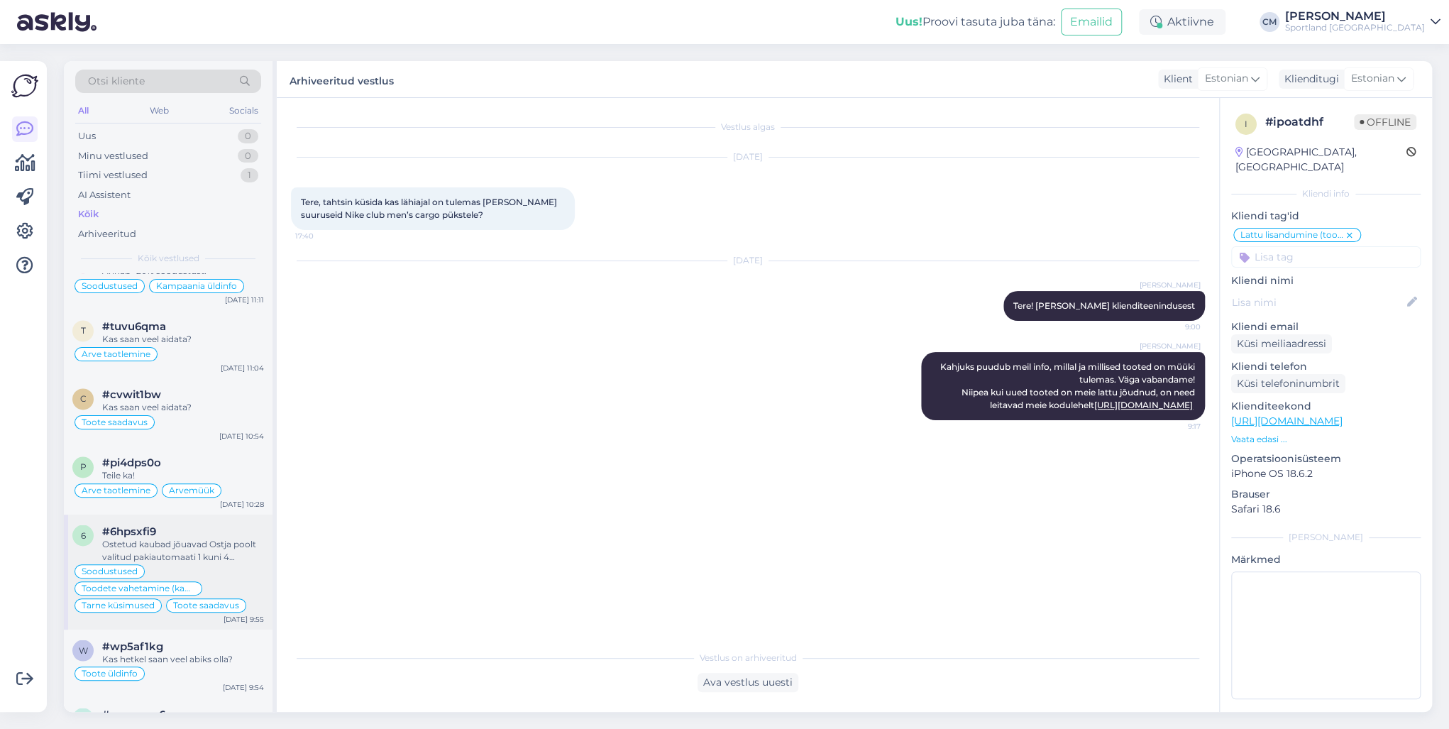
click at [171, 524] on div "Ostetud kaubad jõuavad Ostja poolt valitud pakiautomaati 1 kuni 4 tööpäeva jook…" at bounding box center [183, 550] width 162 height 26
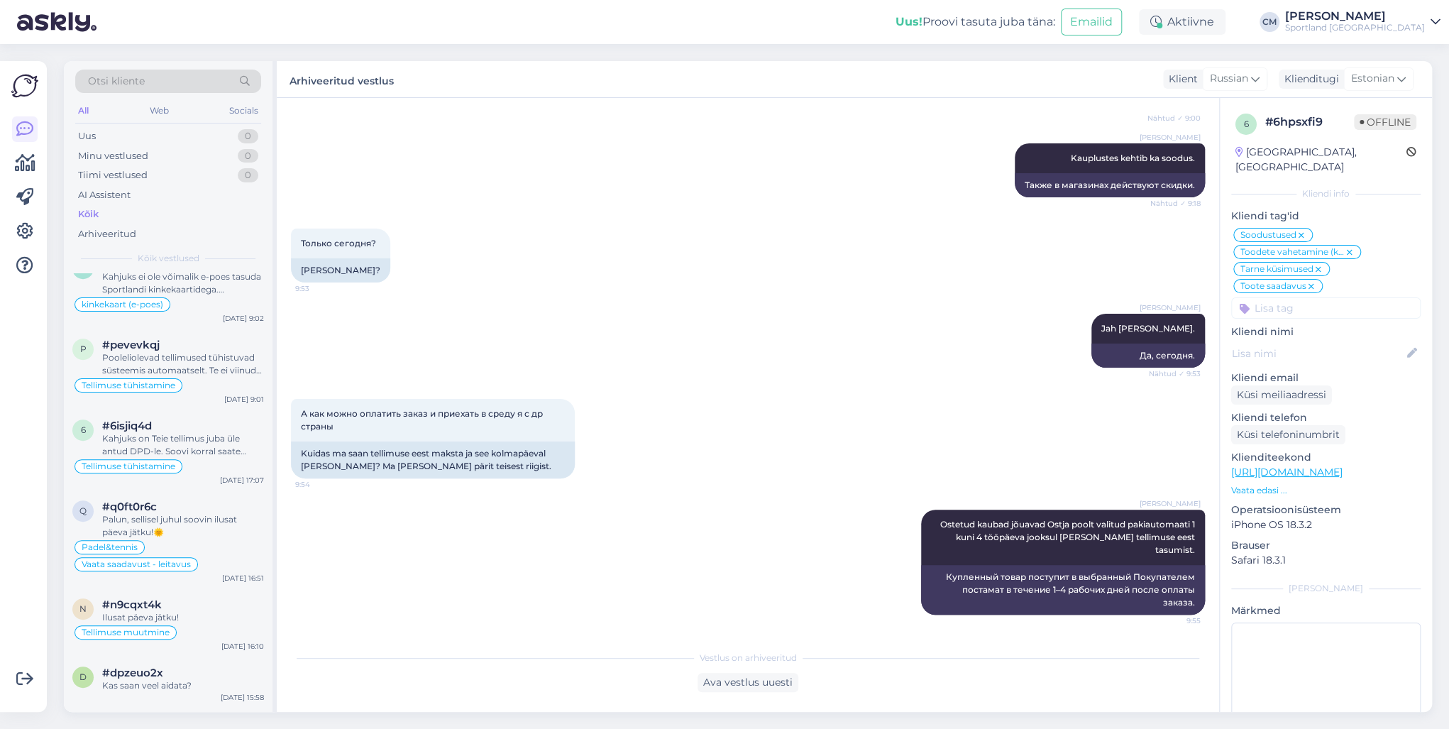
scroll to position [397, 0]
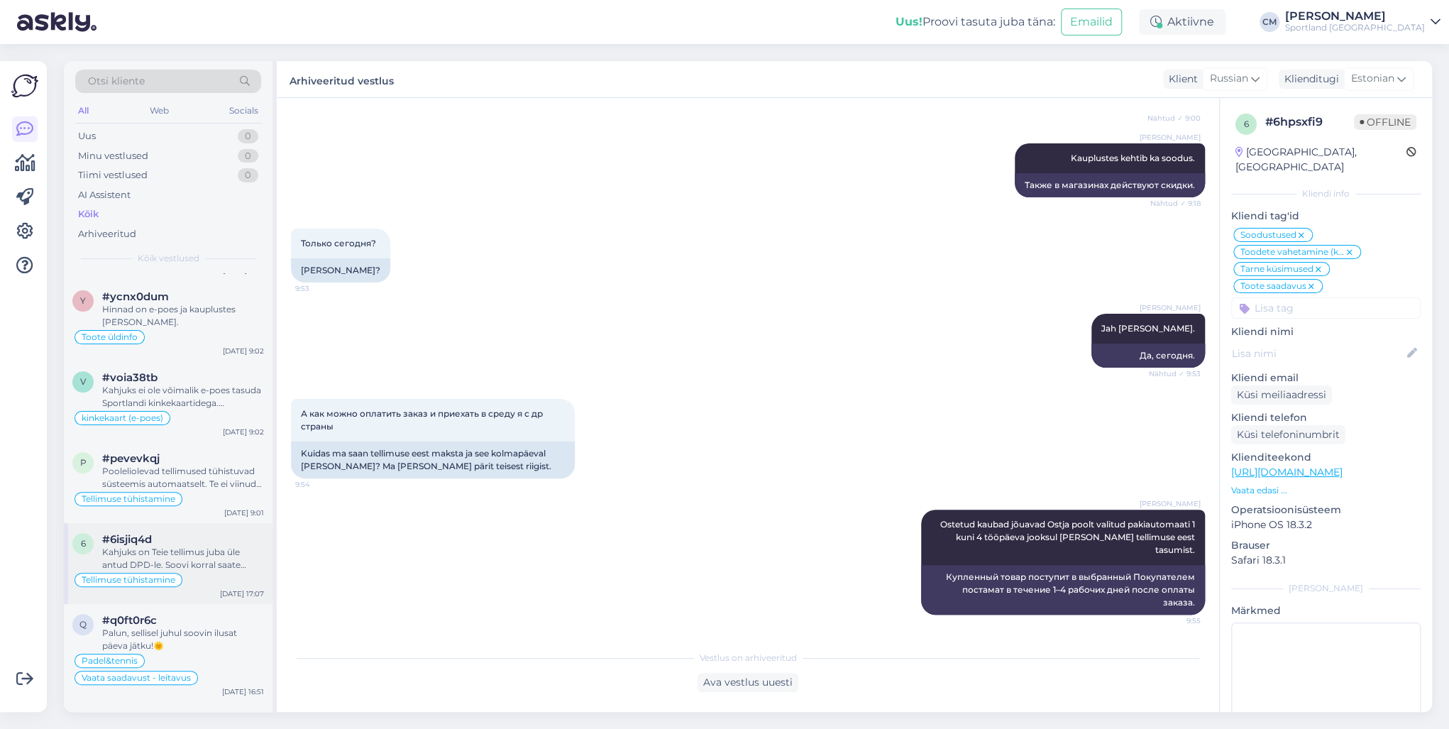
drag, startPoint x: 221, startPoint y: 533, endPoint x: 214, endPoint y: 544, distance: 12.8
click at [214, 524] on div "#6isjiq4d Kahjuks on Teie tellimus juba üle antud DPD-le. Soovi korral saate to…" at bounding box center [183, 552] width 162 height 38
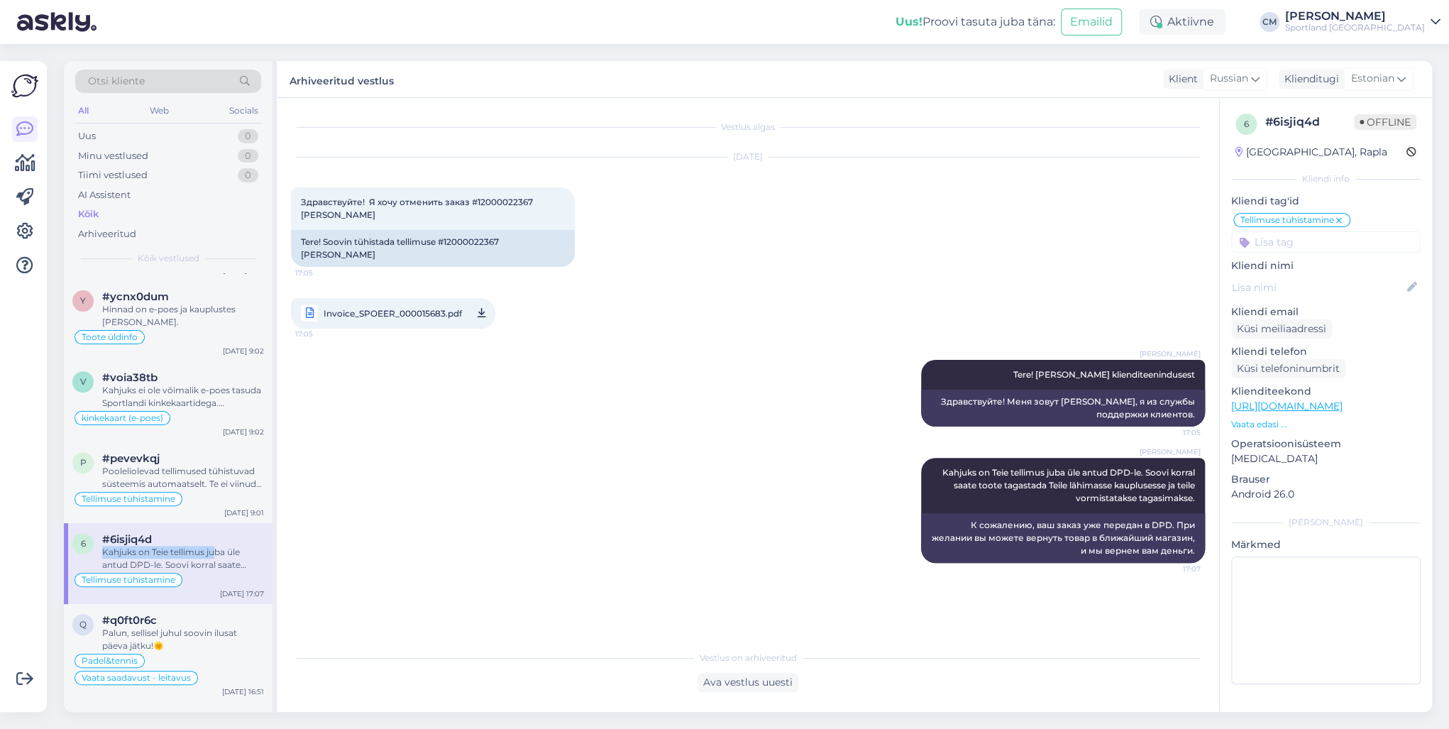
scroll to position [0, 0]
click at [214, 524] on div "Kahjuks on Teie tellimus juba üle antud DPD-le. Soovi korral saate toote tagast…" at bounding box center [183, 559] width 162 height 26
click at [227, 128] on div "Uus 0" at bounding box center [168, 136] width 186 height 20
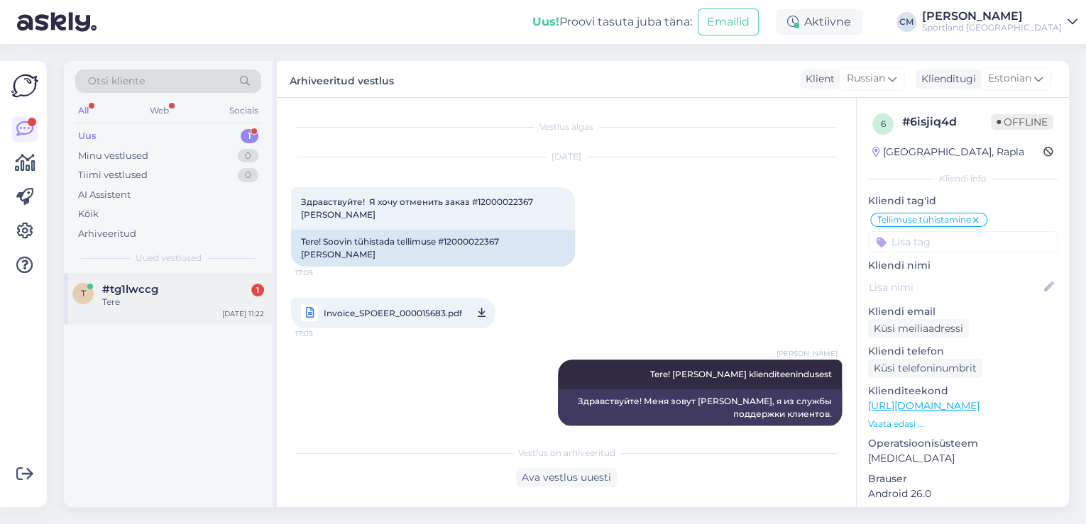
click at [210, 296] on div "Tere" at bounding box center [183, 302] width 162 height 13
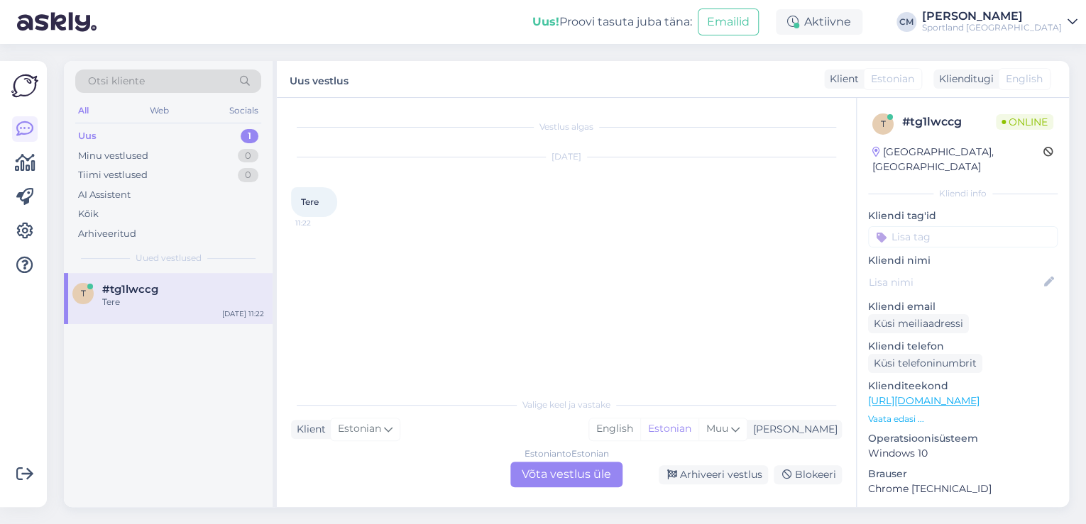
click at [536, 463] on div "Estonian to Estonian Võta vestlus üle" at bounding box center [566, 475] width 112 height 26
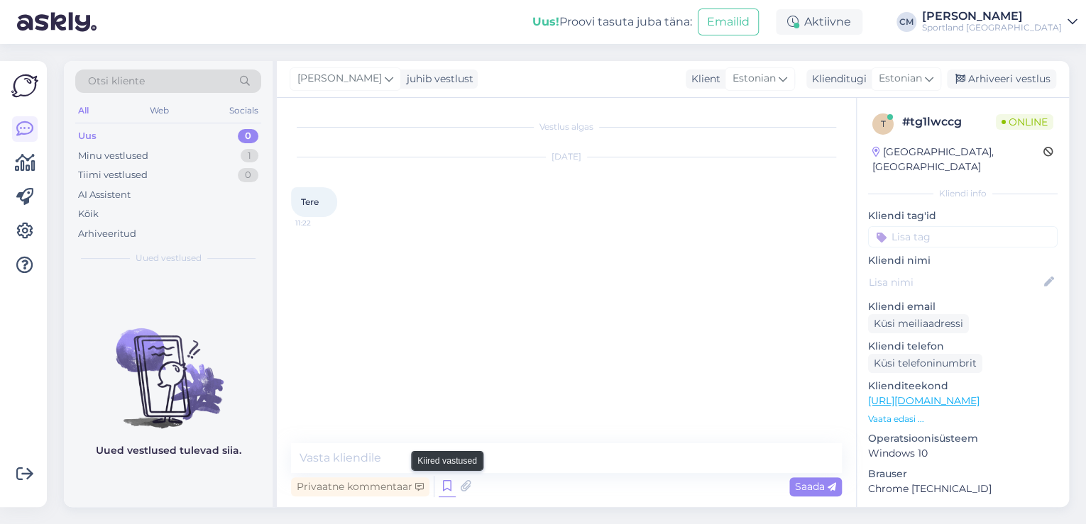
click at [441, 482] on icon at bounding box center [447, 486] width 17 height 21
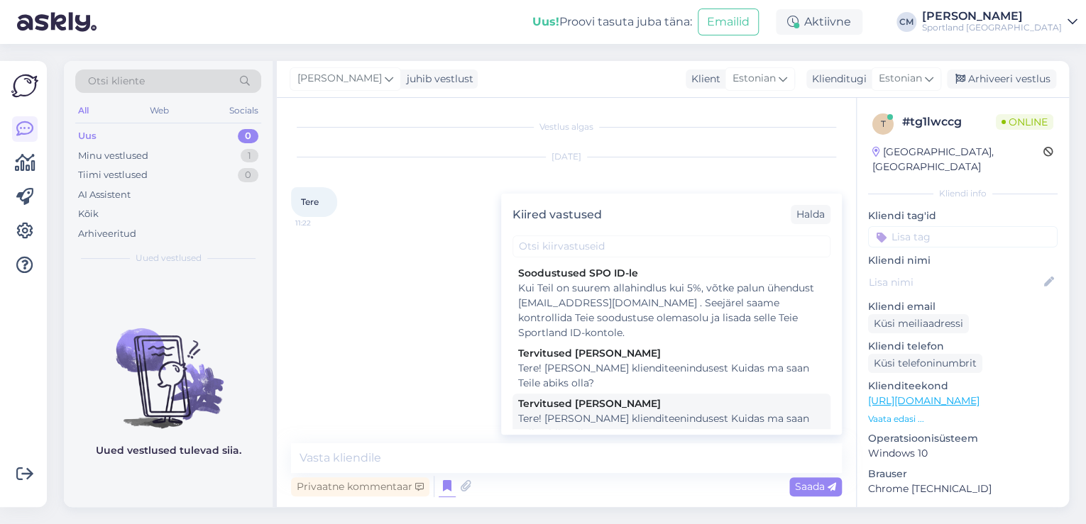
click at [678, 401] on div "Tervitused [PERSON_NAME]" at bounding box center [671, 404] width 307 height 15
type textarea "Tere! [PERSON_NAME] klienditeenindusest Kuidas ma saan Teile abiks olla?"
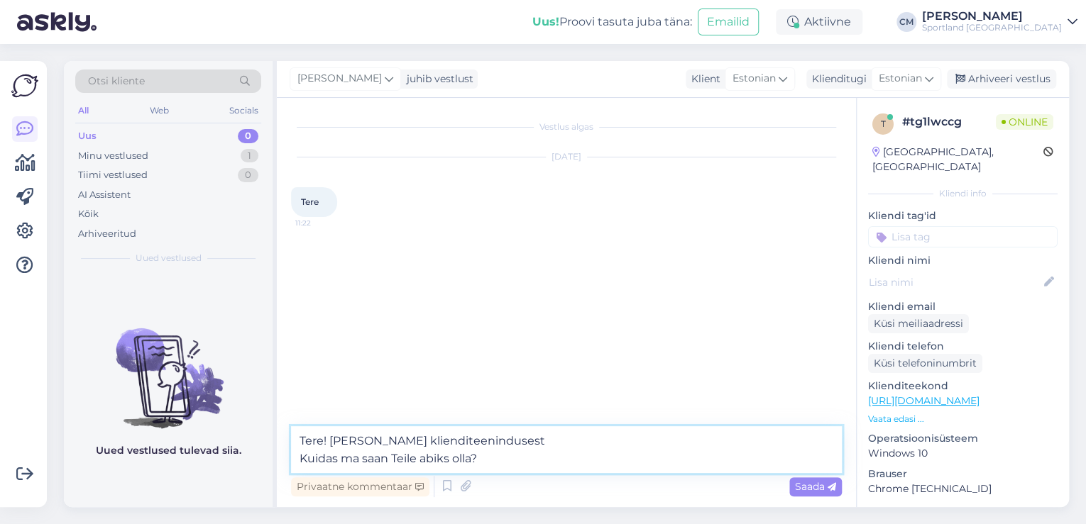
click at [639, 441] on textarea "Tere! [PERSON_NAME] klienditeenindusest Kuidas ma saan Teile abiks olla?" at bounding box center [566, 449] width 551 height 47
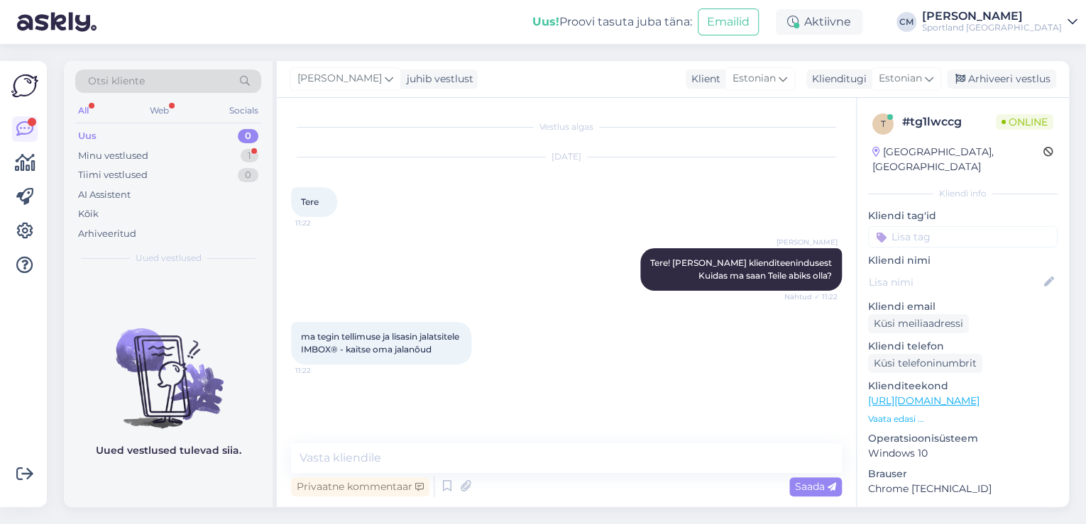
scroll to position [23, 0]
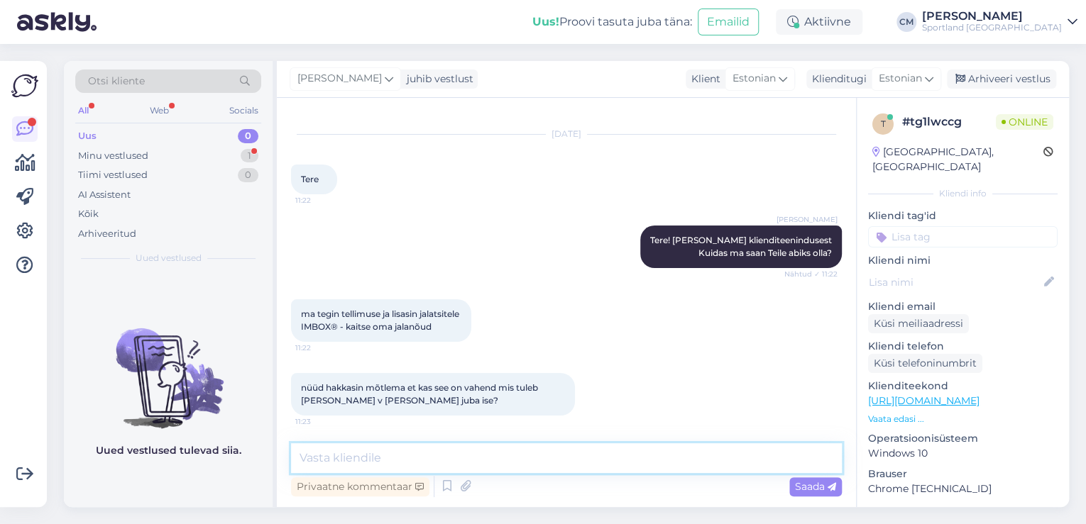
click at [513, 451] on textarea at bounding box center [566, 458] width 551 height 30
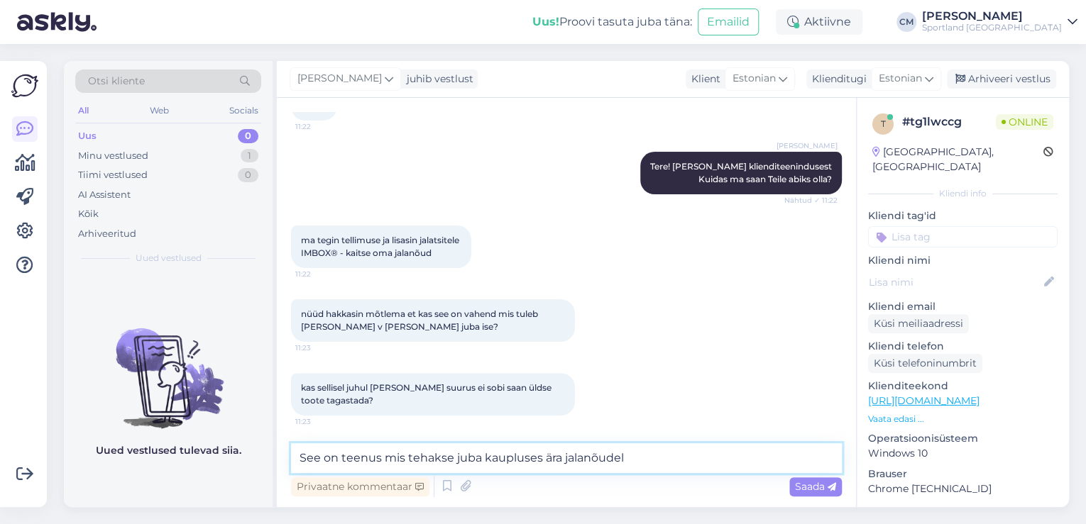
type textarea "See on teenus mis tehakse juba kaupluses ära jalanõudele"
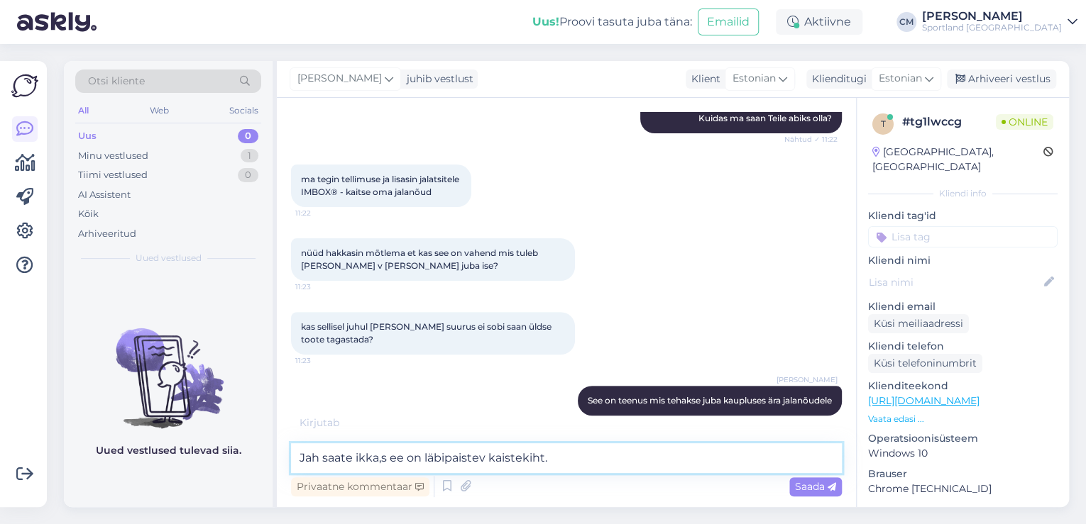
click at [383, 460] on textarea "Jah saate ikka,s ee on läbipaistev kaistekiht." at bounding box center [566, 458] width 551 height 30
type textarea "Jah saate ikka, see on läbipaistev kaistekiht."
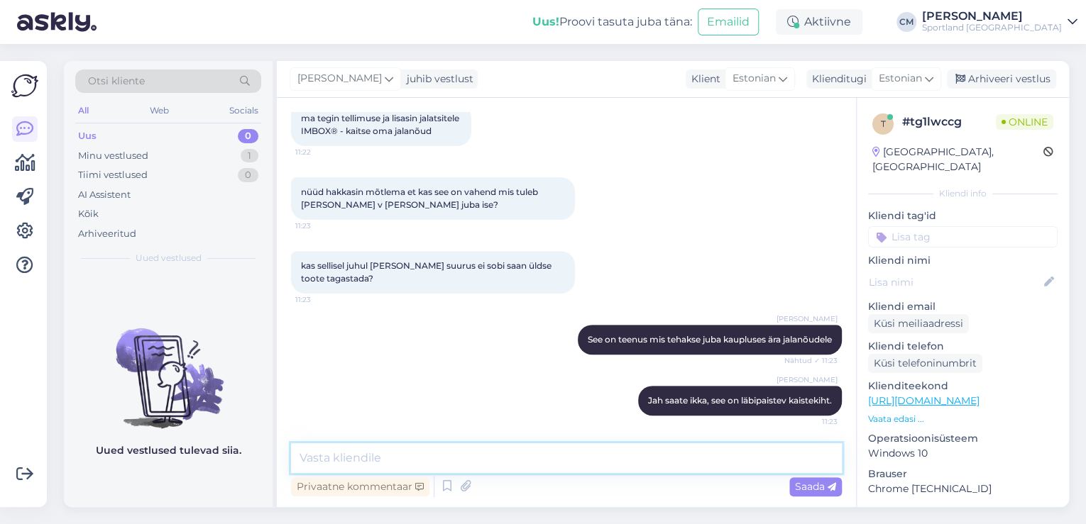
paste textarea "[URL][DOMAIN_NAME]"
type textarea "[URL][DOMAIN_NAME]"
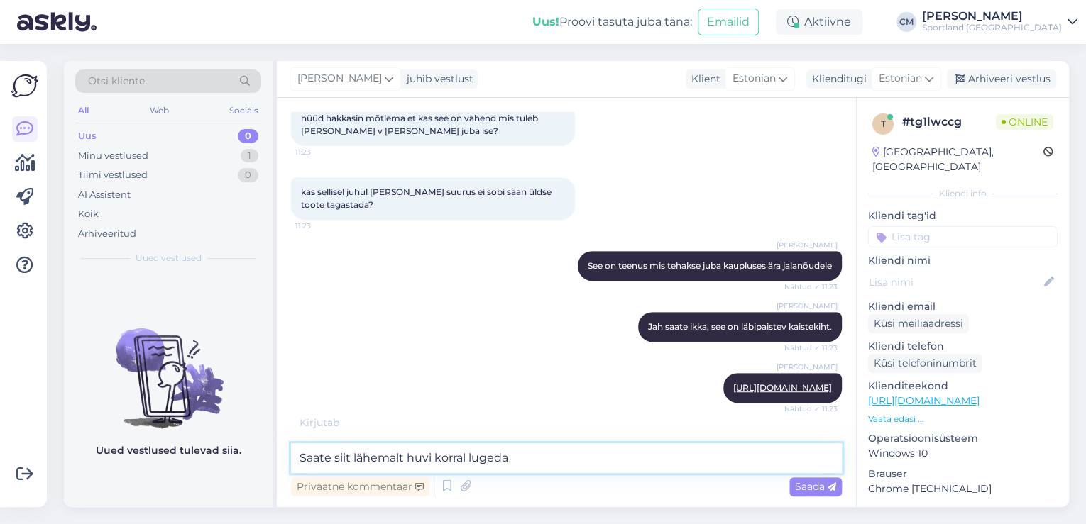
type textarea "Saate siit lähemalt huvi korral lugeda."
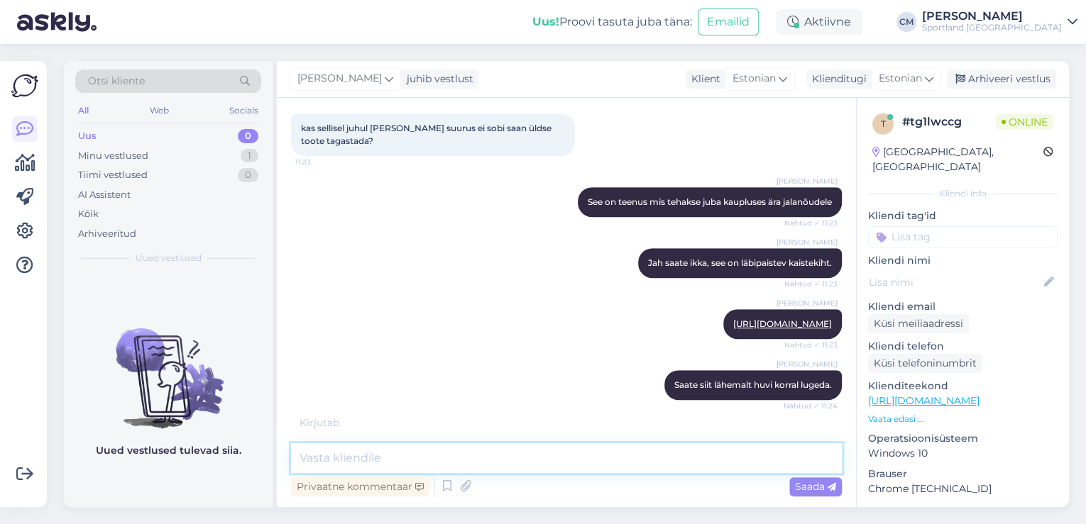
scroll to position [440, 0]
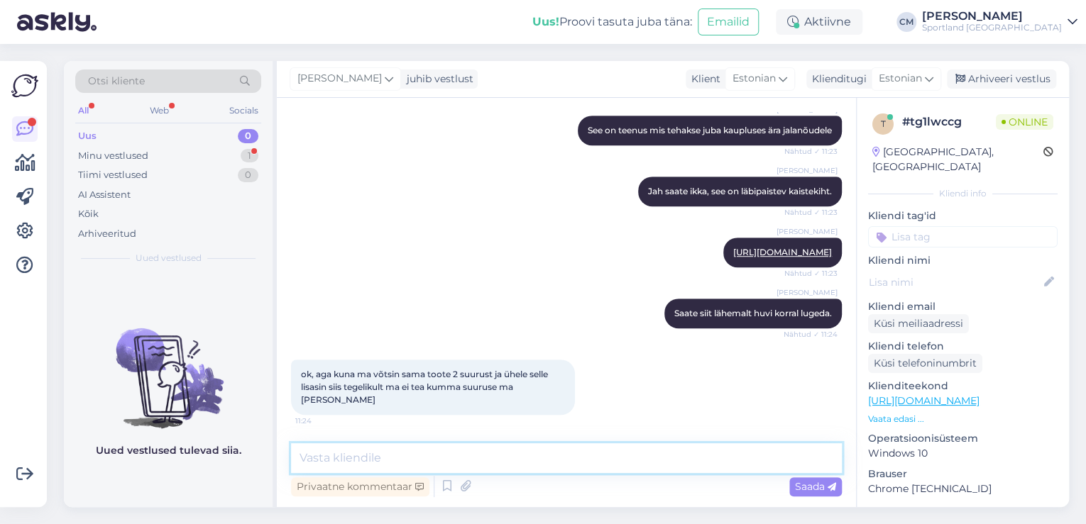
click at [470, 469] on textarea at bounding box center [566, 458] width 551 height 30
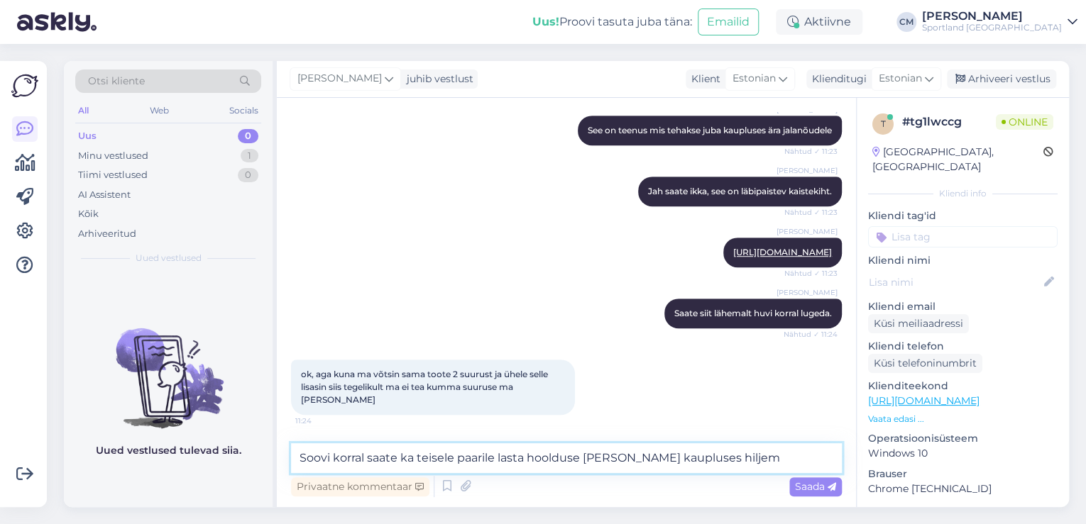
type textarea "Soovi korral saate ka teisele paarile lasta hoolduse [PERSON_NAME] kaupluses hi…"
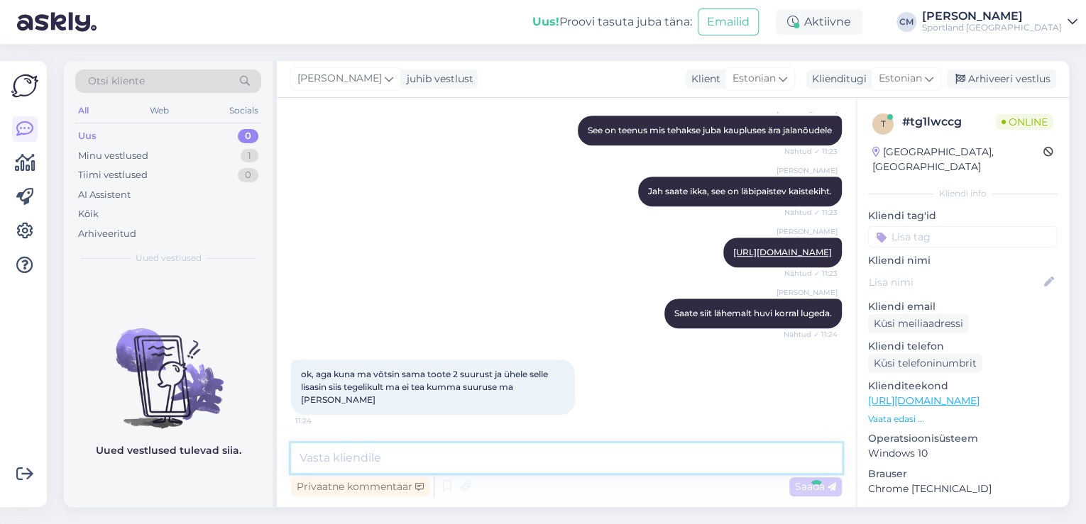
scroll to position [514, 0]
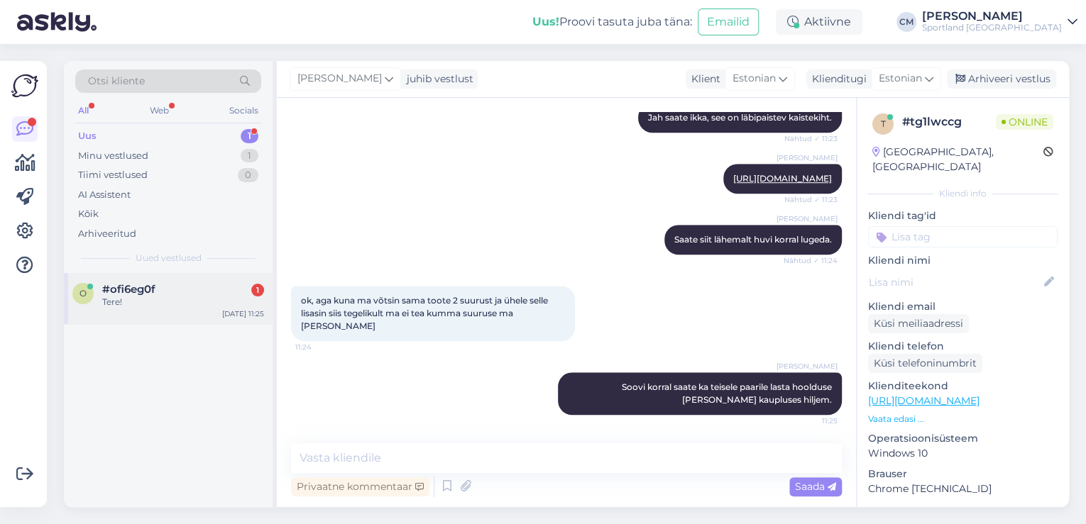
click at [171, 307] on div "Tere!" at bounding box center [183, 302] width 162 height 13
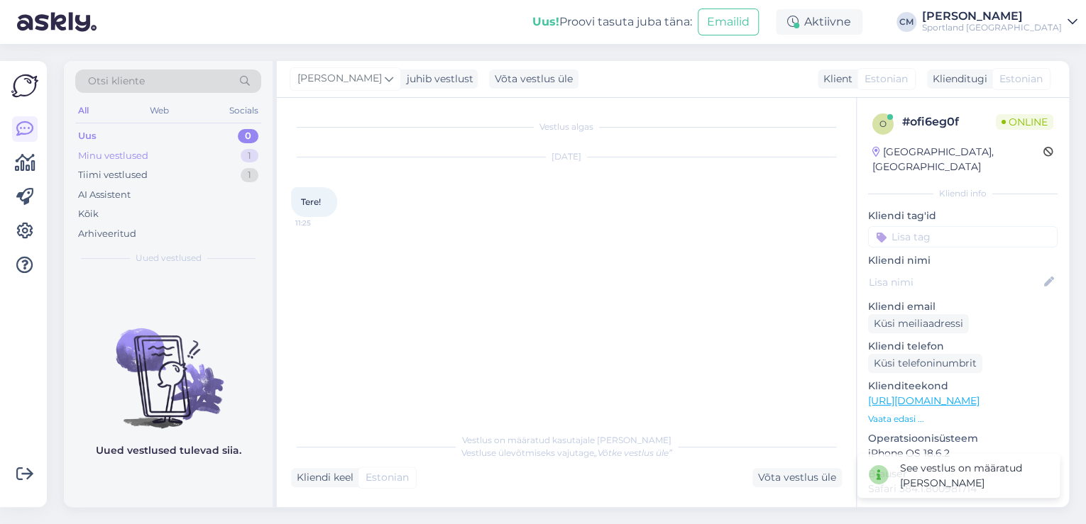
click at [228, 156] on div "Minu vestlused 1" at bounding box center [168, 156] width 186 height 20
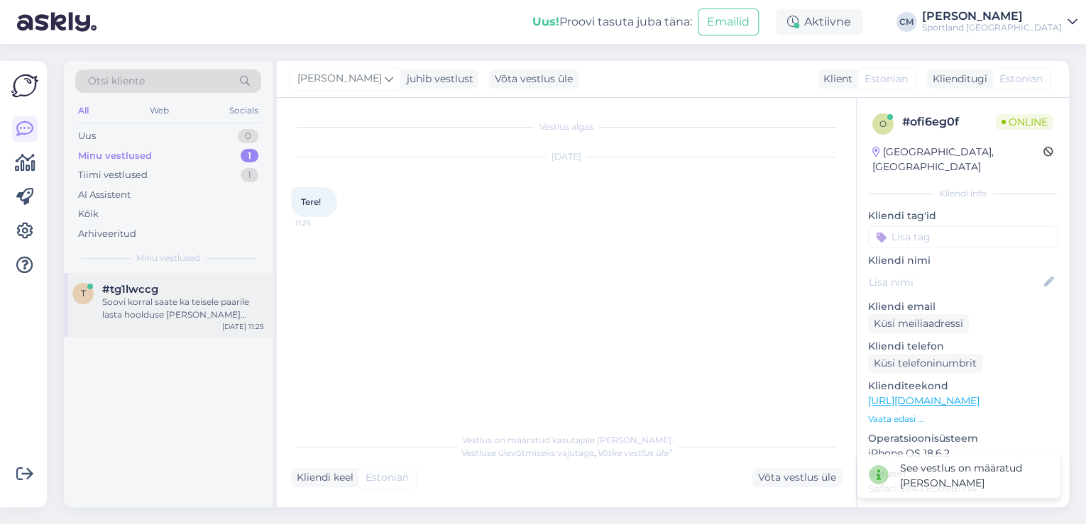
click at [185, 307] on div "Soovi korral saate ka teisele paarile lasta hoolduse [PERSON_NAME] kaupluses hi…" at bounding box center [183, 309] width 162 height 26
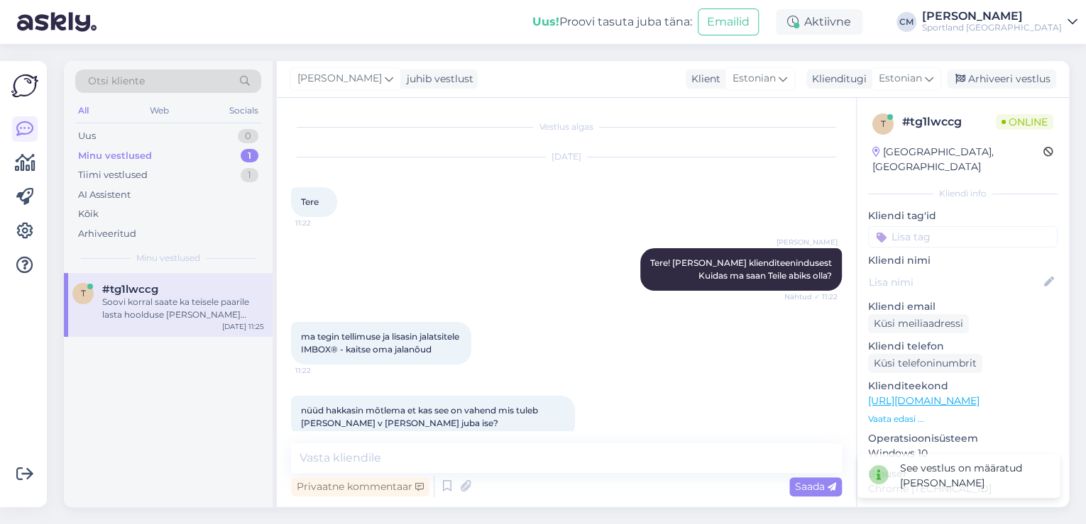
scroll to position [514, 0]
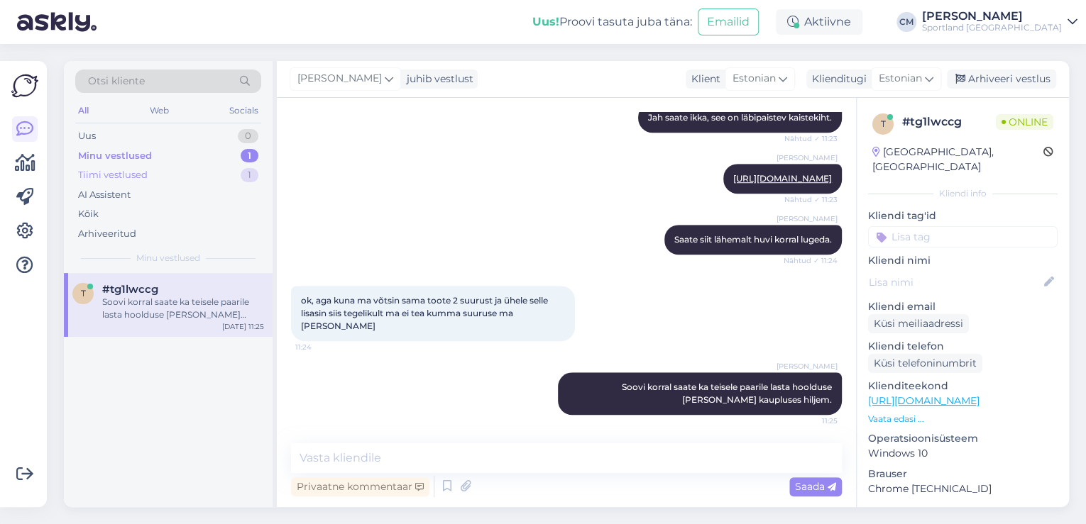
click at [236, 178] on div "Tiimi vestlused 1" at bounding box center [168, 175] width 186 height 20
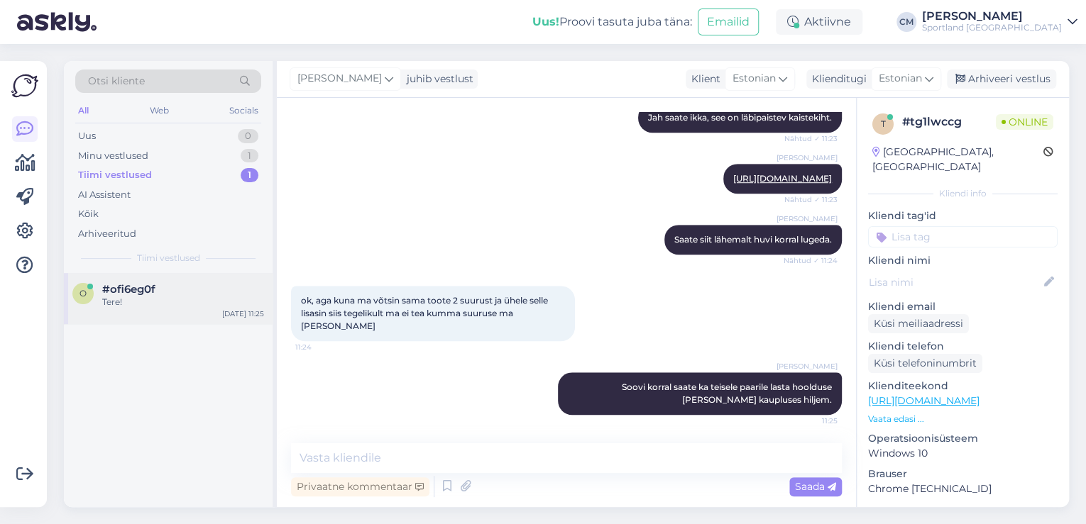
click at [179, 302] on div "Tere!" at bounding box center [183, 302] width 162 height 13
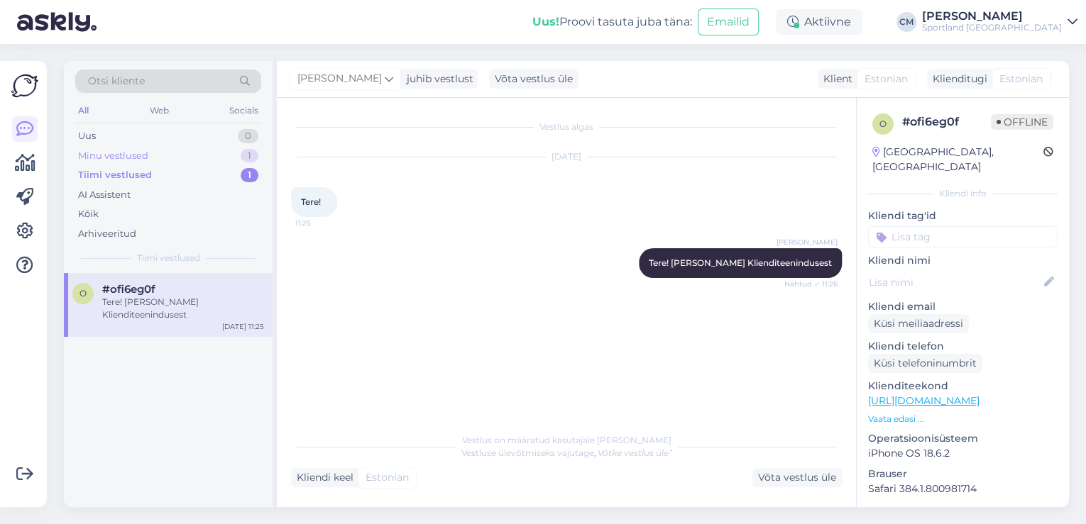
click at [150, 160] on div "Minu vestlused 1" at bounding box center [168, 156] width 186 height 20
click at [165, 291] on div "#tg1lwccg" at bounding box center [183, 289] width 162 height 13
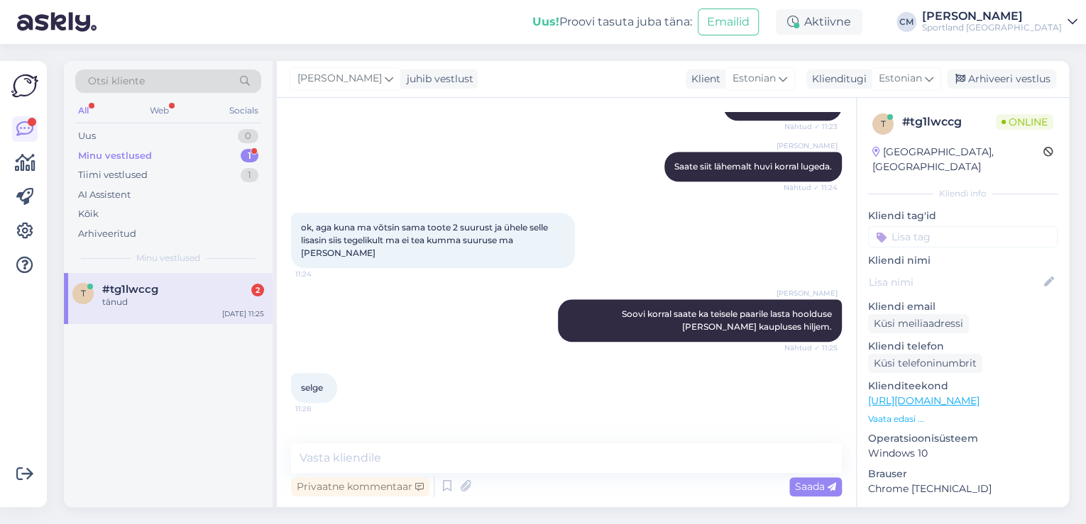
scroll to position [636, 0]
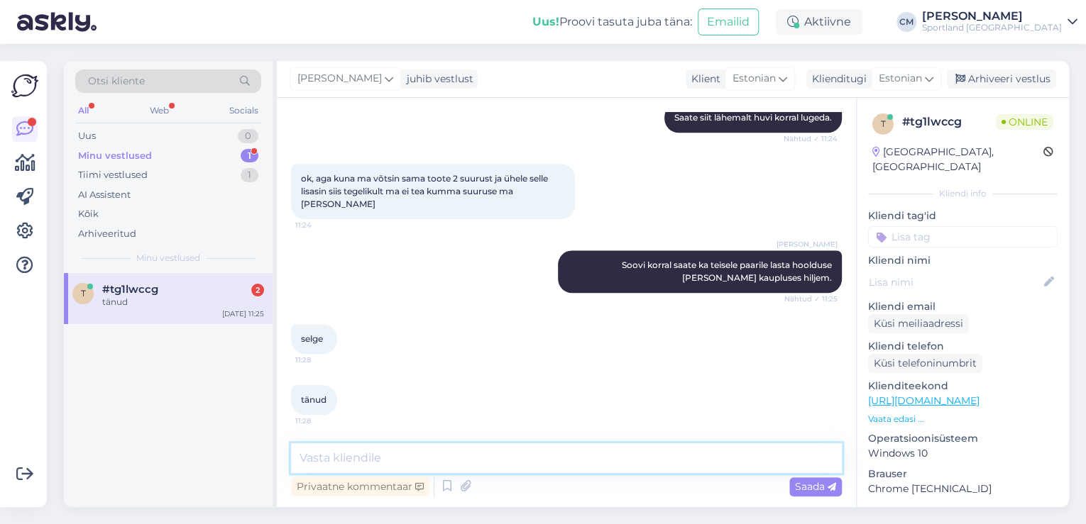
click at [380, 454] on textarea at bounding box center [566, 458] width 551 height 30
type textarea "Kas saan veel aidata?"
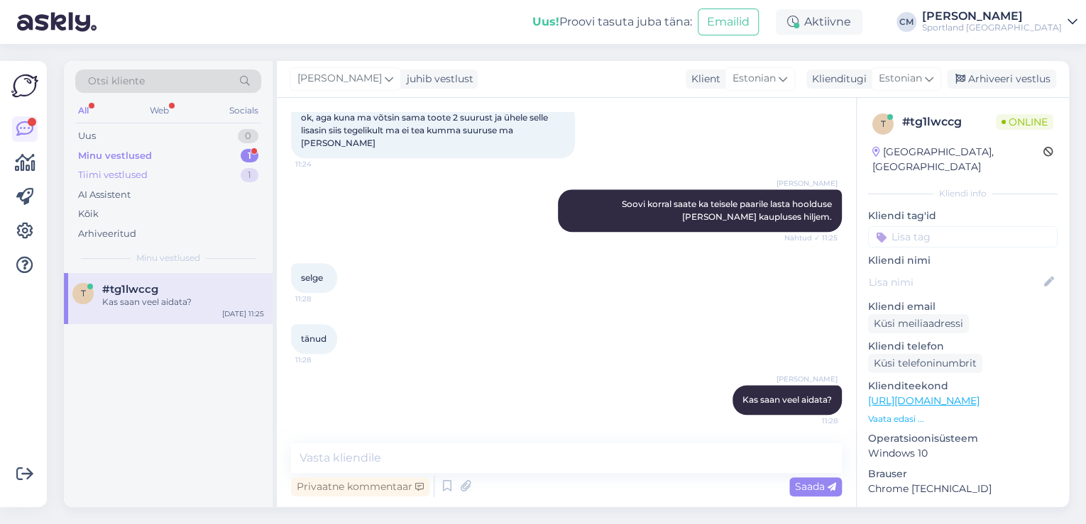
click at [241, 180] on div "Tiimi vestlused 1" at bounding box center [168, 175] width 186 height 20
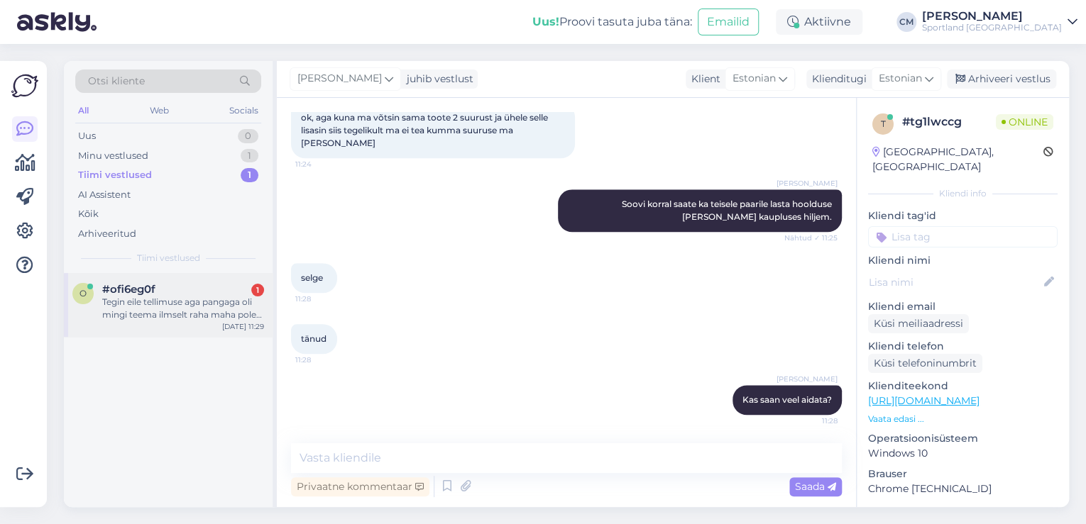
click at [183, 302] on div "Tegin eile tellimuse aga pangaga oli mingi teema ilmselt raha maha pole läinud.…" at bounding box center [183, 309] width 162 height 26
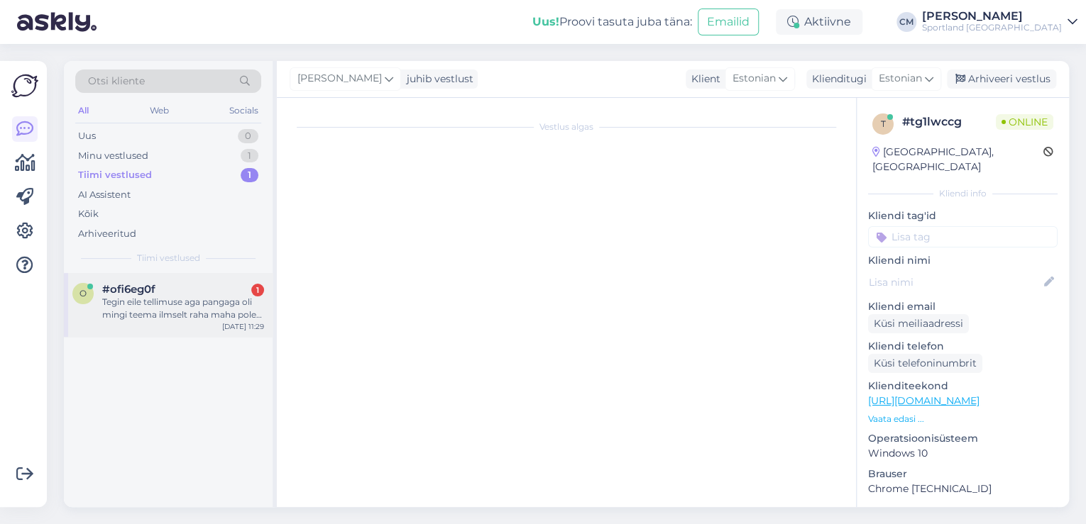
scroll to position [28, 0]
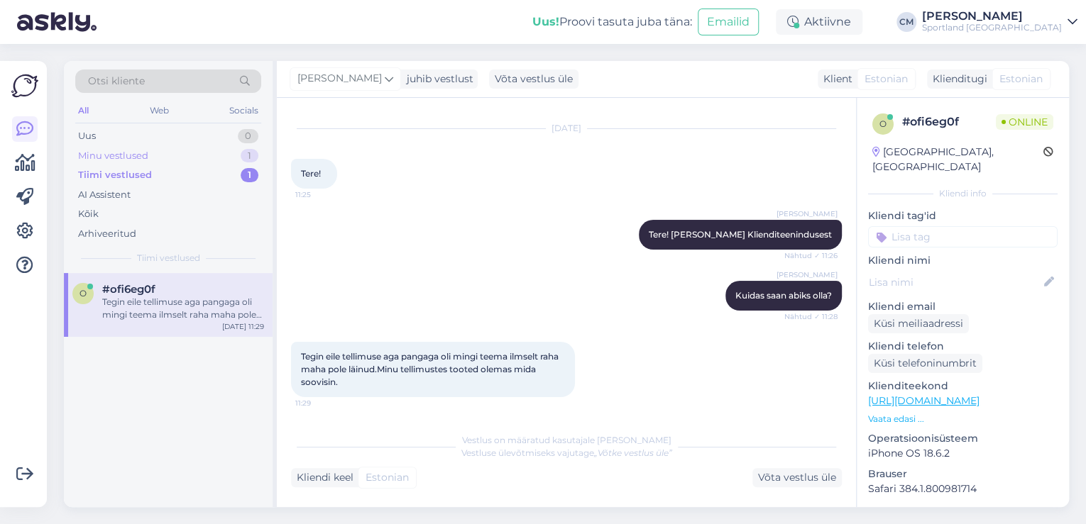
click at [219, 157] on div "Minu vestlused 1" at bounding box center [168, 156] width 186 height 20
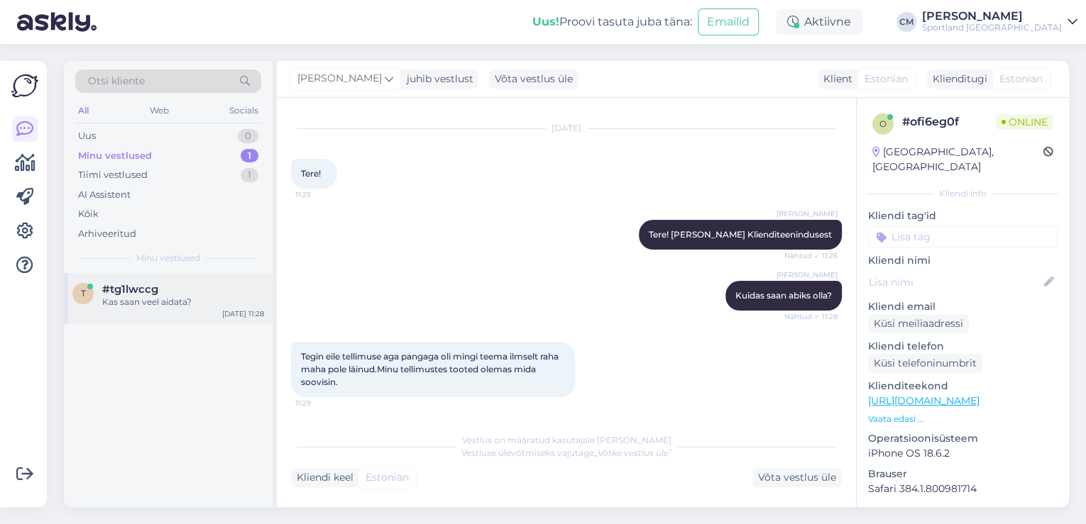
click at [165, 286] on div "#tg1lwccg" at bounding box center [183, 289] width 162 height 13
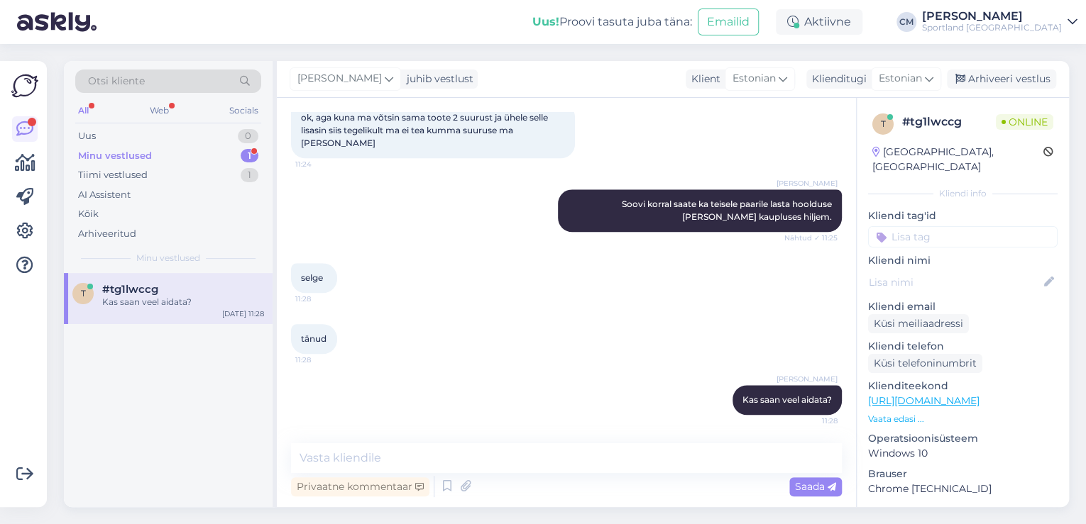
scroll to position [57, 0]
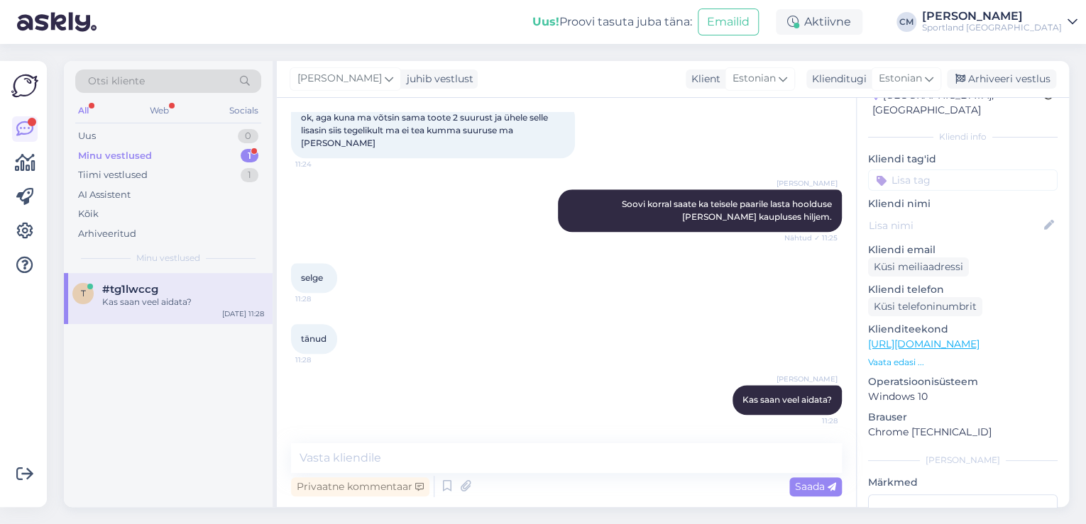
click at [939, 174] on input at bounding box center [962, 180] width 189 height 21
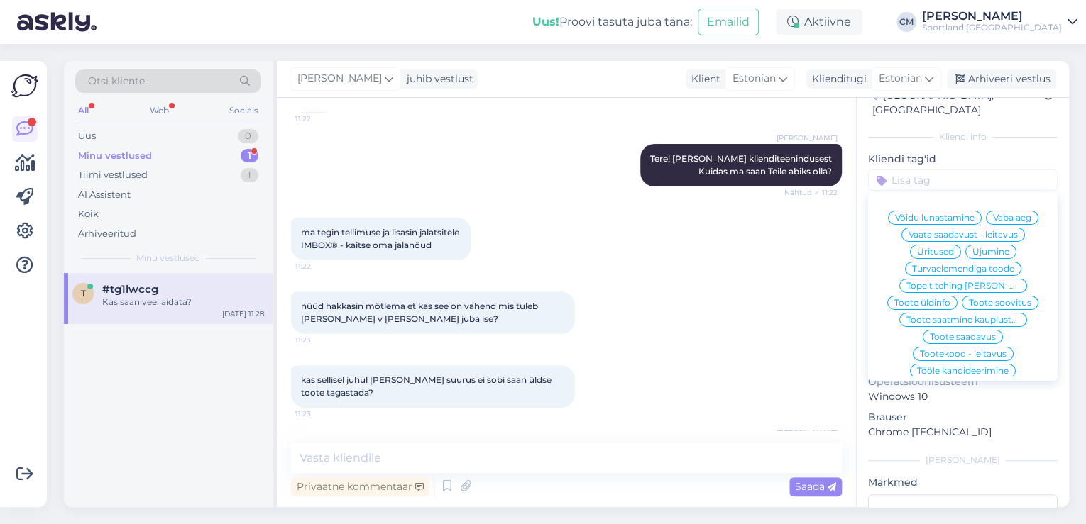
scroll to position [129, 0]
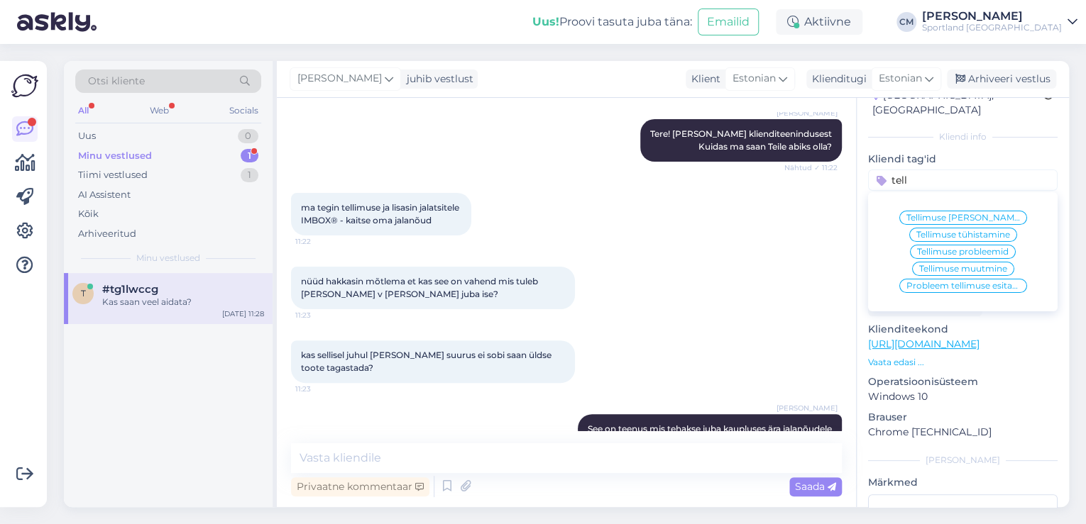
type input "tell"
click at [990, 214] on span "Tellimuse [PERSON_NAME] info" at bounding box center [963, 218] width 114 height 9
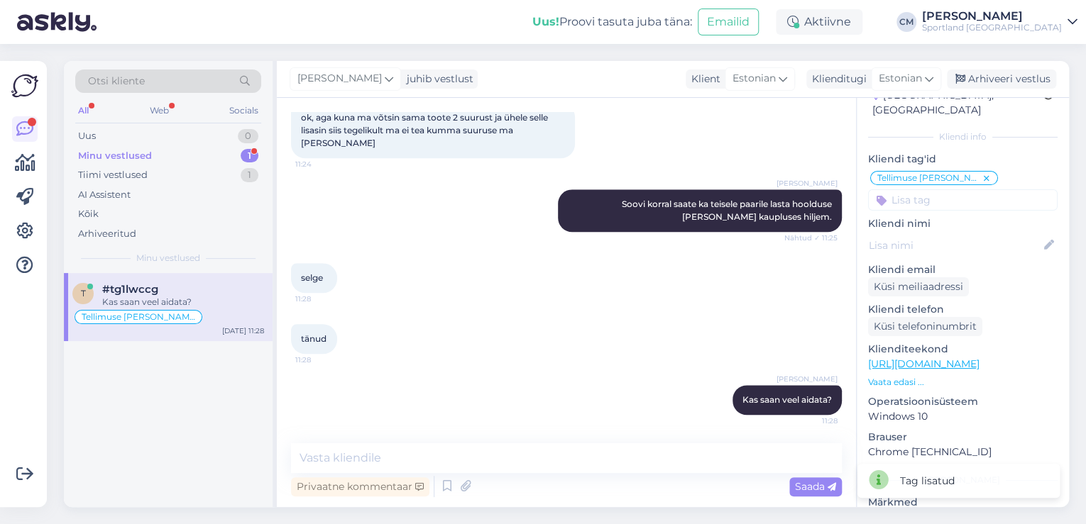
scroll to position [697, 0]
click at [189, 167] on div "Tiimi vestlused 1" at bounding box center [168, 175] width 186 height 20
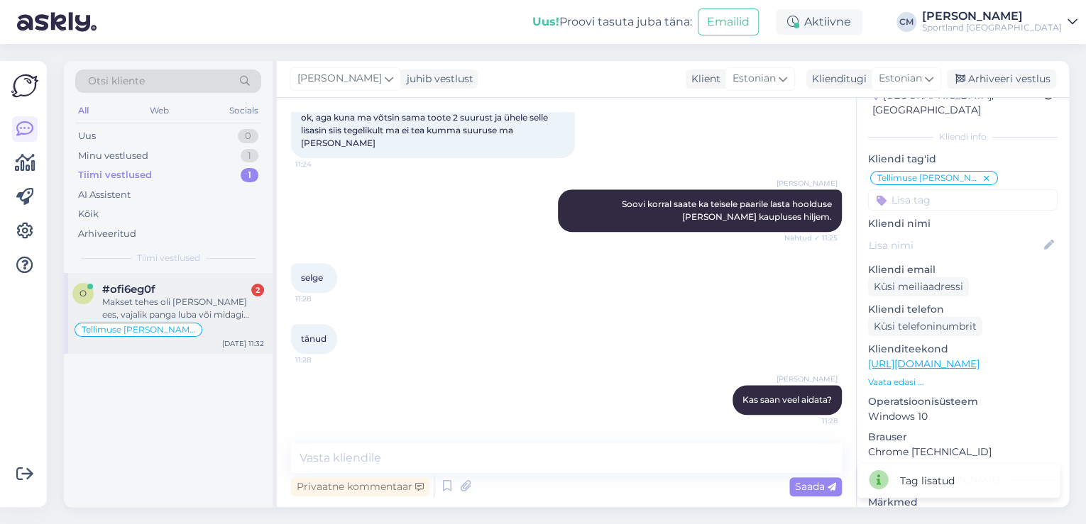
click at [170, 298] on div "Makset tehes oli [PERSON_NAME] ees, vajalik panga luba või midagi taolist." at bounding box center [183, 309] width 162 height 26
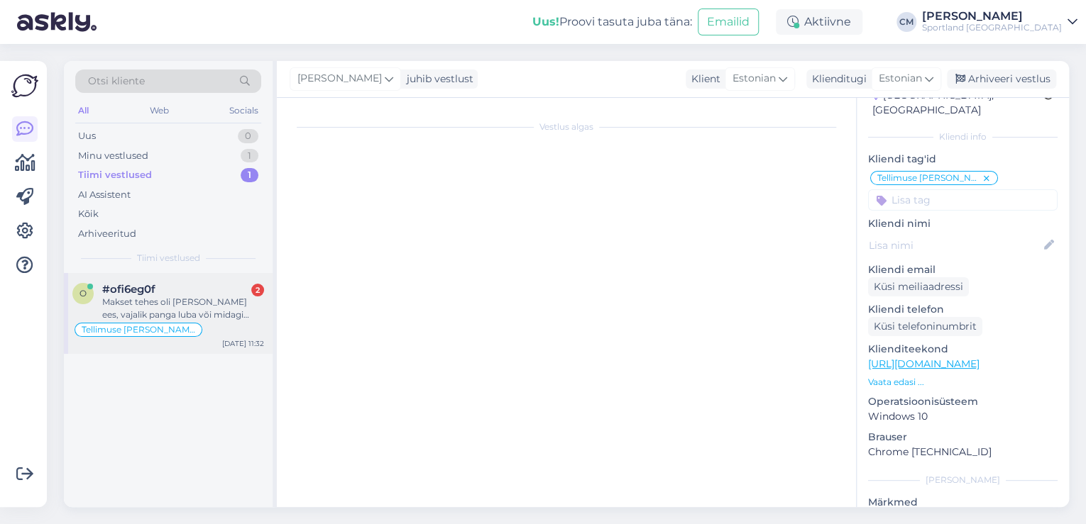
scroll to position [346, 0]
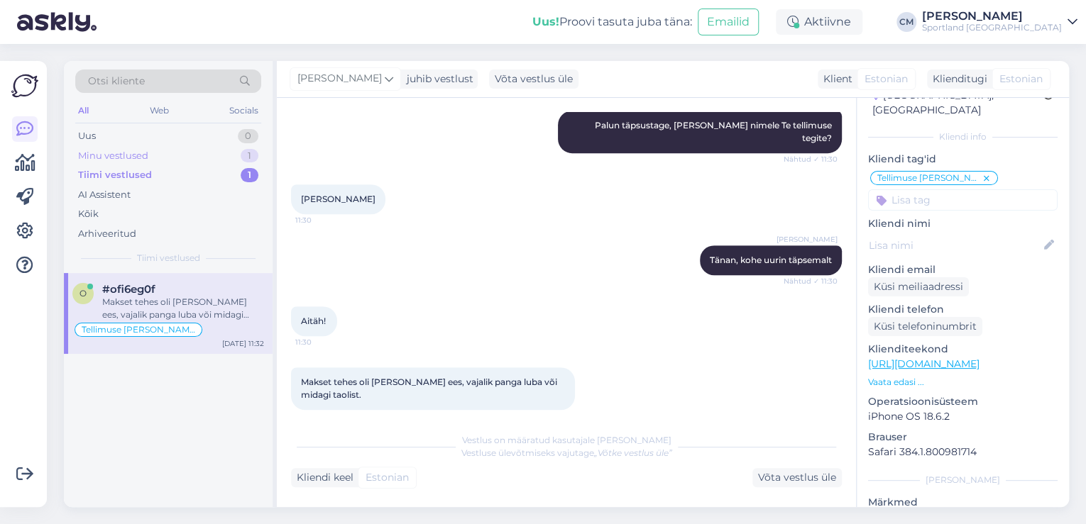
click at [250, 162] on div "1" at bounding box center [250, 156] width 18 height 14
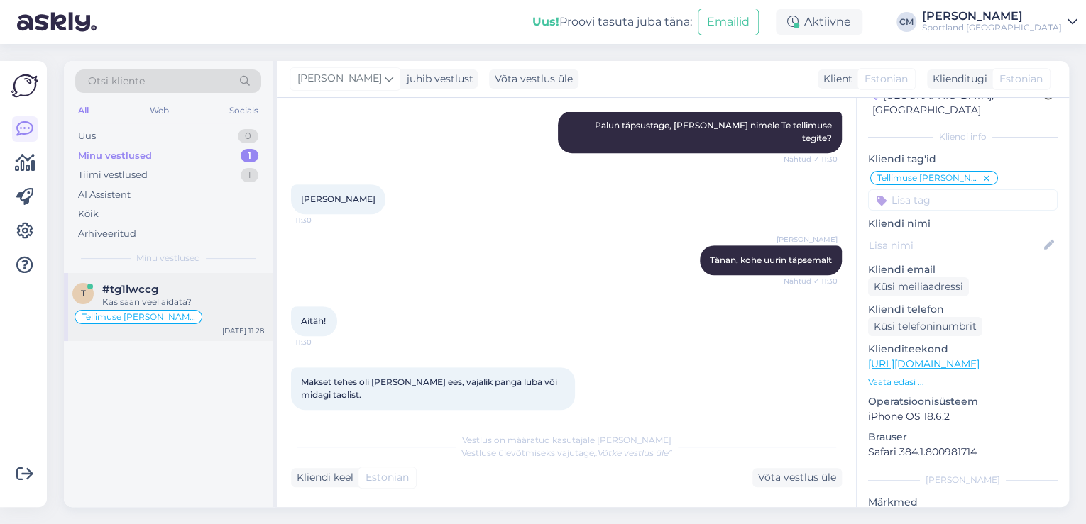
click at [211, 299] on div "Kas saan veel aidata?" at bounding box center [183, 302] width 162 height 13
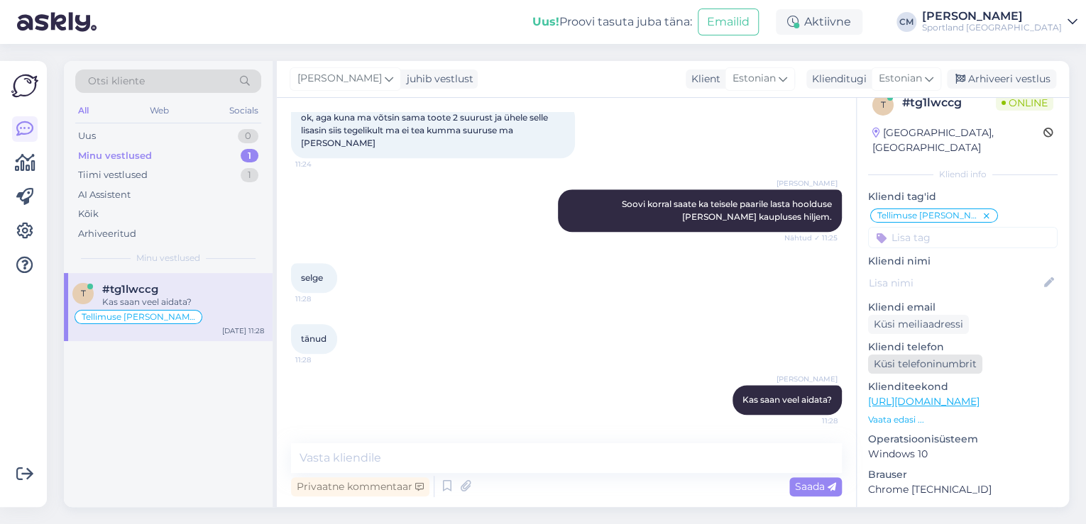
scroll to position [0, 0]
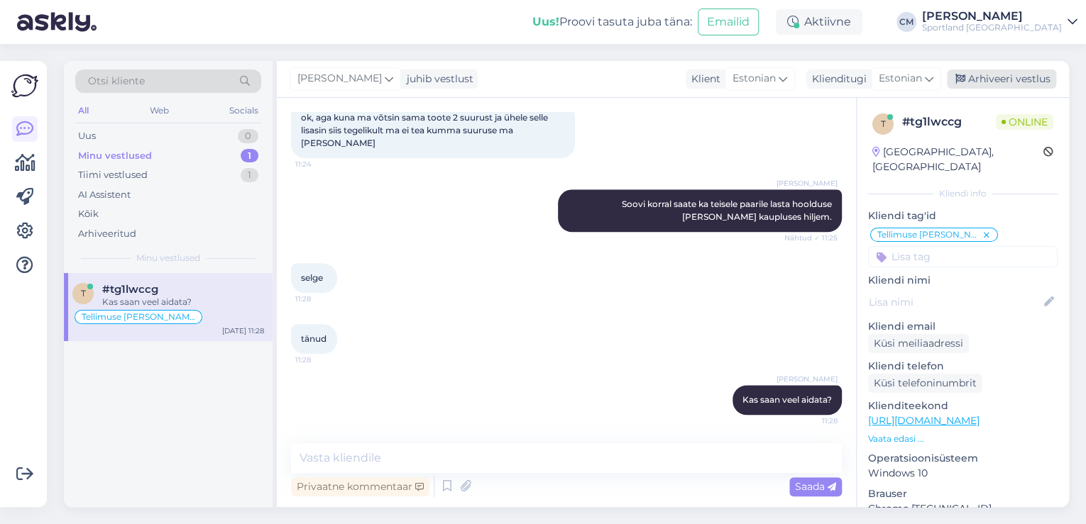
click at [999, 82] on div "Arhiveeri vestlus" at bounding box center [1001, 79] width 109 height 19
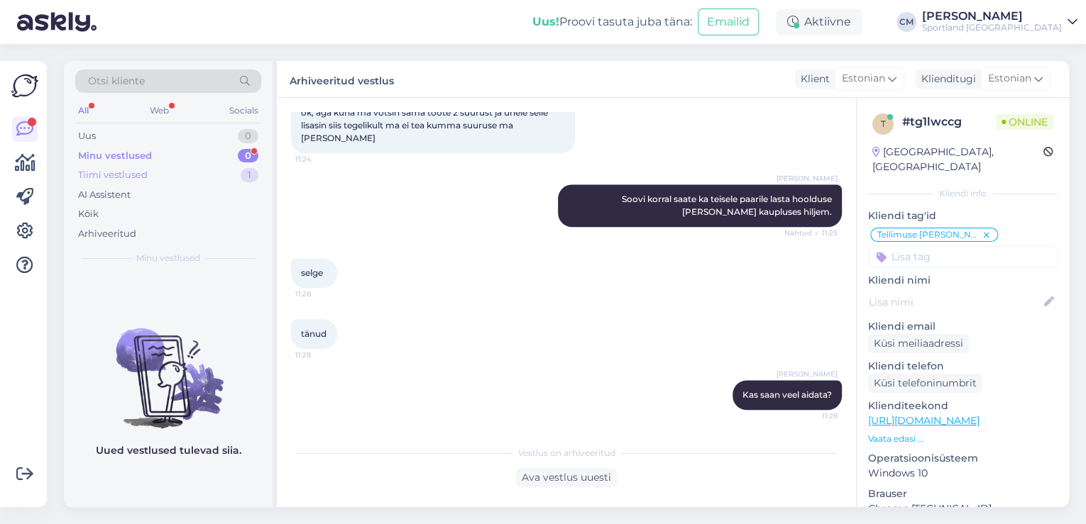
click at [244, 173] on div "1" at bounding box center [250, 175] width 18 height 14
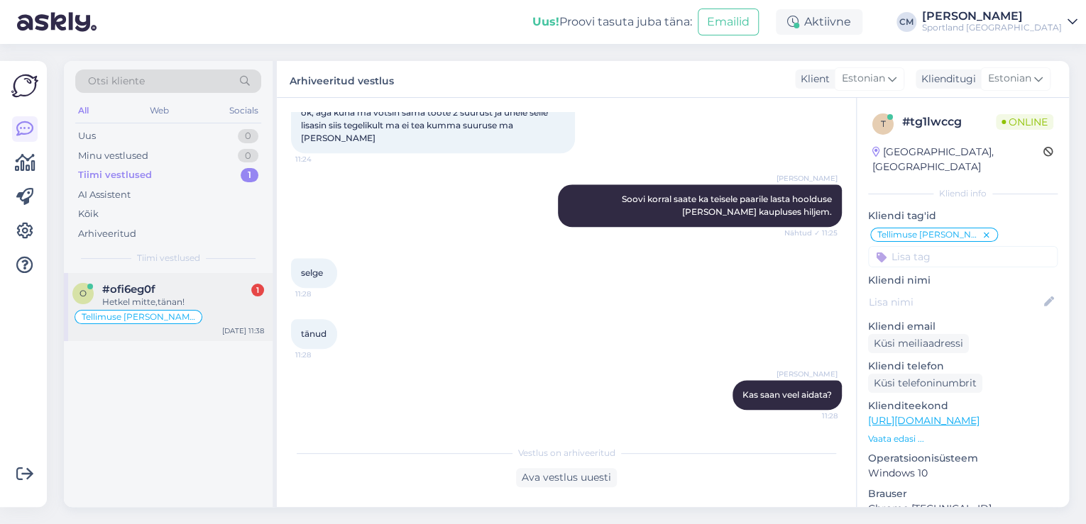
click at [206, 296] on div "Hetkel mitte,tänan!" at bounding box center [183, 302] width 162 height 13
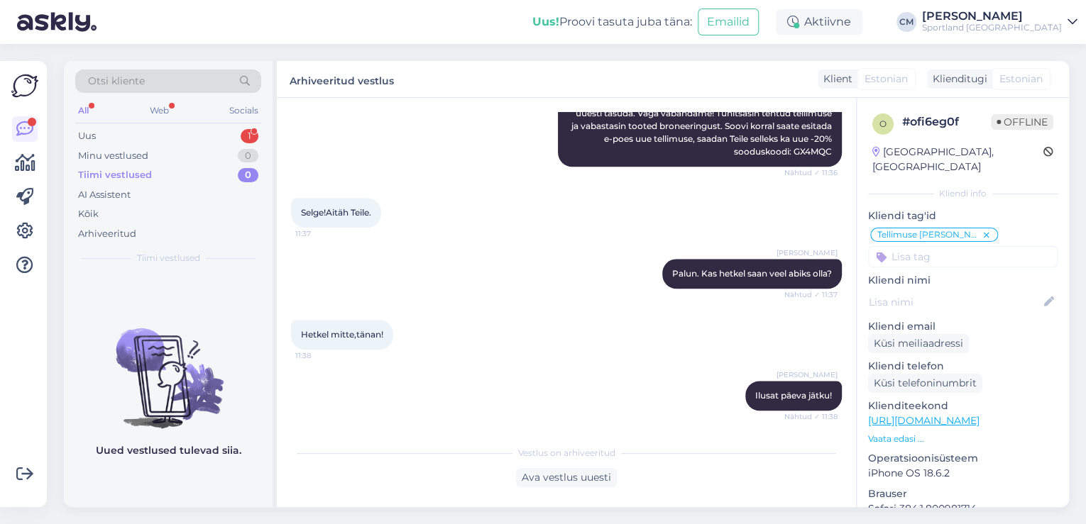
scroll to position [750, 0]
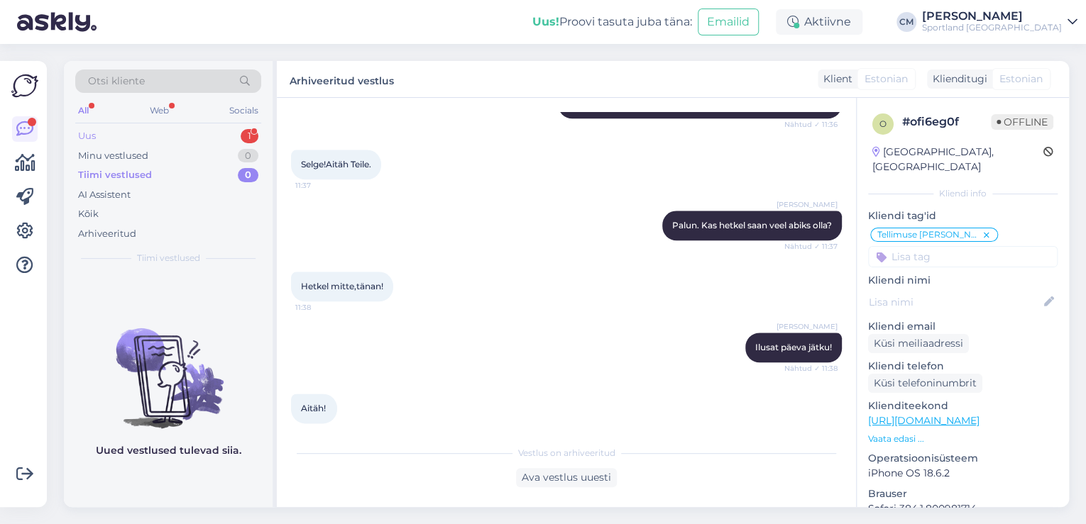
click at [220, 130] on div "Uus 1" at bounding box center [168, 136] width 186 height 20
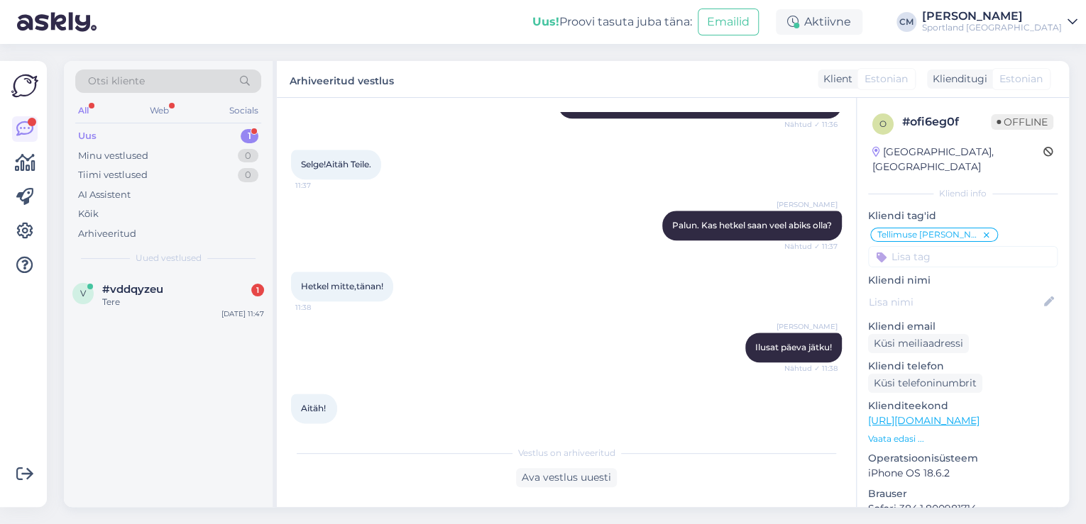
click at [162, 329] on div "v #vddqyzeu 1 Tere [DATE] 11:47" at bounding box center [168, 390] width 209 height 234
click at [189, 287] on div "#vddqyzeu 1" at bounding box center [183, 289] width 162 height 13
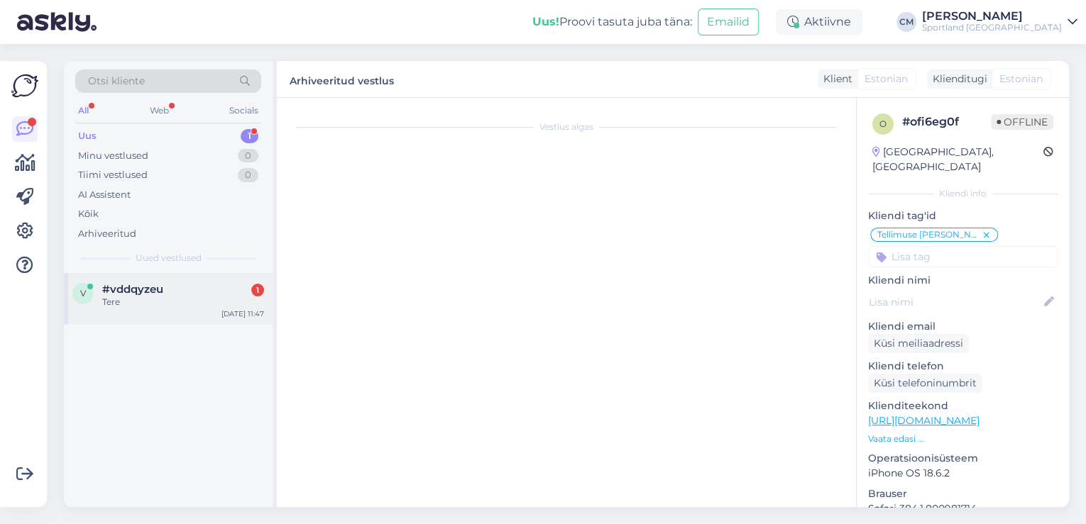
scroll to position [0, 0]
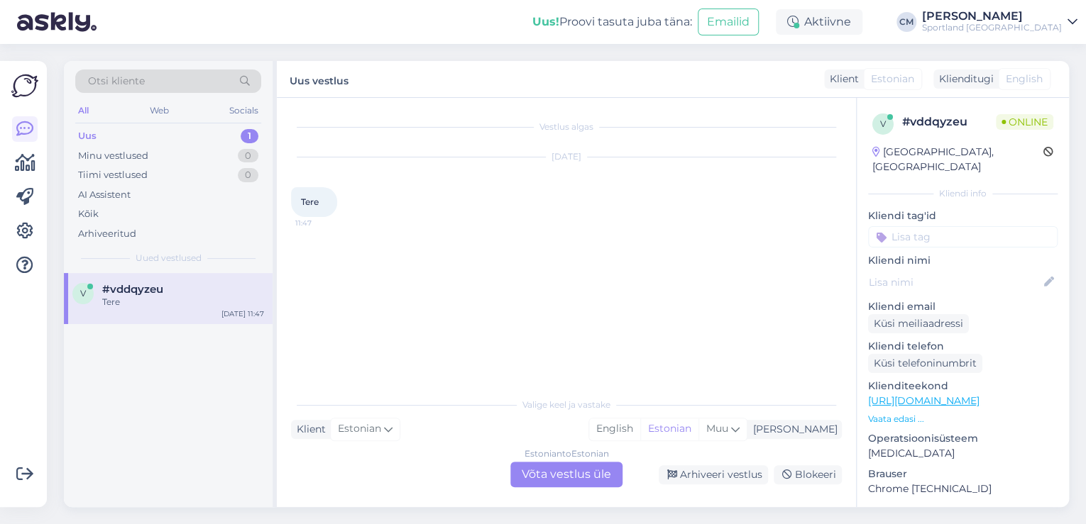
click at [556, 492] on div "Vestlus algas [DATE] Tere 11:47 Valige [PERSON_NAME] vastake Klient Estonian Mi…" at bounding box center [566, 302] width 579 height 409
click at [548, 485] on div "Estonian to Estonian Võta vestlus üle" at bounding box center [566, 475] width 112 height 26
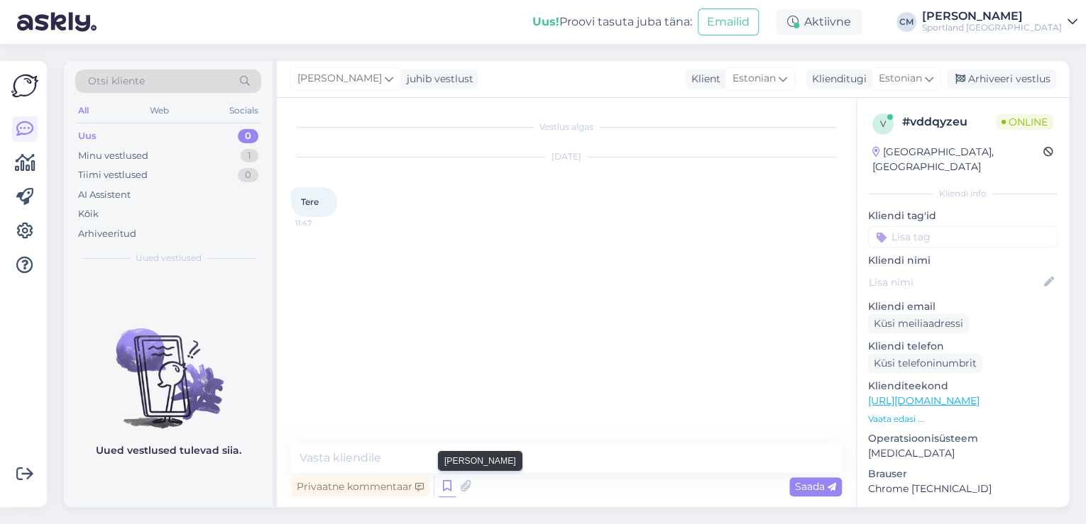
click at [453, 487] on div "Privaatne kommentaar Saada" at bounding box center [566, 486] width 551 height 27
click at [453, 486] on icon at bounding box center [447, 486] width 17 height 21
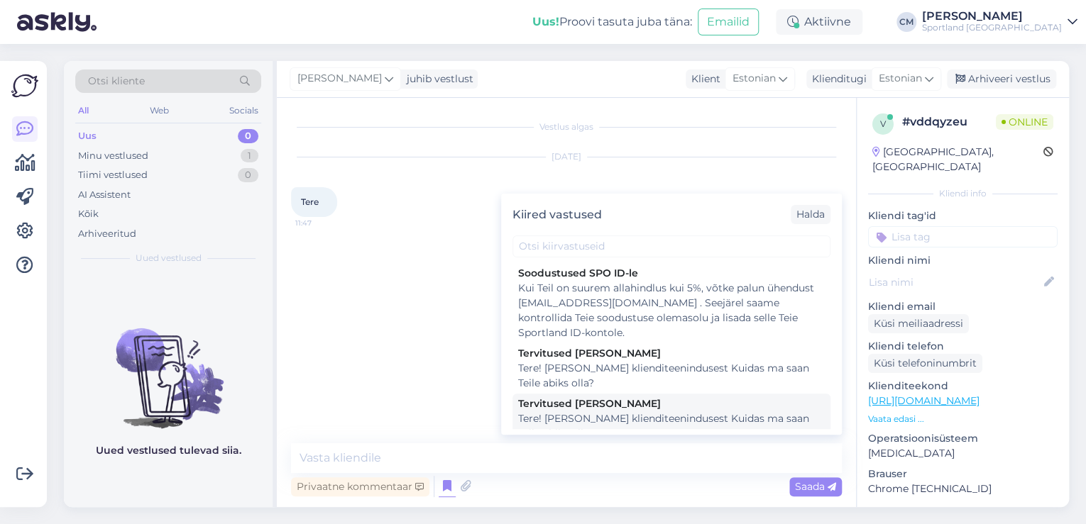
click at [573, 427] on div "Tere! [PERSON_NAME] klienditeenindusest Kuidas ma saan Teile abiks olla?" at bounding box center [671, 427] width 307 height 30
type textarea "Tere! [PERSON_NAME] klienditeenindusest Kuidas ma saan Teile abiks olla?"
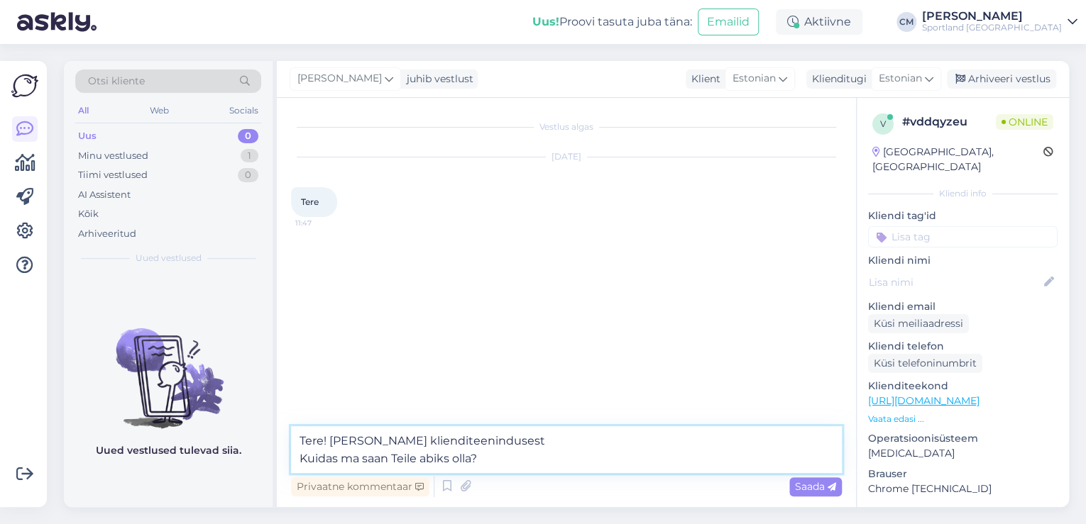
click at [509, 465] on textarea "Tere! [PERSON_NAME] klienditeenindusest Kuidas ma saan Teile abiks olla?" at bounding box center [566, 449] width 551 height 47
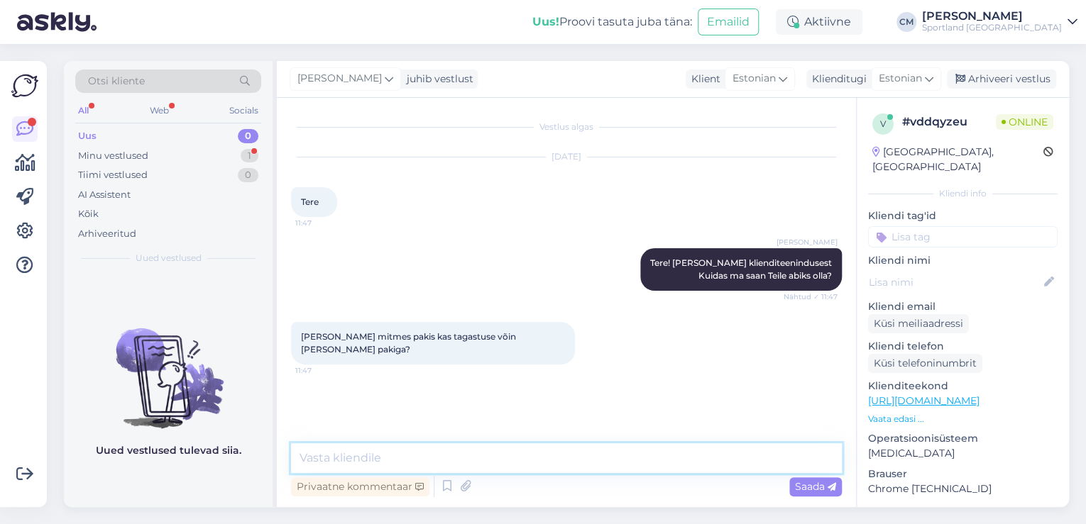
click at [375, 456] on textarea at bounding box center [566, 458] width 551 height 30
type textarea "Jah soovitamegi just ühe pakiga tooted tagastada."
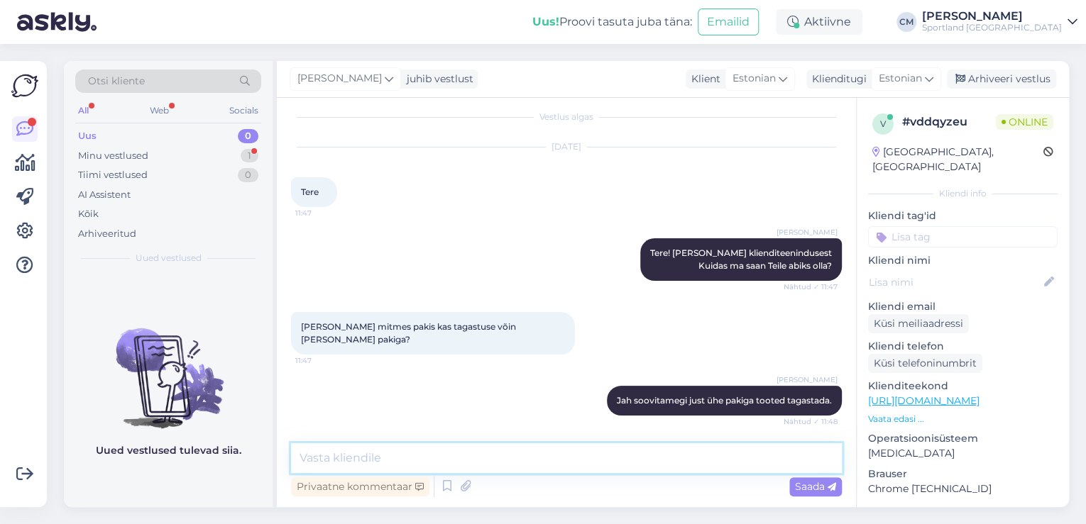
scroll to position [71, 0]
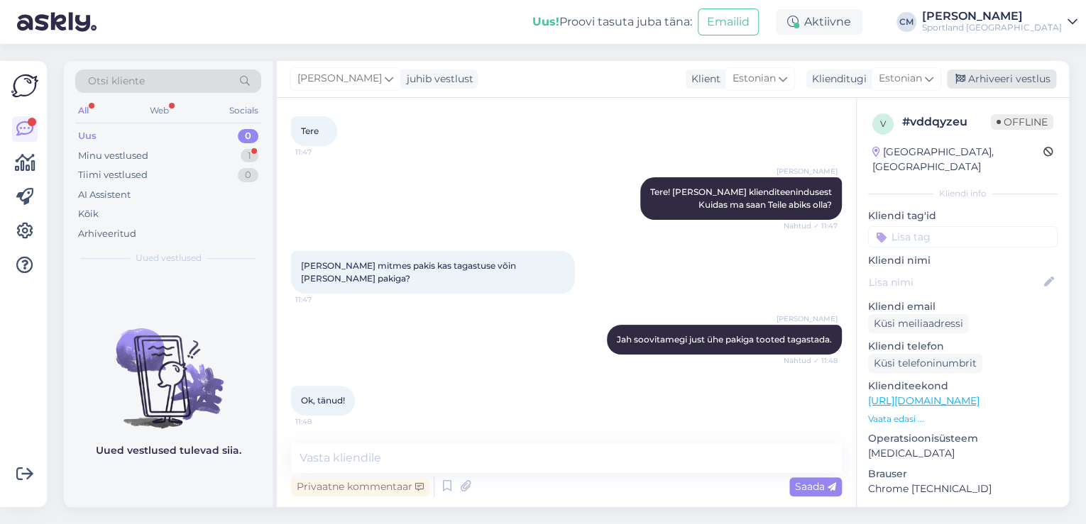
click at [961, 85] on div "Arhiveeri vestlus" at bounding box center [1001, 79] width 109 height 19
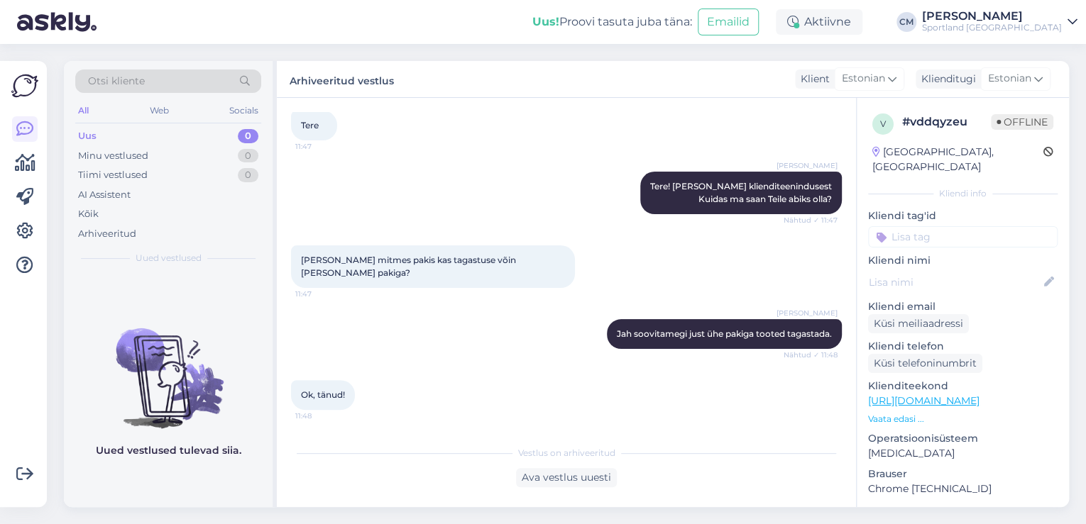
click at [953, 226] on input at bounding box center [962, 236] width 189 height 21
type input "tagasta"
click at [960, 287] on span "Tagastamine (e-pood)" at bounding box center [962, 291] width 94 height 9
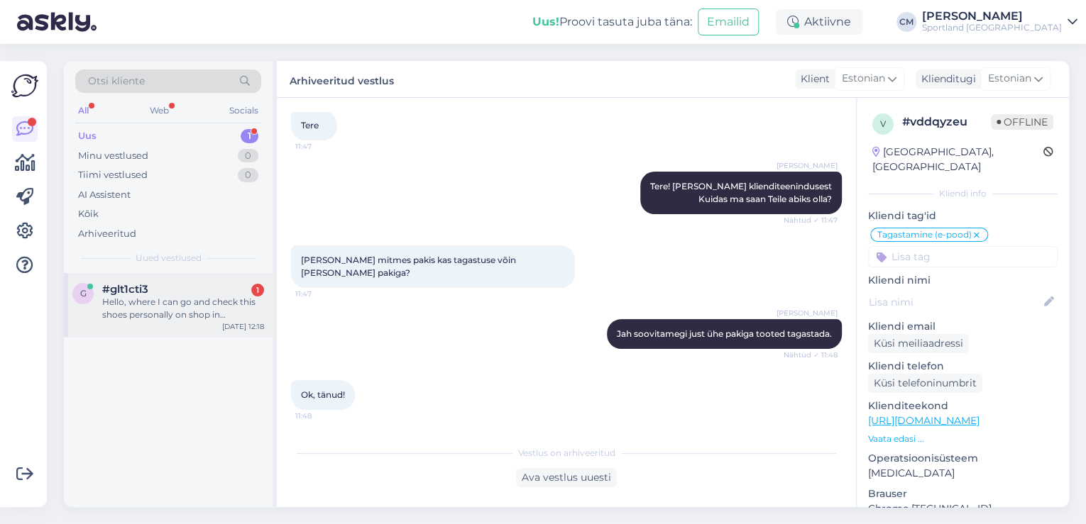
click at [211, 311] on div "Hello, where I can go and check this shoes personally on shop in [GEOGRAPHIC_DA…" at bounding box center [183, 309] width 162 height 26
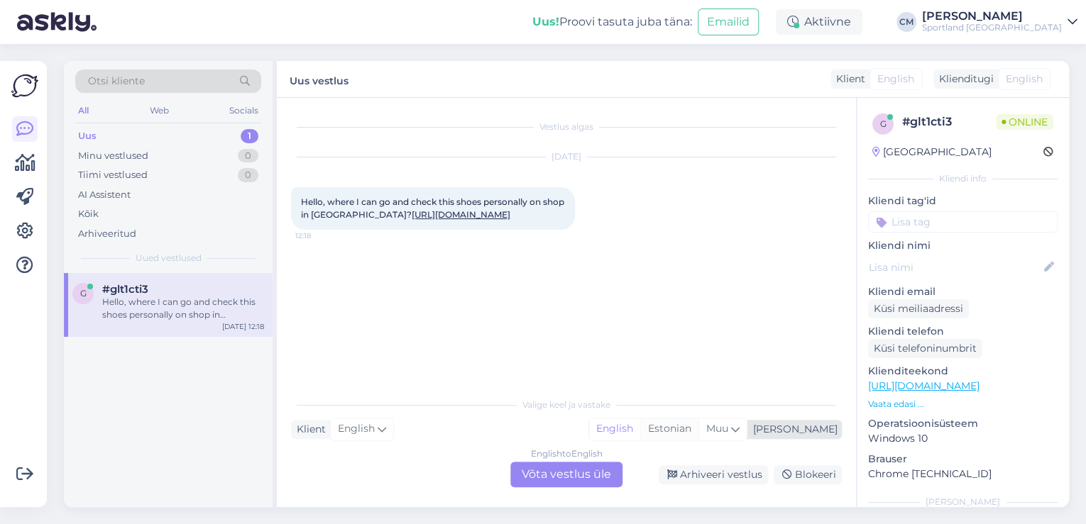
click at [698, 431] on div "Estonian" at bounding box center [669, 429] width 58 height 21
click at [595, 470] on div "English to Estonian Võta vestlus üle" at bounding box center [566, 475] width 112 height 26
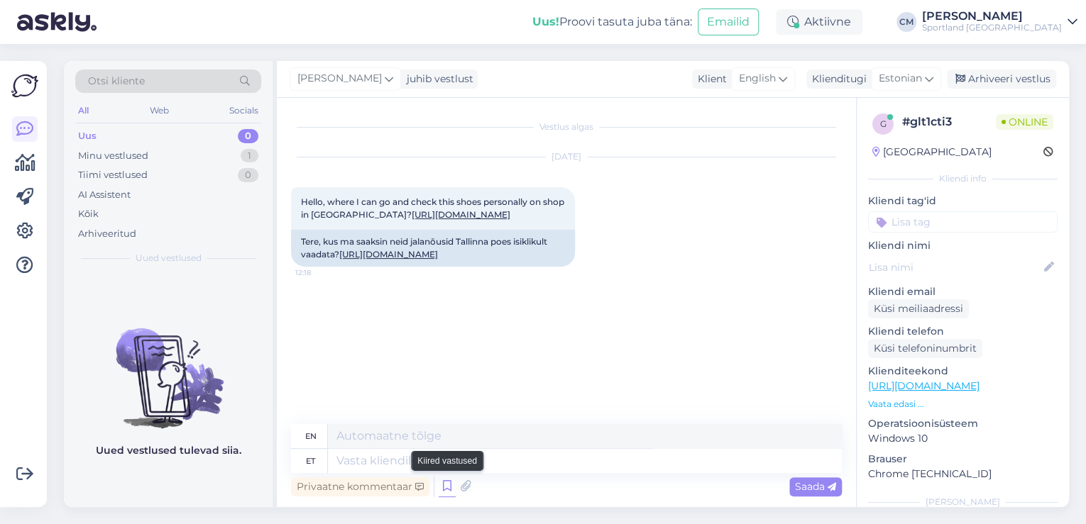
click at [441, 480] on icon at bounding box center [447, 486] width 17 height 21
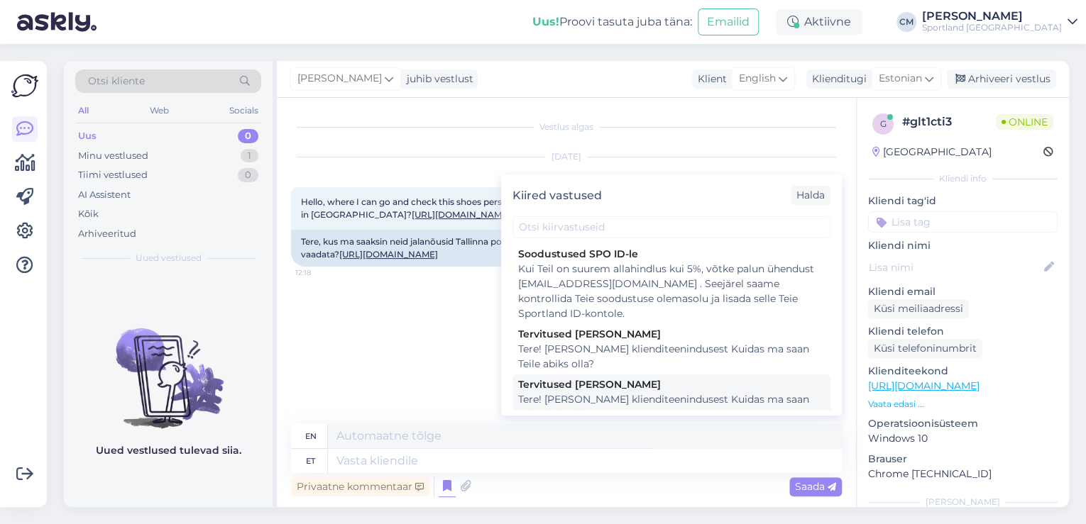
click at [689, 404] on div "Tere! [PERSON_NAME] klienditeenindusest Kuidas ma saan Teile abiks olla?" at bounding box center [671, 407] width 307 height 30
type textarea "Hello! I'm [PERSON_NAME] from customer service How can I help you?"
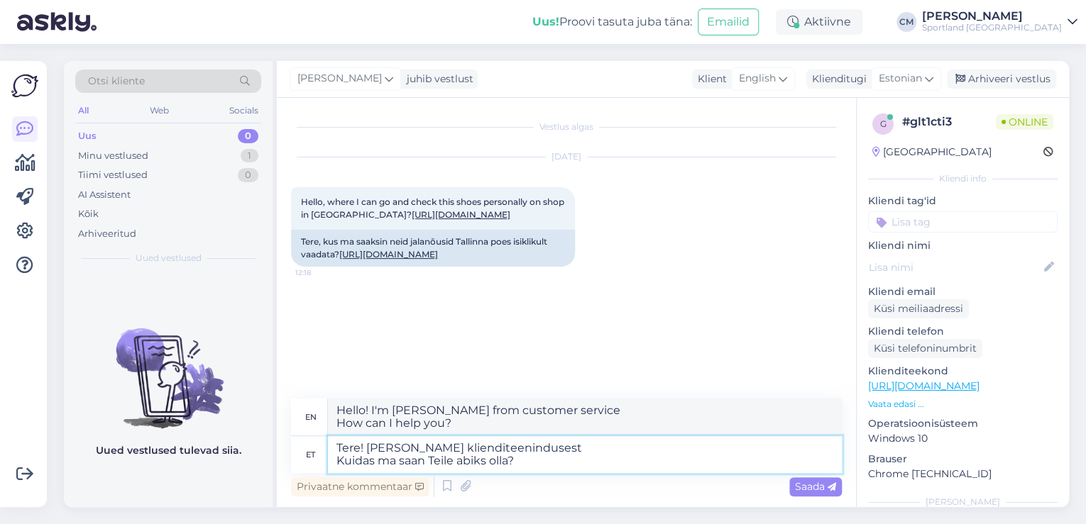
drag, startPoint x: 579, startPoint y: 460, endPoint x: 321, endPoint y: 468, distance: 257.7
click at [321, 468] on div "et Tere! [PERSON_NAME] klienditeenindusest Kuidas ma saan Teile abiks olla?" at bounding box center [566, 454] width 551 height 37
type textarea "Tere! [PERSON_NAME] klienditeenindusest"
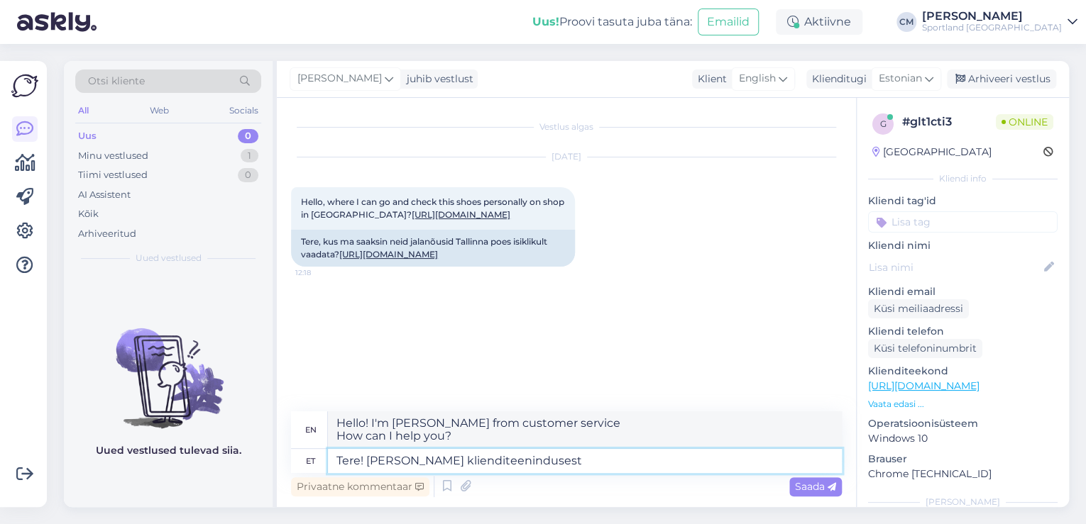
type textarea "Hello! I'm [PERSON_NAME] from customer service"
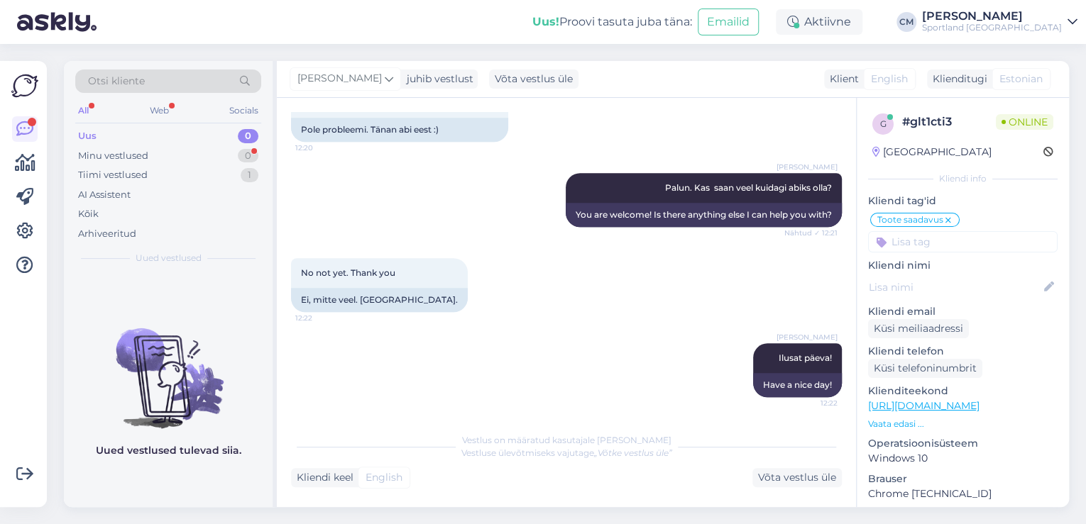
scroll to position [372, 0]
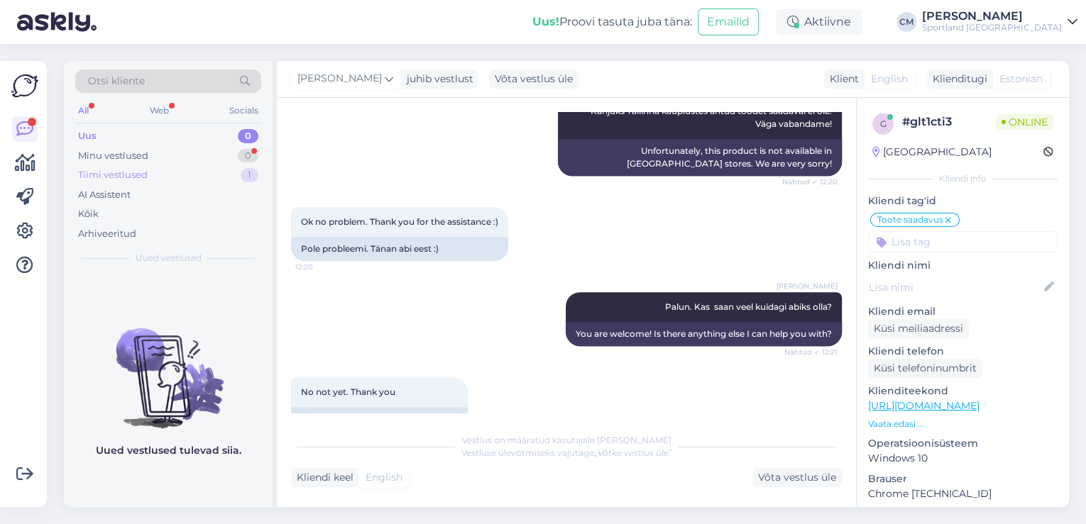
click at [252, 182] on div "Tiimi vestlused 1" at bounding box center [168, 175] width 186 height 20
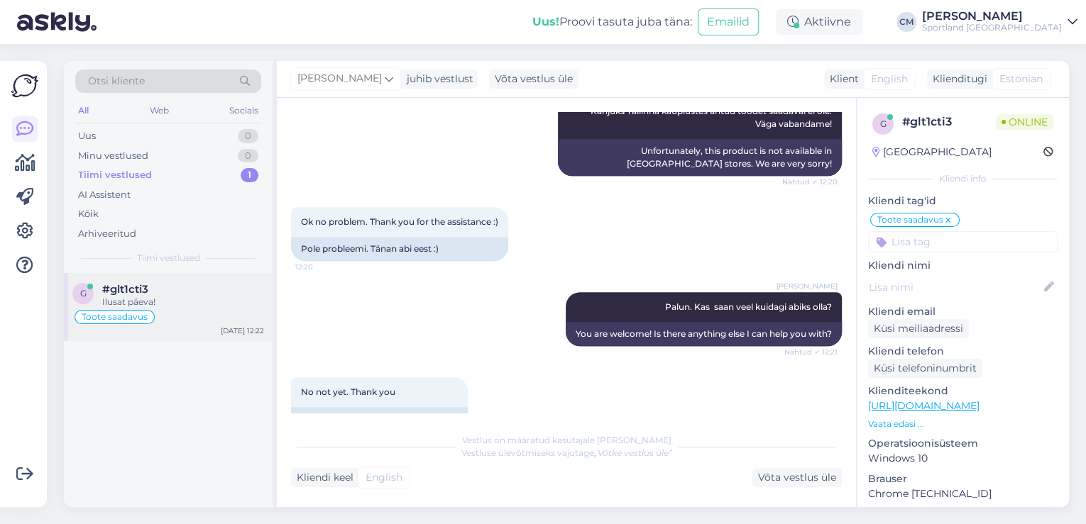
click at [158, 289] on div "#glt1cti3" at bounding box center [183, 289] width 162 height 13
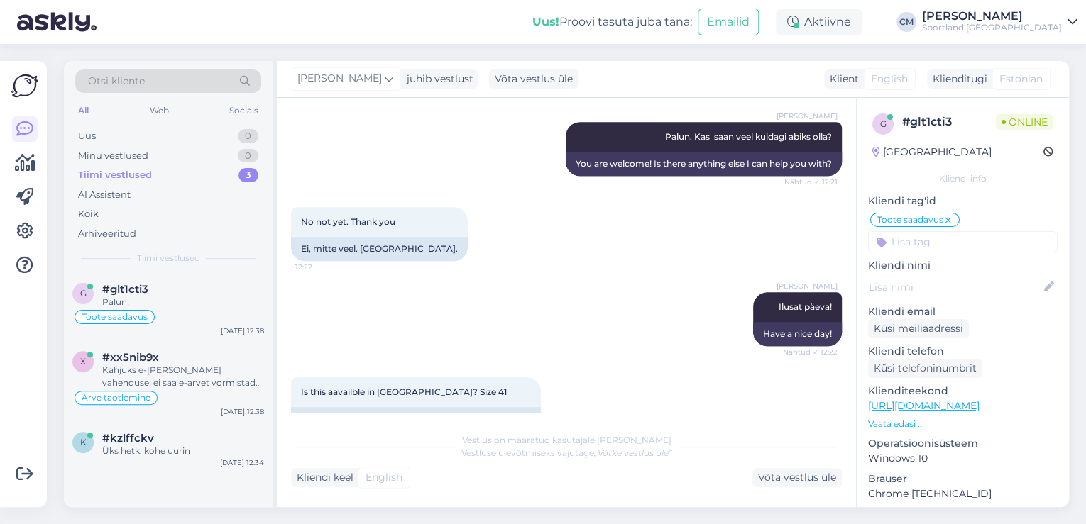
scroll to position [1079, 0]
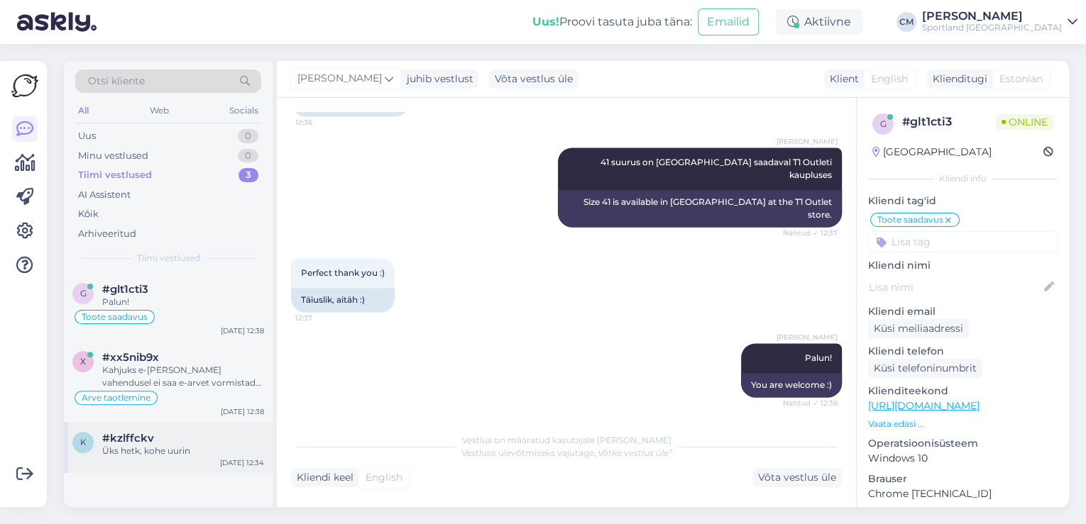
click at [154, 439] on div "#kzlffckv" at bounding box center [183, 438] width 162 height 13
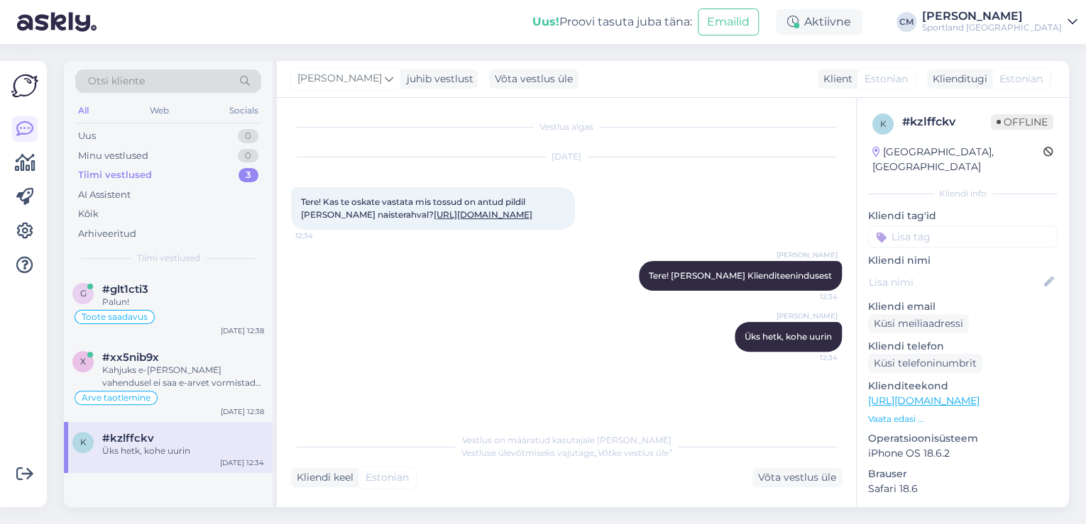
click at [434, 220] on link "[URL][DOMAIN_NAME]" at bounding box center [483, 214] width 99 height 11
click at [176, 371] on div "Kahjuks e-[PERSON_NAME] vahendusel ei saa e-arvet vormistada. Väga vabandame! E…" at bounding box center [183, 377] width 162 height 26
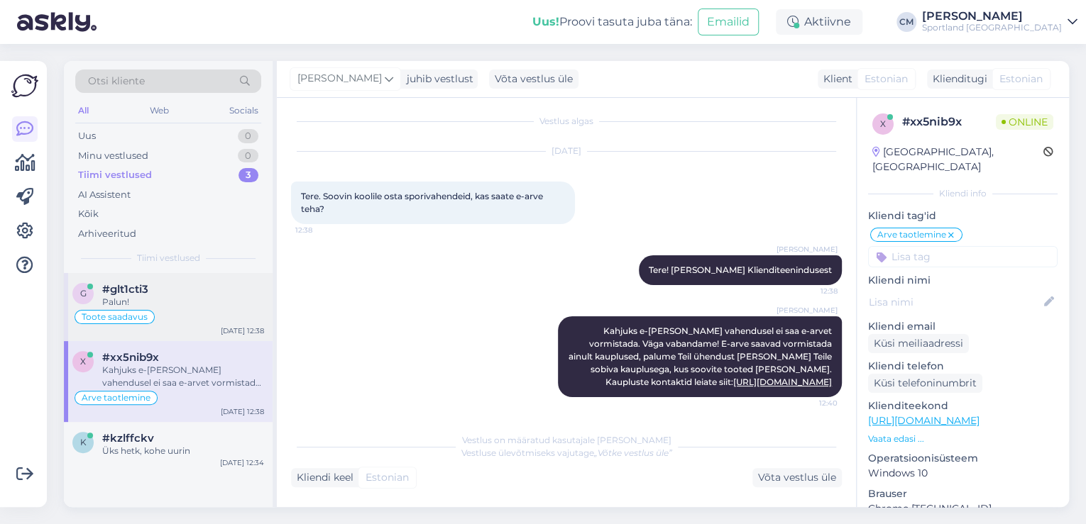
click at [205, 307] on div "Palun!" at bounding box center [183, 302] width 162 height 13
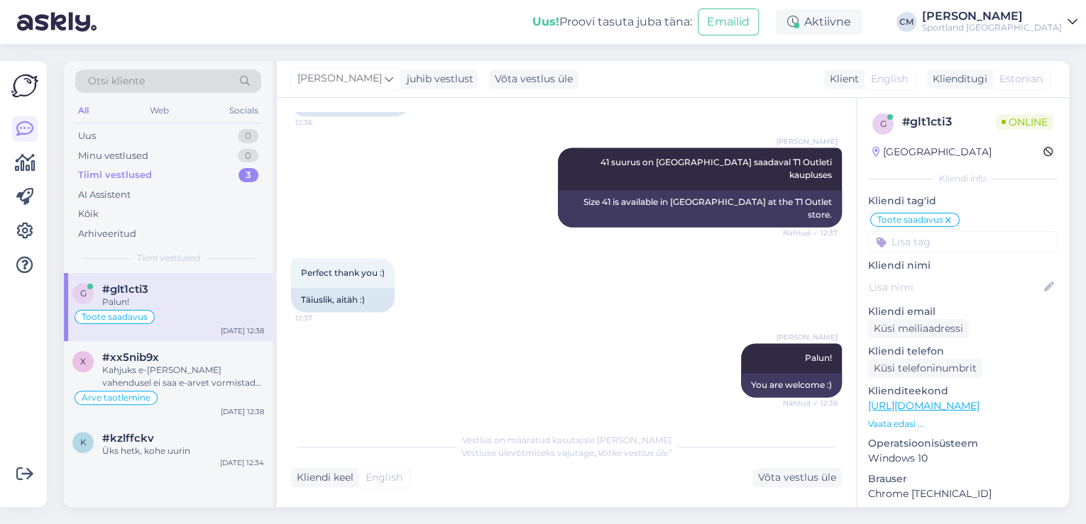
scroll to position [1079, 0]
click at [783, 471] on div "Võta vestlus üle" at bounding box center [796, 477] width 89 height 19
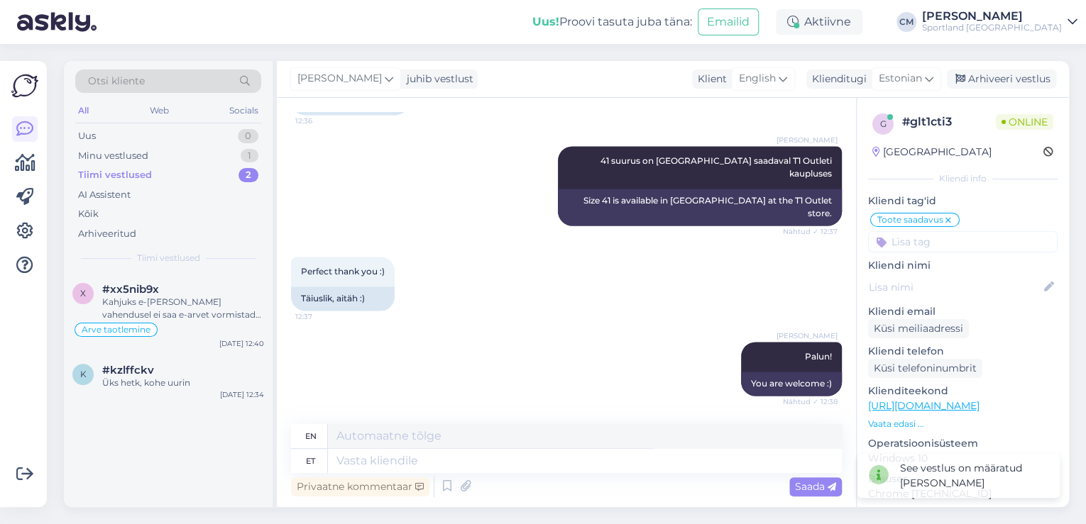
scroll to position [1079, 0]
click at [526, 453] on textarea at bounding box center [585, 461] width 514 height 24
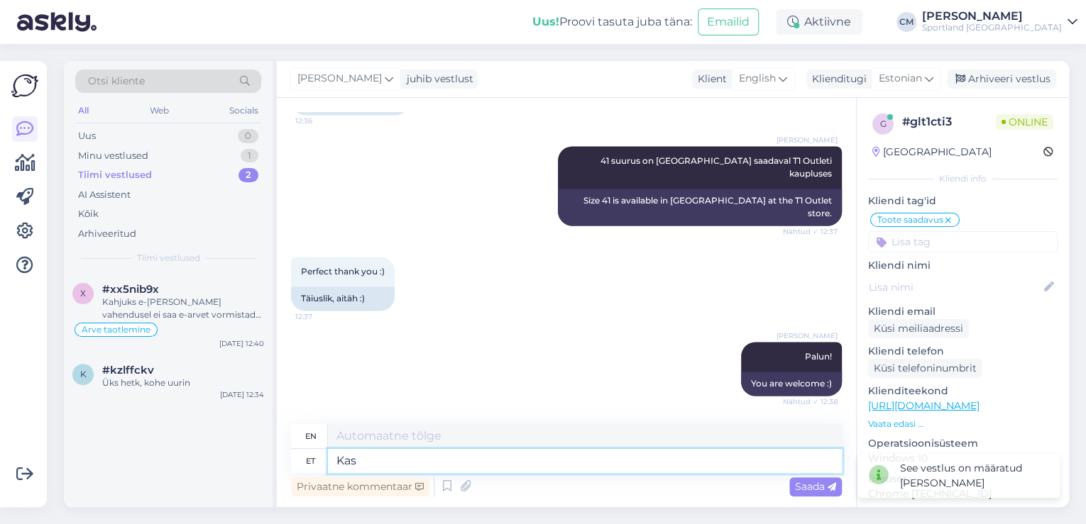
type textarea "Kas s"
type textarea "Is"
type textarea "Kas saan ve"
type textarea "Can I"
type textarea "Kas saan veel a"
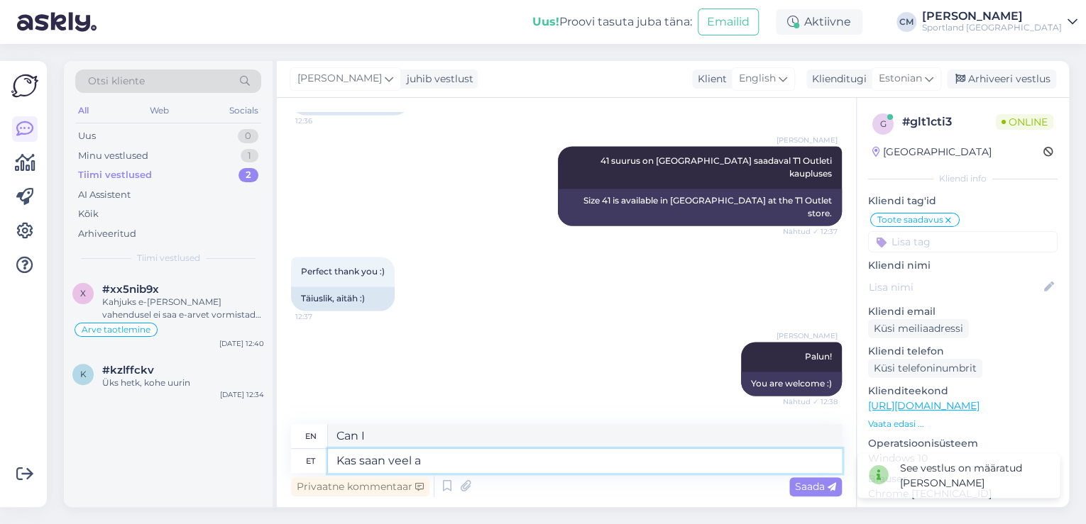
type textarea "Can I have more?"
type textarea "Kas saan veel abiks"
type textarea "Can I still help?"
type textarea "Kas saan veel abiks olla millegagi?"
type textarea "Is there anything else I can help with?"
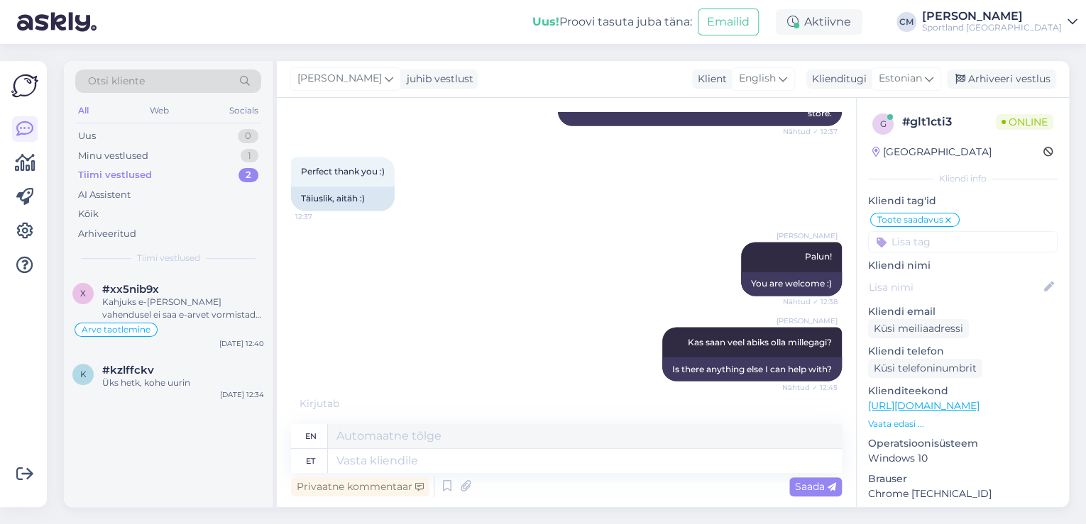
scroll to position [1250, 0]
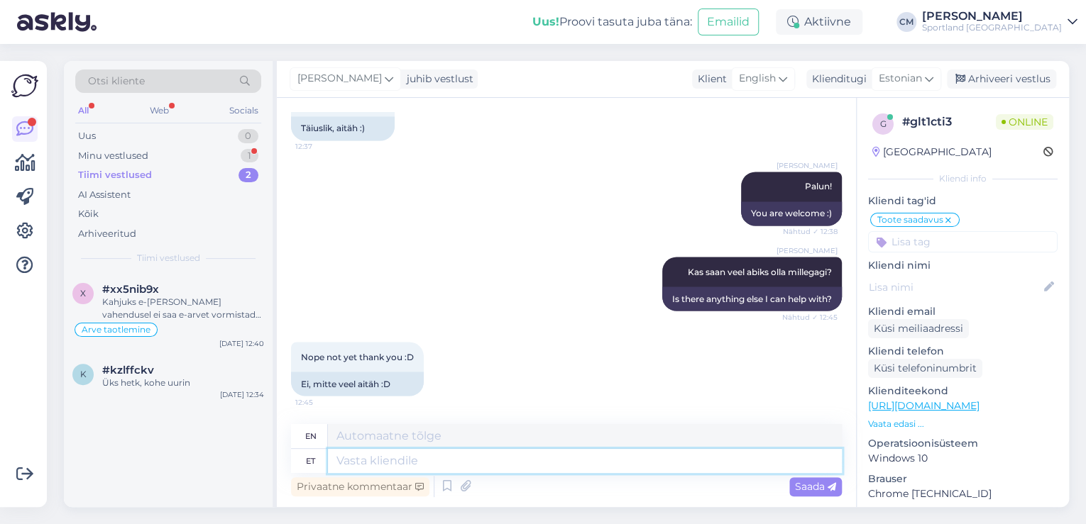
click at [443, 455] on textarea at bounding box center [585, 461] width 514 height 24
type textarea "Kena"
type textarea "Nice"
type textarea "Kena päeva"
type textarea "Have a nice day"
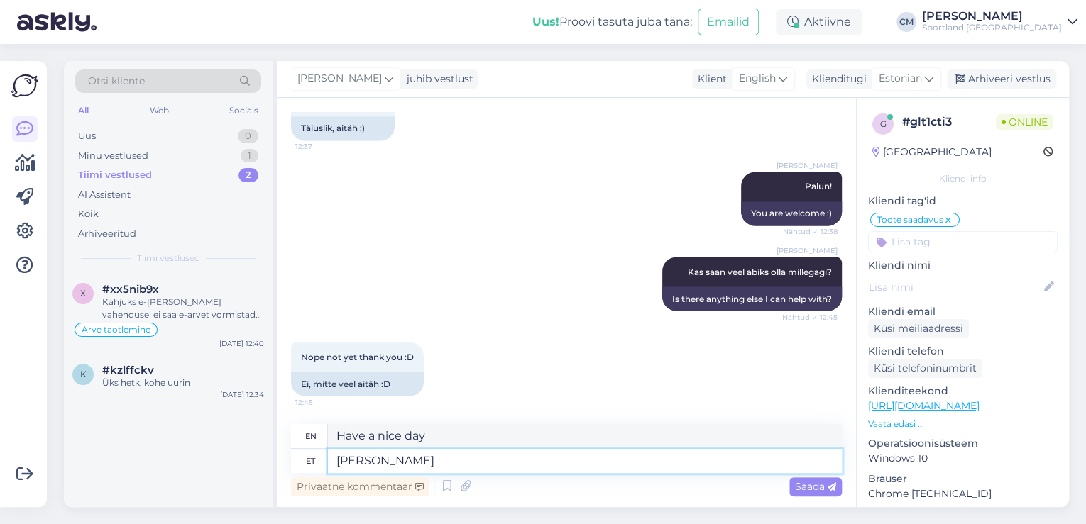
type textarea "Ke"
type textarea "Nice"
type textarea "K"
type textarea "Olgu, k"
type textarea "Okay,"
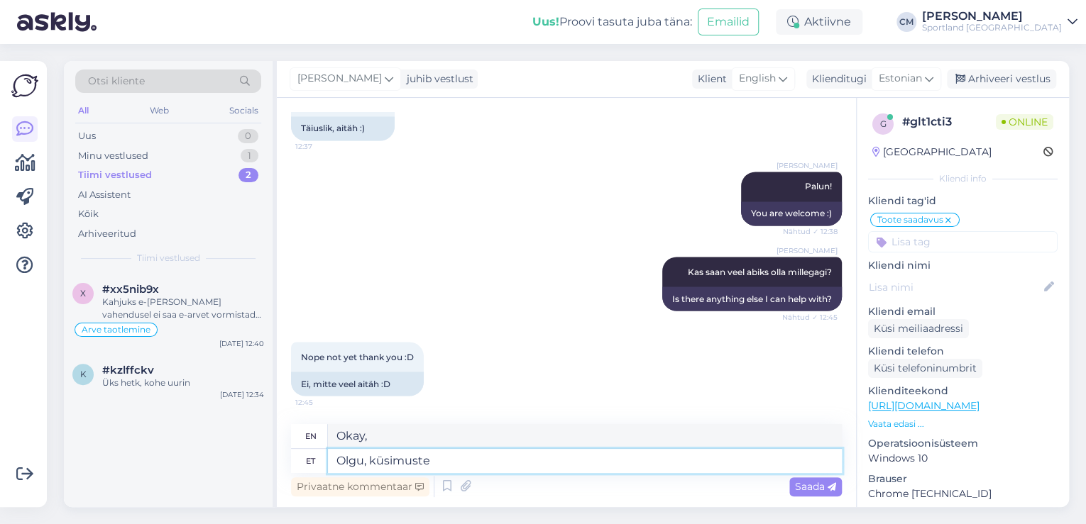
type textarea "[PERSON_NAME], küsimuste k"
type textarea "Okay, questions."
type textarea "[PERSON_NAME], küsimuste korral o"
type textarea "Okay, if you have any questions"
type textarea "Olgu, küsimuste korral oleme t"
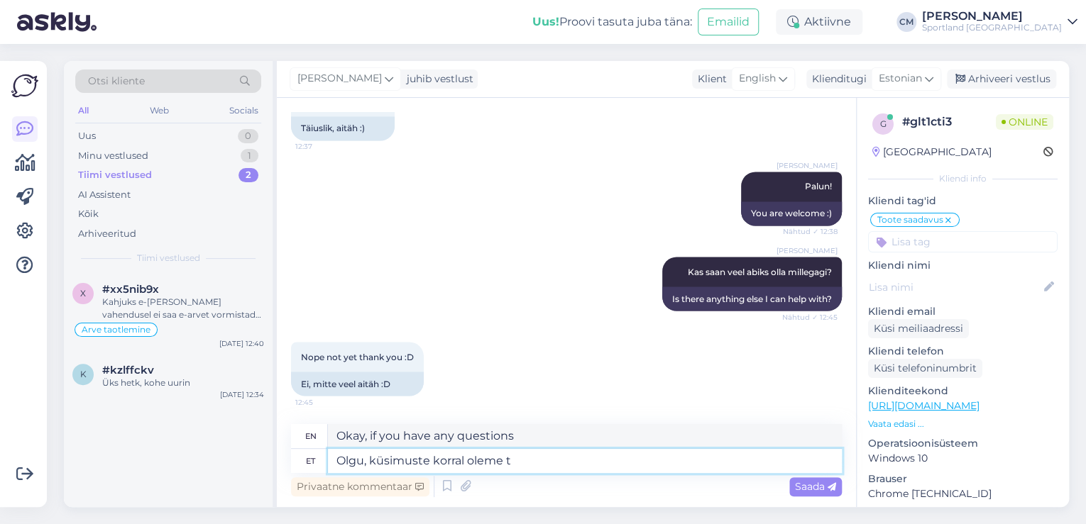
type textarea "Okay, if you have any questions, we are here."
type textarea "Olgu, küsimuste korral oleme teie jao"
type textarea "Okay, if you have any questions, we are here for you."
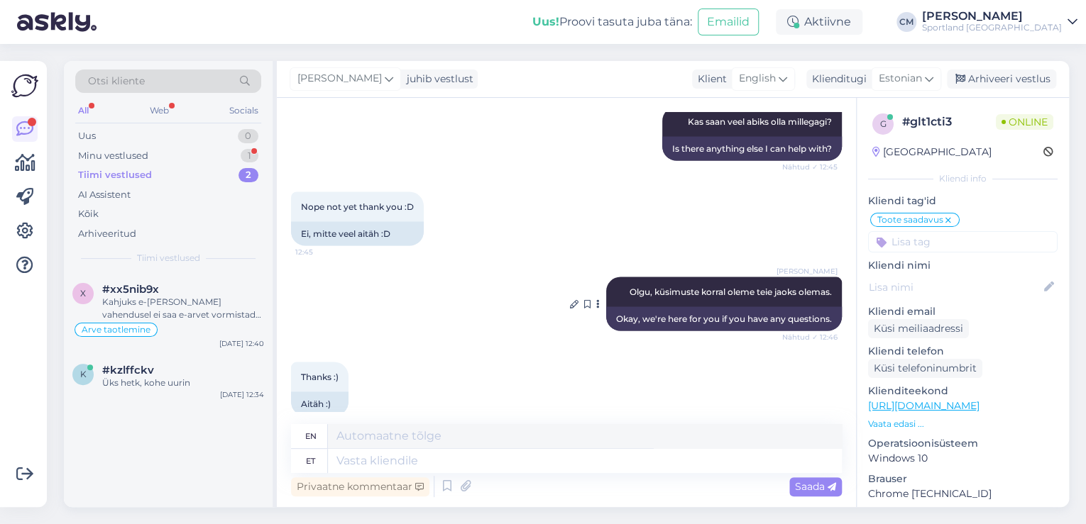
scroll to position [1420, 0]
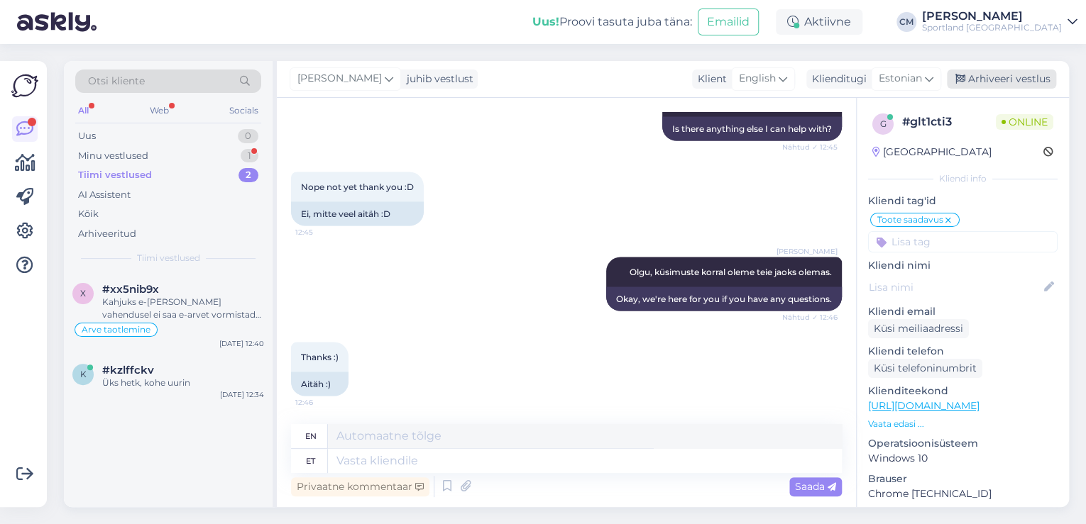
click at [998, 72] on div "Arhiveeri vestlus" at bounding box center [1001, 79] width 109 height 19
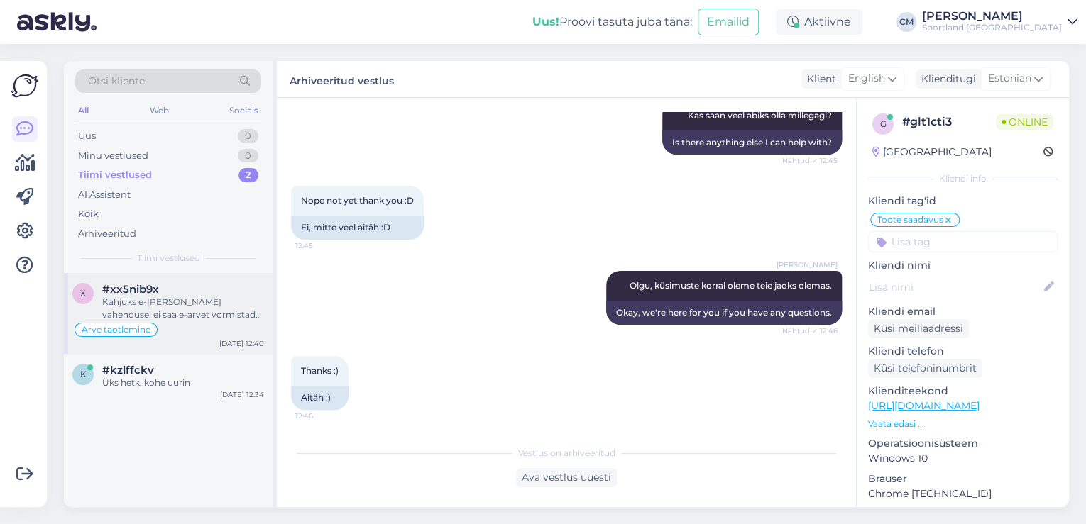
click at [192, 309] on div "Kahjuks e-[PERSON_NAME] vahendusel ei saa e-arvet vormistada. Väga vabandame! E…" at bounding box center [183, 309] width 162 height 26
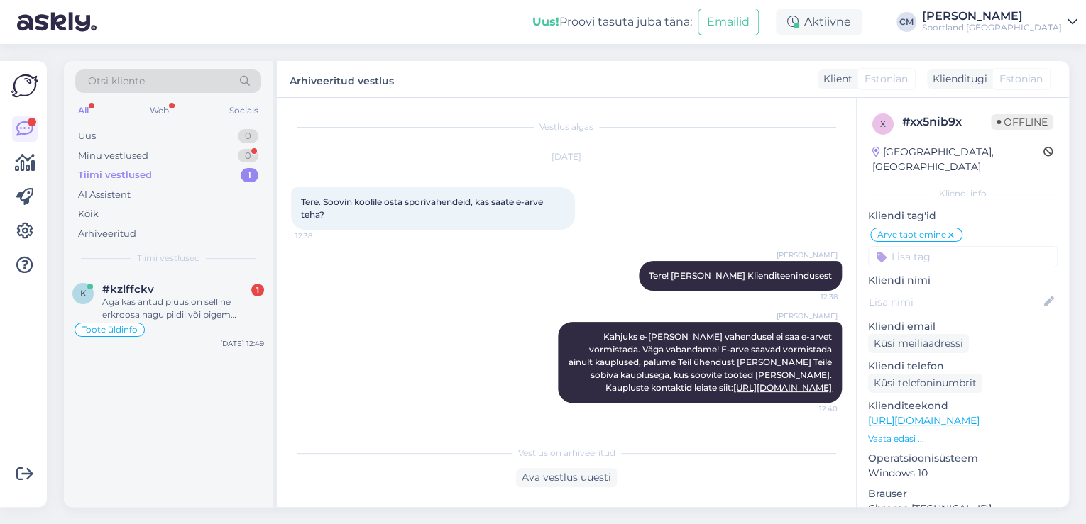
scroll to position [0, 0]
click at [217, 319] on div "Aga kas antud pluus on selline erkroosa nagu pildil või pigem tuhmim? Elan [GEO…" at bounding box center [183, 309] width 162 height 26
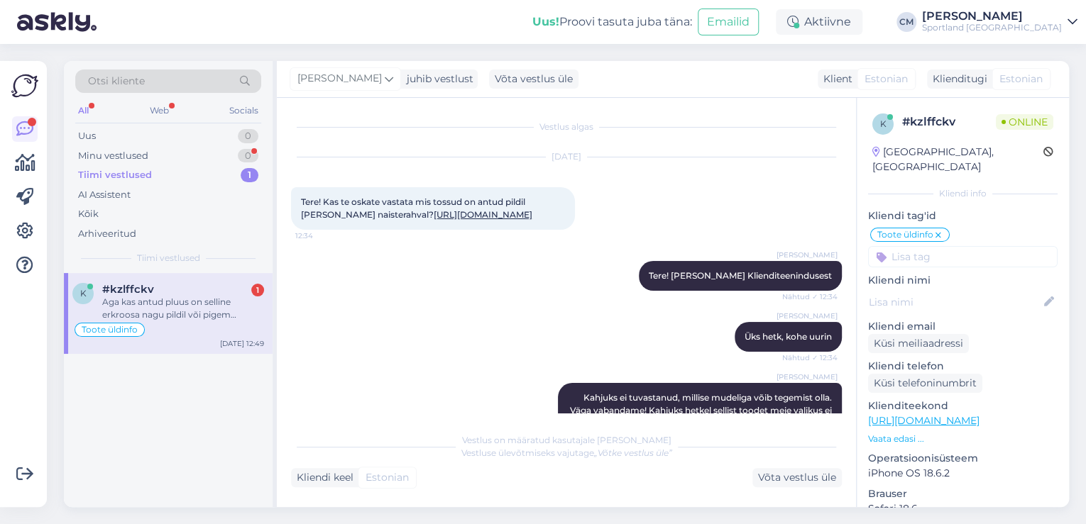
click at [434, 220] on link "[URL][DOMAIN_NAME]" at bounding box center [483, 214] width 99 height 11
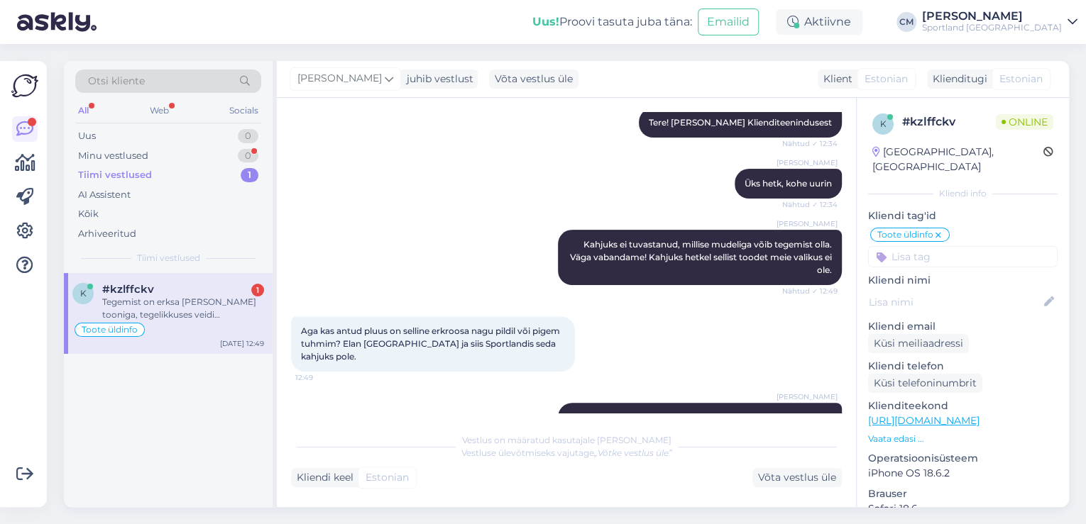
scroll to position [253, 0]
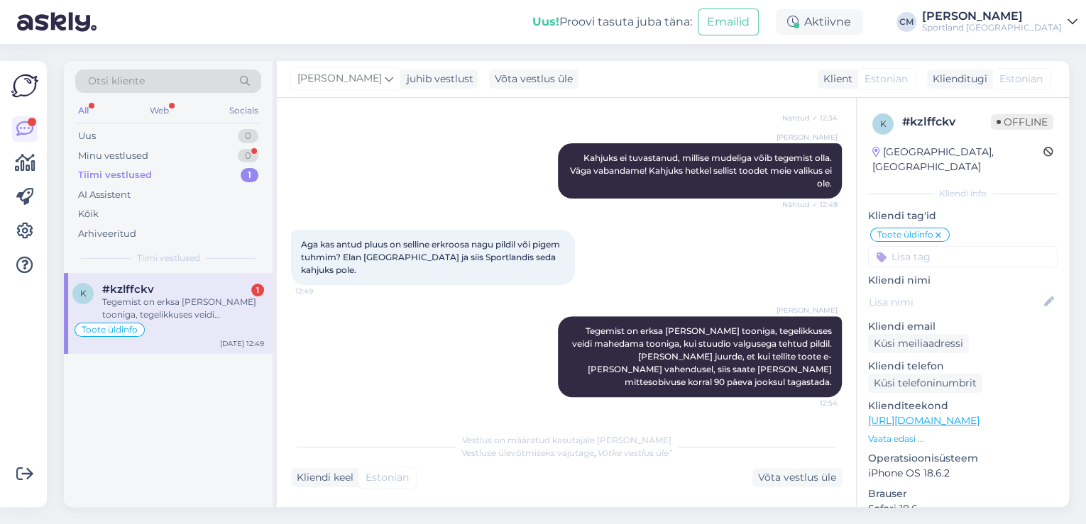
click at [429, 175] on div "[PERSON_NAME] Kahjuks ei tuvastanud, millise mudeliga võib tegemist olla. Väga …" at bounding box center [566, 171] width 551 height 87
